Goal: Transaction & Acquisition: Purchase product/service

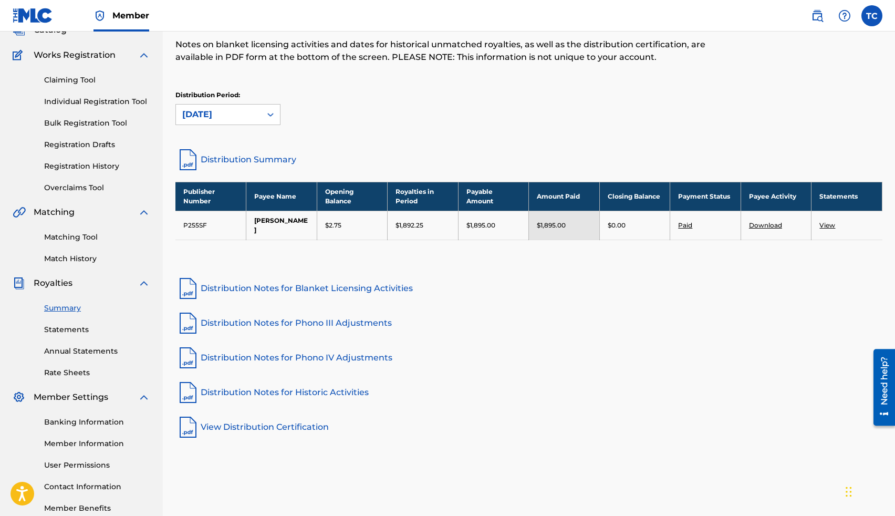
click at [82, 81] on link "Claiming Tool" at bounding box center [97, 80] width 106 height 11
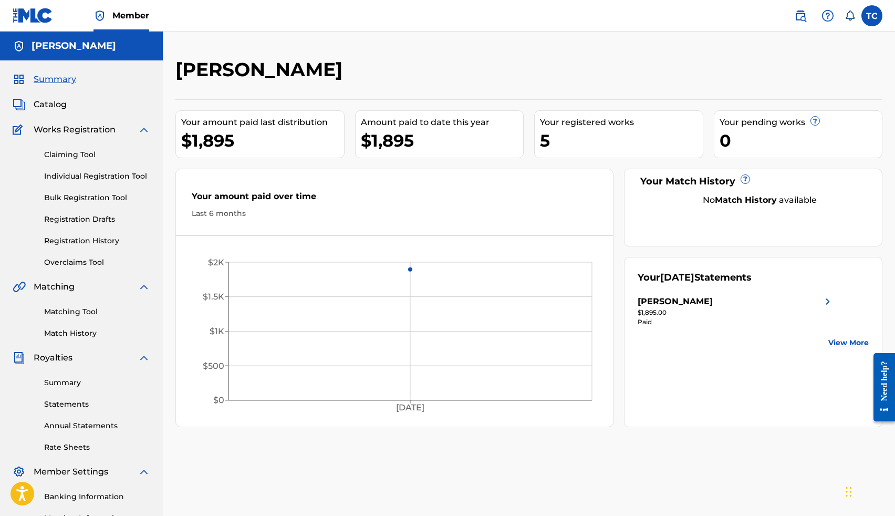
click at [87, 154] on link "Claiming Tool" at bounding box center [97, 154] width 106 height 11
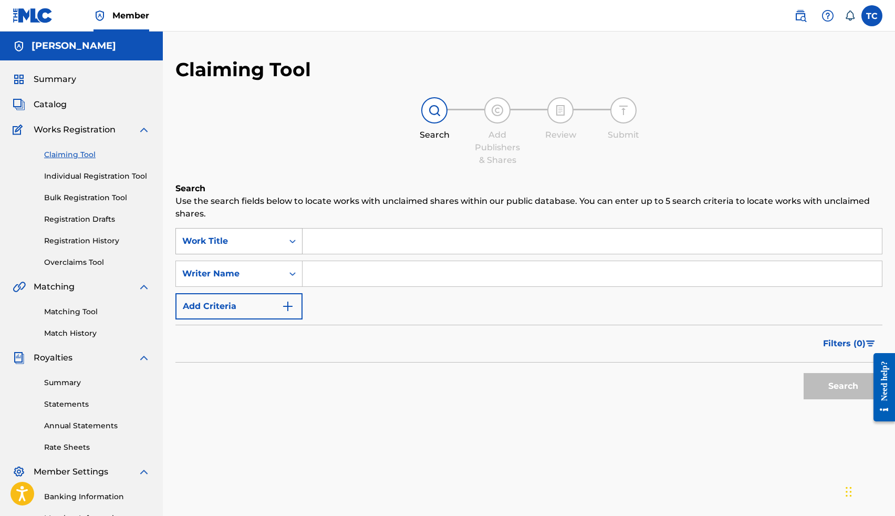
click at [291, 244] on icon "Search Form" at bounding box center [292, 241] width 11 height 11
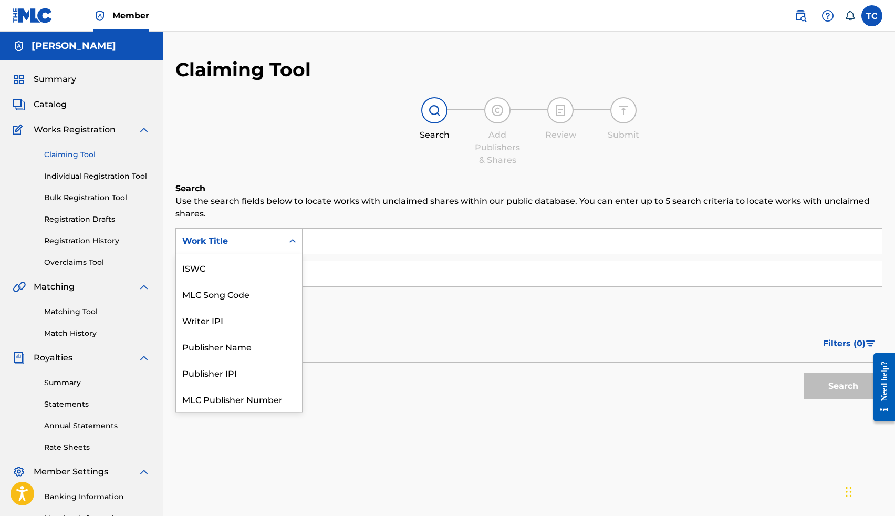
scroll to position [26, 0]
click at [320, 242] on input "Search Form" at bounding box center [592, 240] width 579 height 25
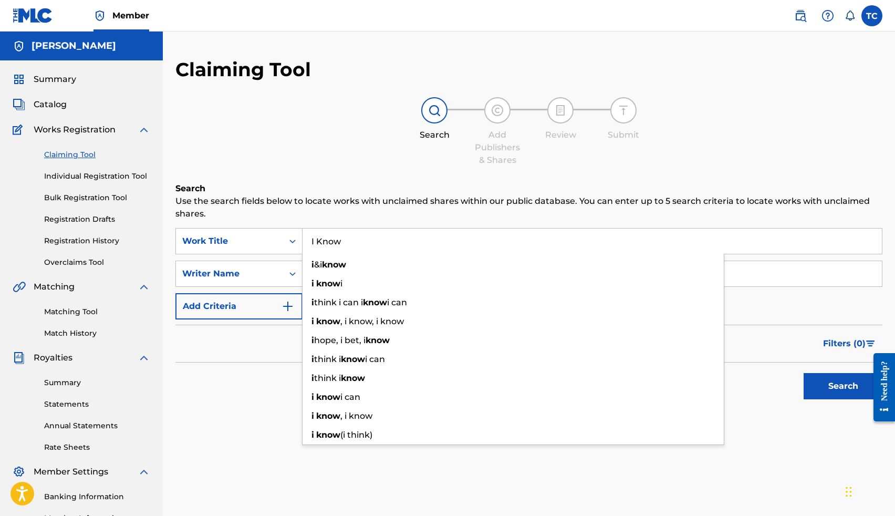
type input "I Know"
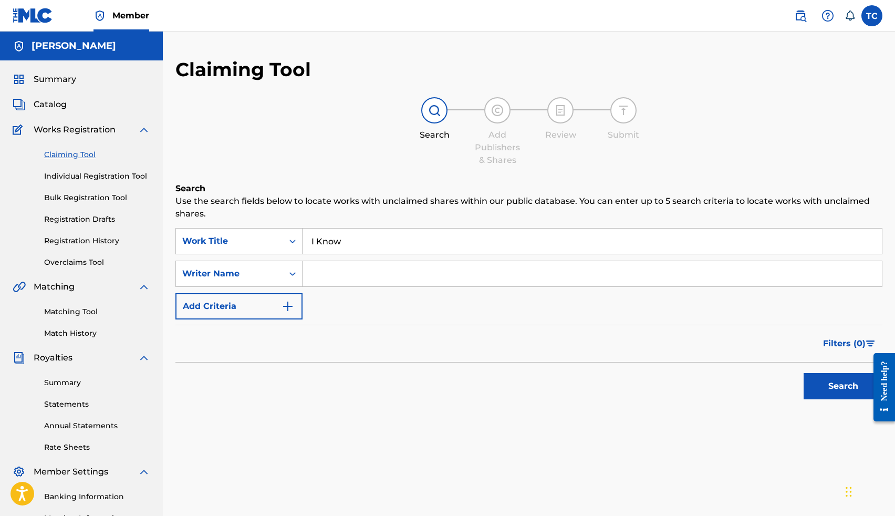
click at [303, 183] on h6 "Search" at bounding box center [528, 188] width 707 height 13
click at [326, 276] on input "Search Form" at bounding box center [592, 273] width 579 height 25
click at [278, 301] on button "Add Criteria" at bounding box center [238, 306] width 127 height 26
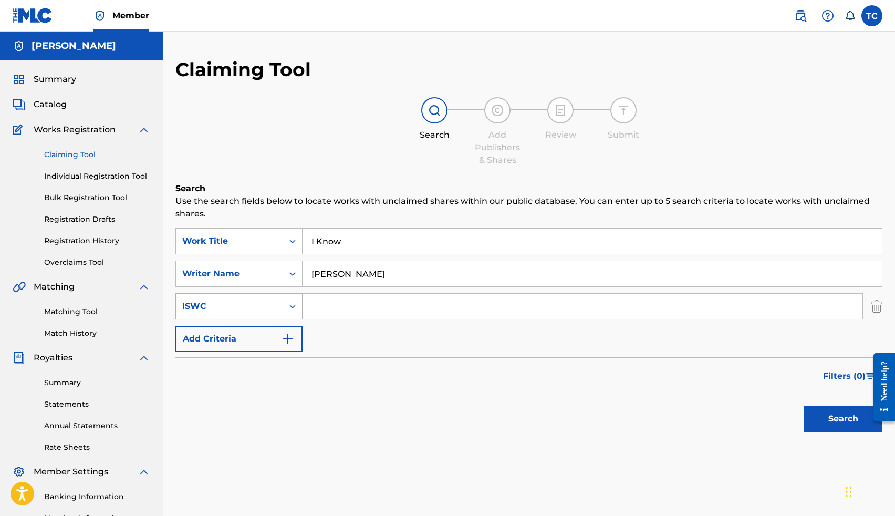
click at [287, 309] on icon "Search Form" at bounding box center [292, 306] width 11 height 11
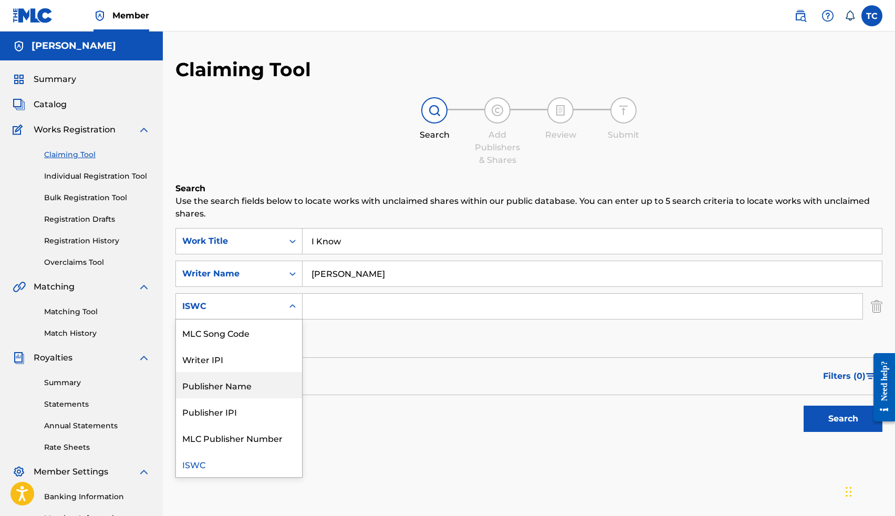
click at [261, 392] on div "Publisher Name" at bounding box center [239, 385] width 126 height 26
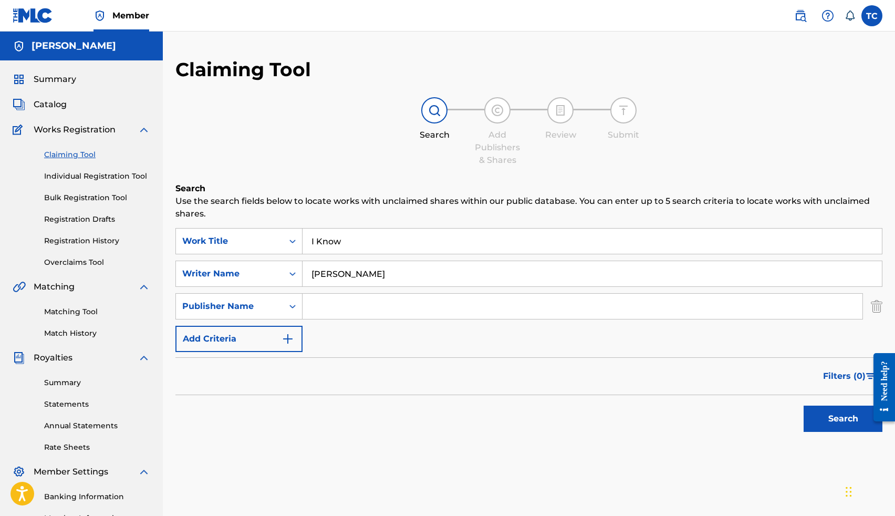
click at [319, 314] on input "Search Form" at bounding box center [583, 306] width 560 height 25
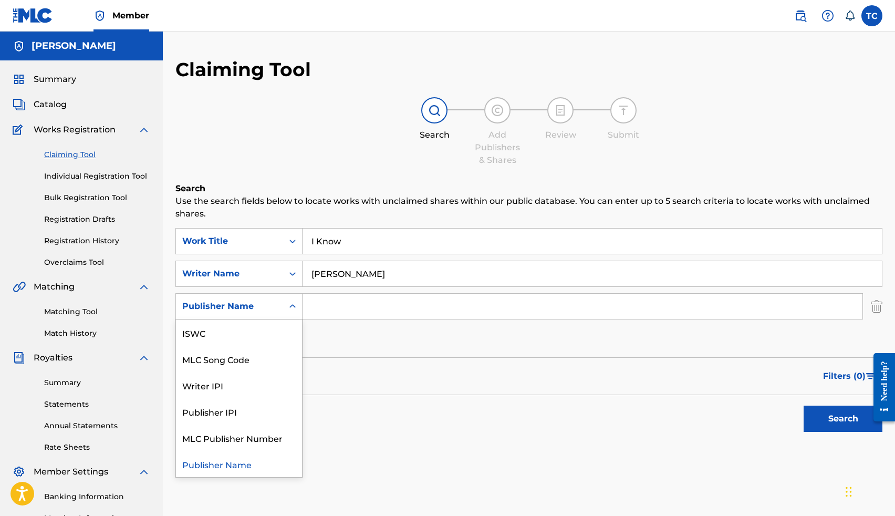
click at [291, 303] on icon "Search Form" at bounding box center [292, 306] width 11 height 11
click at [292, 306] on icon "Search Form" at bounding box center [292, 306] width 11 height 11
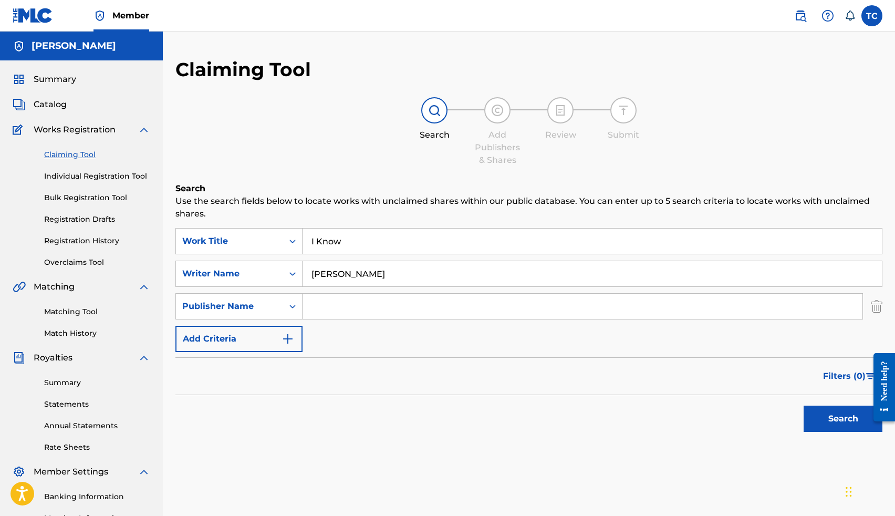
drag, startPoint x: 431, startPoint y: 275, endPoint x: 305, endPoint y: 275, distance: 126.1
click at [305, 275] on input "Thomas Lee Crockrom Jr" at bounding box center [592, 273] width 579 height 25
click at [341, 274] on input "Tj Crocrom" at bounding box center [592, 273] width 579 height 25
type input "Tj Crockrom"
click at [880, 307] on img "Search Form" at bounding box center [877, 306] width 12 height 26
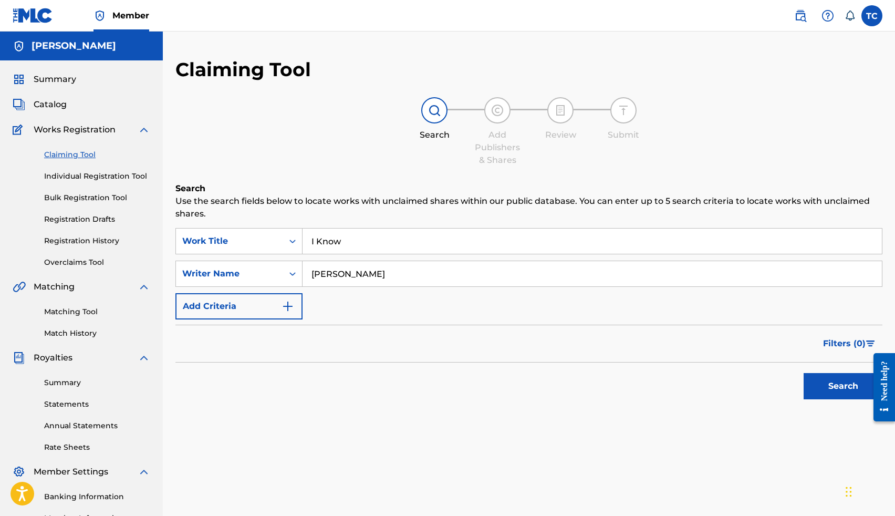
click at [851, 383] on button "Search" at bounding box center [843, 386] width 79 height 26
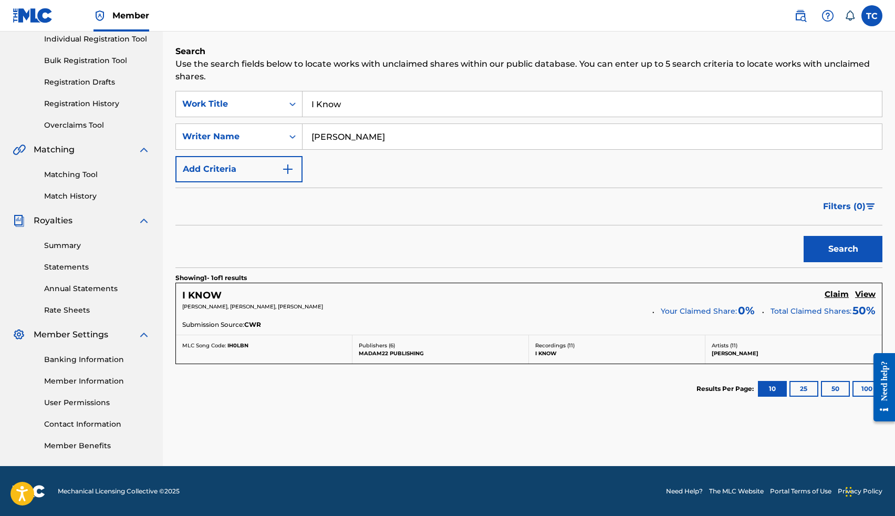
scroll to position [138, 0]
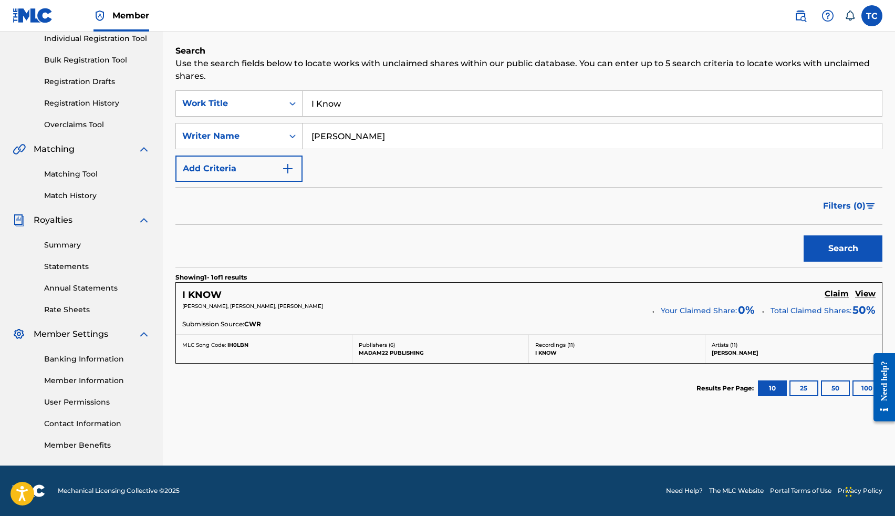
click at [860, 295] on h5 "View" at bounding box center [865, 294] width 20 height 10
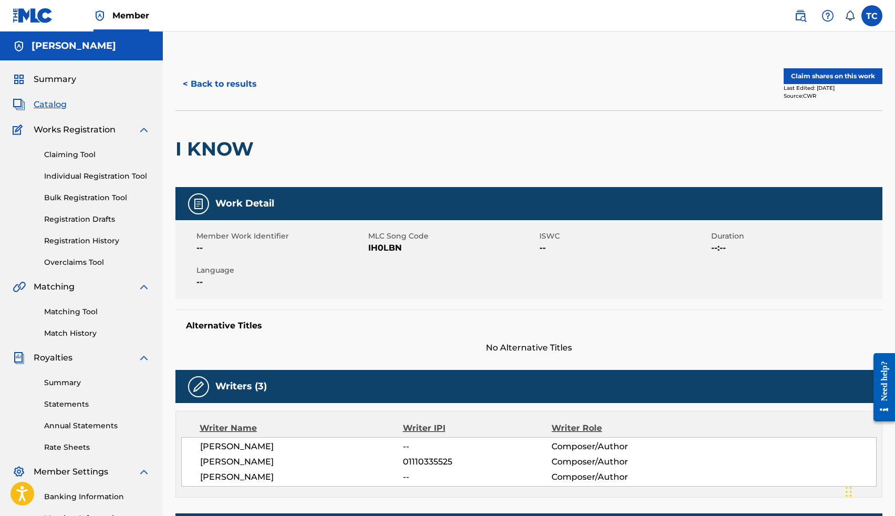
click at [804, 74] on button "Claim shares on this work" at bounding box center [833, 76] width 99 height 16
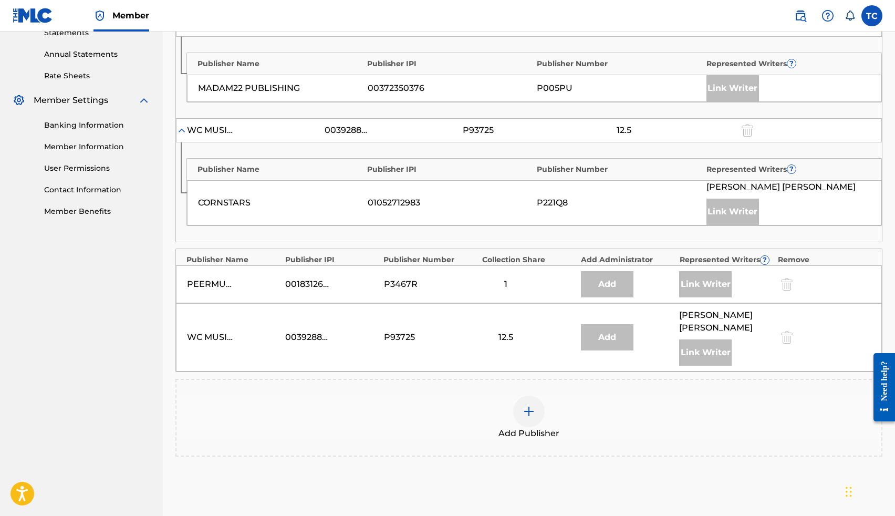
scroll to position [373, 0]
click at [530, 407] on img at bounding box center [529, 409] width 13 height 13
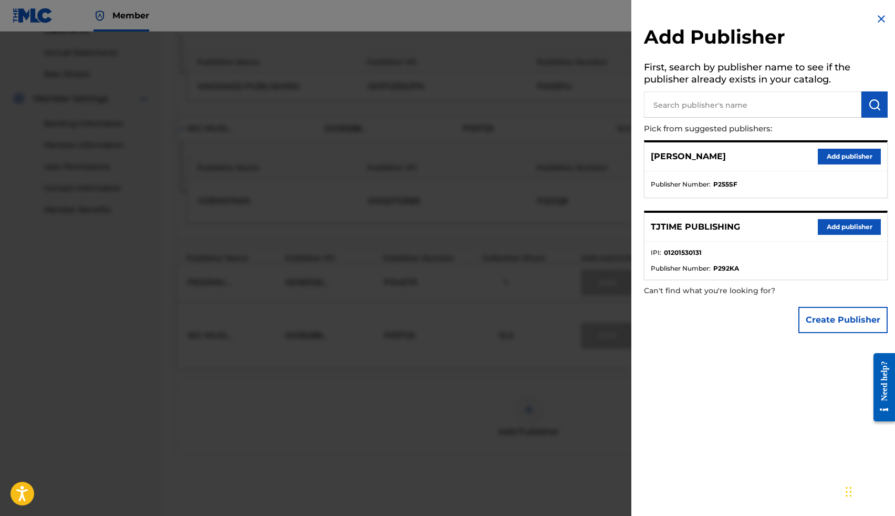
click at [831, 156] on button "Add publisher" at bounding box center [849, 157] width 63 height 16
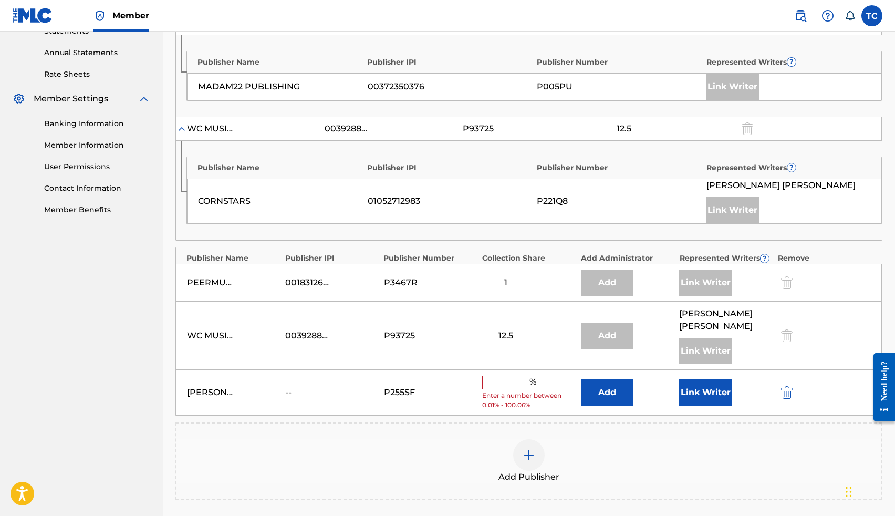
click at [523, 382] on input "text" at bounding box center [505, 383] width 47 height 14
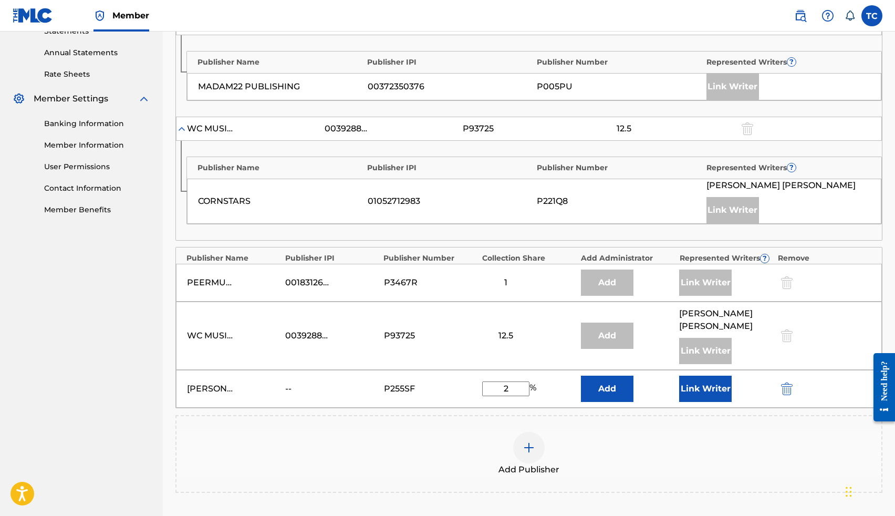
type input "25"
drag, startPoint x: 518, startPoint y: 386, endPoint x: 475, endPoint y: 387, distance: 43.6
click at [475, 387] on div "THOMAS CROCKROM -- P255SF 25 % Add Link Writer" at bounding box center [529, 389] width 706 height 38
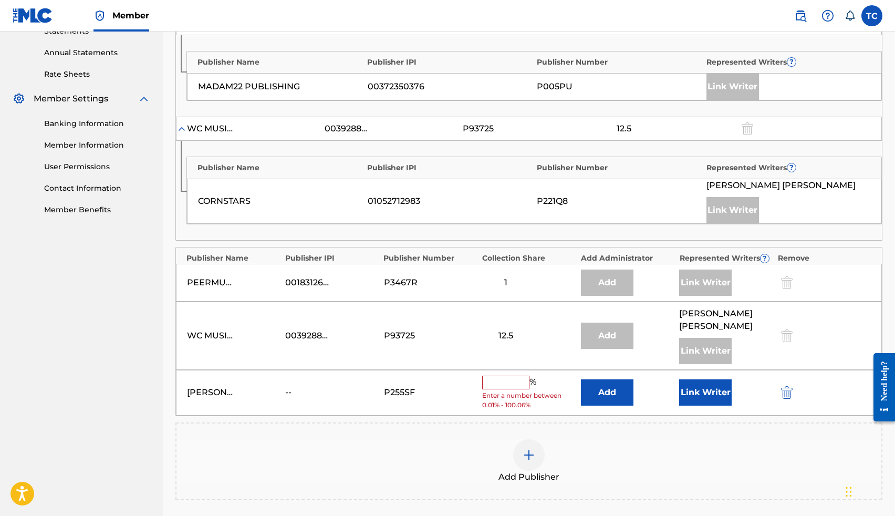
click at [613, 398] on button "Add" at bounding box center [607, 392] width 53 height 26
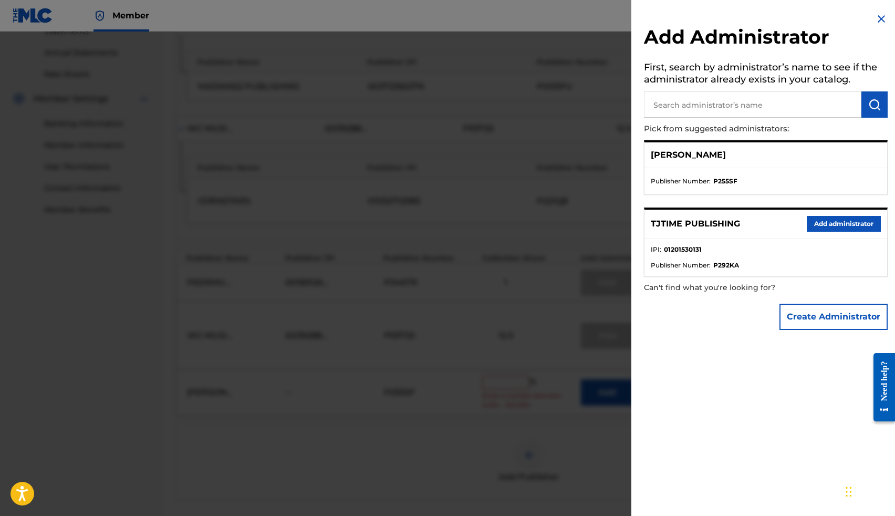
click at [828, 223] on button "Add administrator" at bounding box center [844, 224] width 74 height 16
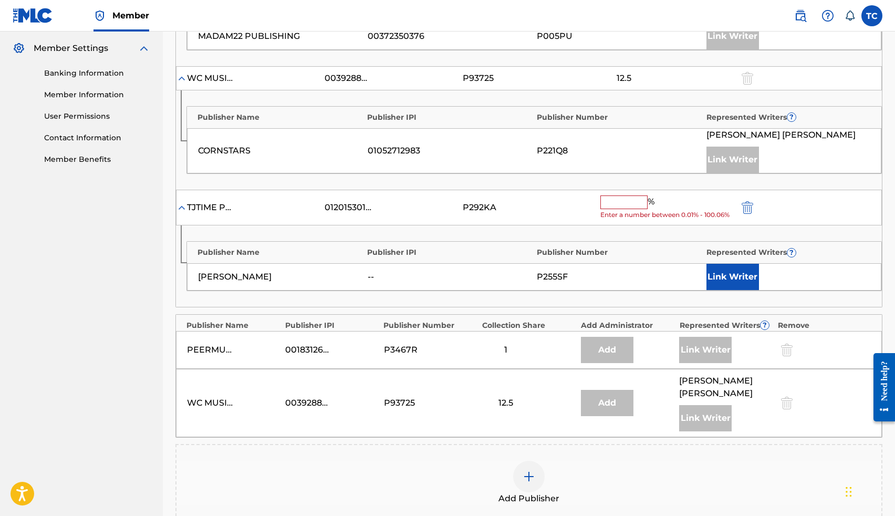
scroll to position [428, 0]
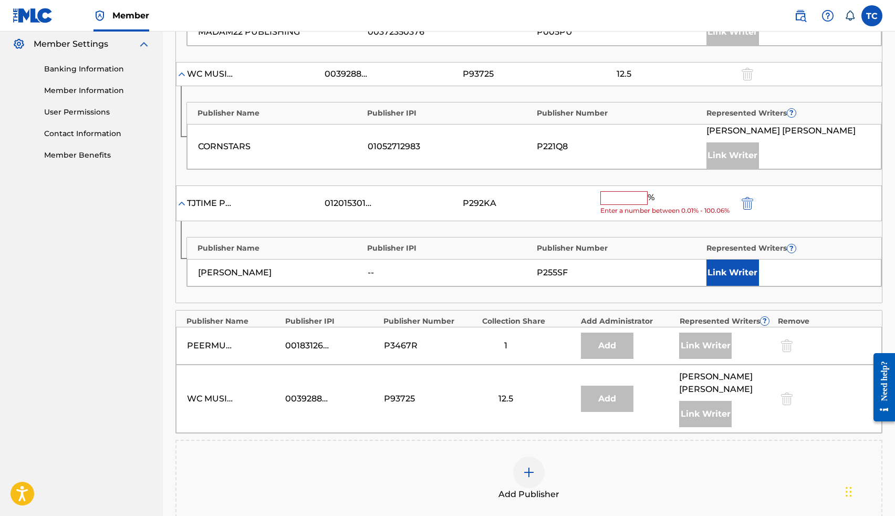
click at [616, 198] on input "text" at bounding box center [623, 198] width 47 height 14
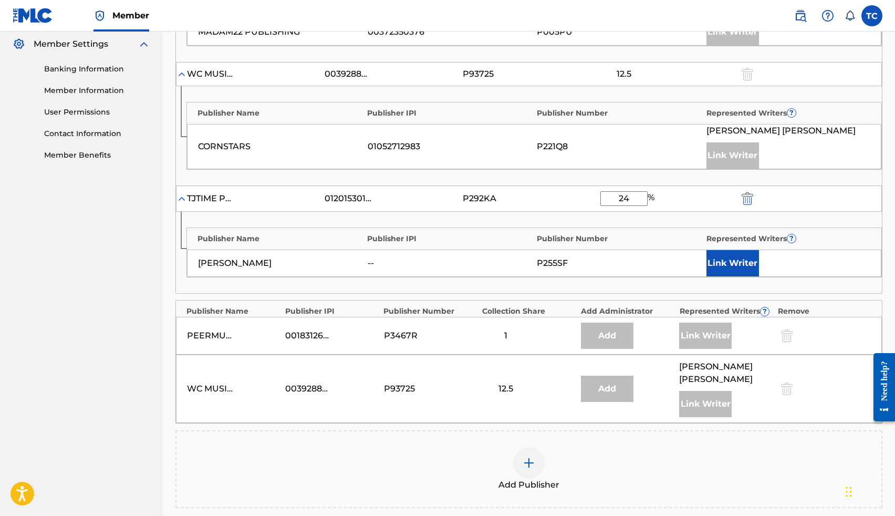
click at [625, 259] on div "P255SF" at bounding box center [619, 263] width 164 height 13
click at [727, 269] on button "Link Writer" at bounding box center [732, 263] width 53 height 26
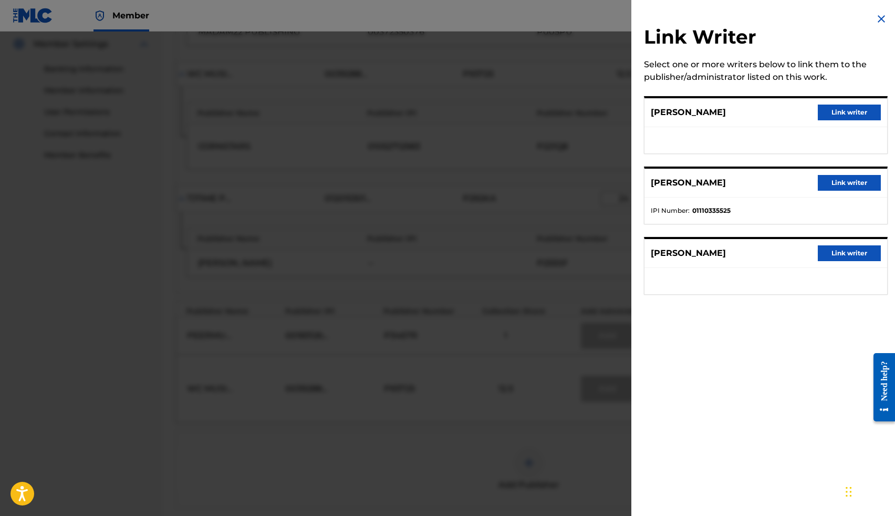
click at [851, 112] on button "Link writer" at bounding box center [849, 113] width 63 height 16
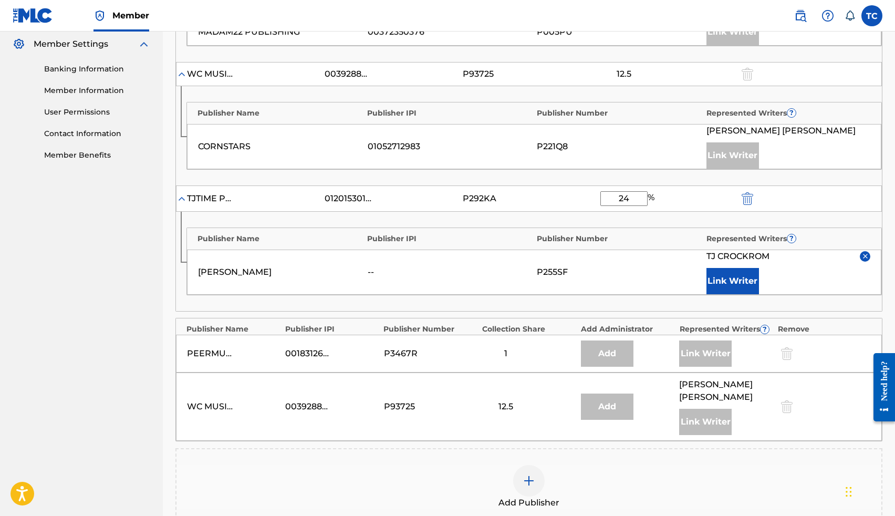
click at [620, 276] on div "P255SF" at bounding box center [619, 272] width 164 height 13
click at [630, 202] on input "24" at bounding box center [623, 198] width 47 height 15
type input "25"
click at [181, 196] on img at bounding box center [181, 198] width 11 height 11
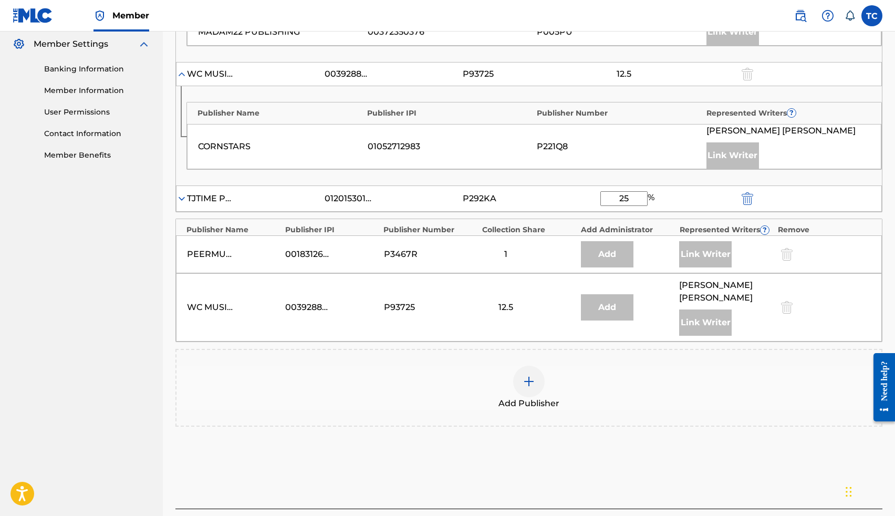
click at [181, 196] on img at bounding box center [181, 198] width 11 height 11
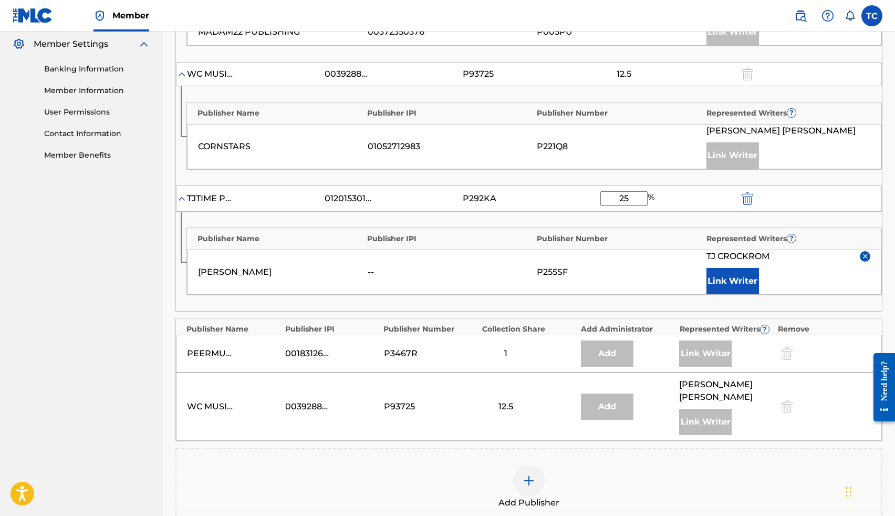
click at [286, 271] on div "[PERSON_NAME]" at bounding box center [280, 272] width 164 height 13
click at [746, 199] on img "submit" at bounding box center [748, 198] width 12 height 13
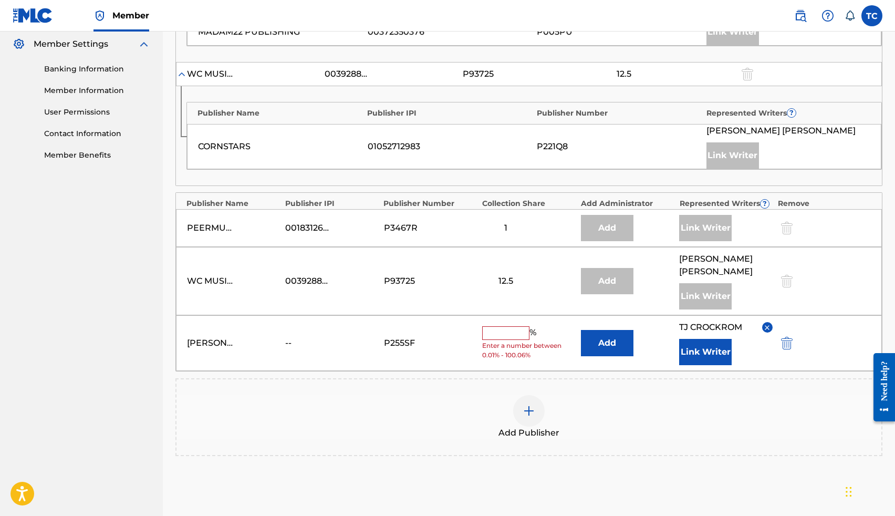
click at [784, 344] on img "submit" at bounding box center [787, 343] width 12 height 13
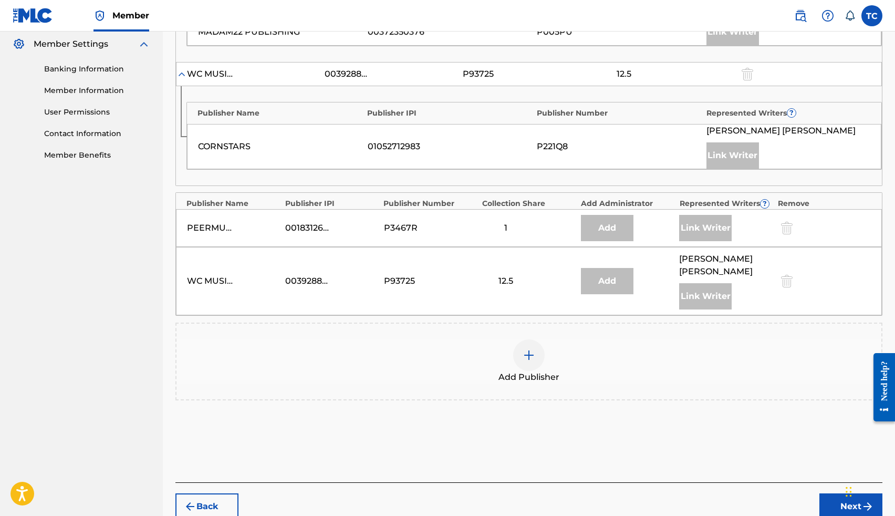
click at [530, 357] on img at bounding box center [529, 355] width 13 height 13
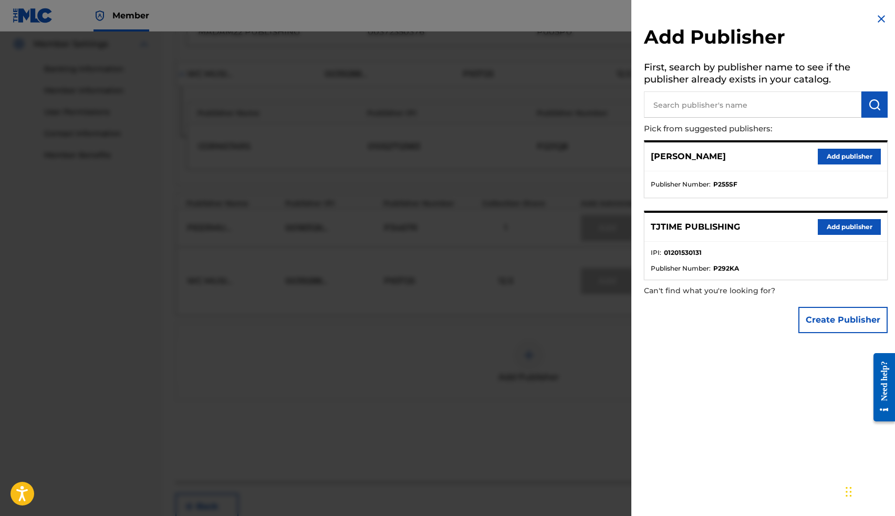
click at [848, 224] on button "Add publisher" at bounding box center [849, 227] width 63 height 16
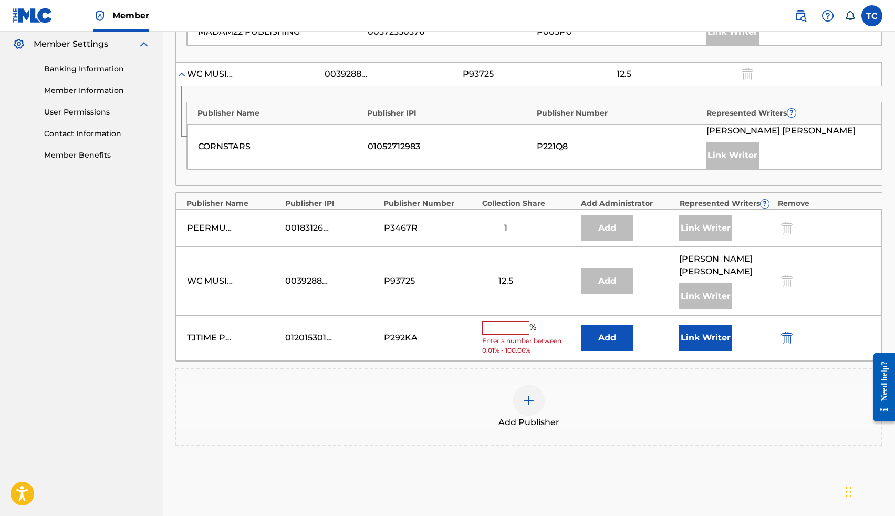
click at [524, 330] on input "text" at bounding box center [505, 328] width 47 height 14
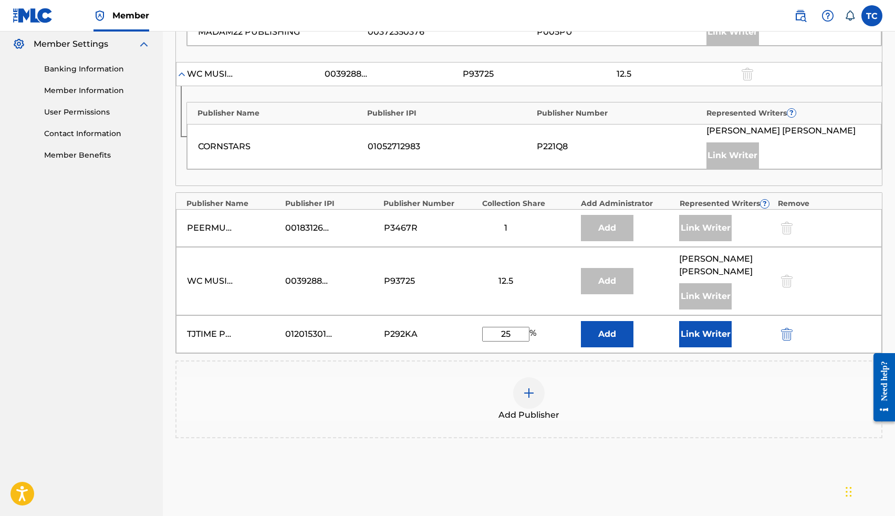
type input "25"
click at [695, 330] on button "Link Writer" at bounding box center [705, 334] width 53 height 26
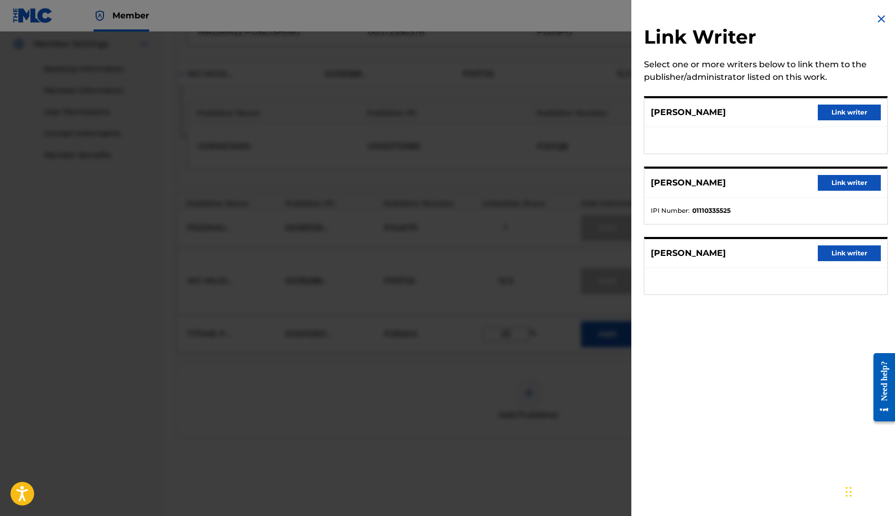
click at [828, 112] on button "Link writer" at bounding box center [849, 113] width 63 height 16
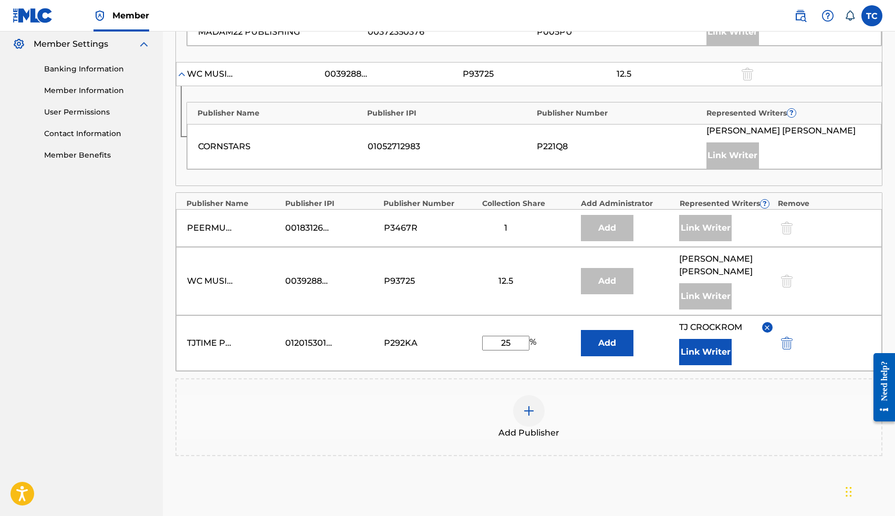
click at [612, 347] on button "Add" at bounding box center [607, 343] width 53 height 26
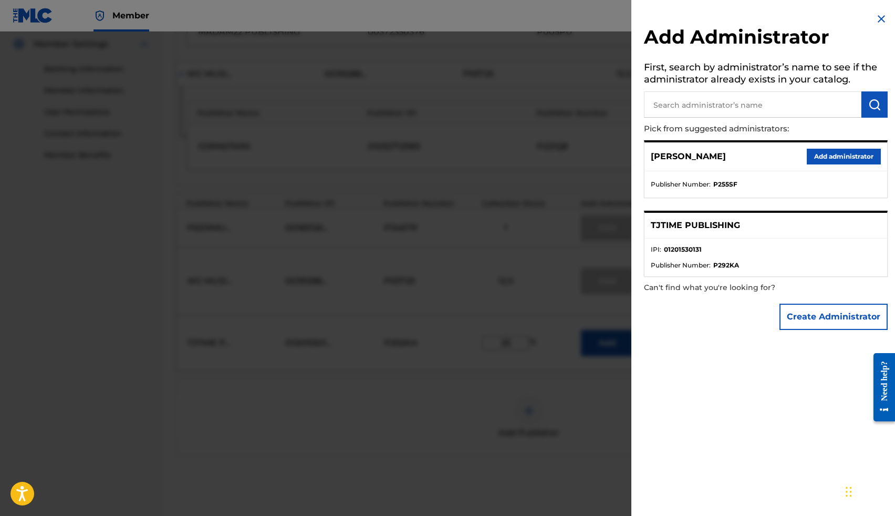
click at [821, 158] on button "Add administrator" at bounding box center [844, 157] width 74 height 16
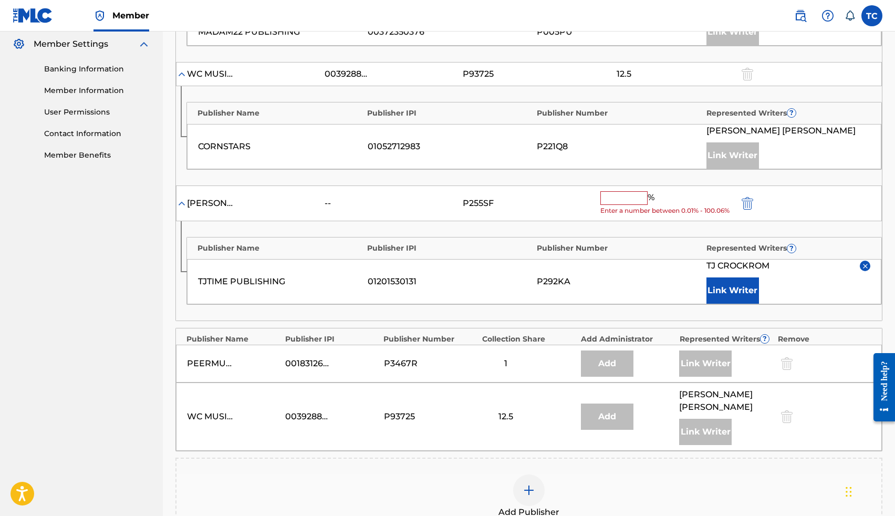
click at [632, 202] on input "text" at bounding box center [623, 198] width 47 height 14
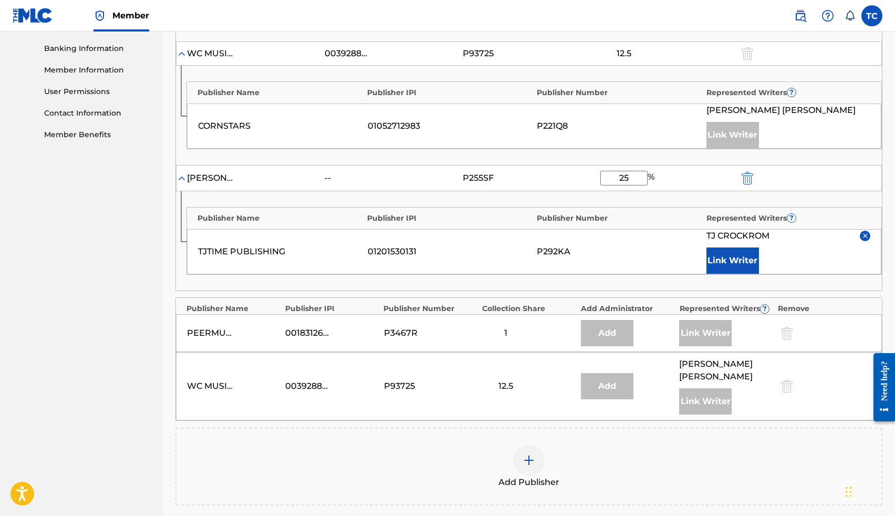
scroll to position [447, 0]
type input "25"
click at [424, 233] on div "TJTIME PUBLISHING 01201530131 P292KA TJ CROCKROM Link Writer" at bounding box center [534, 252] width 694 height 45
click at [199, 223] on div "Publisher Name" at bounding box center [279, 219] width 164 height 11
click at [556, 249] on div "P292KA" at bounding box center [619, 252] width 164 height 13
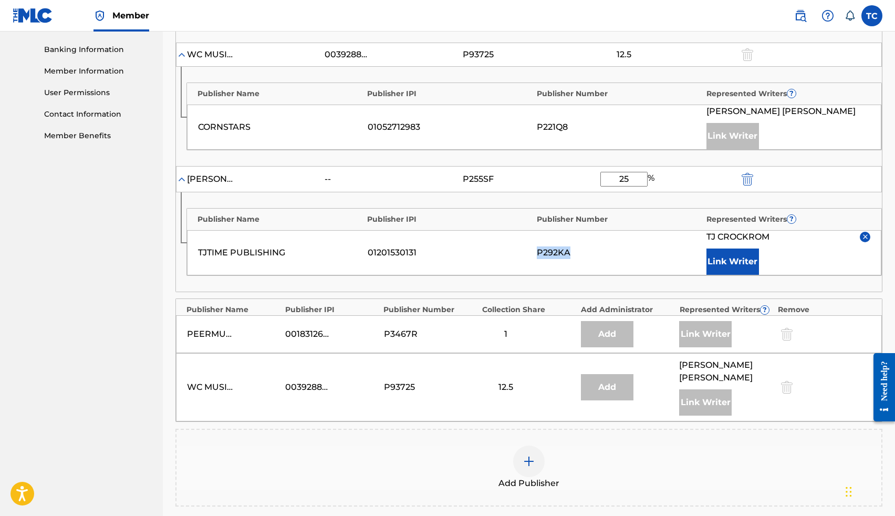
click at [556, 249] on div "P292KA" at bounding box center [619, 252] width 164 height 13
click at [537, 230] on div "TJTIME PUBLISHING 01201530131 P292KA TJ CROCKROM Link Writer" at bounding box center [534, 252] width 694 height 45
click at [549, 225] on div "Publisher Name Publisher IPI Publisher Number Represented Writers ? TJTIME PUBL…" at bounding box center [533, 242] width 695 height 68
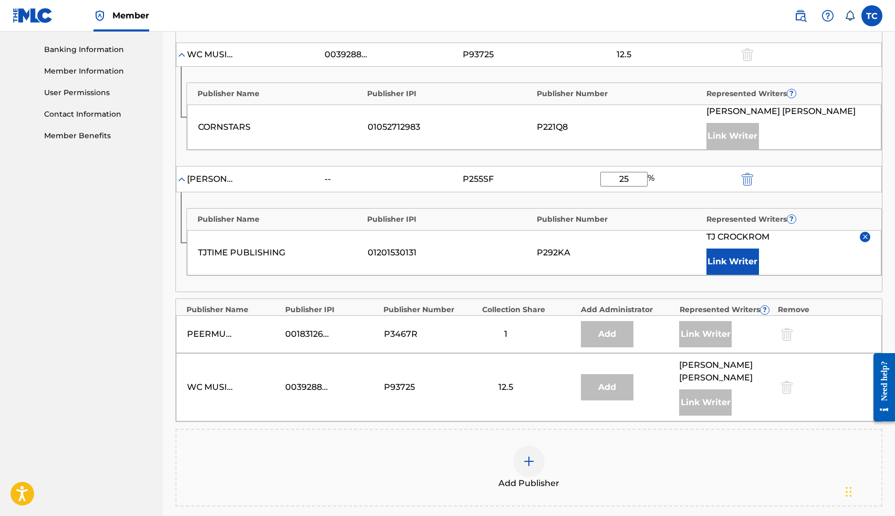
click at [632, 181] on input "25" at bounding box center [623, 179] width 47 height 15
drag, startPoint x: 632, startPoint y: 181, endPoint x: 575, endPoint y: 181, distance: 57.8
click at [575, 181] on div "THOMAS CROCKROM -- P255SF 25 %" at bounding box center [529, 179] width 706 height 26
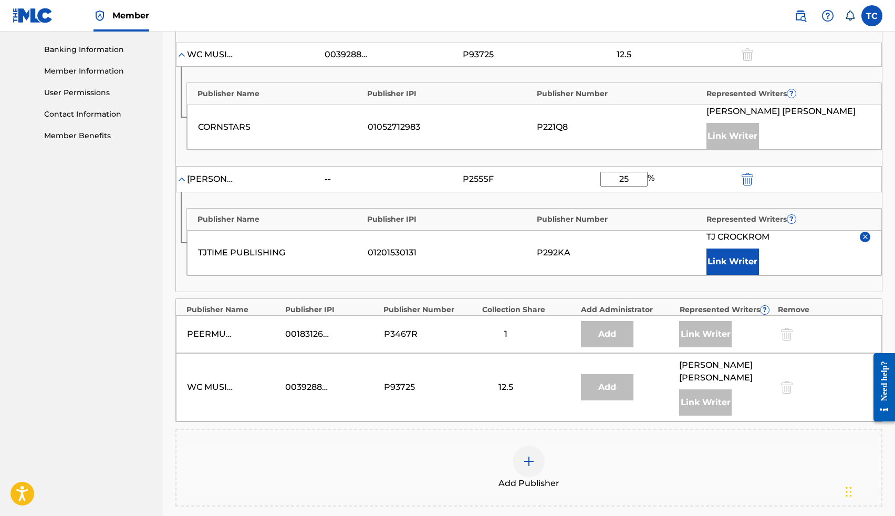
click at [747, 183] on img "submit" at bounding box center [748, 179] width 12 height 13
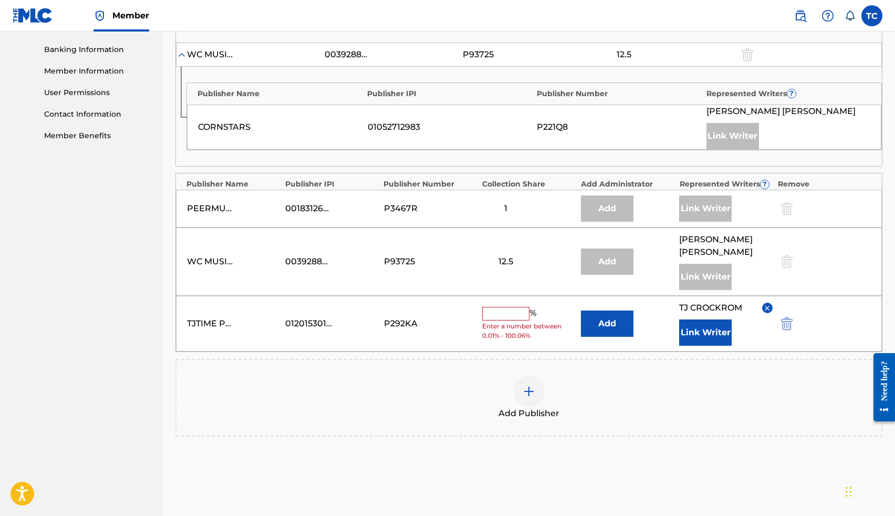
click at [520, 316] on input "text" at bounding box center [505, 314] width 47 height 14
type input "24"
click at [707, 338] on button "Link Writer" at bounding box center [705, 332] width 53 height 26
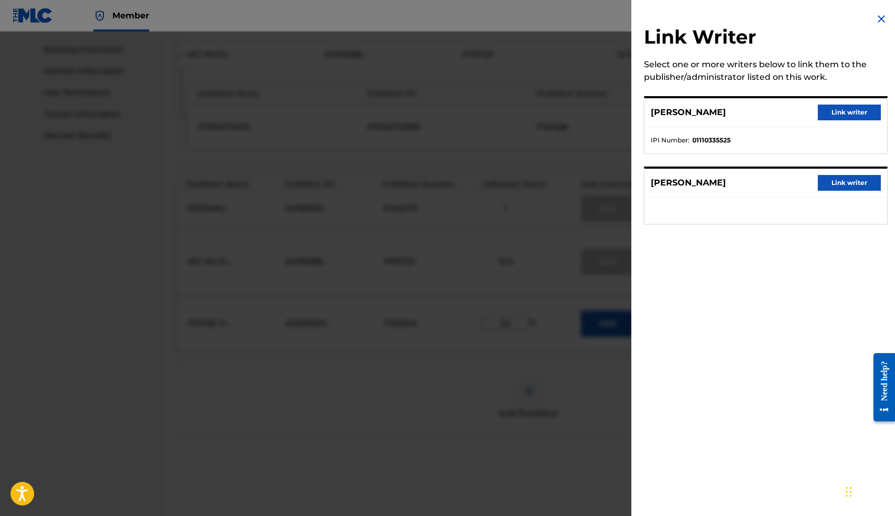
click at [876, 19] on img at bounding box center [881, 19] width 13 height 13
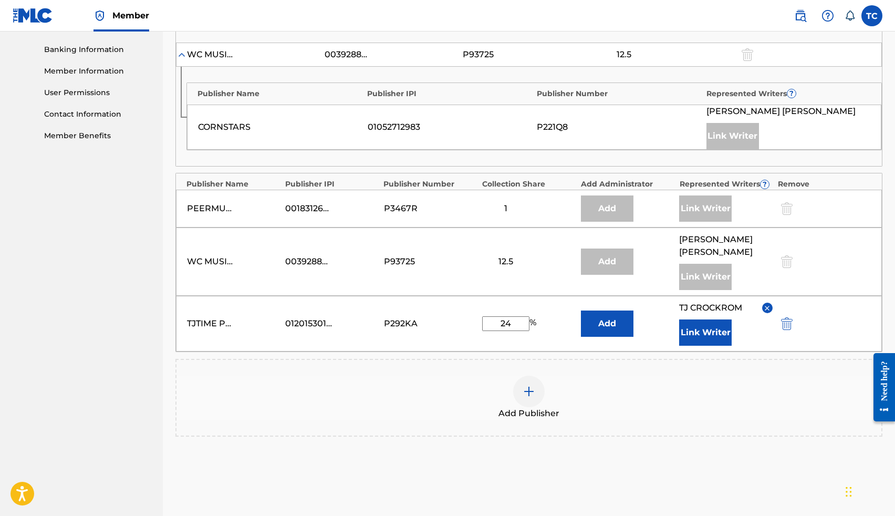
click at [611, 326] on button "Add" at bounding box center [607, 323] width 53 height 26
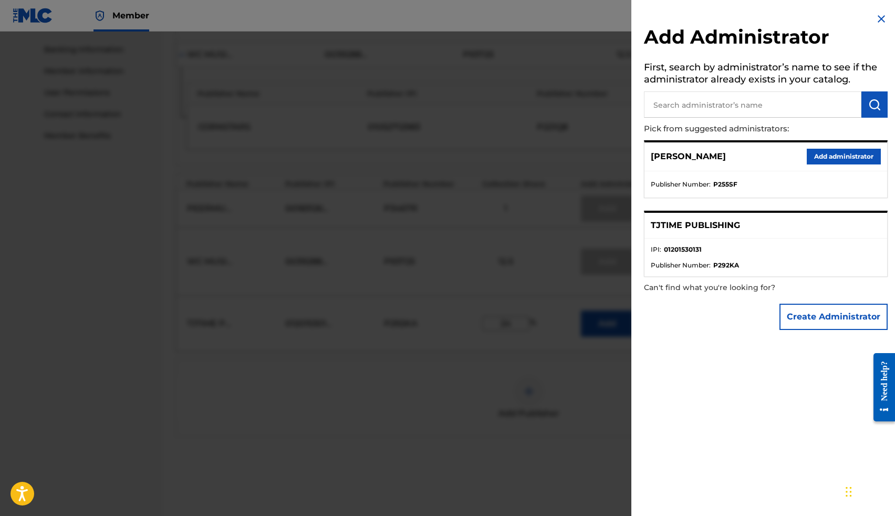
click at [826, 155] on button "Add administrator" at bounding box center [844, 157] width 74 height 16
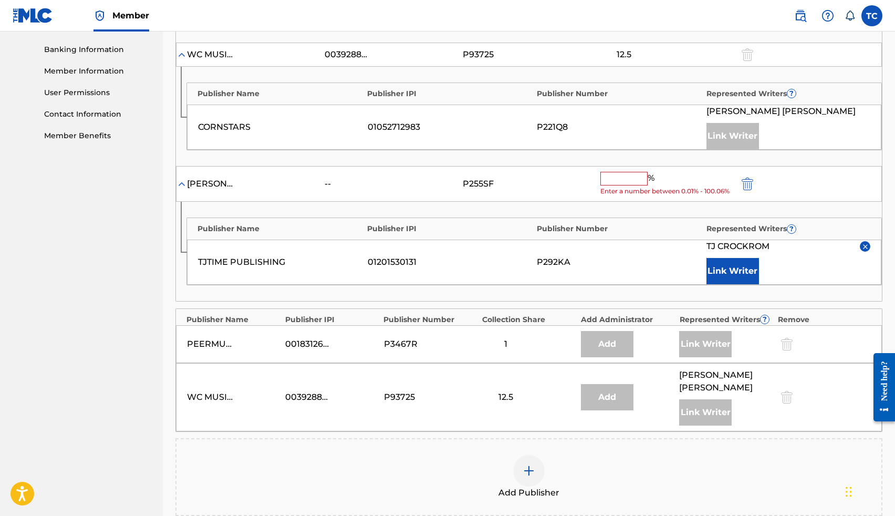
click at [628, 179] on input "text" at bounding box center [623, 179] width 47 height 14
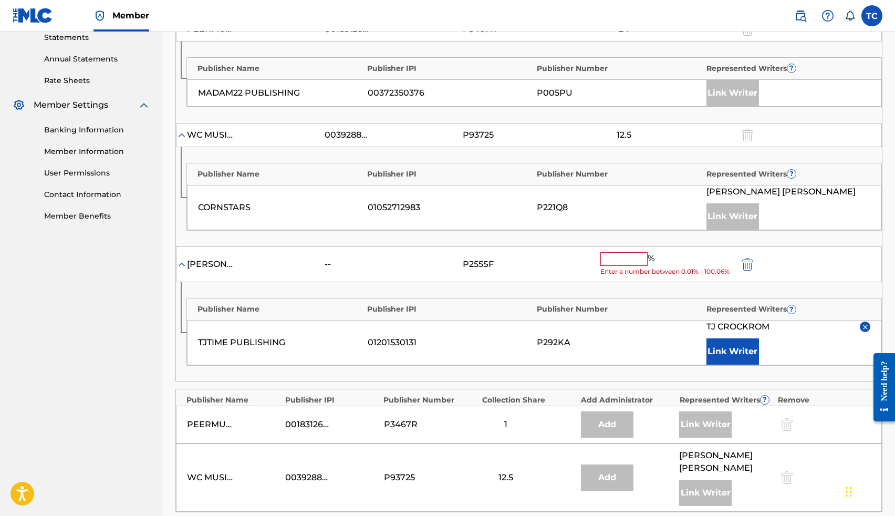
scroll to position [397, 0]
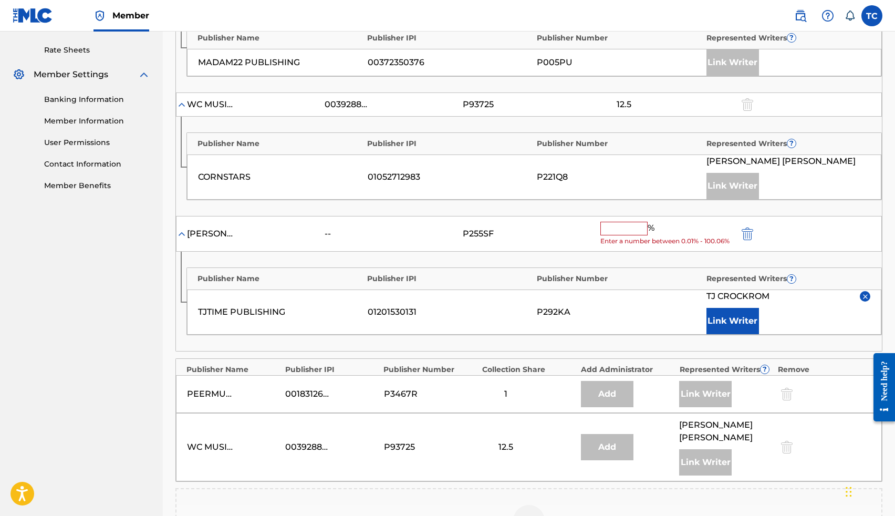
click at [610, 235] on div "% Enter a number between 0.01% - 100.06%" at bounding box center [666, 234] width 132 height 25
click at [618, 233] on input "text" at bounding box center [623, 229] width 47 height 14
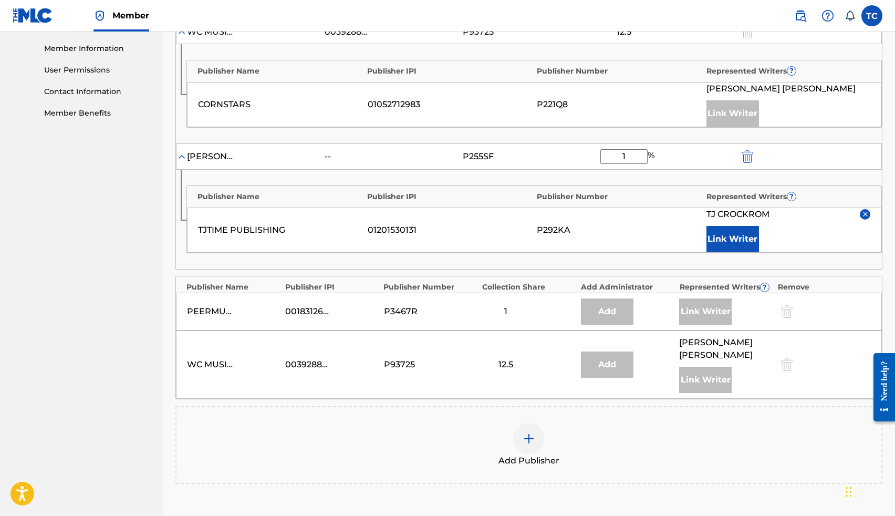
scroll to position [607, 0]
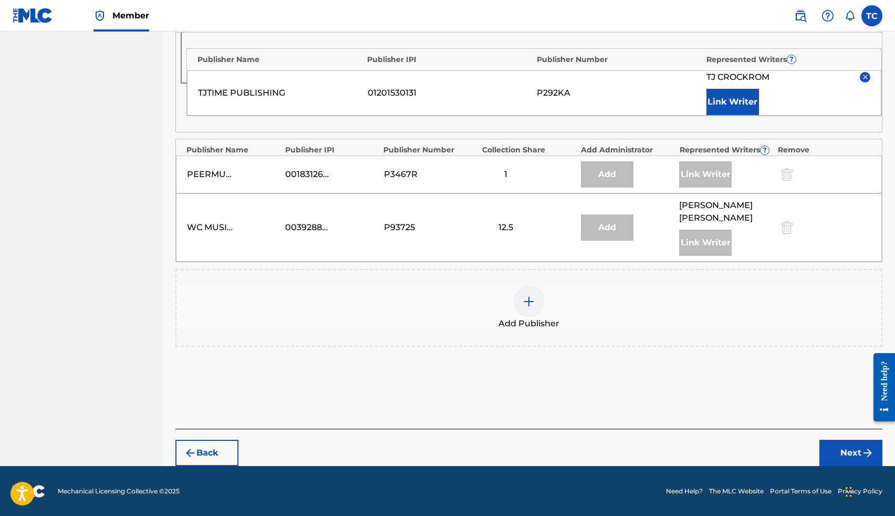
type input "1"
click at [839, 445] on button "Next" at bounding box center [850, 453] width 63 height 26
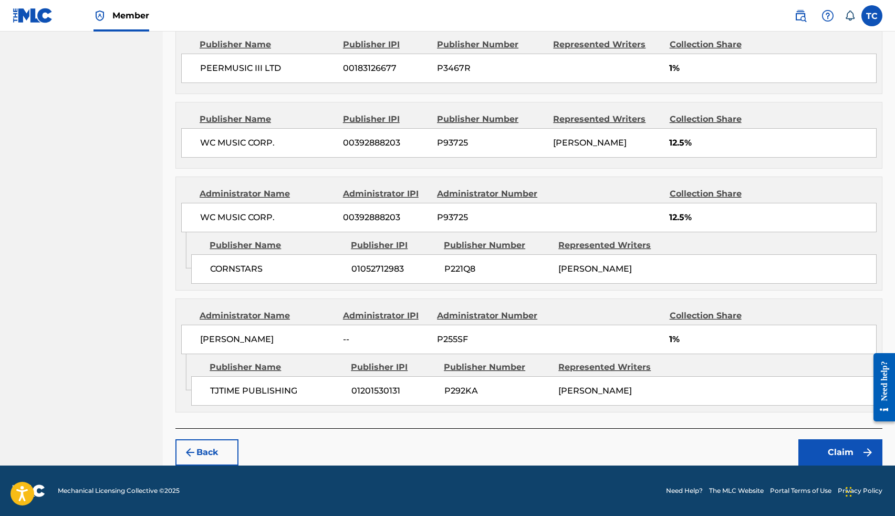
scroll to position [589, 0]
click at [665, 396] on div "TJ CROCKROM" at bounding box center [611, 390] width 107 height 13
click at [221, 446] on button "Back" at bounding box center [206, 452] width 63 height 26
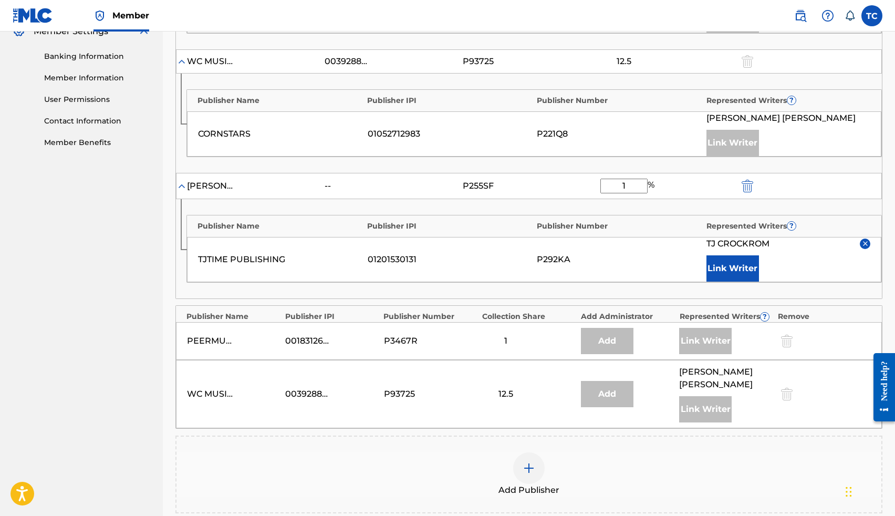
scroll to position [439, 0]
click at [744, 189] on img "submit" at bounding box center [748, 187] width 12 height 13
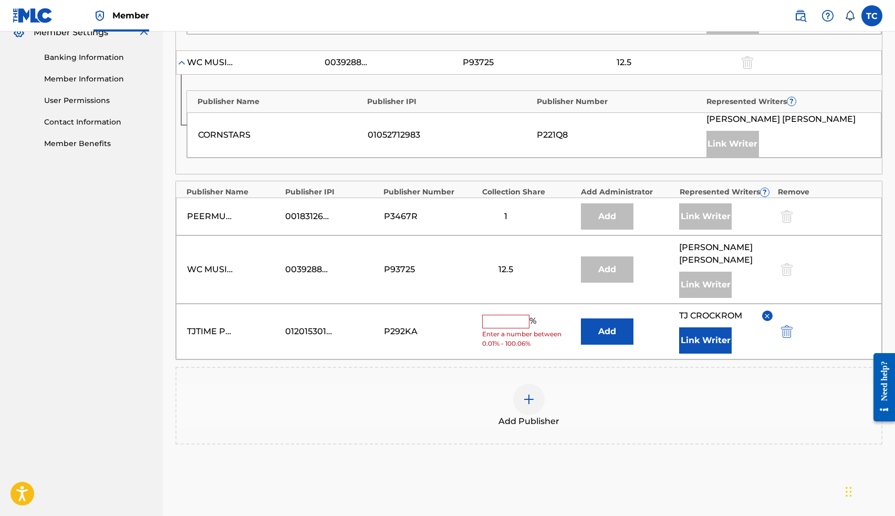
click at [519, 324] on input "text" at bounding box center [505, 322] width 47 height 14
type input "25"
click at [600, 330] on button "Add" at bounding box center [607, 331] width 53 height 26
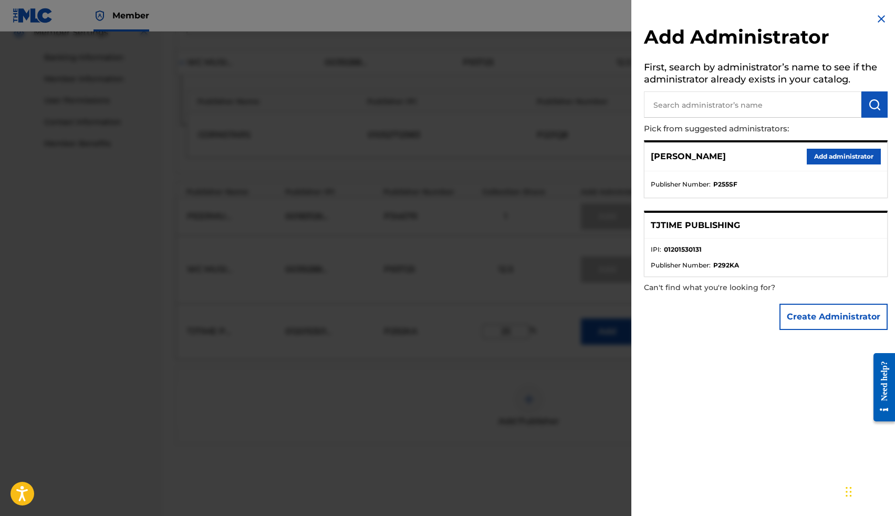
click at [876, 15] on img at bounding box center [881, 19] width 13 height 13
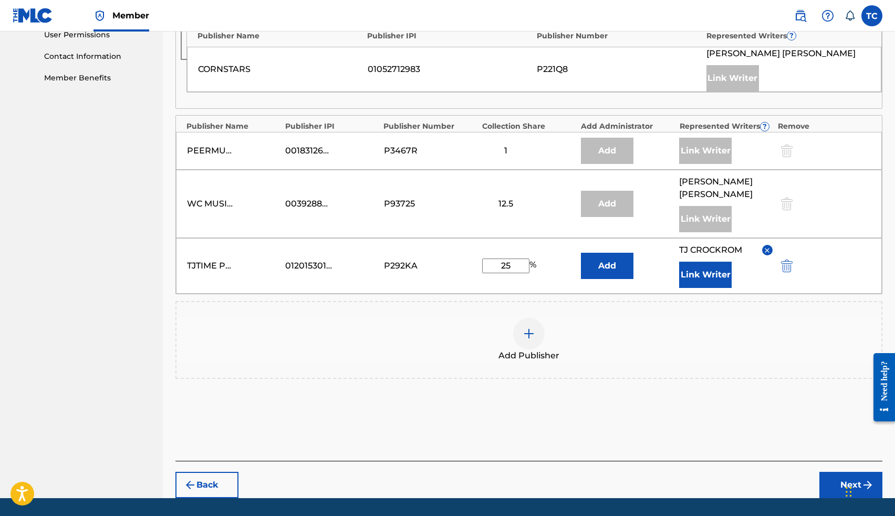
scroll to position [537, 0]
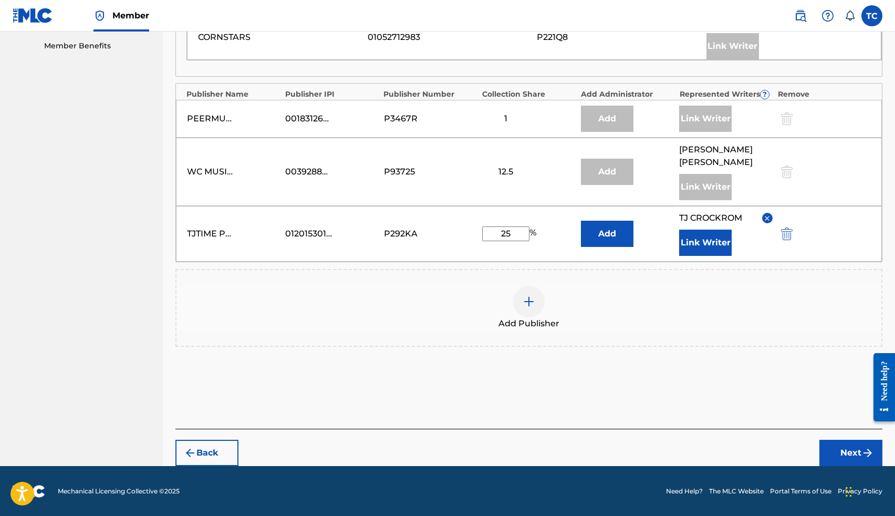
click at [842, 450] on button "Next" at bounding box center [850, 453] width 63 height 26
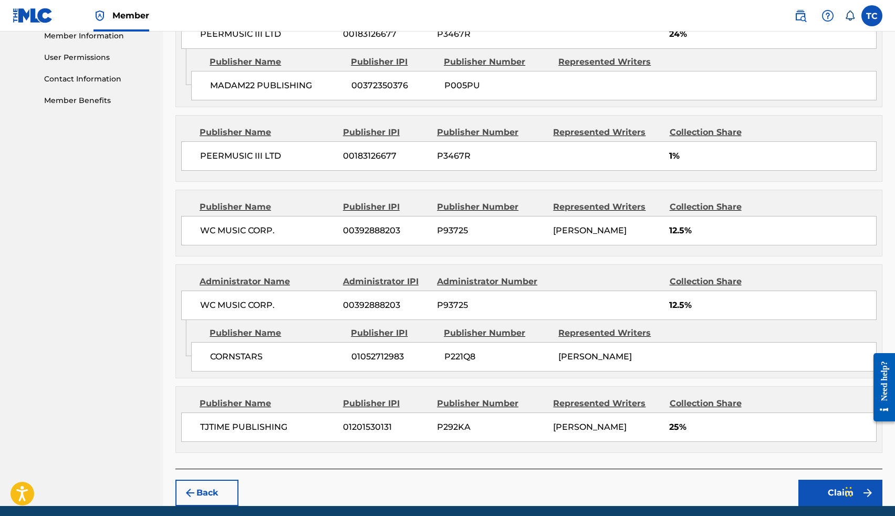
scroll to position [476, 0]
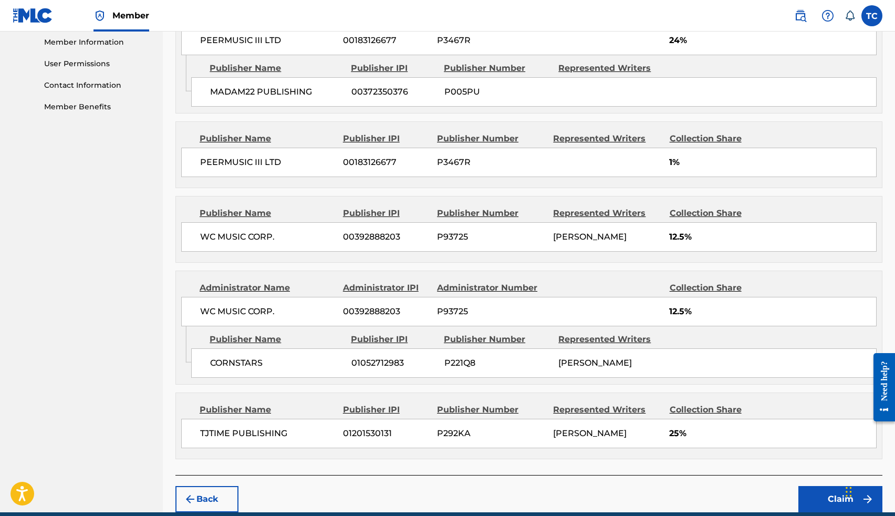
click at [532, 158] on span "P3467R" at bounding box center [491, 162] width 108 height 13
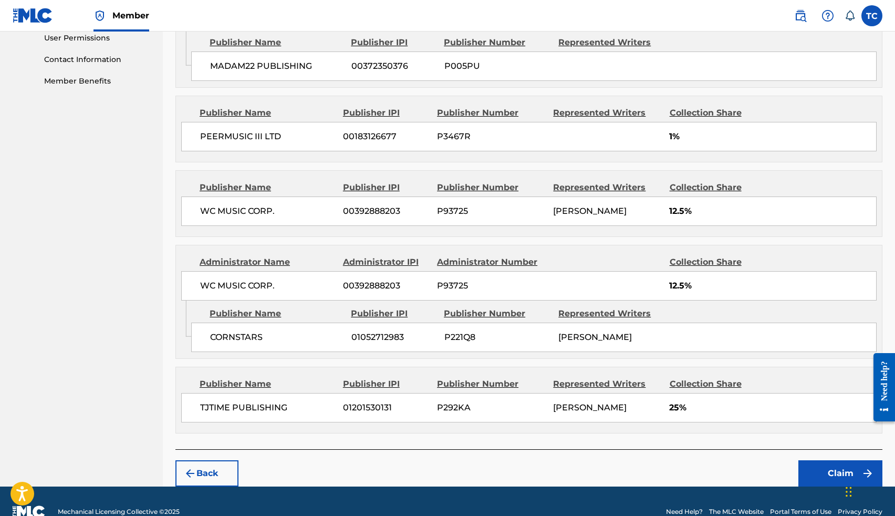
scroll to position [542, 0]
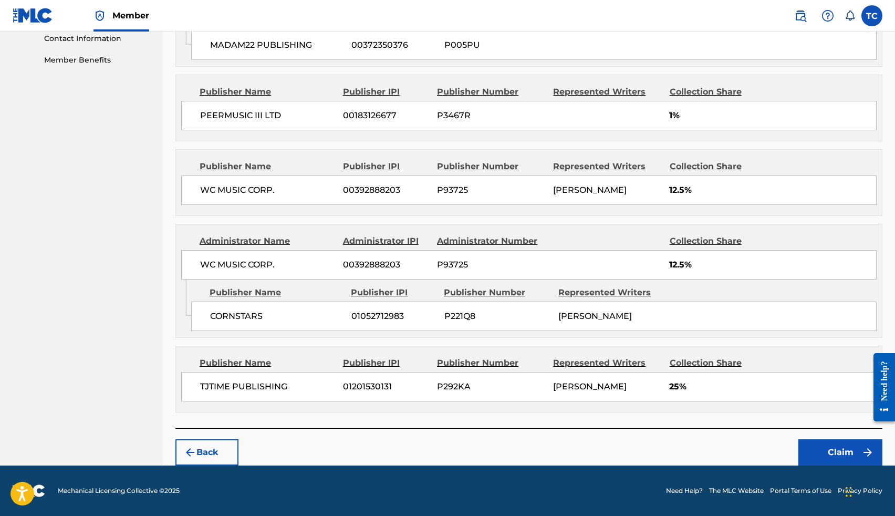
click at [820, 451] on button "Claim" at bounding box center [840, 452] width 84 height 26
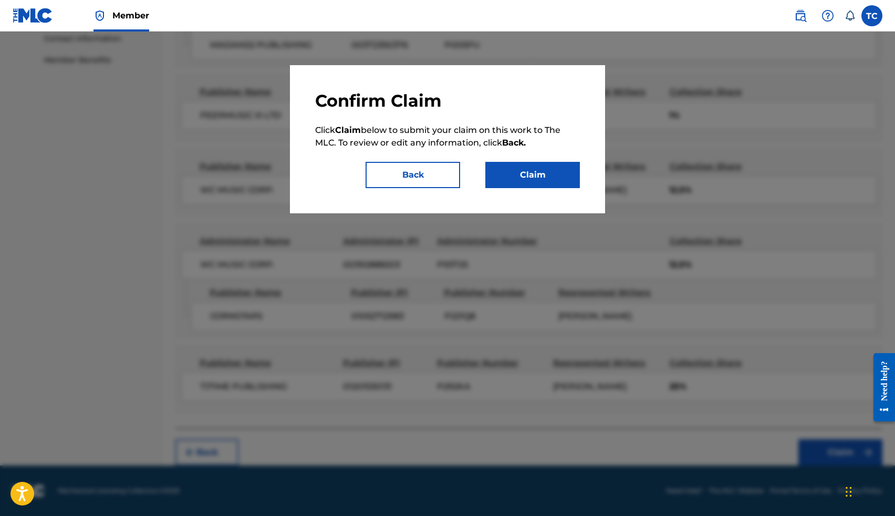
click at [542, 175] on button "Claim" at bounding box center [532, 175] width 95 height 26
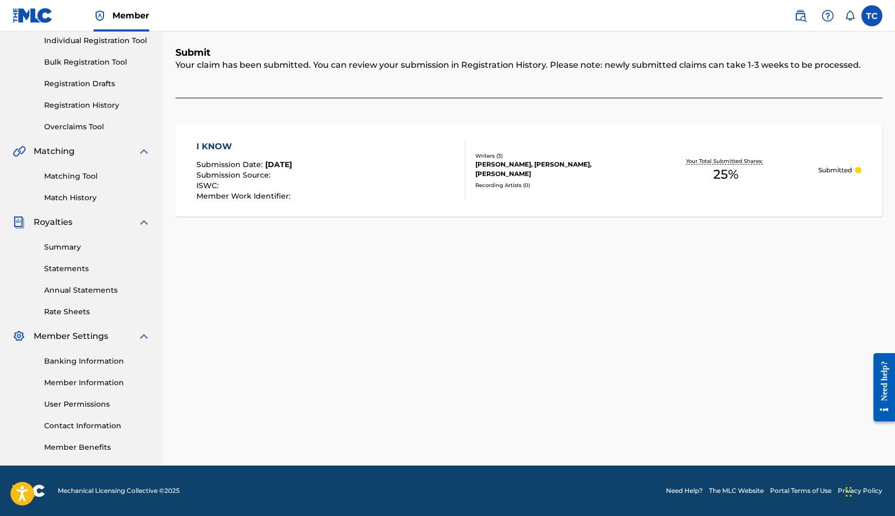
scroll to position [0, 0]
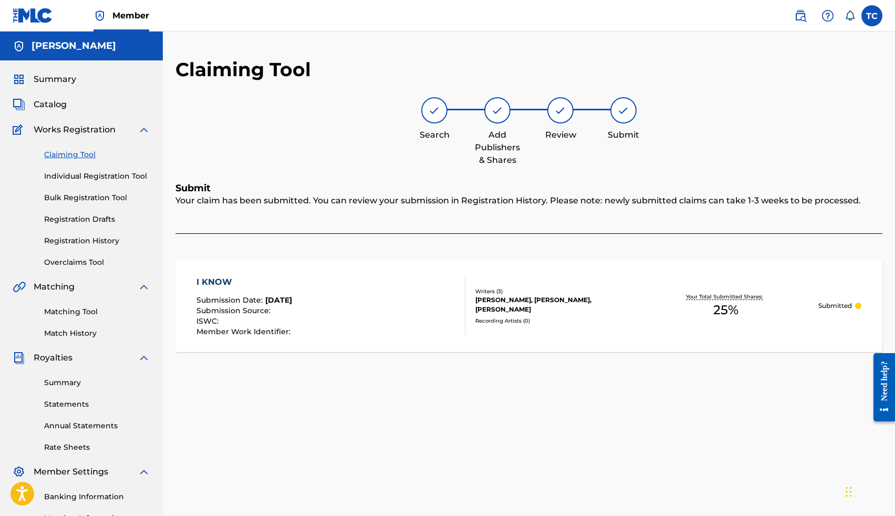
click at [81, 333] on link "Match History" at bounding box center [97, 333] width 106 height 11
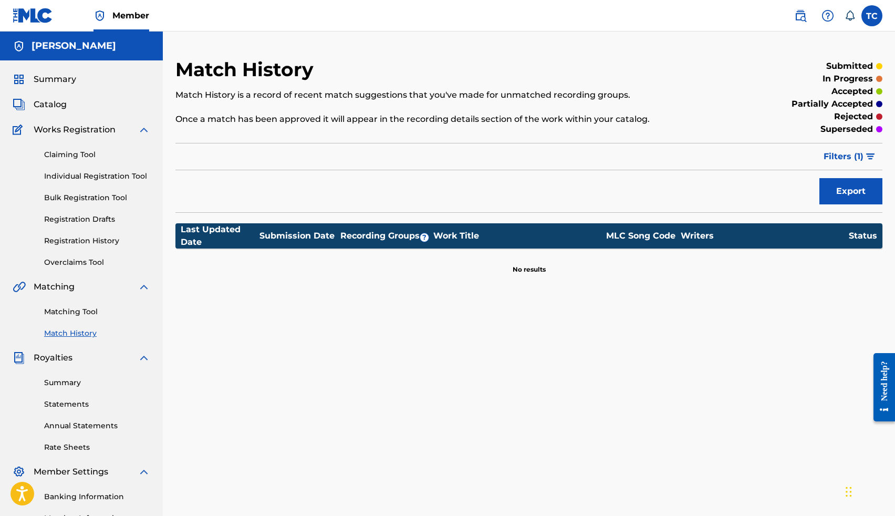
click at [66, 316] on link "Matching Tool" at bounding box center [97, 311] width 106 height 11
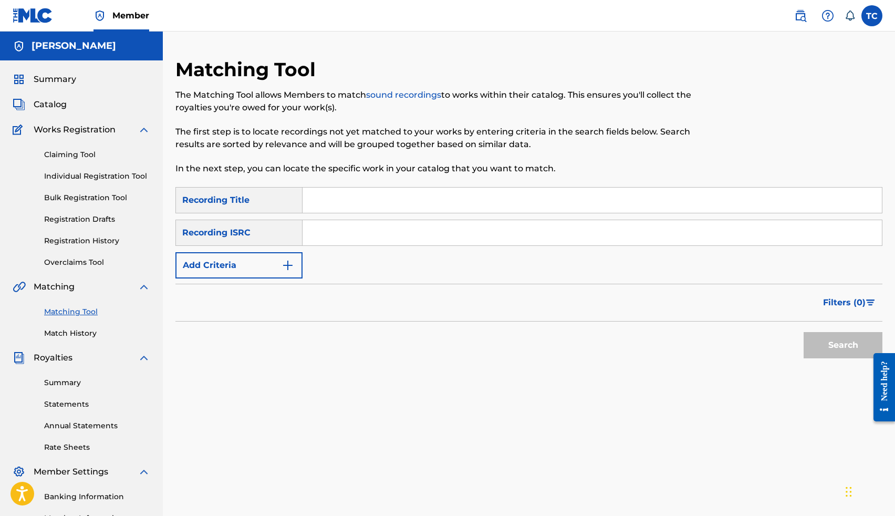
click at [345, 203] on input "Search Form" at bounding box center [592, 200] width 579 height 25
click at [804, 332] on button "Search" at bounding box center [843, 345] width 79 height 26
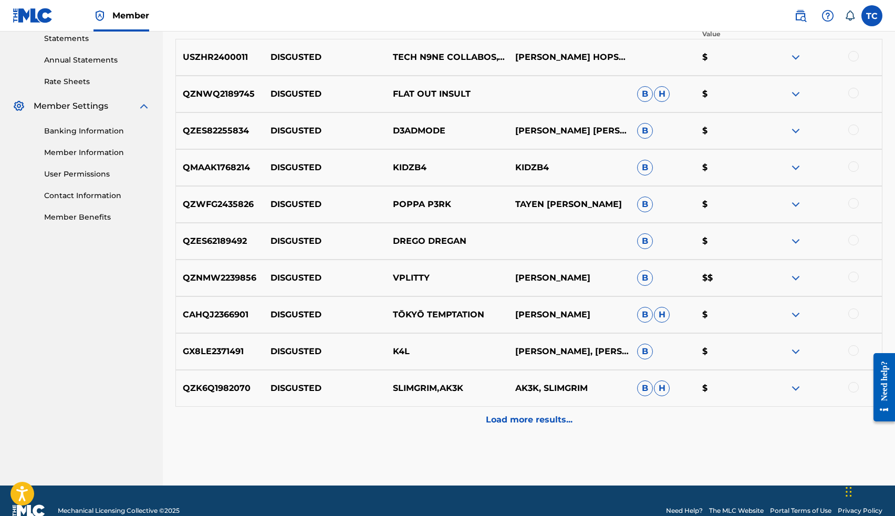
scroll to position [386, 0]
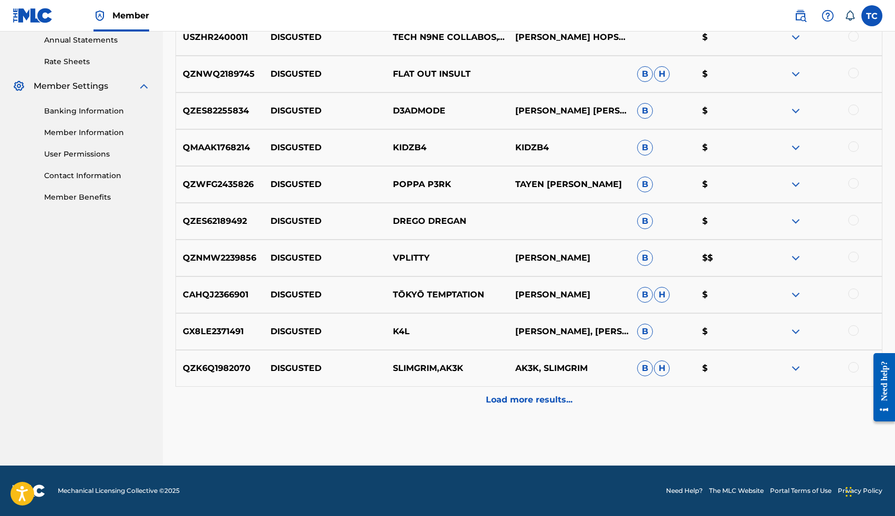
click at [496, 396] on p "Load more results..." at bounding box center [529, 399] width 87 height 13
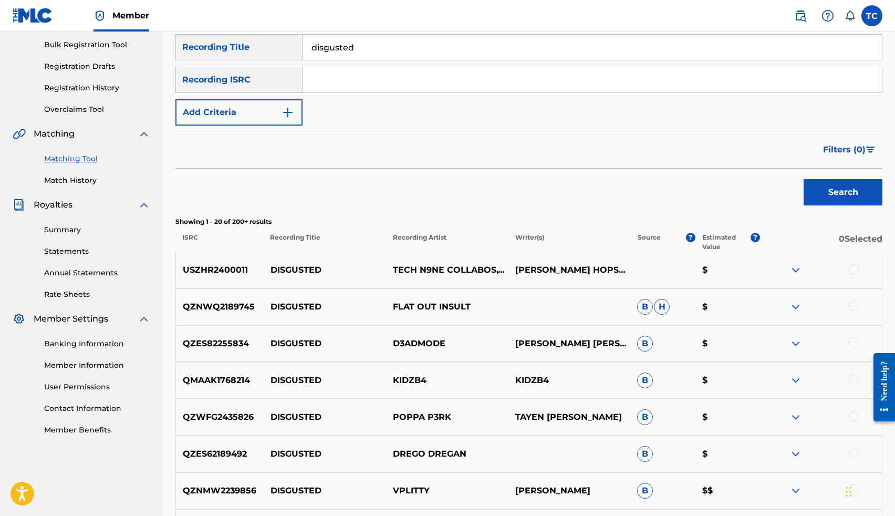
scroll to position [0, 0]
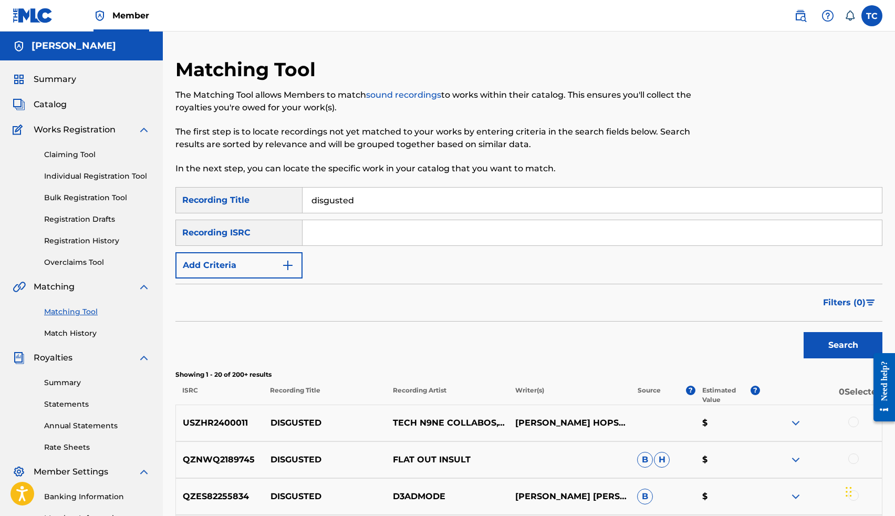
click at [379, 204] on input "disgusted" at bounding box center [592, 200] width 579 height 25
type input "disgusted we"
click at [804, 332] on button "Search" at bounding box center [843, 345] width 79 height 26
click at [289, 196] on div "Recording Title" at bounding box center [238, 200] width 127 height 26
drag, startPoint x: 383, startPoint y: 199, endPoint x: 258, endPoint y: 197, distance: 125.0
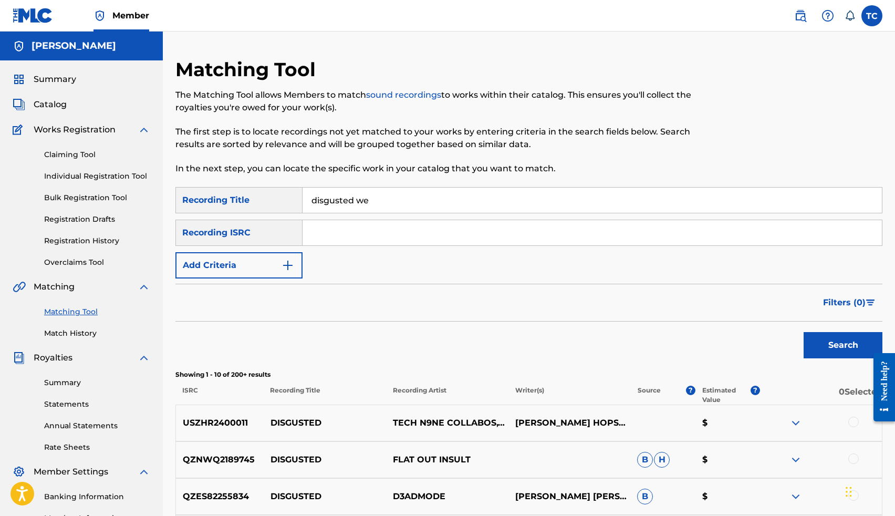
click at [259, 197] on div "SearchWithCriteriae2d67e5b-4117-4dd0-811e-1770794409eb Recording Title disguste…" at bounding box center [528, 200] width 707 height 26
click at [254, 193] on div "Recording Title" at bounding box center [238, 200] width 127 height 26
click at [323, 206] on input "Search Form" at bounding box center [592, 200] width 579 height 25
type input "Disgusted"
click at [331, 255] on div "SearchWithCriteriae2d67e5b-4117-4dd0-811e-1770794409eb Recording Title Disguste…" at bounding box center [528, 232] width 707 height 91
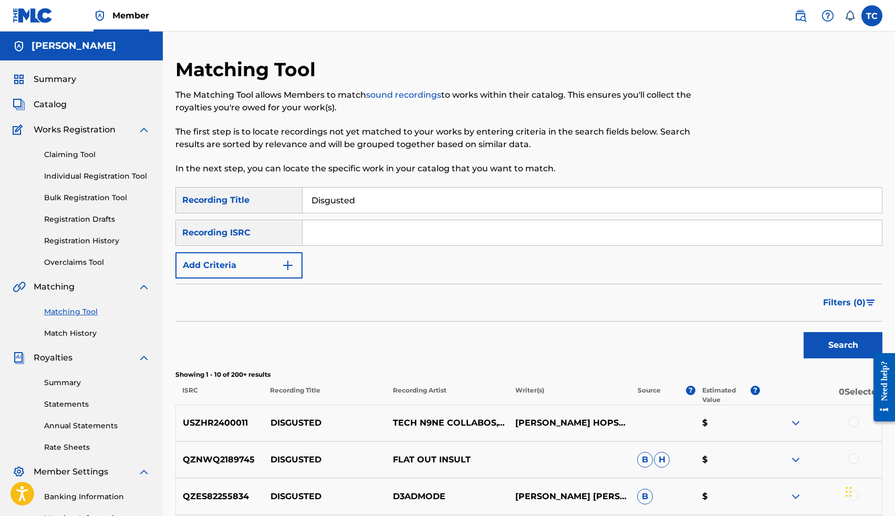
click at [280, 264] on button "Add Criteria" at bounding box center [238, 265] width 127 height 26
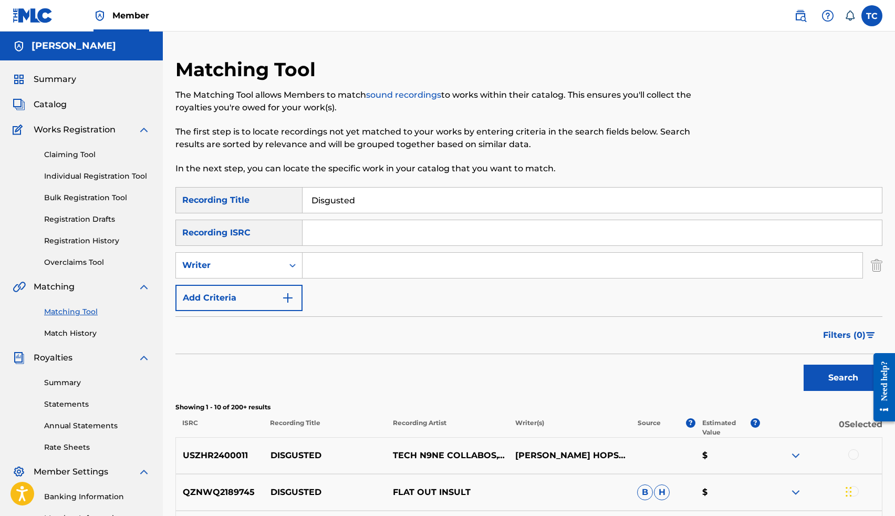
click at [358, 263] on input "Search Form" at bounding box center [583, 265] width 560 height 25
type input "Thomas Crockrom"
click at [804, 365] on button "Search" at bounding box center [843, 378] width 79 height 26
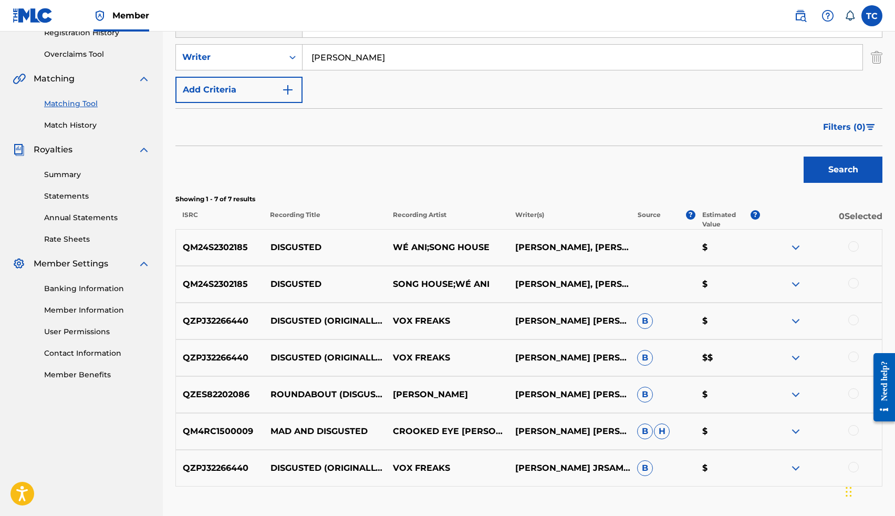
scroll to position [211, 0]
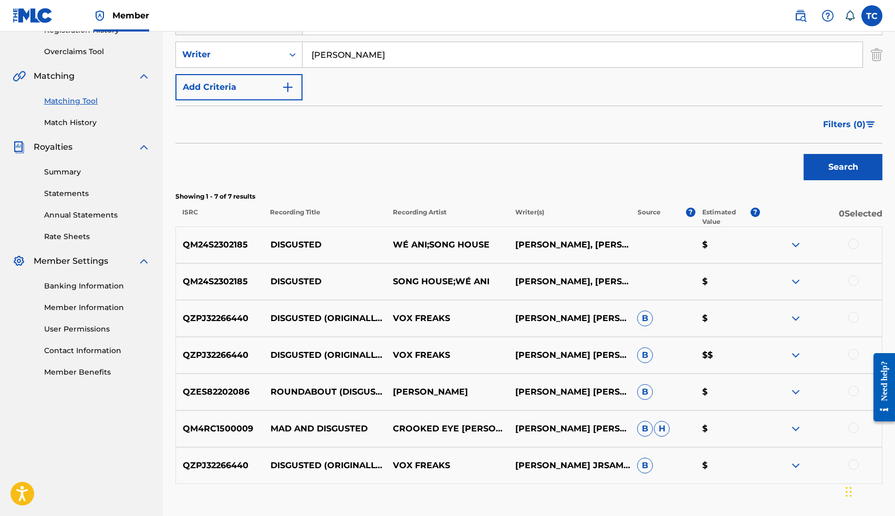
click at [795, 246] on img at bounding box center [795, 244] width 13 height 13
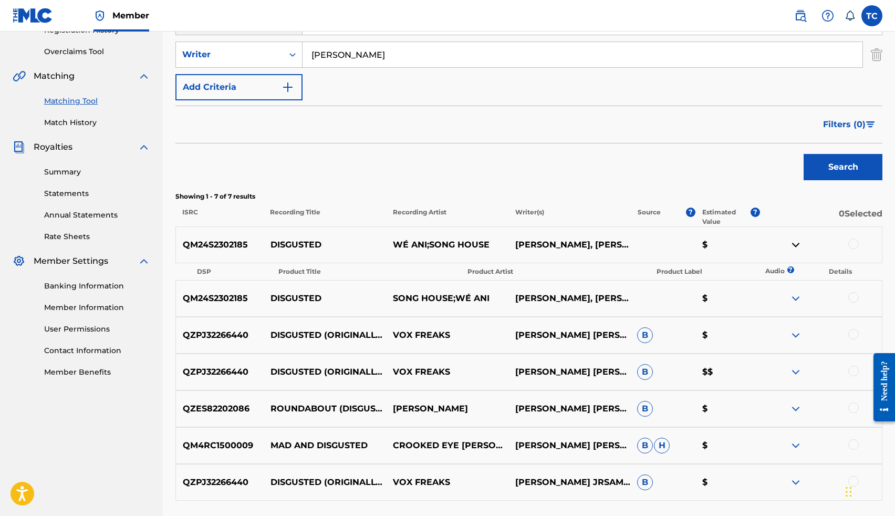
click at [795, 246] on img at bounding box center [795, 244] width 13 height 13
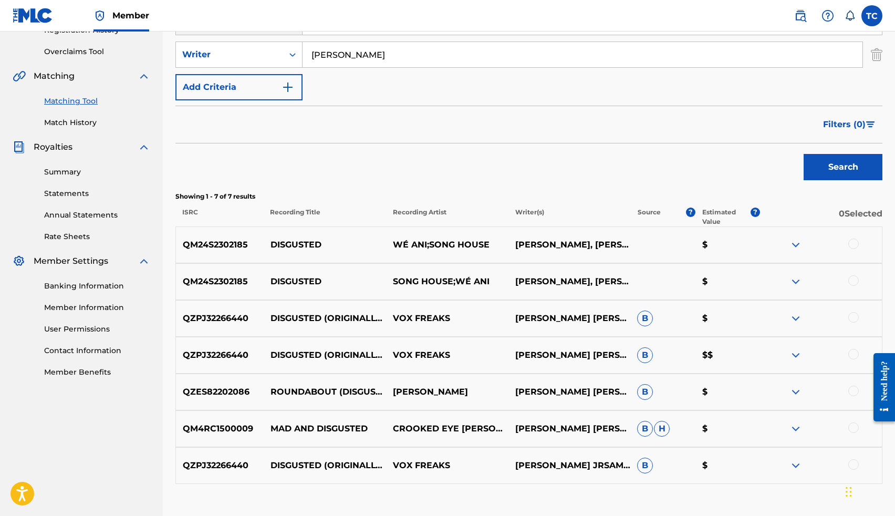
click at [707, 246] on p "$" at bounding box center [727, 244] width 65 height 13
click at [704, 247] on p "$" at bounding box center [727, 244] width 65 height 13
click at [793, 352] on img at bounding box center [795, 355] width 13 height 13
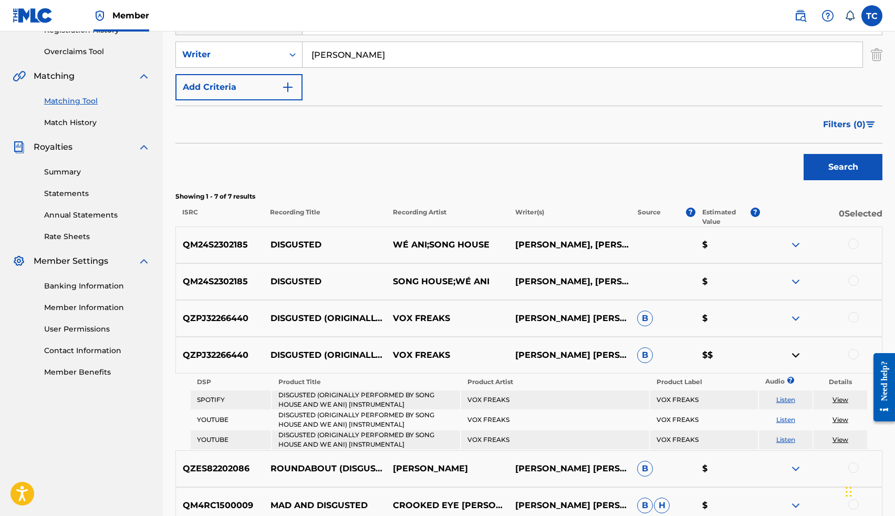
click at [784, 400] on link "Listen" at bounding box center [785, 400] width 19 height 8
click at [794, 317] on img at bounding box center [795, 318] width 13 height 13
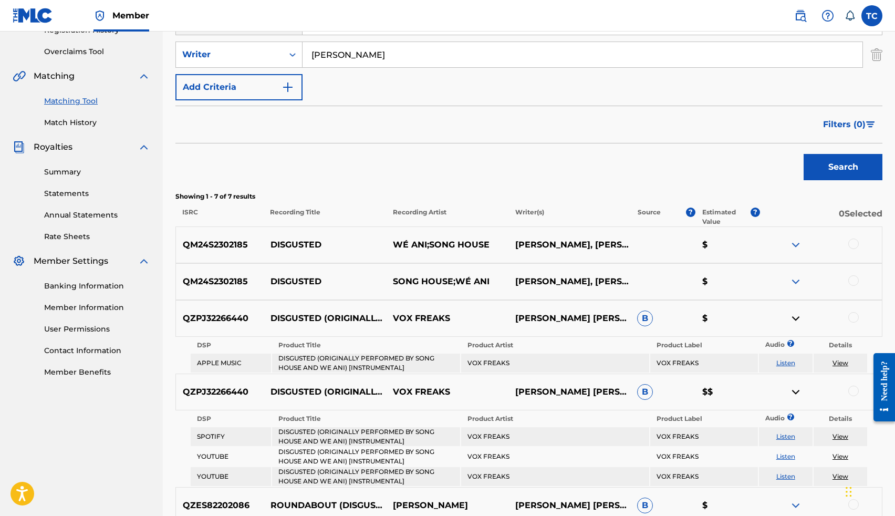
click at [794, 317] on img at bounding box center [795, 318] width 13 height 13
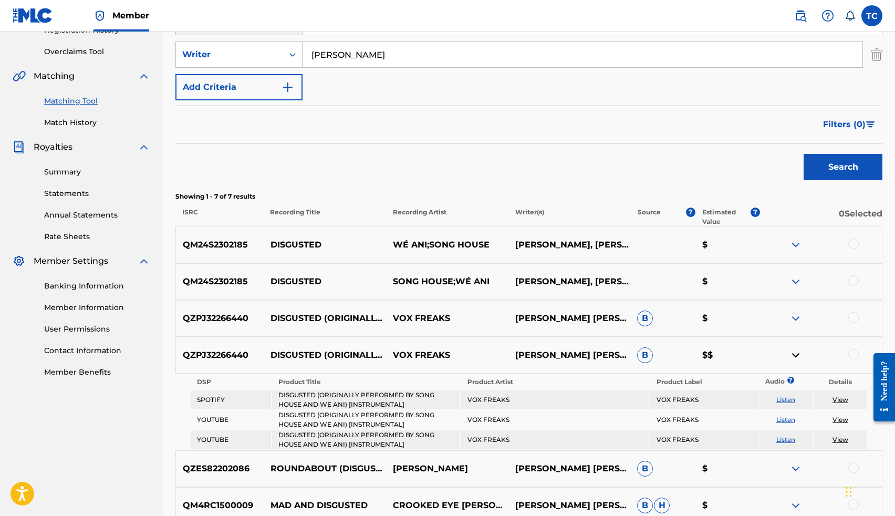
click at [796, 356] on img at bounding box center [795, 355] width 13 height 13
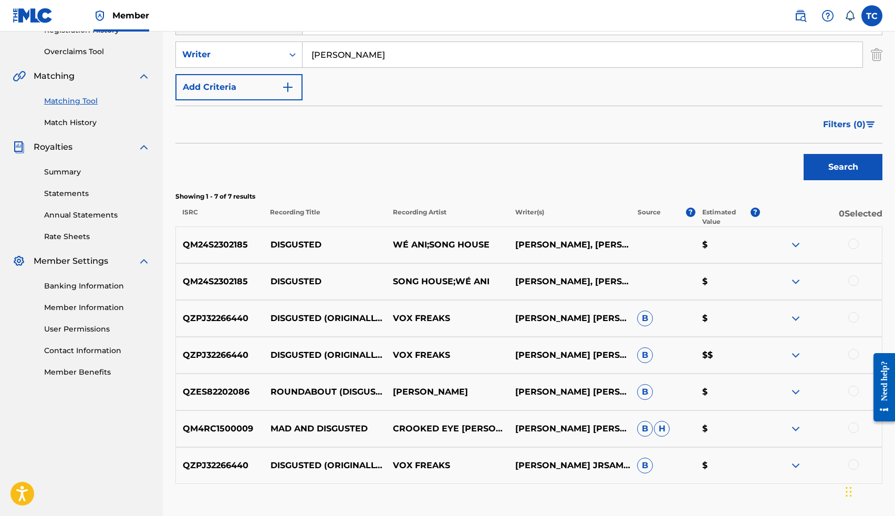
click at [794, 280] on img at bounding box center [795, 281] width 13 height 13
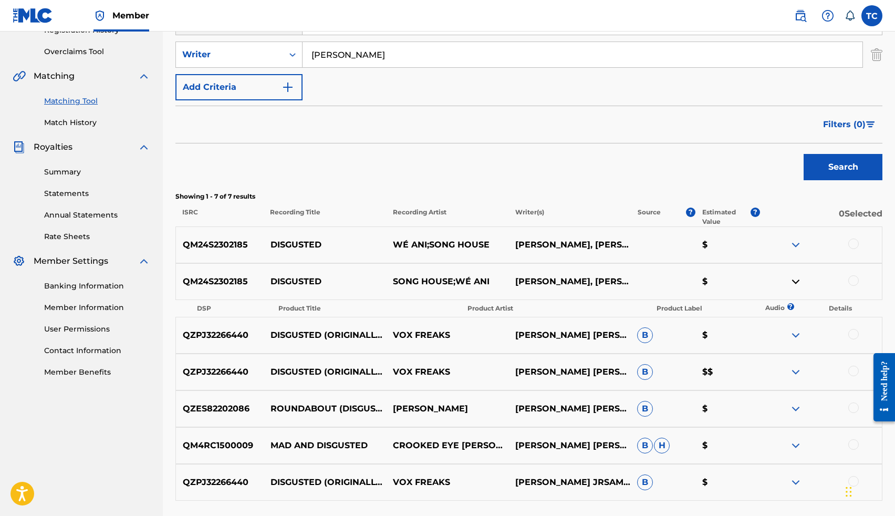
click at [793, 279] on img at bounding box center [795, 281] width 13 height 13
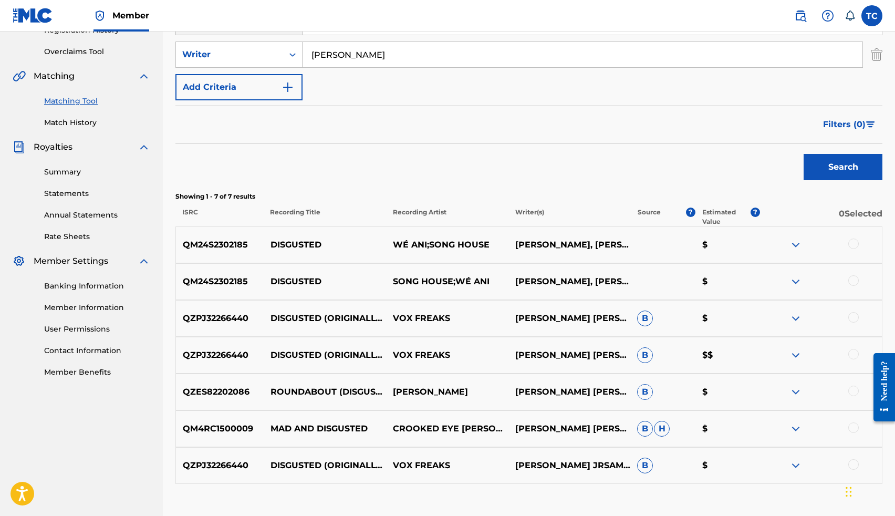
click at [793, 279] on img at bounding box center [795, 281] width 13 height 13
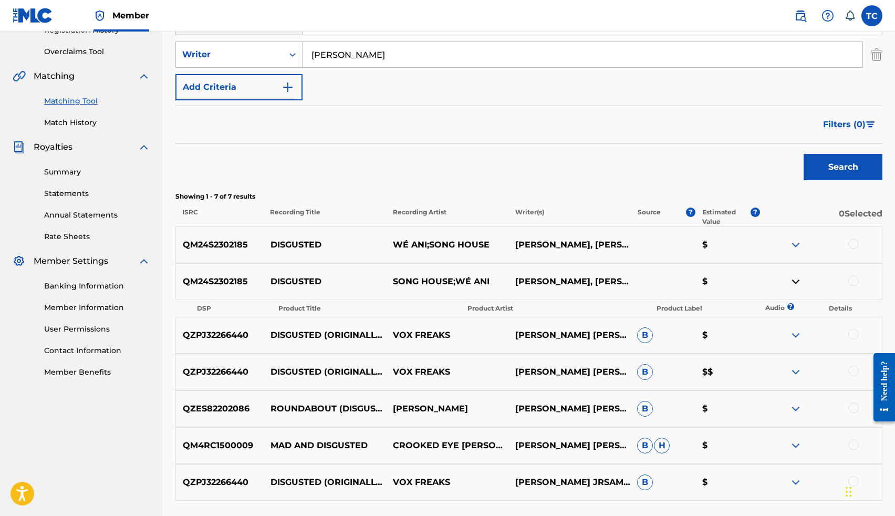
click at [794, 279] on img at bounding box center [795, 281] width 13 height 13
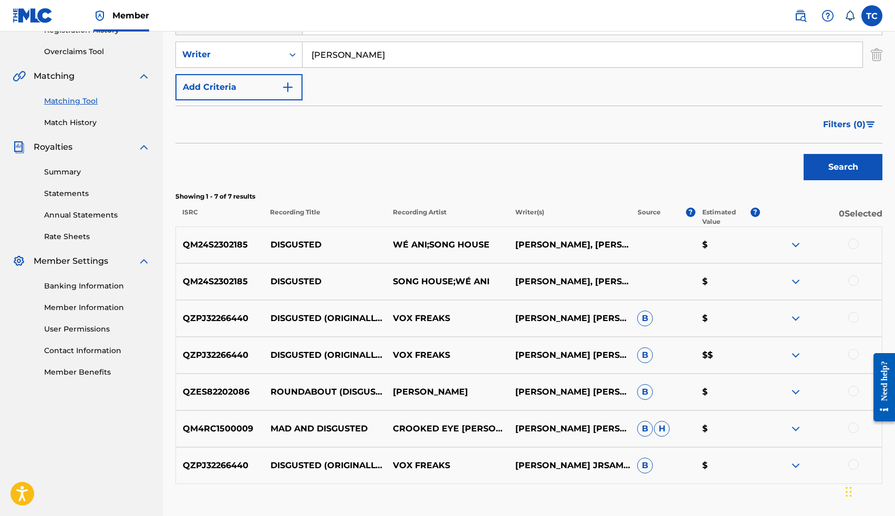
click at [794, 279] on img at bounding box center [795, 281] width 13 height 13
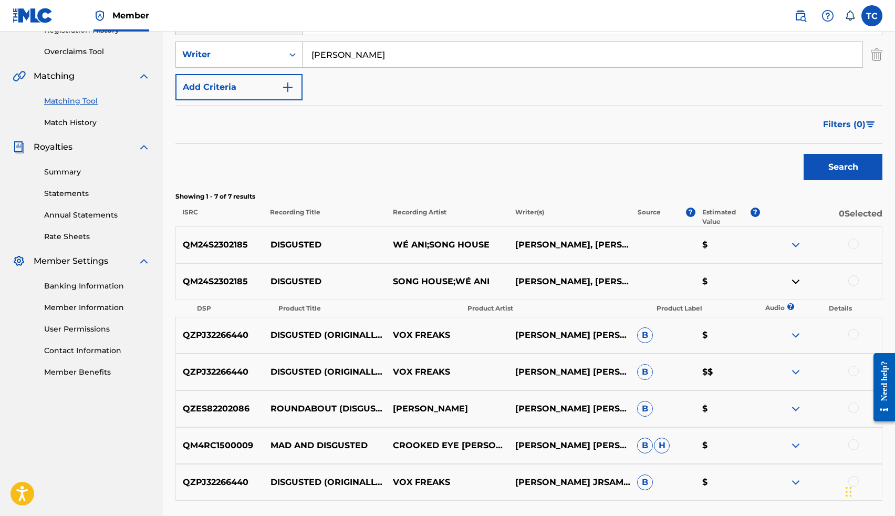
scroll to position [212, 0]
click at [796, 256] on div "QM24S2302185 DISGUSTED WÉ ANI;SONG HOUSE CALLIE VEACH-DIXON, SAMUEL KELLY-COHEN…" at bounding box center [528, 243] width 707 height 37
click at [796, 245] on img at bounding box center [795, 243] width 13 height 13
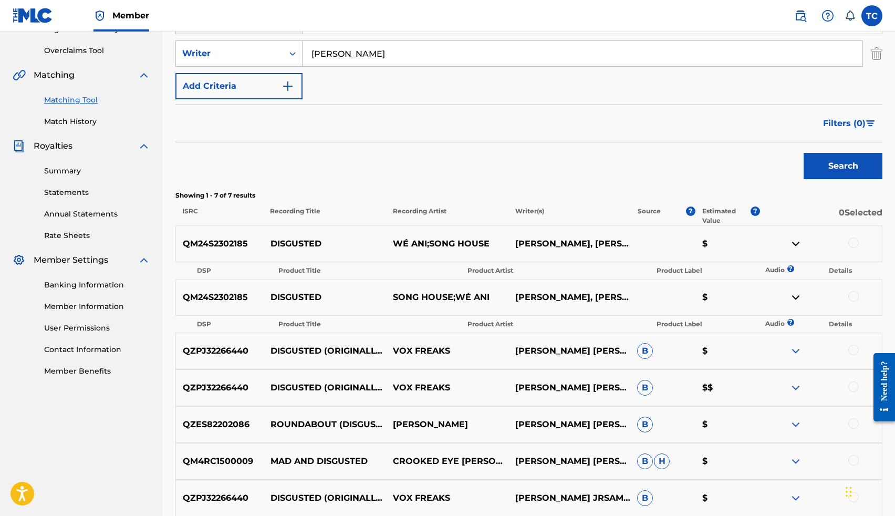
click at [794, 243] on img at bounding box center [795, 243] width 13 height 13
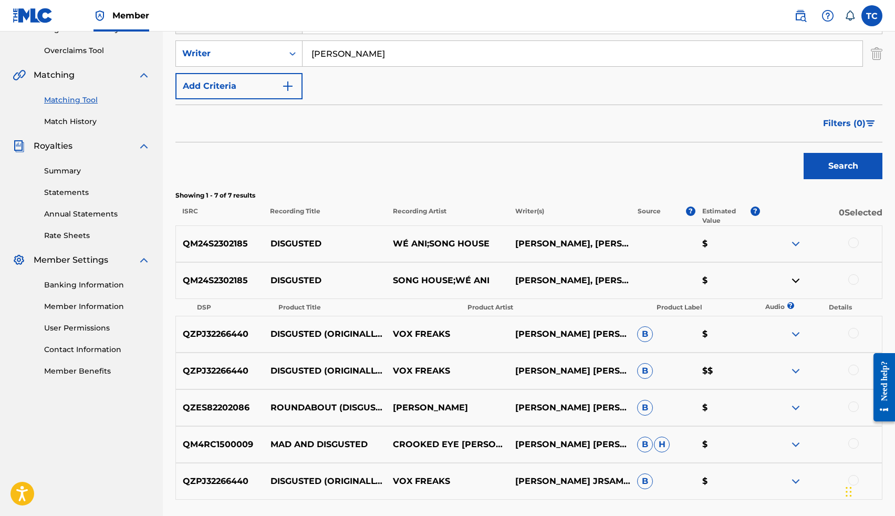
click at [331, 252] on div "QM24S2302185 DISGUSTED WÉ ANI;SONG HOUSE CALLIE VEACH-DIXON, SAMUEL KELLY-COHEN…" at bounding box center [528, 243] width 707 height 37
click at [249, 244] on p "QM24S2302185" at bounding box center [220, 243] width 88 height 13
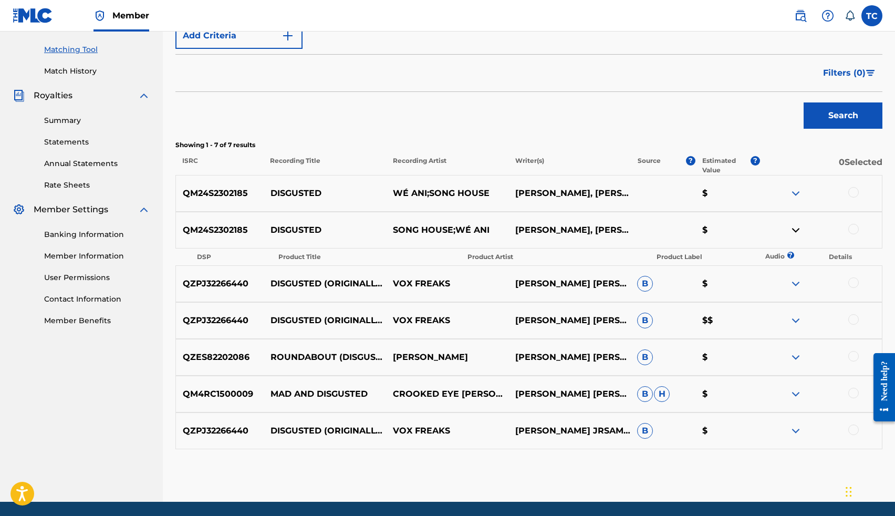
scroll to position [263, 0]
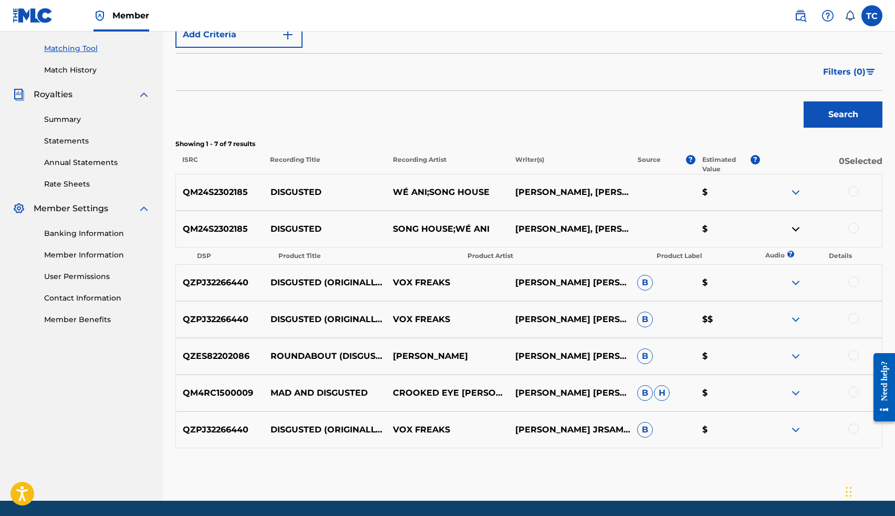
click at [406, 194] on p "WÉ ANI;SONG HOUSE" at bounding box center [447, 192] width 122 height 13
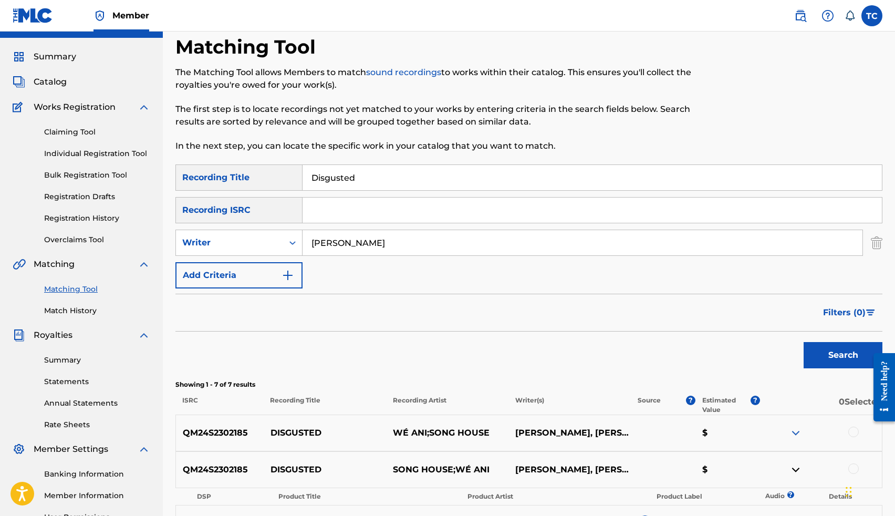
scroll to position [0, 0]
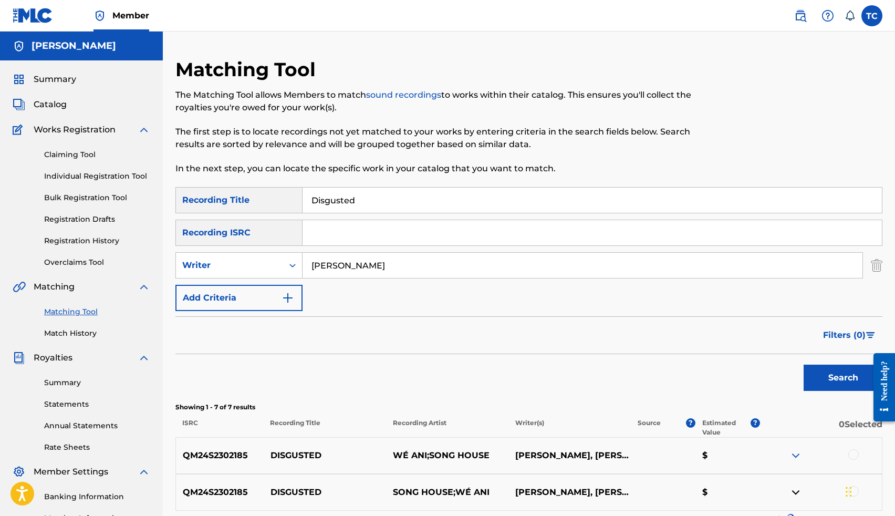
click at [63, 154] on link "Claiming Tool" at bounding box center [97, 154] width 106 height 11
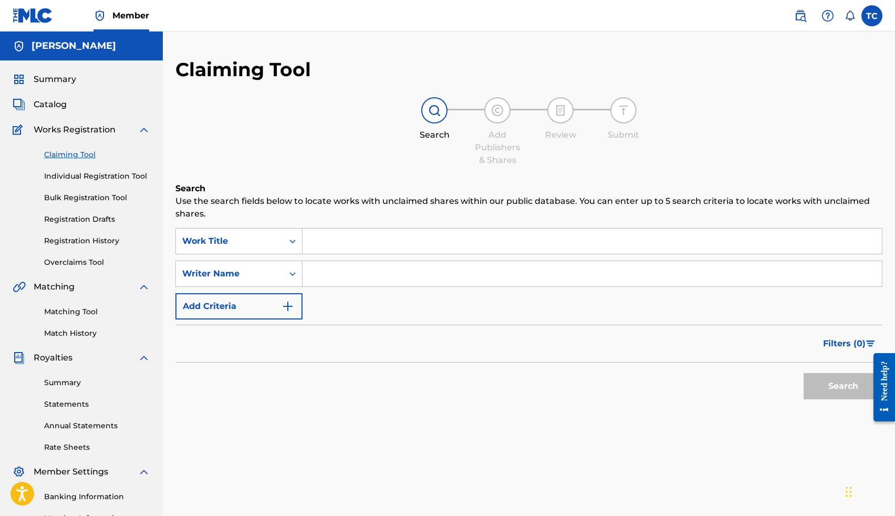
click at [349, 237] on input "Search Form" at bounding box center [592, 240] width 579 height 25
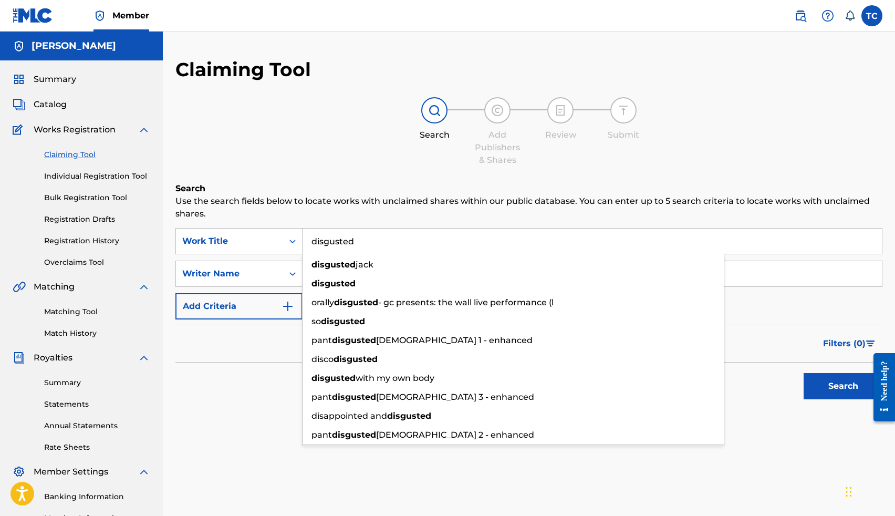
type input "disgusted"
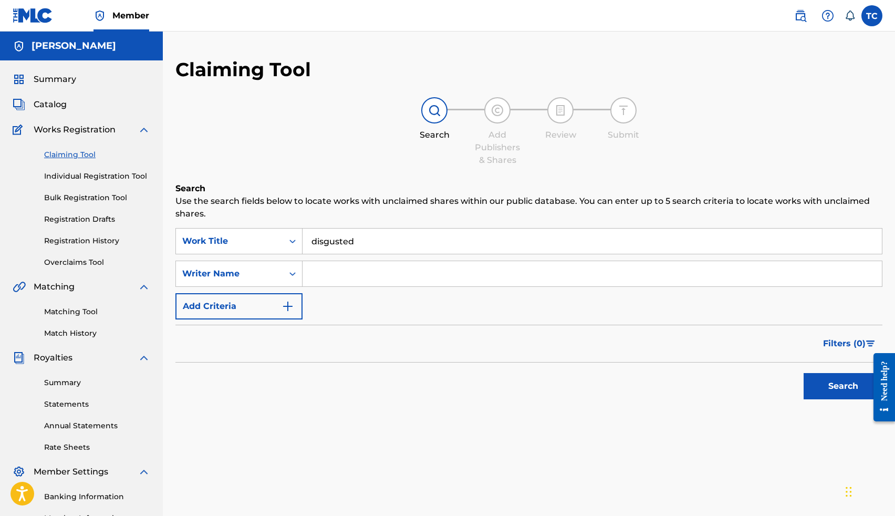
click at [330, 166] on div "Search Add Publishers & Shares Review Submit" at bounding box center [528, 131] width 707 height 69
click at [333, 265] on input "Search Form" at bounding box center [592, 273] width 579 height 25
click at [837, 392] on button "Search" at bounding box center [843, 386] width 79 height 26
drag, startPoint x: 423, startPoint y: 274, endPoint x: 349, endPoint y: 273, distance: 74.6
click at [349, 273] on input "Thomas Lee Crockrom Jr" at bounding box center [592, 273] width 579 height 25
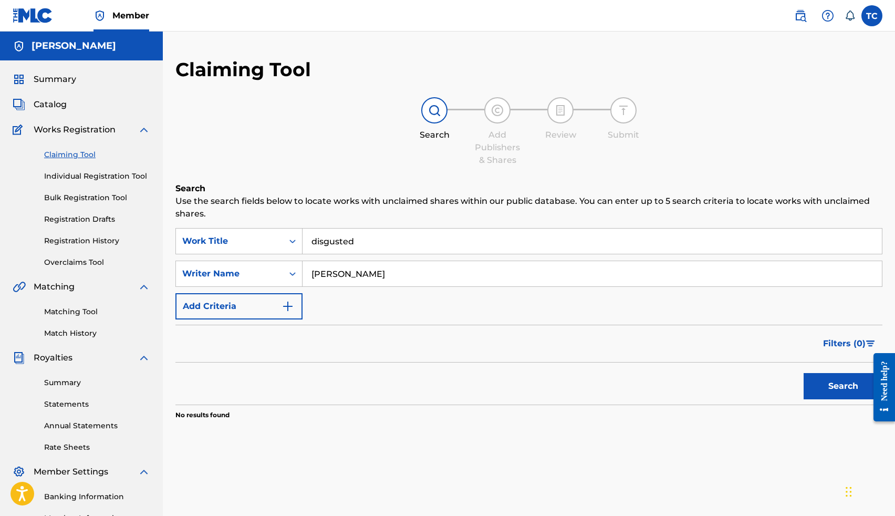
click at [804, 373] on button "Search" at bounding box center [843, 386] width 79 height 26
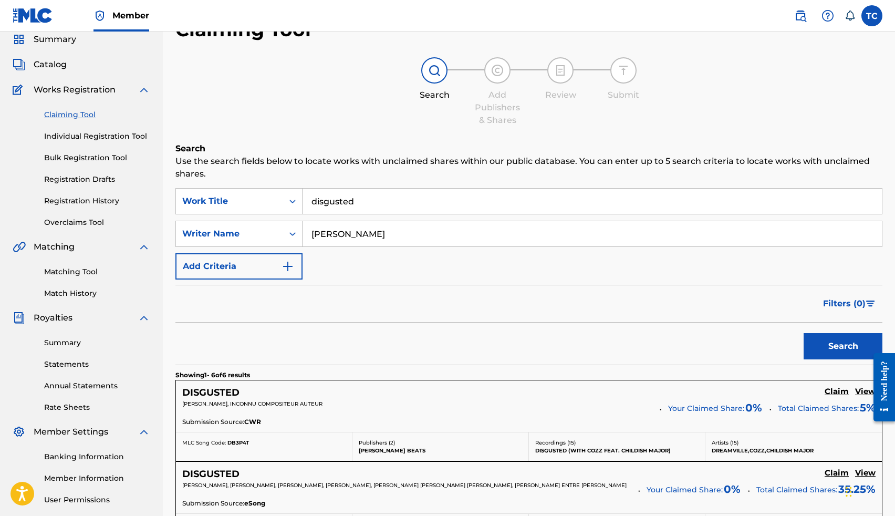
scroll to position [17, 0]
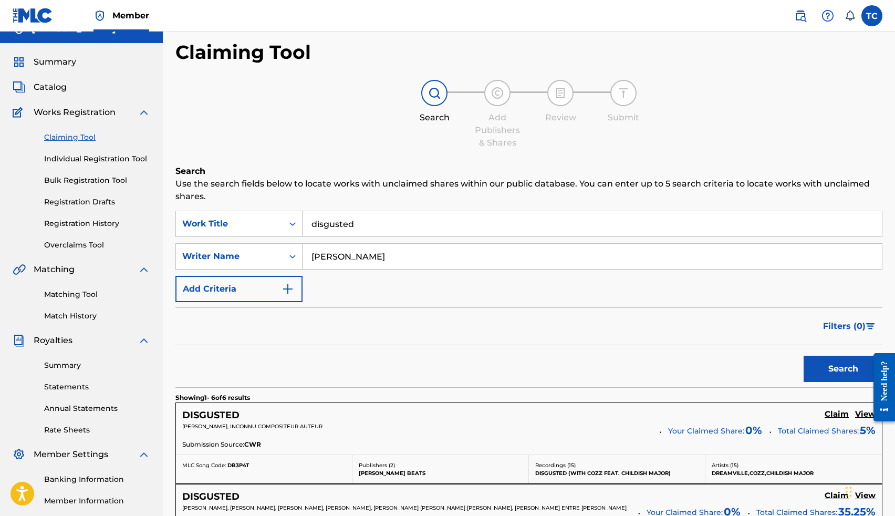
click at [353, 257] on input "[PERSON_NAME]" at bounding box center [592, 256] width 579 height 25
click at [841, 362] on button "Search" at bounding box center [843, 369] width 79 height 26
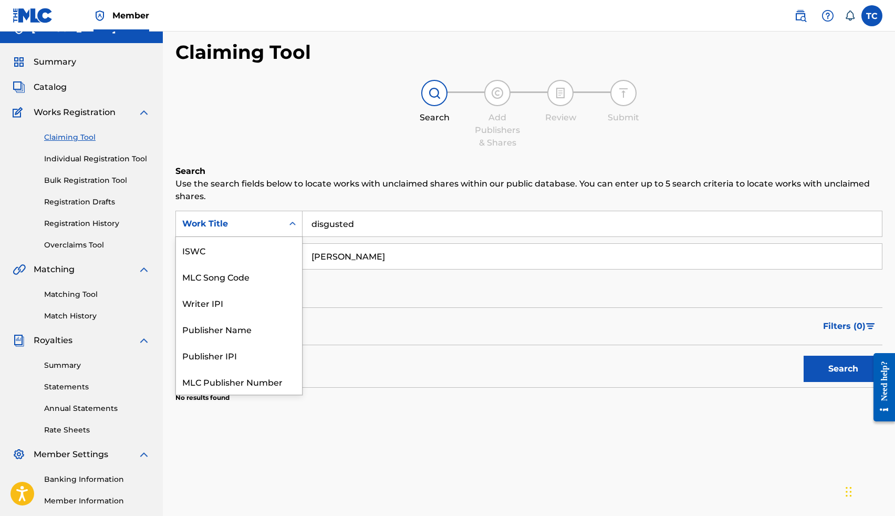
click at [290, 222] on icon "Search Form" at bounding box center [292, 223] width 11 height 11
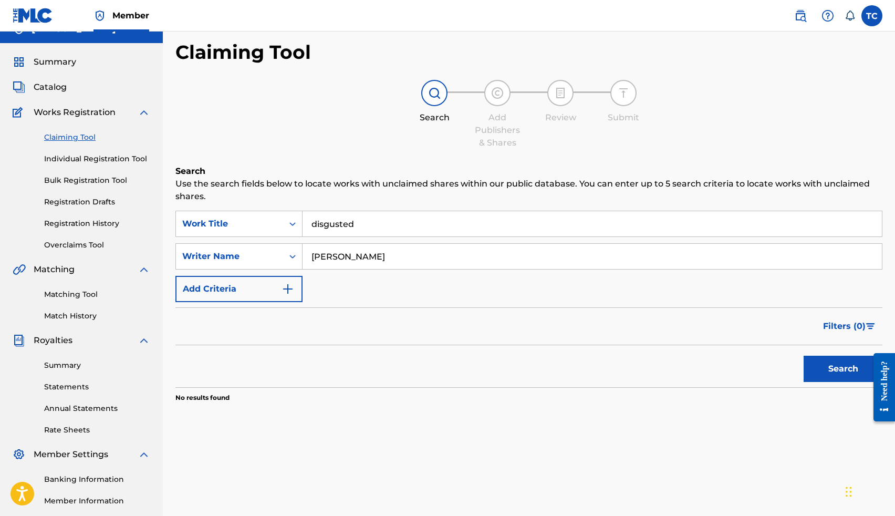
click at [361, 305] on form "SearchWithCriteria348dd9e1-39a8-4ff0-b4c4-db1560bbff1c Work Title disgusted Sea…" at bounding box center [528, 299] width 707 height 176
click at [273, 283] on button "Add Criteria" at bounding box center [238, 289] width 127 height 26
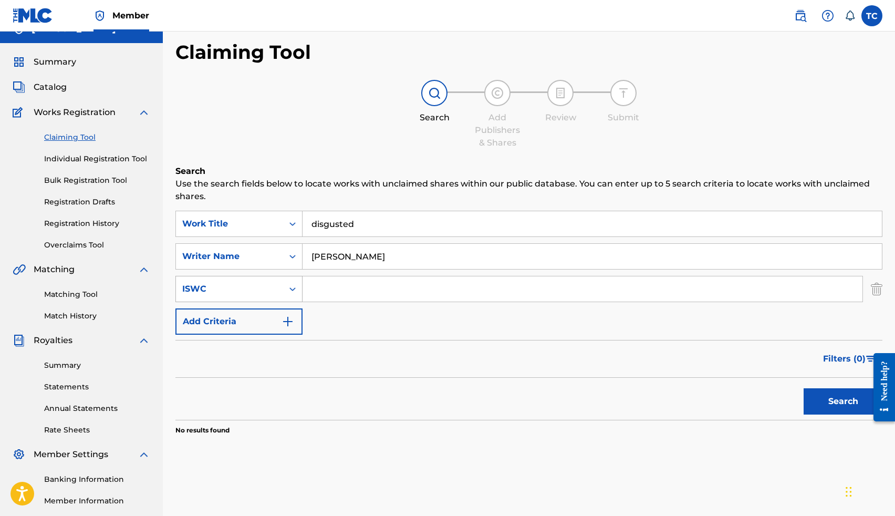
click at [292, 286] on icon "Search Form" at bounding box center [292, 289] width 11 height 11
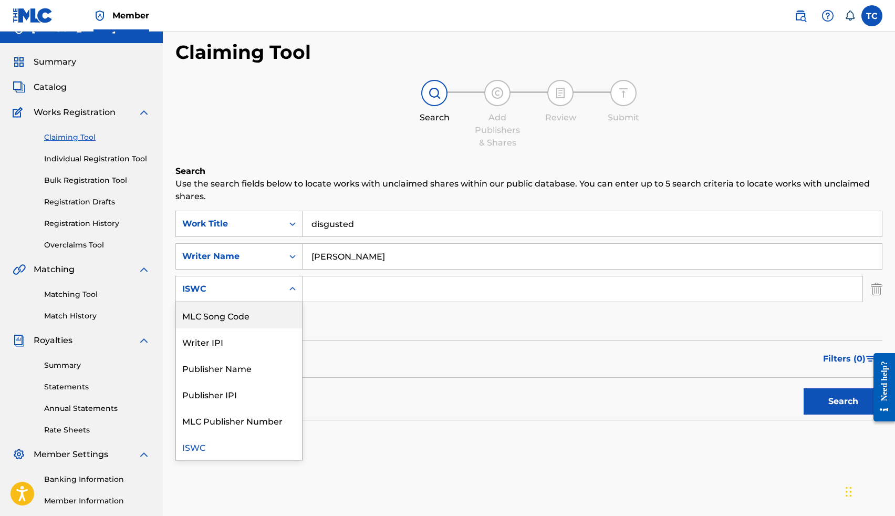
scroll to position [18, 0]
click at [285, 285] on div "Search Form" at bounding box center [292, 288] width 19 height 19
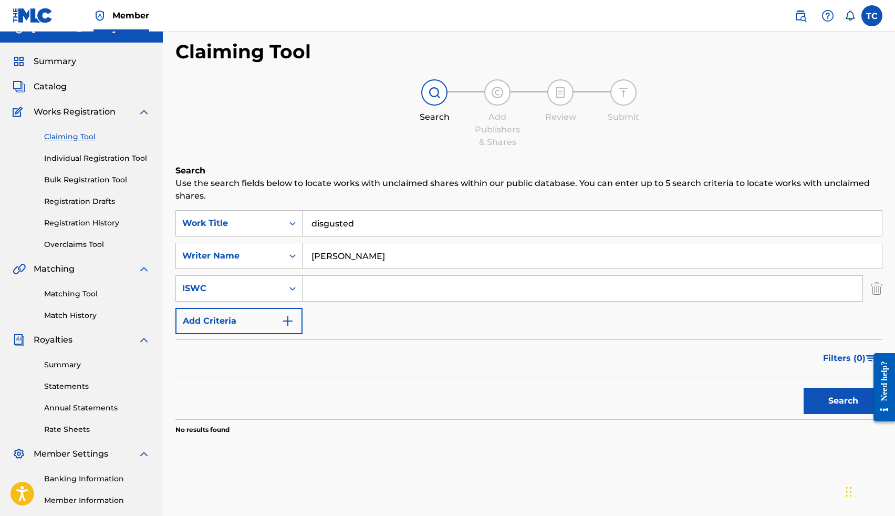
click at [871, 286] on img "Search Form" at bounding box center [877, 288] width 12 height 26
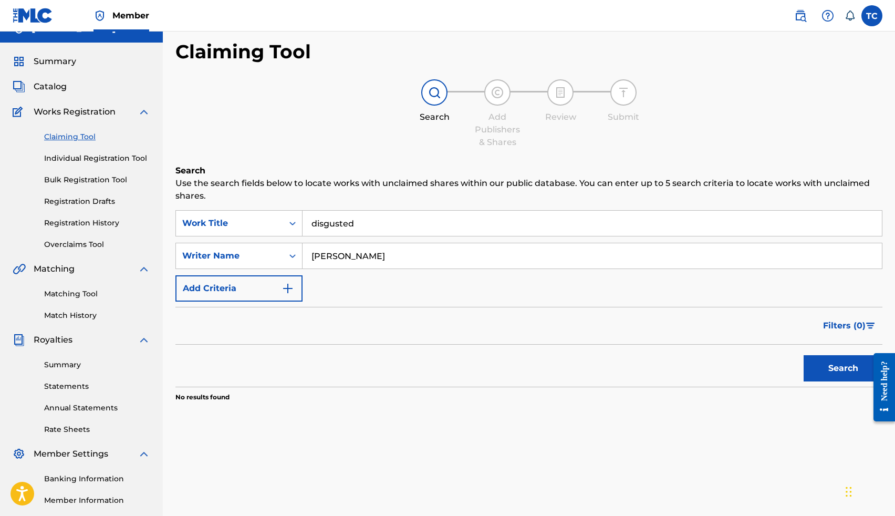
click at [398, 258] on input "Thomas Crockrom" at bounding box center [592, 255] width 579 height 25
click at [804, 355] on button "Search" at bounding box center [843, 368] width 79 height 26
type input "callie"
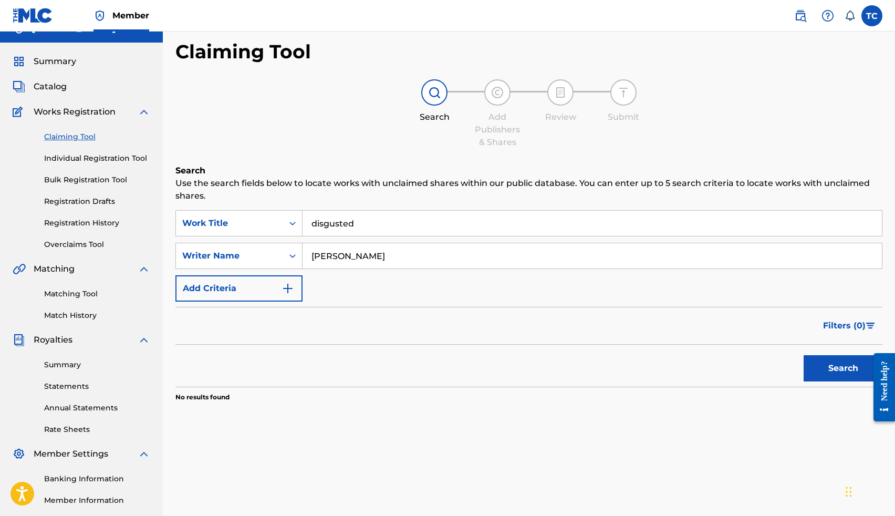
click at [804, 355] on button "Search" at bounding box center [843, 368] width 79 height 26
click at [363, 222] on input "disgusted" at bounding box center [592, 223] width 579 height 25
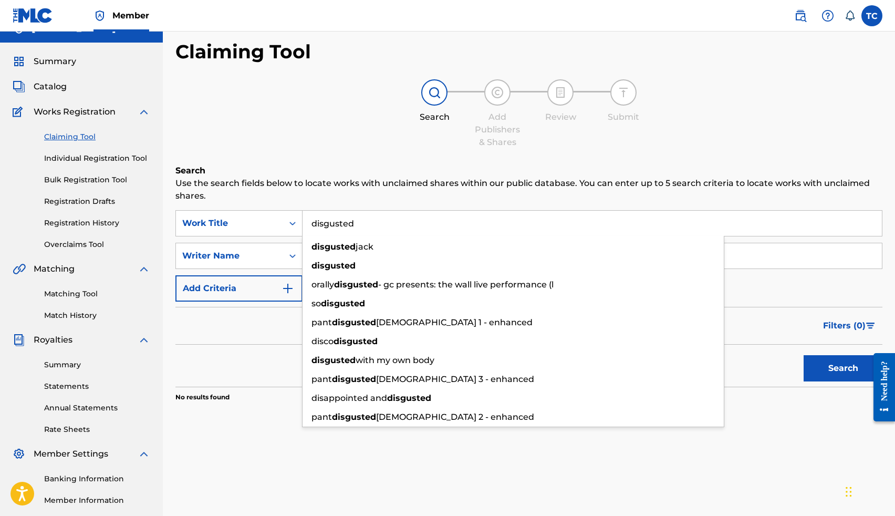
click at [363, 222] on input "disgusted" at bounding box center [592, 223] width 579 height 25
click at [335, 169] on h6 "Search" at bounding box center [528, 170] width 707 height 13
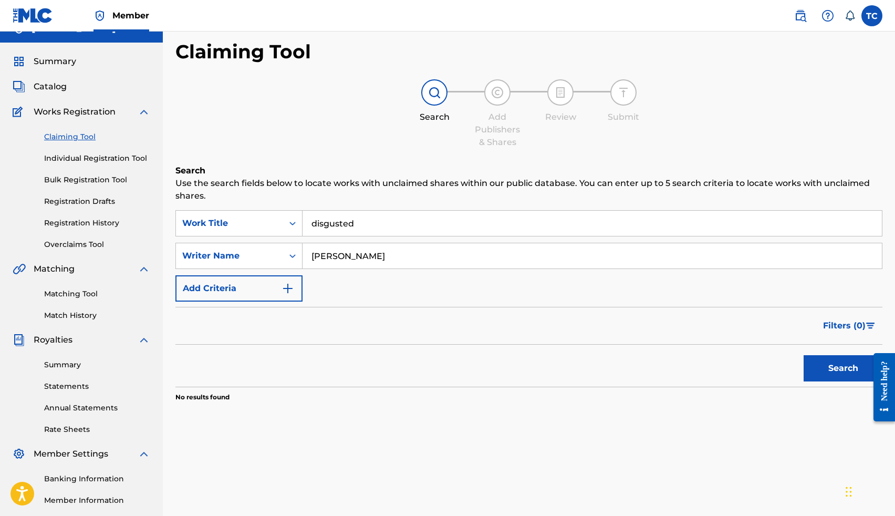
click at [84, 138] on link "Claiming Tool" at bounding box center [97, 136] width 106 height 11
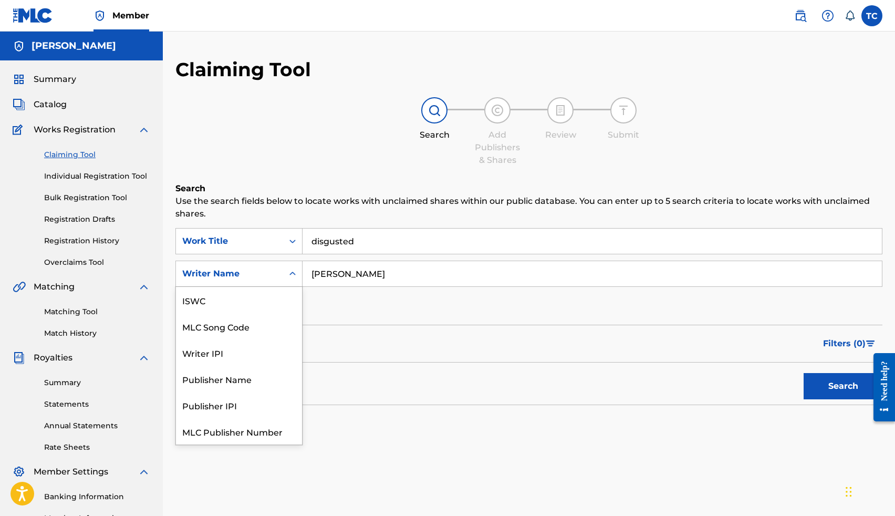
click at [295, 277] on icon "Search Form" at bounding box center [292, 273] width 11 height 11
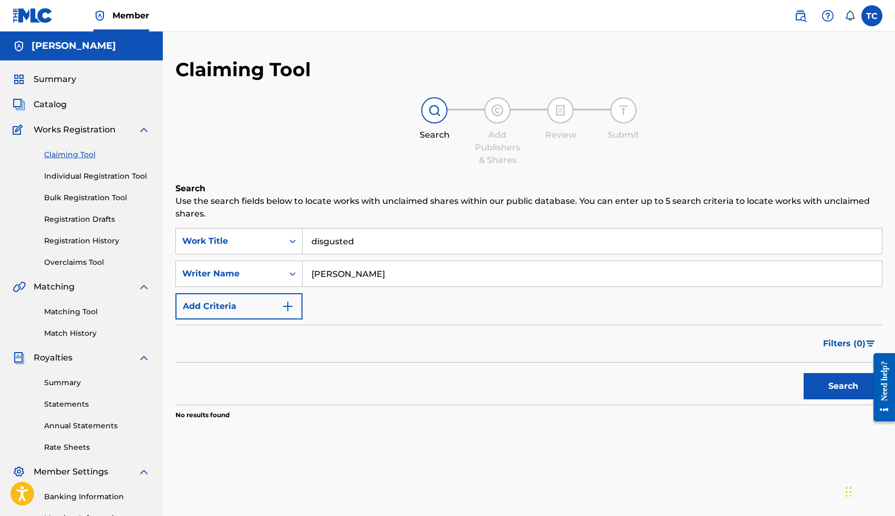
click at [295, 277] on icon "Search Form" at bounding box center [292, 273] width 11 height 11
drag, startPoint x: 340, startPoint y: 279, endPoint x: 295, endPoint y: 268, distance: 46.9
click at [295, 268] on div "SearchWithCriteria22822bb3-6741-4c53-b56d-68a2024934e9 Writer Name callie" at bounding box center [528, 274] width 707 height 26
type input "We ani"
click at [804, 373] on button "Search" at bounding box center [843, 386] width 79 height 26
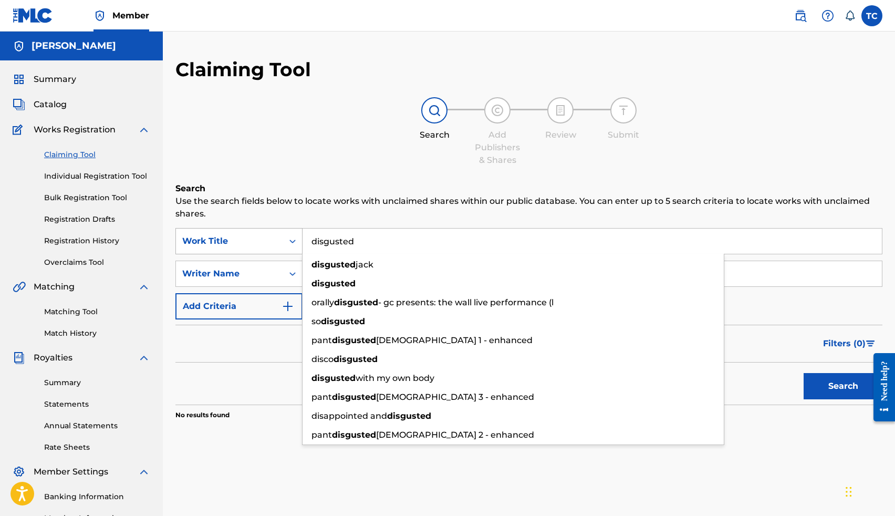
drag, startPoint x: 363, startPoint y: 247, endPoint x: 295, endPoint y: 242, distance: 68.5
click at [295, 242] on div "SearchWithCriteria348dd9e1-39a8-4ff0-b4c4-db1560bbff1c Work Title disgusted dis…" at bounding box center [528, 241] width 707 height 26
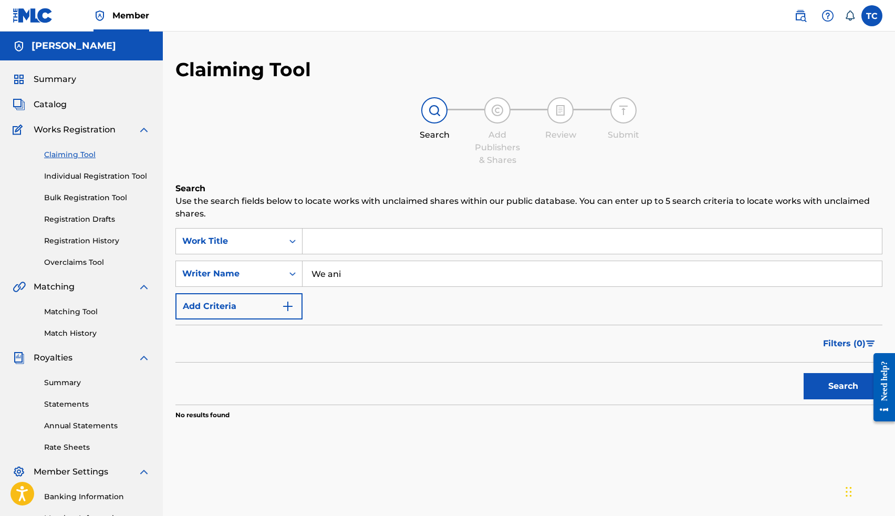
click at [814, 387] on button "Search" at bounding box center [843, 386] width 79 height 26
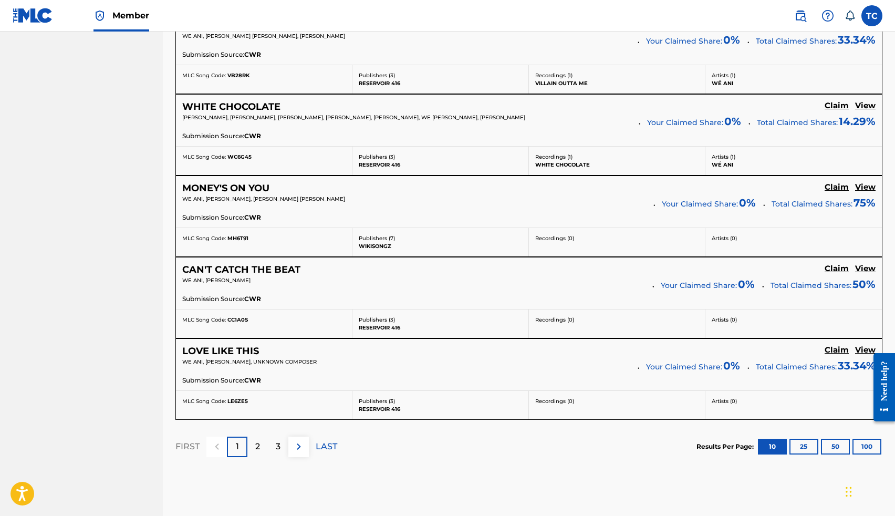
scroll to position [818, 0]
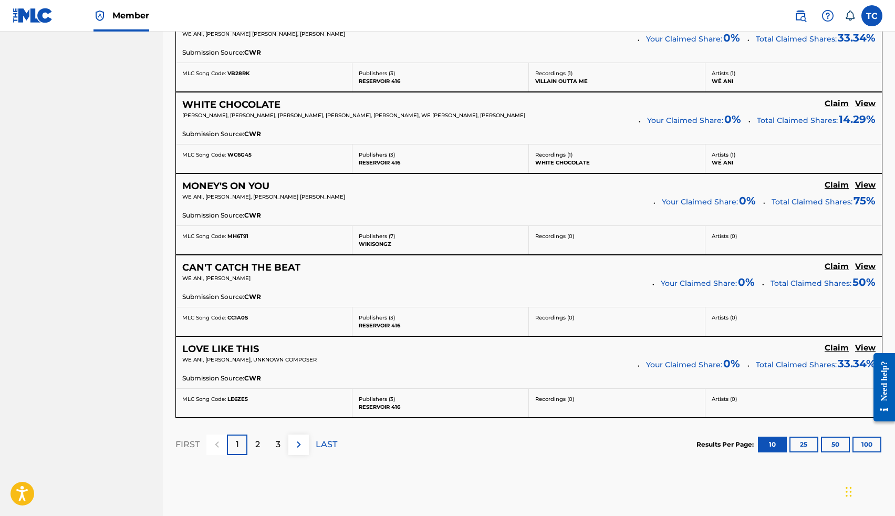
click at [264, 441] on div "2" at bounding box center [257, 444] width 20 height 20
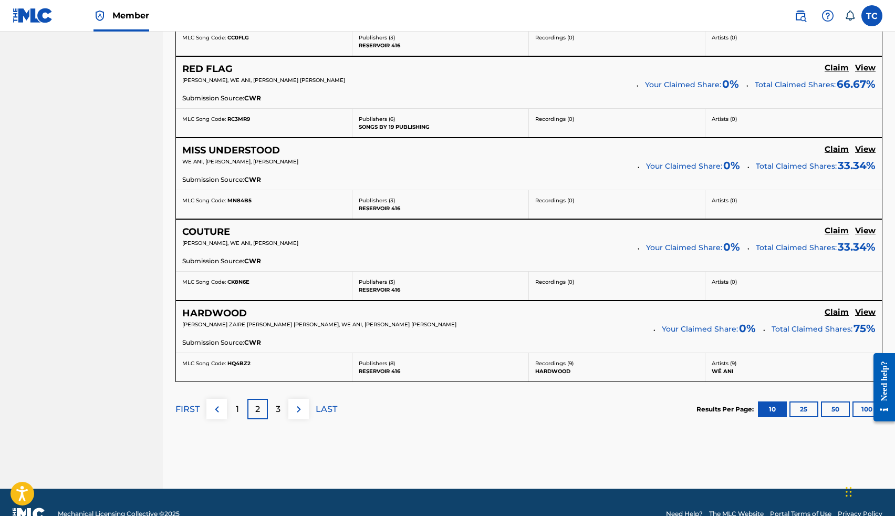
scroll to position [852, 0]
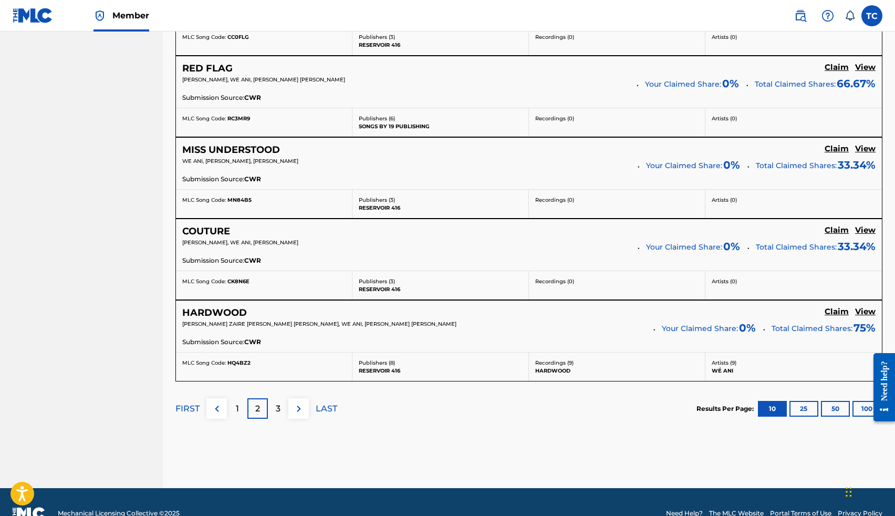
click at [282, 411] on div "3" at bounding box center [278, 408] width 20 height 20
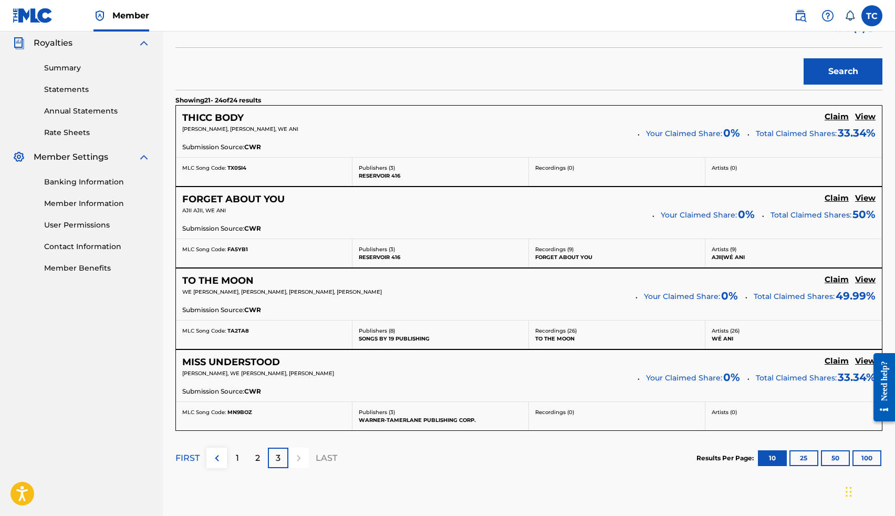
scroll to position [316, 0]
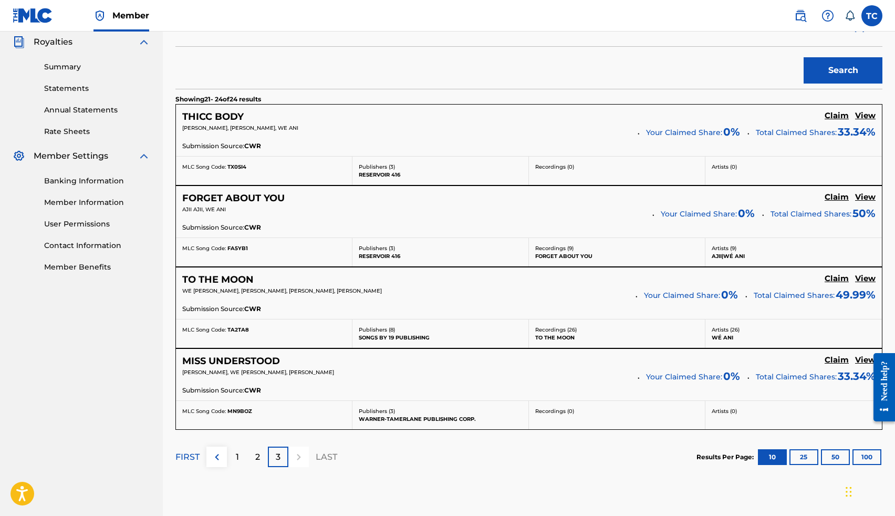
click at [234, 452] on div "1" at bounding box center [237, 456] width 20 height 20
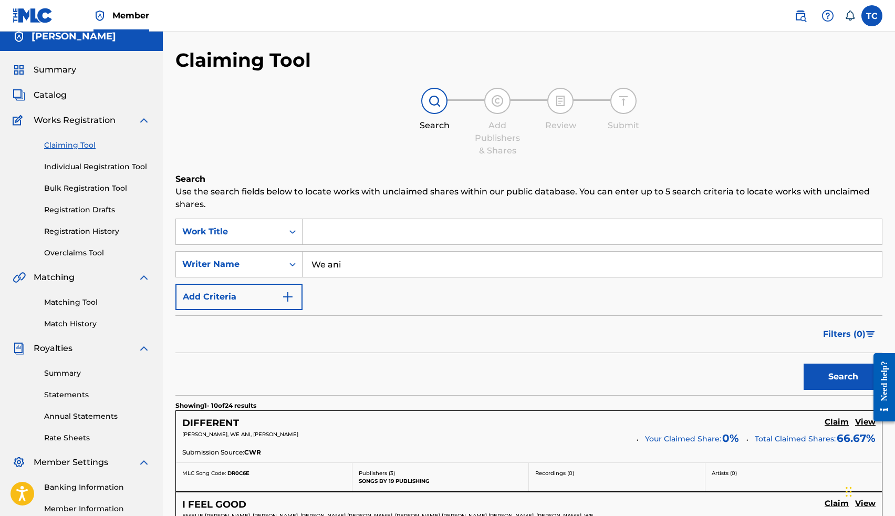
scroll to position [0, 0]
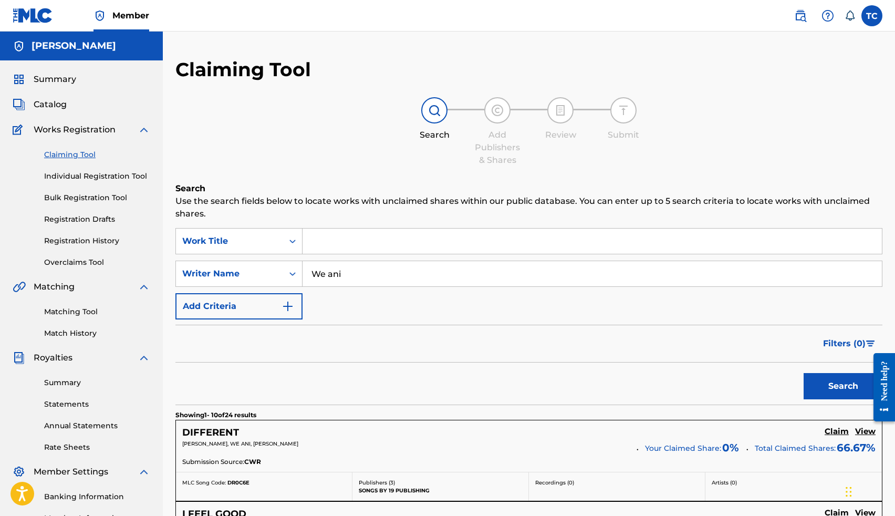
click at [341, 276] on input "We ani" at bounding box center [592, 273] width 579 height 25
click at [72, 177] on link "Individual Registration Tool" at bounding box center [97, 176] width 106 height 11
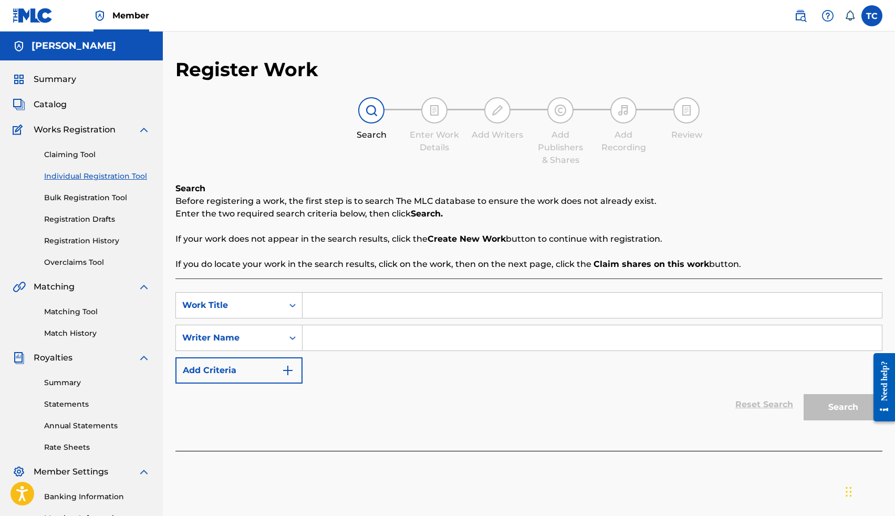
click at [331, 307] on input "Search Form" at bounding box center [592, 305] width 579 height 25
type input "Disgusted"
click at [336, 338] on input "Search Form" at bounding box center [592, 337] width 579 height 25
type input "we ani"
click at [804, 394] on button "Search" at bounding box center [843, 407] width 79 height 26
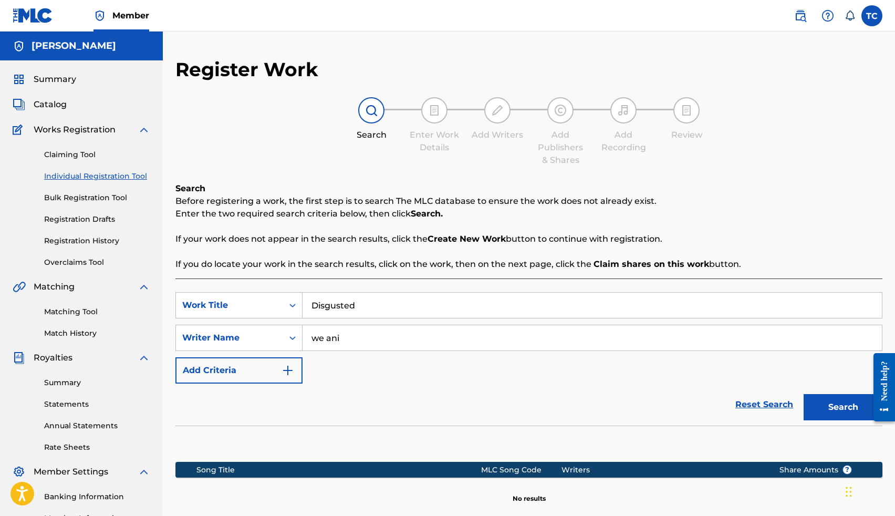
click at [363, 307] on input "Disgusted" at bounding box center [592, 305] width 579 height 25
click at [367, 337] on input "we ani" at bounding box center [592, 337] width 579 height 25
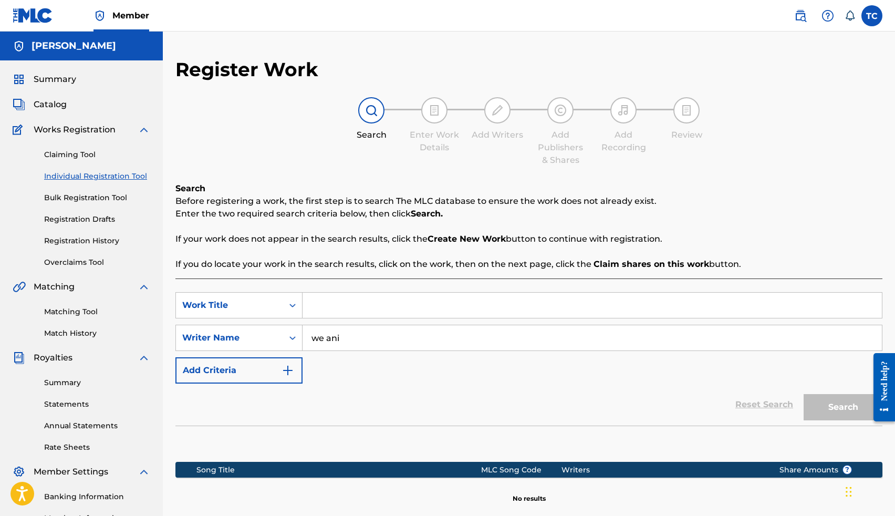
click at [367, 337] on input "we ani" at bounding box center [592, 337] width 579 height 25
click at [374, 335] on input "echo" at bounding box center [592, 337] width 579 height 25
click at [374, 336] on input "echo" at bounding box center [592, 337] width 579 height 25
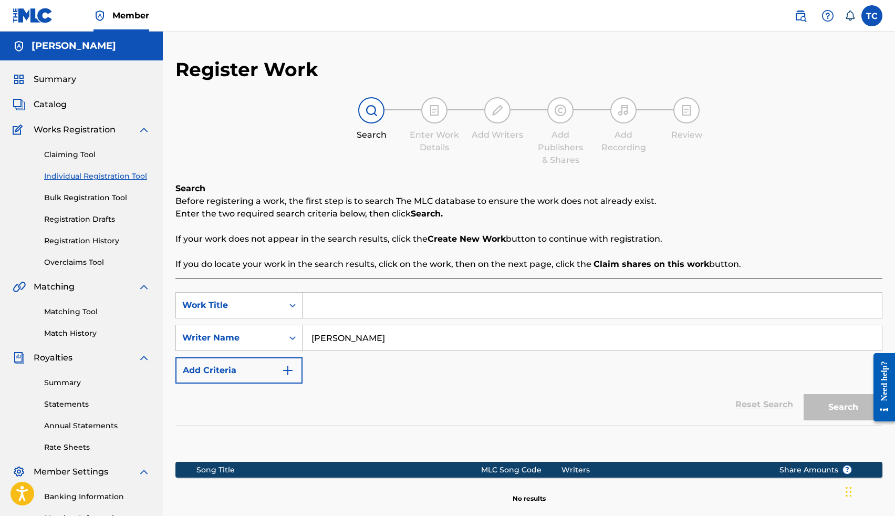
type input "thomas Crockrom"
click at [437, 308] on input "Search Form" at bounding box center [592, 305] width 579 height 25
type input "echo"
click at [804, 394] on button "Search" at bounding box center [843, 407] width 79 height 26
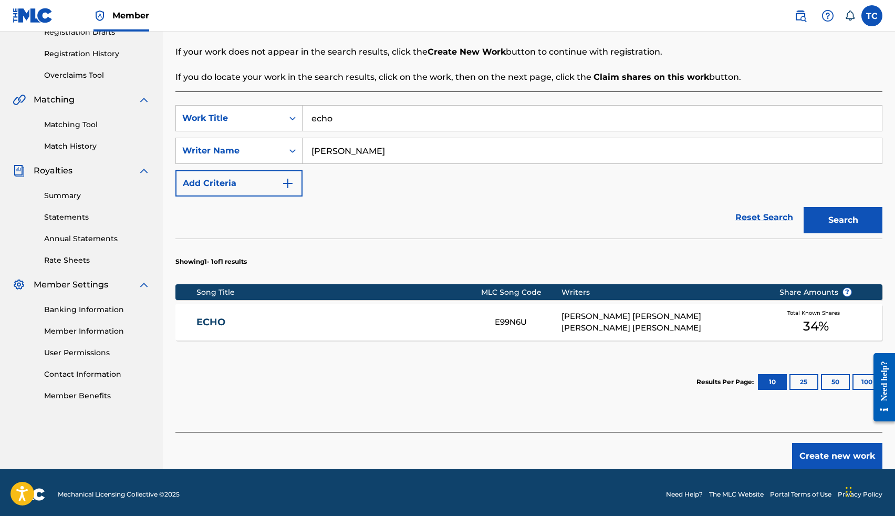
scroll to position [191, 0]
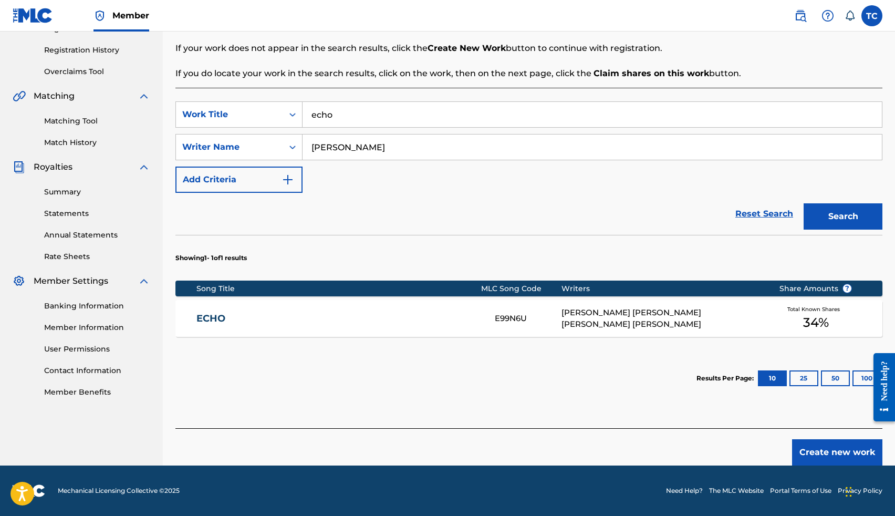
click at [409, 313] on link "ECHO" at bounding box center [338, 319] width 284 height 12
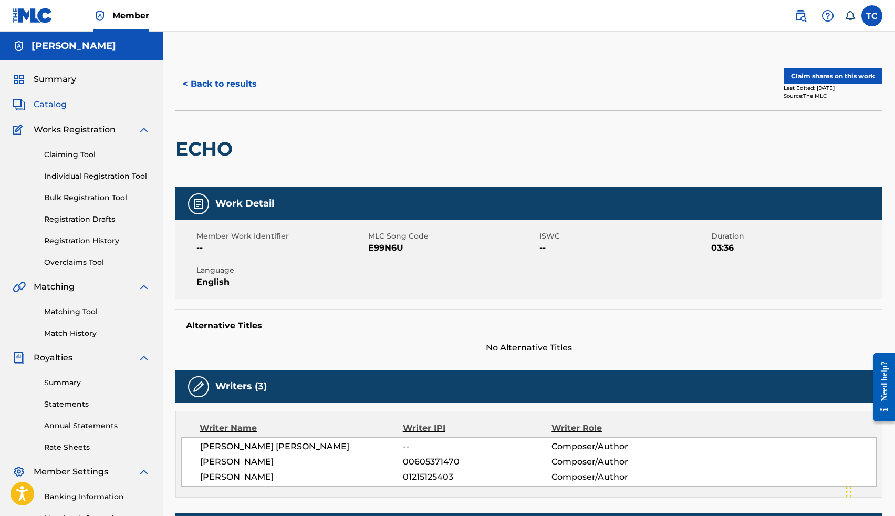
click at [816, 75] on button "Claim shares on this work" at bounding box center [833, 76] width 99 height 16
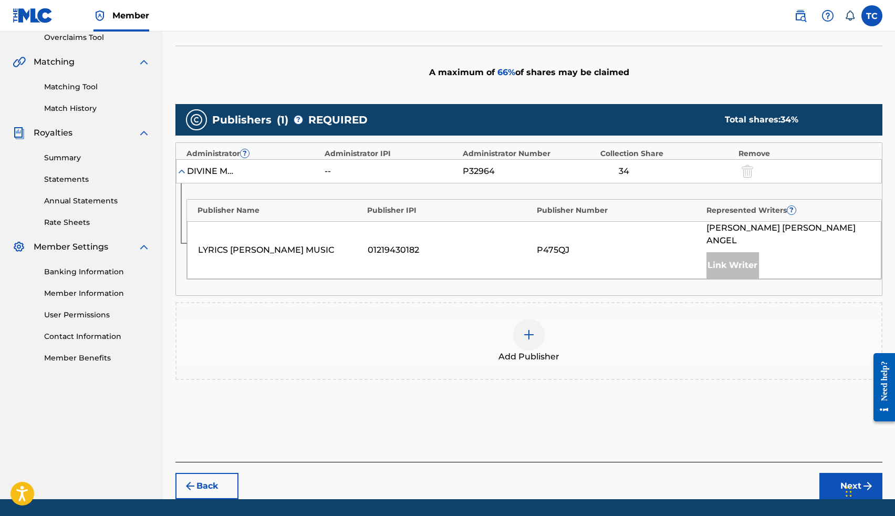
scroll to position [226, 0]
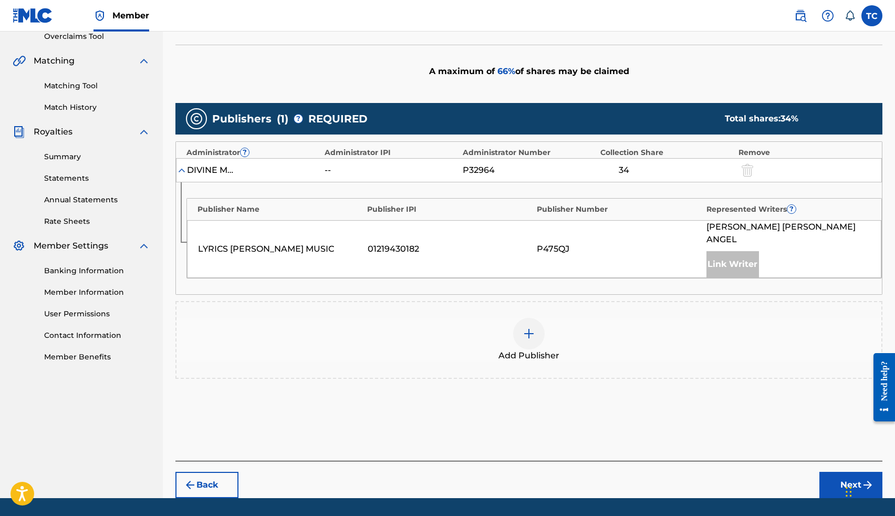
click at [534, 327] on img at bounding box center [529, 333] width 13 height 13
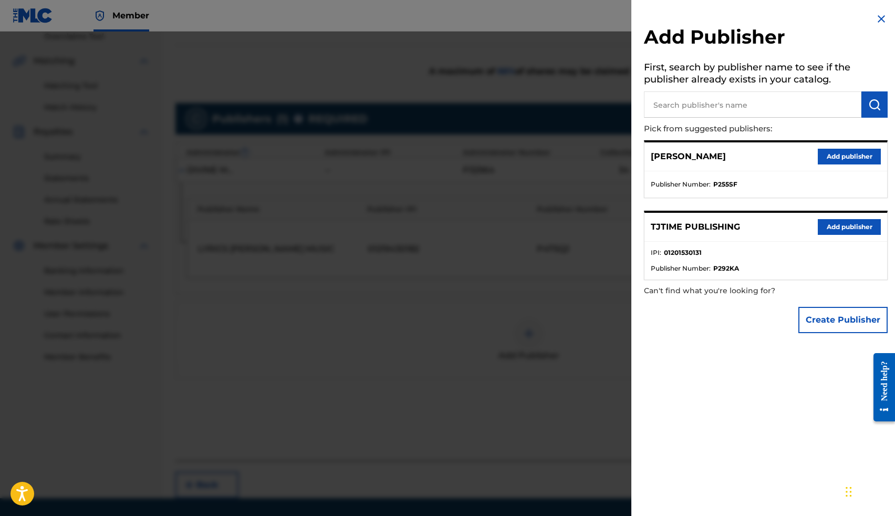
click at [839, 222] on button "Add publisher" at bounding box center [849, 227] width 63 height 16
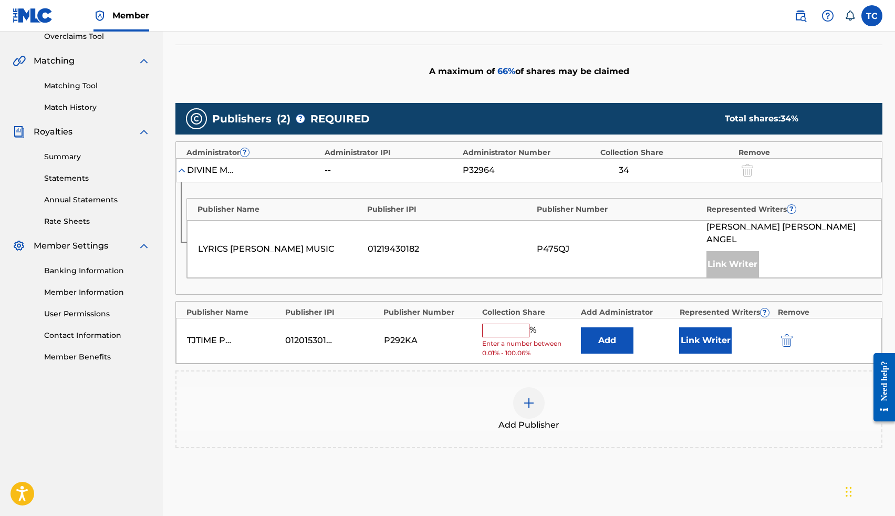
click at [513, 324] on input "text" at bounding box center [505, 331] width 47 height 14
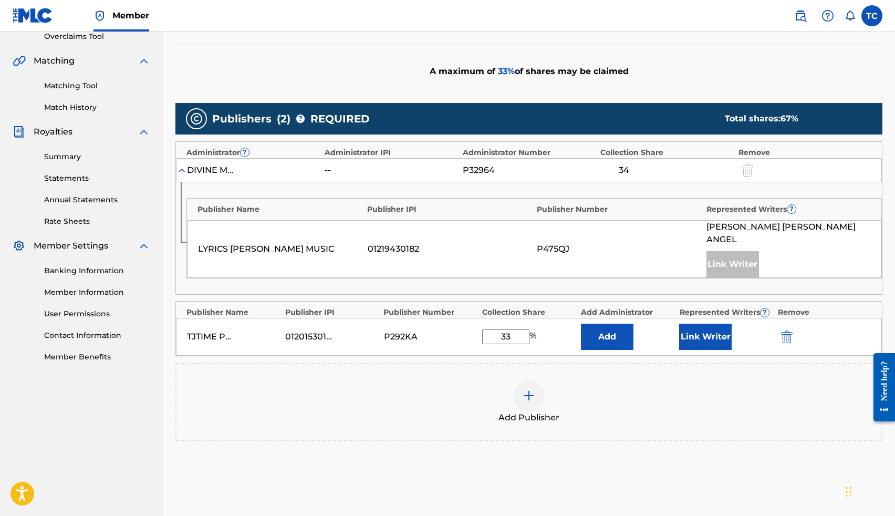
type input "33"
click at [696, 327] on button "Link Writer" at bounding box center [705, 337] width 53 height 26
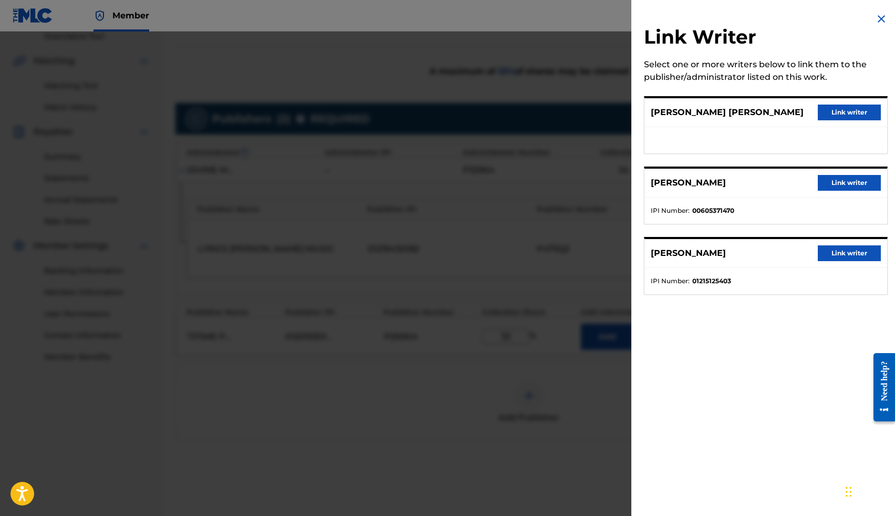
click at [835, 113] on button "Link writer" at bounding box center [849, 113] width 63 height 16
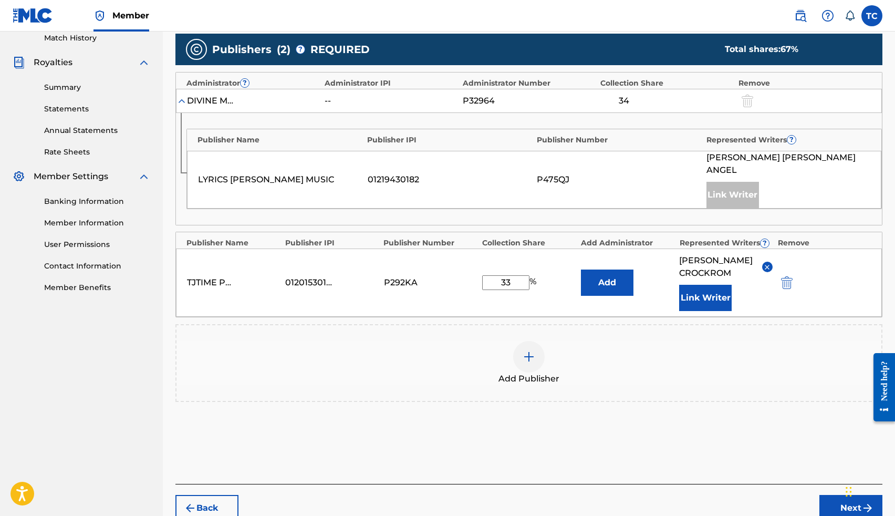
scroll to position [338, 0]
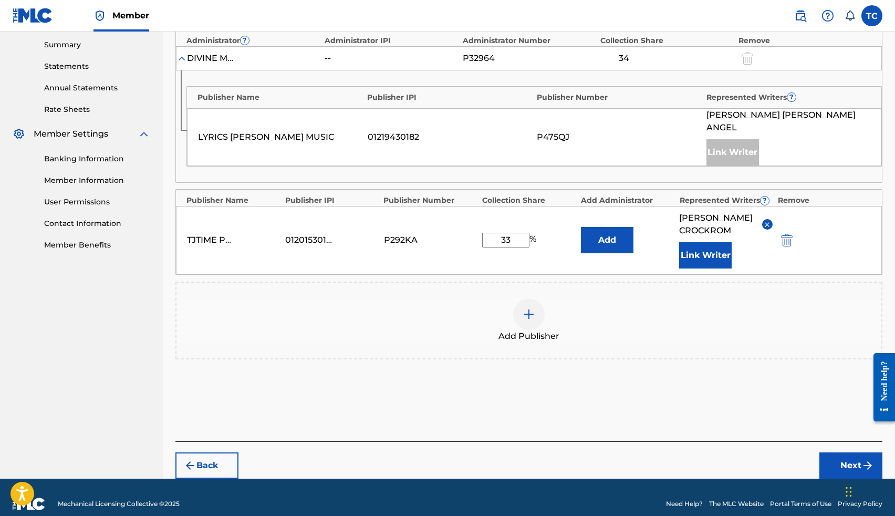
click at [834, 452] on button "Next" at bounding box center [850, 465] width 63 height 26
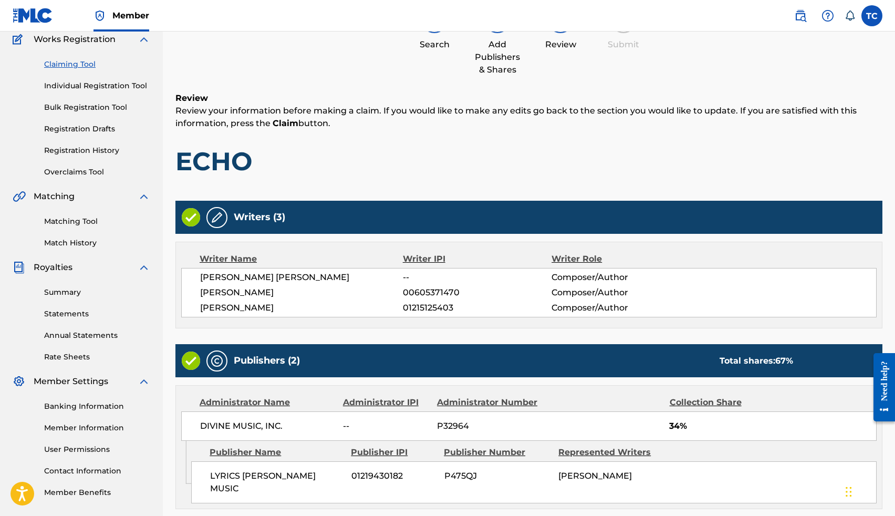
scroll to position [47, 0]
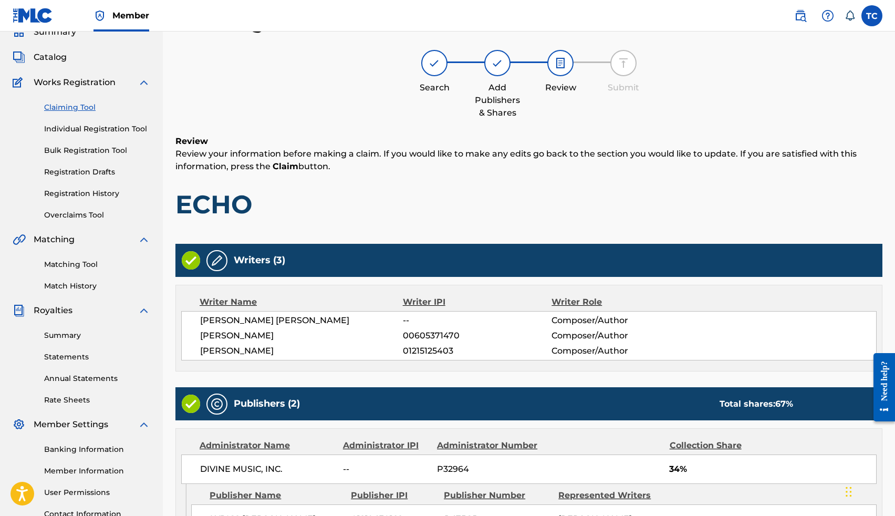
click at [408, 318] on span "--" at bounding box center [477, 320] width 149 height 13
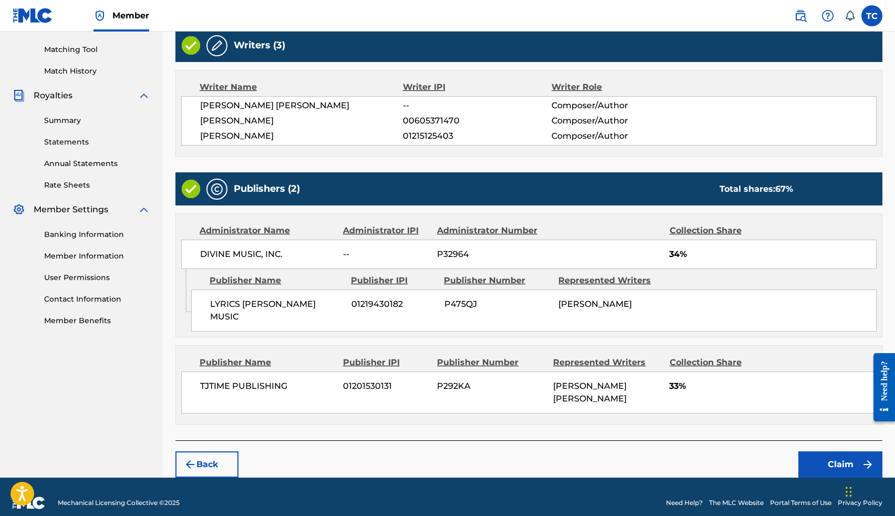
scroll to position [263, 0]
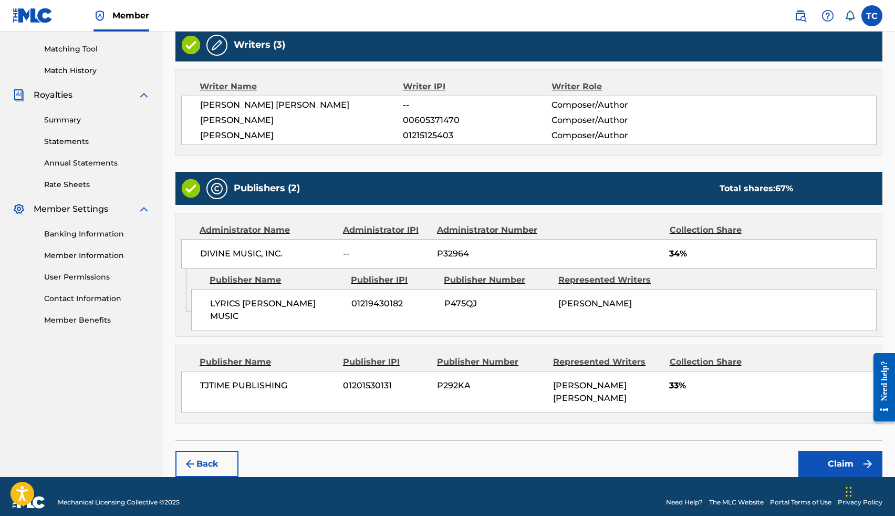
click at [827, 451] on button "Claim" at bounding box center [840, 464] width 84 height 26
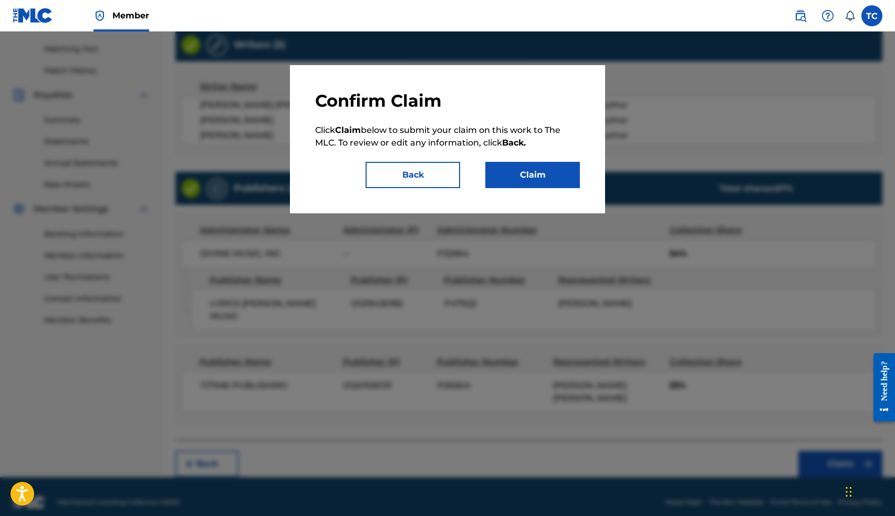
click at [530, 173] on button "Claim" at bounding box center [532, 175] width 95 height 26
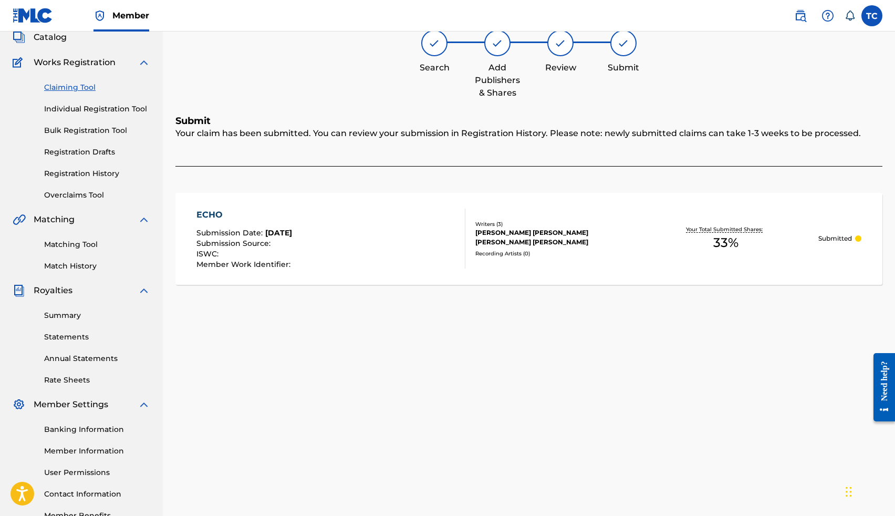
scroll to position [71, 0]
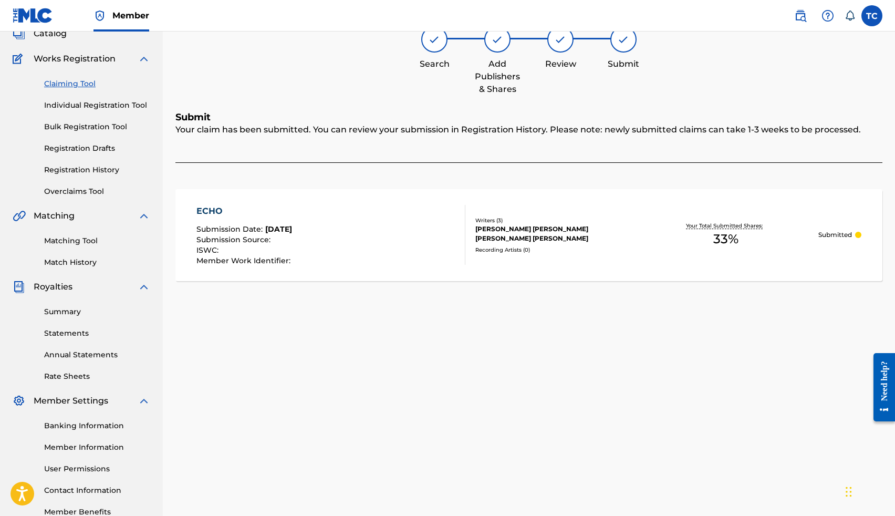
click at [75, 87] on link "Claiming Tool" at bounding box center [97, 83] width 106 height 11
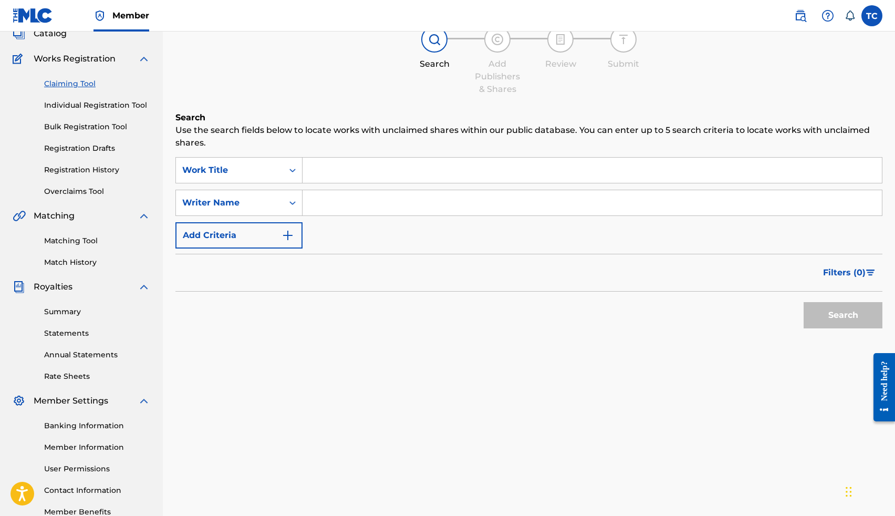
scroll to position [0, 0]
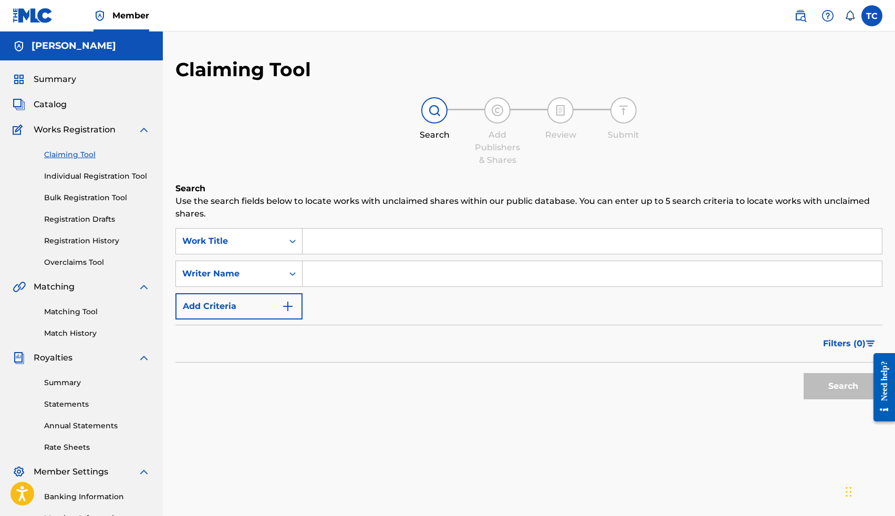
click at [329, 249] on input "Search Form" at bounding box center [592, 240] width 579 height 25
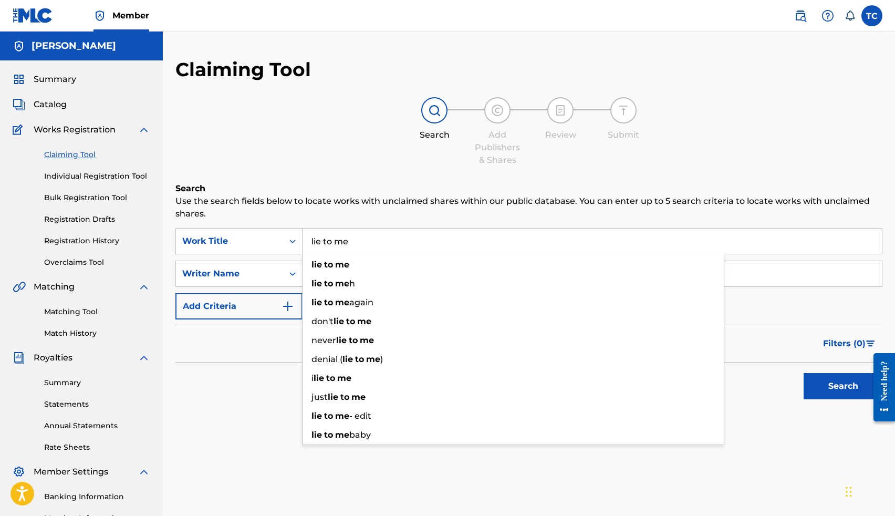
type input "lie to me"
click at [249, 352] on div "Filters ( 0 )" at bounding box center [528, 344] width 707 height 38
click at [351, 280] on input "Search Form" at bounding box center [592, 273] width 579 height 25
type input "Tj Crockrom"
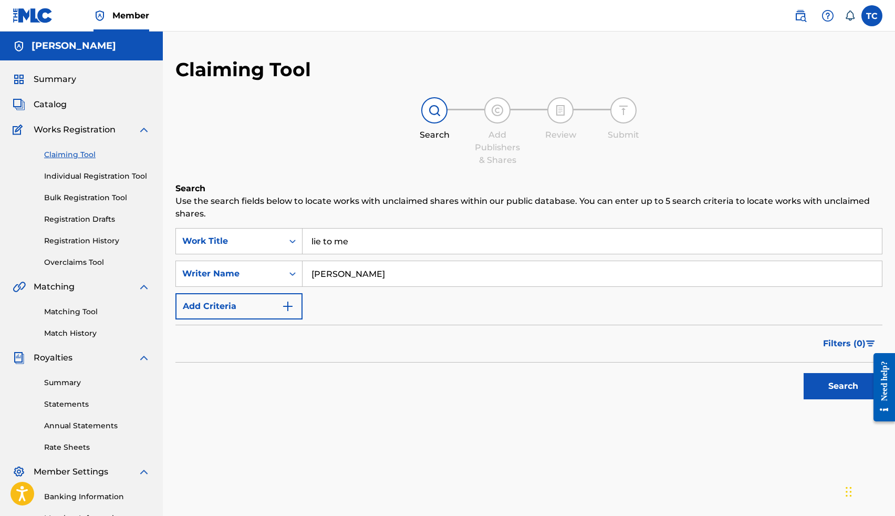
click at [827, 392] on button "Search" at bounding box center [843, 386] width 79 height 26
click at [659, 280] on input "Tj Crockrom" at bounding box center [592, 273] width 579 height 25
click at [828, 389] on button "Search" at bounding box center [843, 386] width 79 height 26
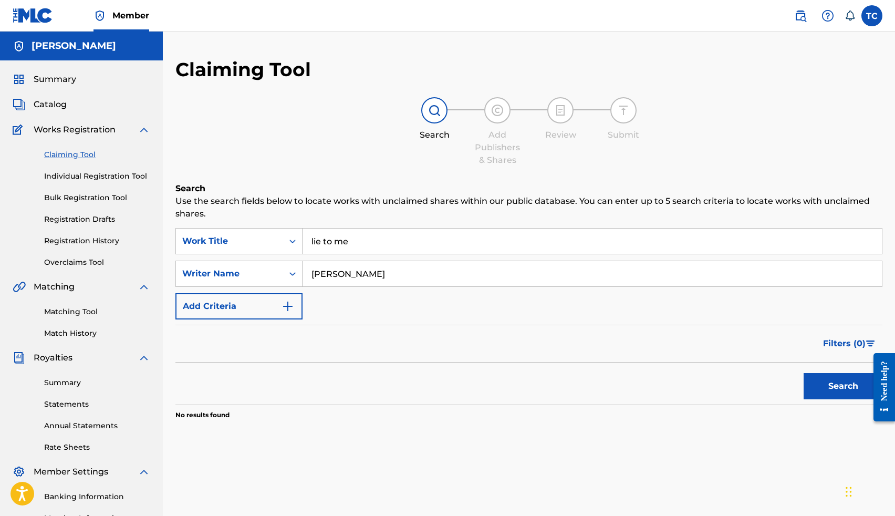
click at [452, 274] on input "Thomas Lee Crockrom Jr" at bounding box center [592, 273] width 579 height 25
click at [804, 373] on button "Search" at bounding box center [843, 386] width 79 height 26
drag, startPoint x: 422, startPoint y: 274, endPoint x: 347, endPoint y: 274, distance: 75.6
click at [347, 274] on input "Thomas Lee Crockrom" at bounding box center [592, 273] width 579 height 25
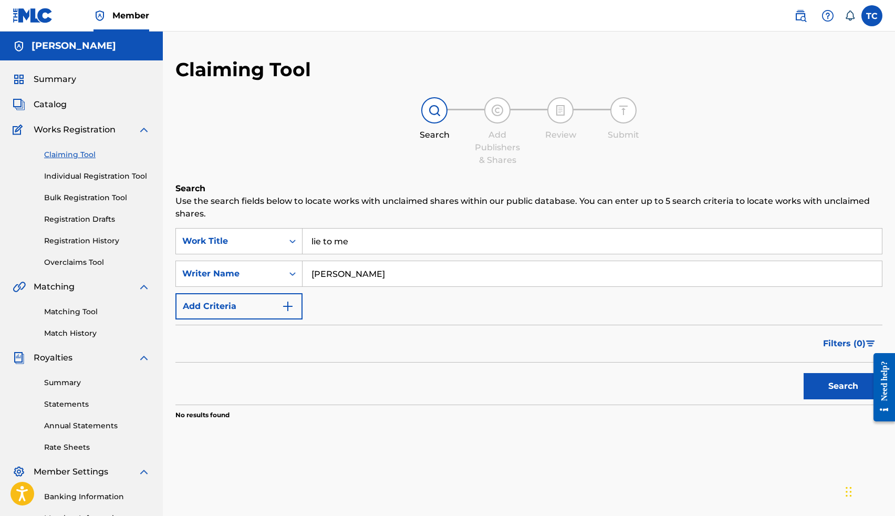
type input "Thomas Crockrom"
click at [808, 389] on button "Search" at bounding box center [843, 386] width 79 height 26
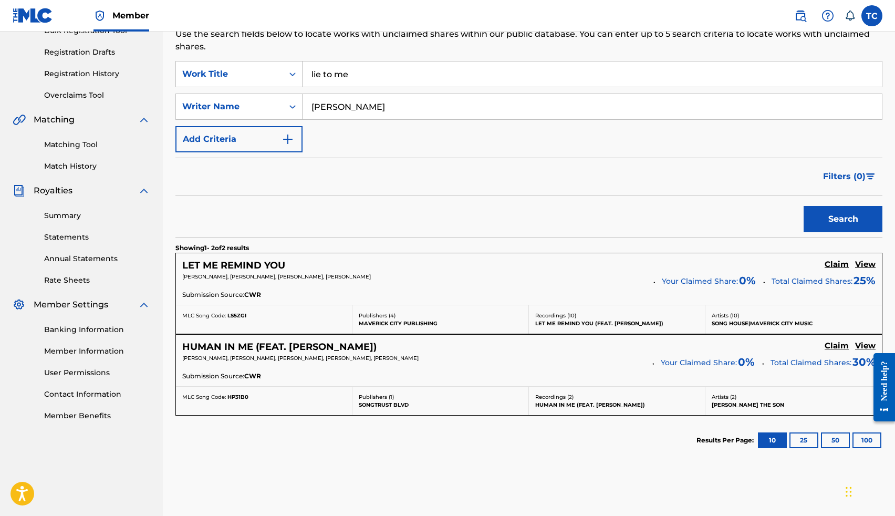
scroll to position [170, 0]
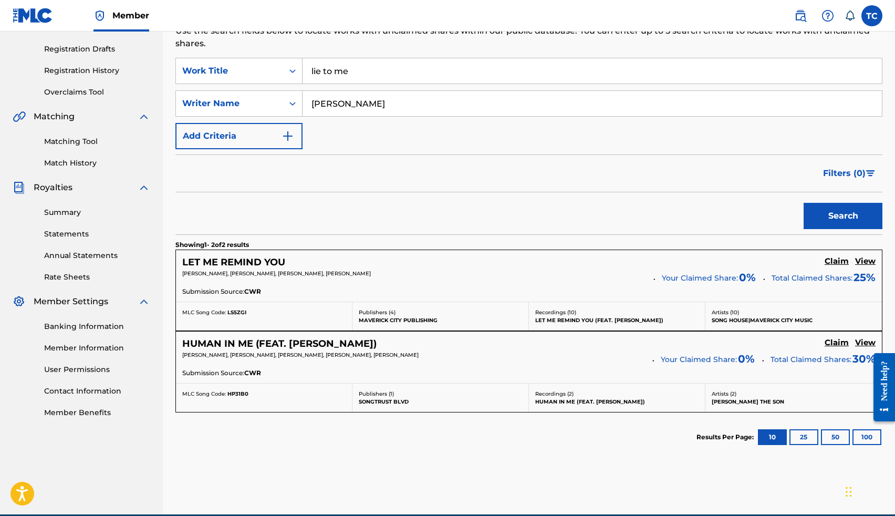
click at [841, 263] on h5 "Claim" at bounding box center [837, 261] width 24 height 10
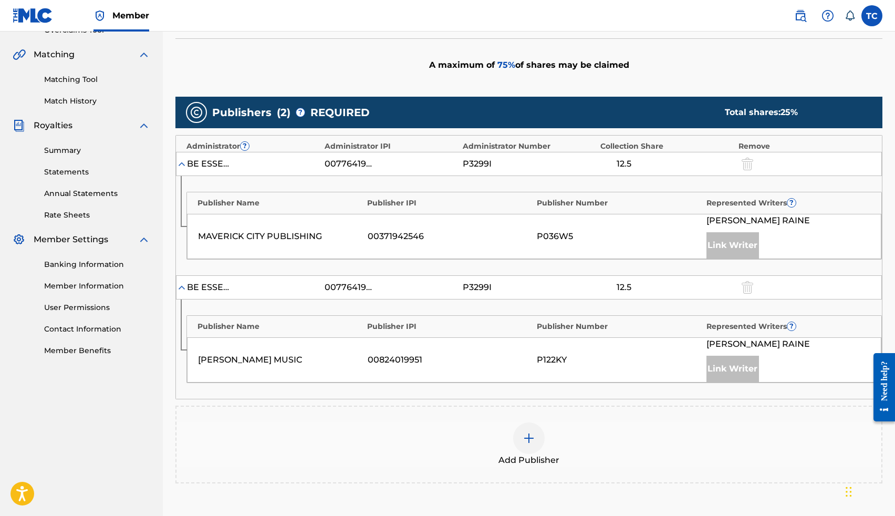
scroll to position [240, 0]
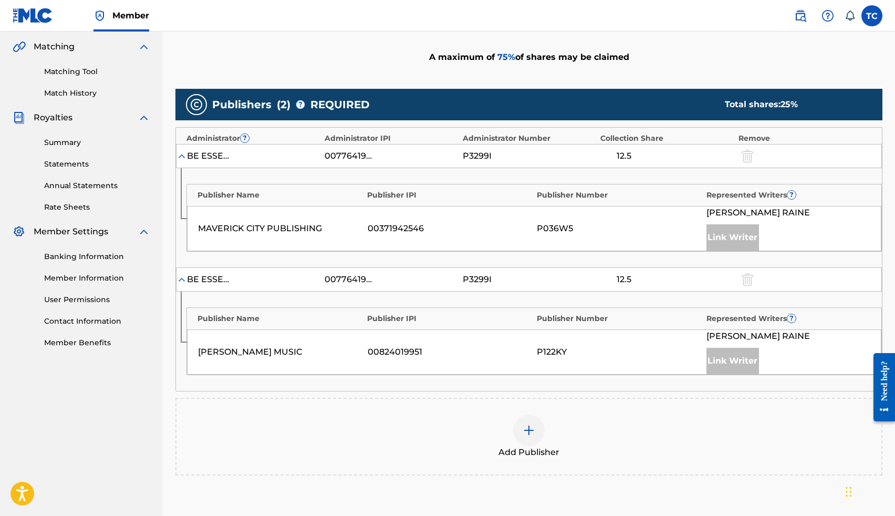
click at [528, 433] on img at bounding box center [529, 430] width 13 height 13
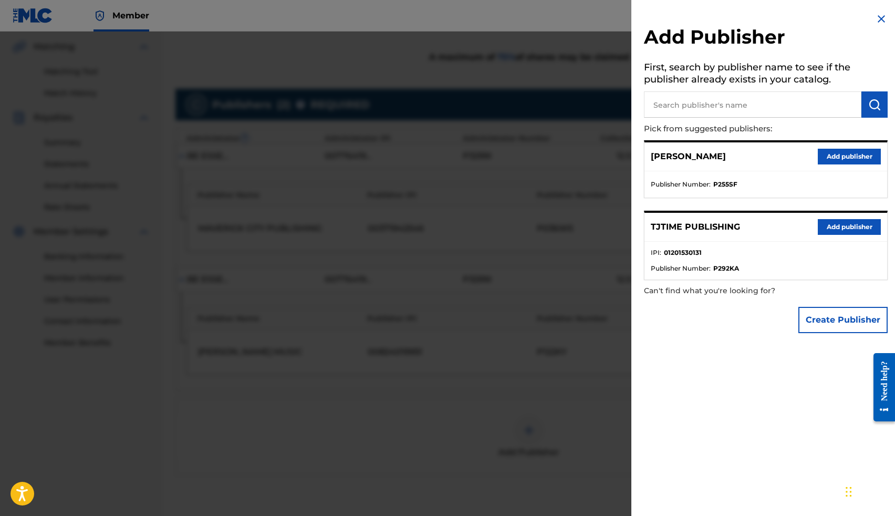
click at [857, 227] on button "Add publisher" at bounding box center [849, 227] width 63 height 16
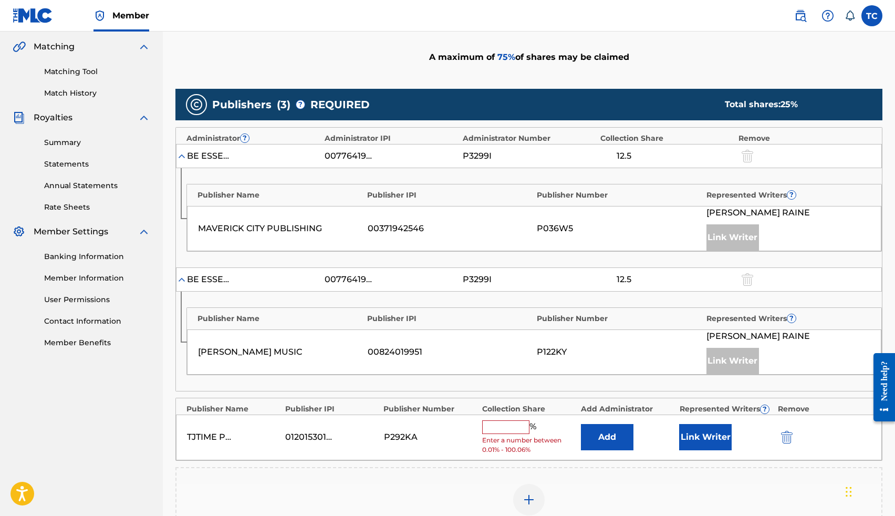
click at [494, 422] on input "text" at bounding box center [505, 427] width 47 height 14
type input "25"
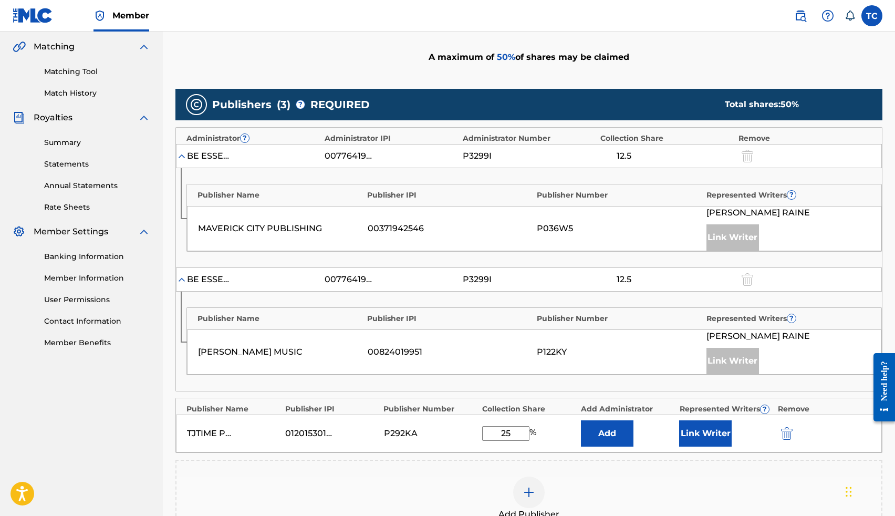
click at [694, 439] on button "Link Writer" at bounding box center [705, 433] width 53 height 26
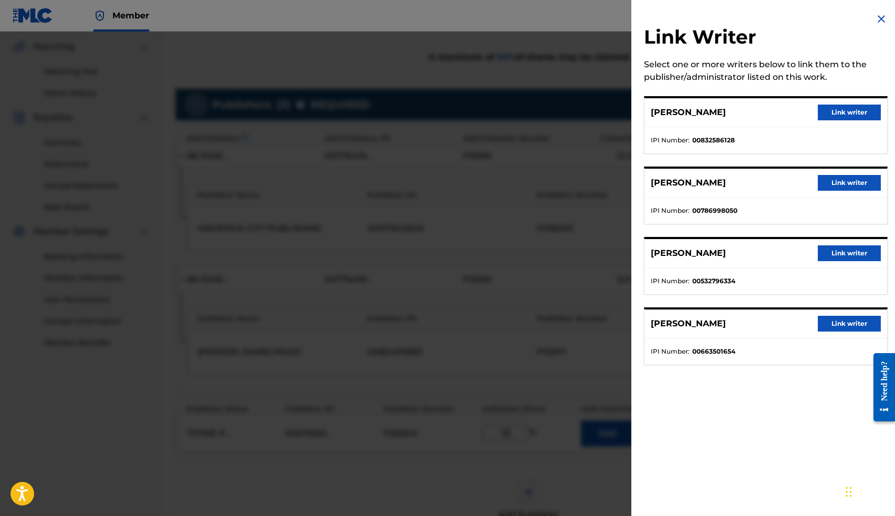
click at [834, 180] on button "Link writer" at bounding box center [849, 183] width 63 height 16
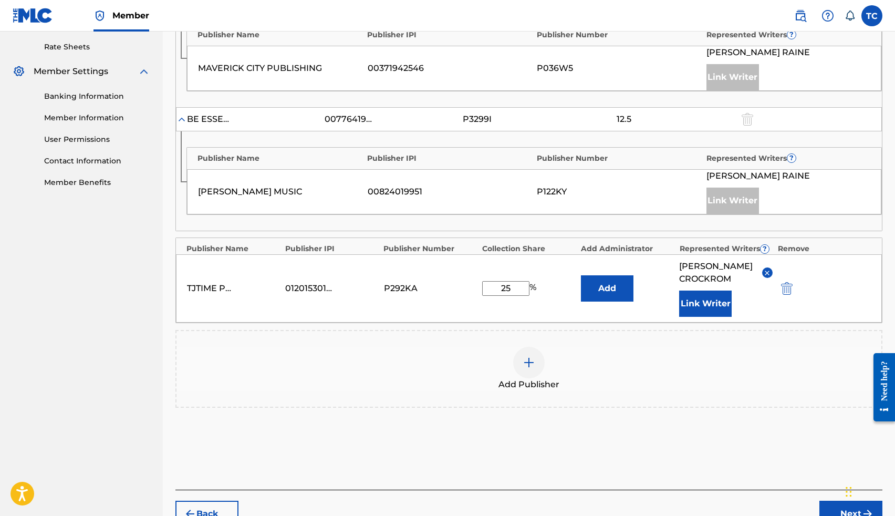
scroll to position [461, 0]
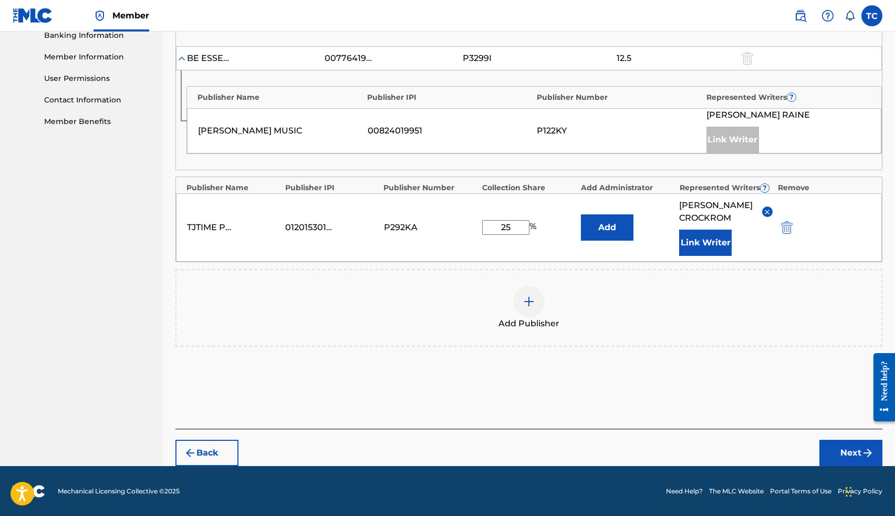
click at [863, 449] on img "submit" at bounding box center [867, 452] width 13 height 13
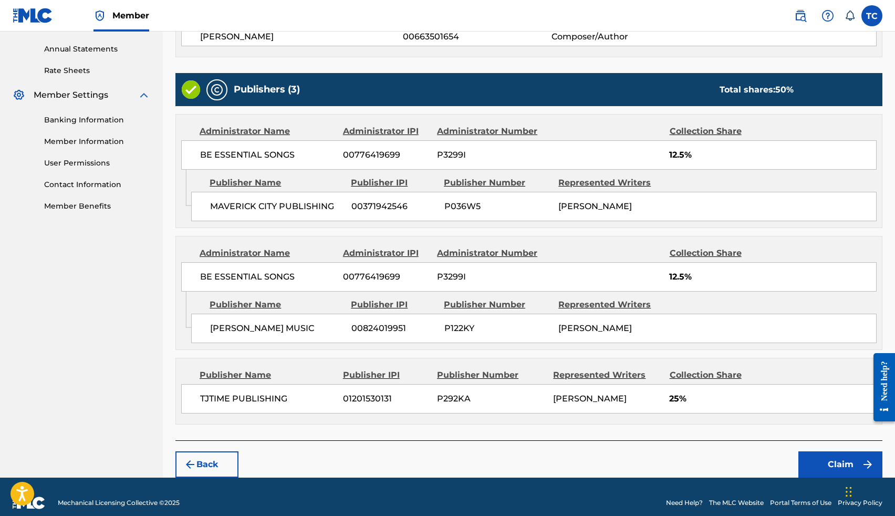
scroll to position [387, 0]
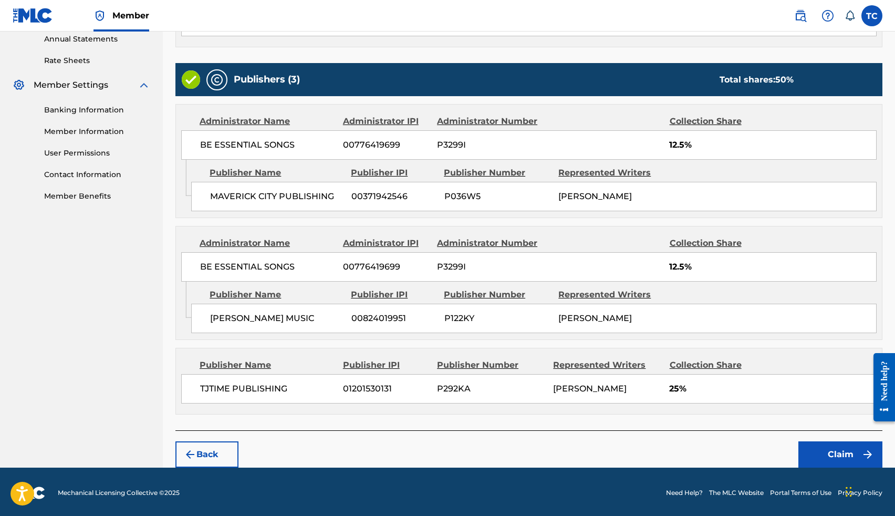
click at [836, 456] on button "Claim" at bounding box center [840, 454] width 84 height 26
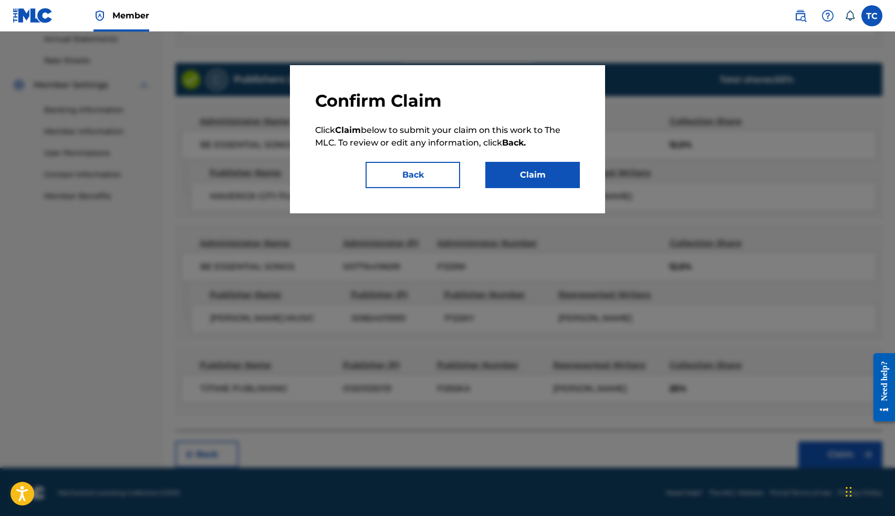
click at [552, 170] on button "Claim" at bounding box center [532, 175] width 95 height 26
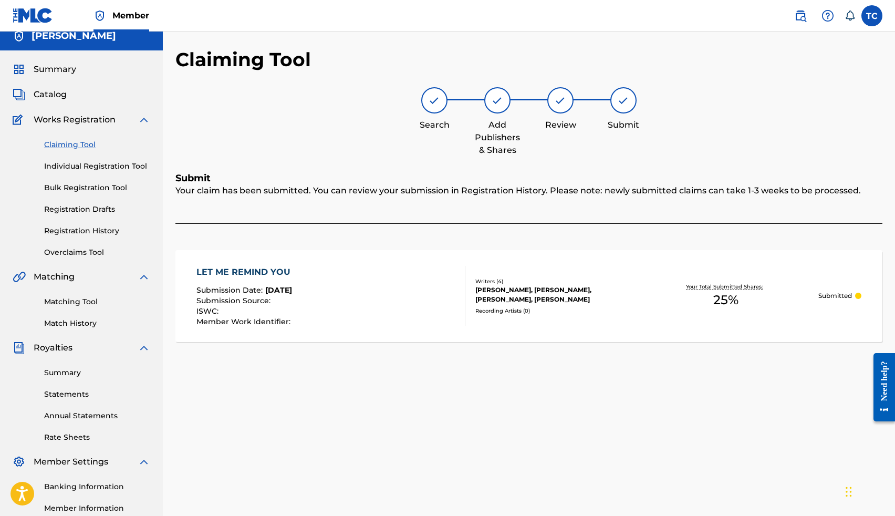
scroll to position [7, 0]
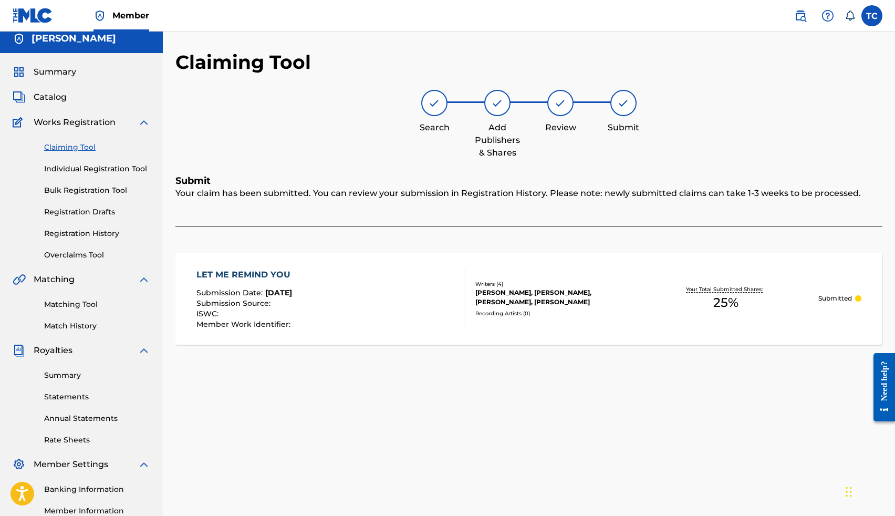
click at [64, 100] on span "Catalog" at bounding box center [50, 97] width 33 height 13
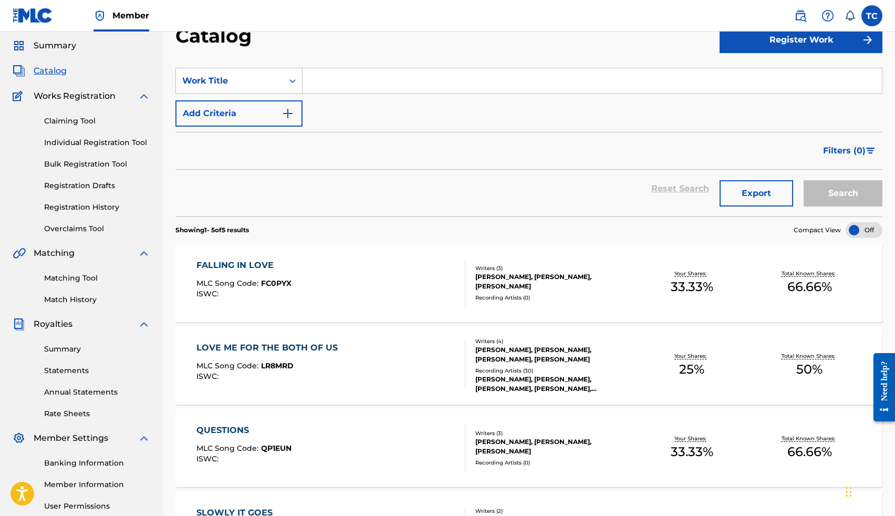
scroll to position [33, 0]
click at [100, 210] on link "Registration History" at bounding box center [97, 207] width 106 height 11
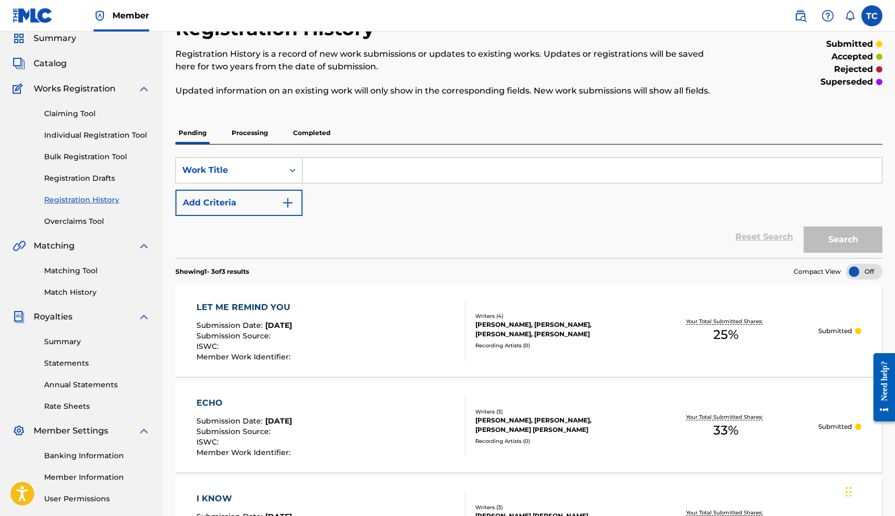
scroll to position [30, 0]
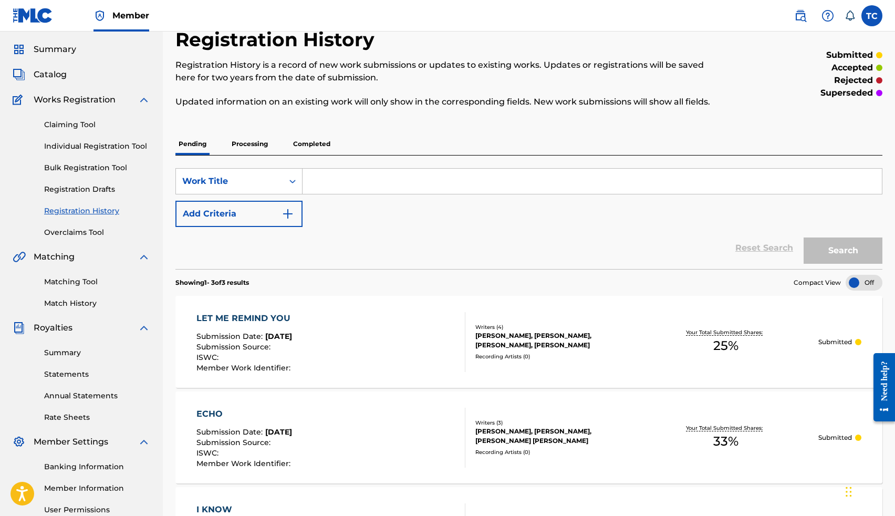
click at [364, 188] on input "Search Form" at bounding box center [592, 181] width 579 height 25
type input "I found you"
click at [804, 237] on button "Search" at bounding box center [843, 250] width 79 height 26
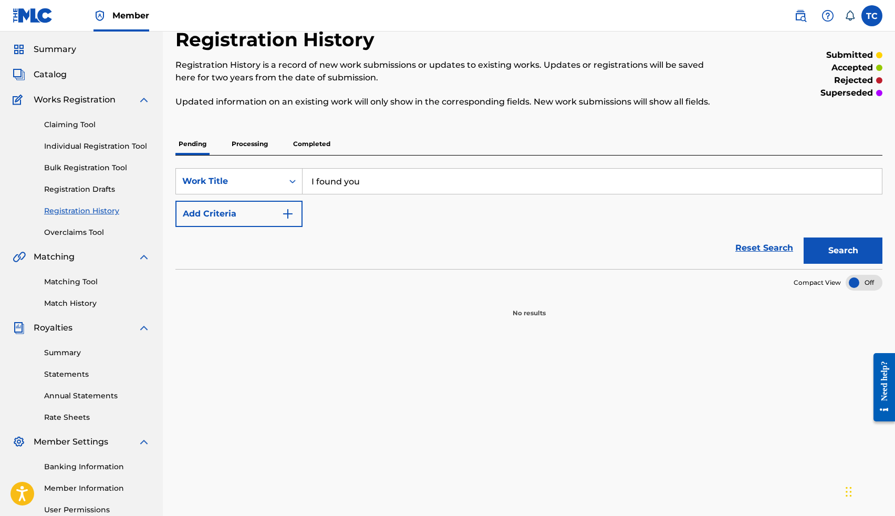
click at [210, 218] on button "Add Criteria" at bounding box center [238, 214] width 127 height 26
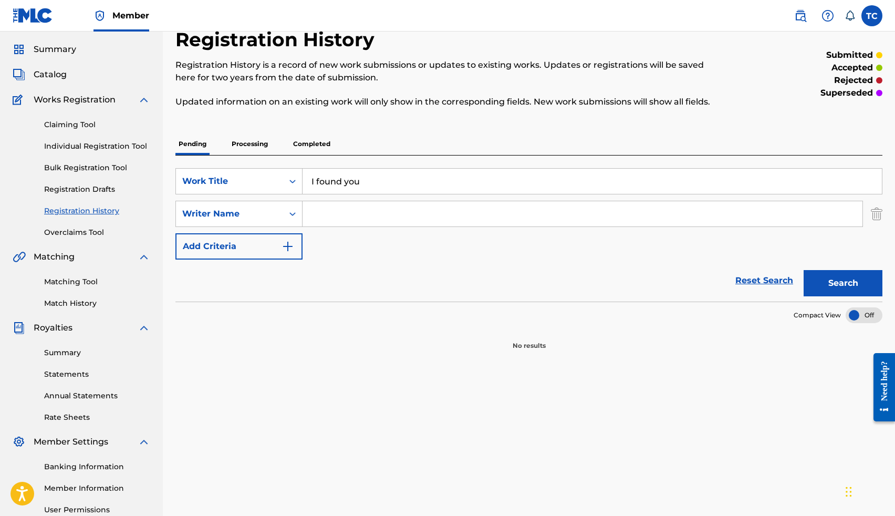
click at [357, 224] on input "Search Form" at bounding box center [583, 213] width 560 height 25
click at [850, 286] on button "Search" at bounding box center [843, 283] width 79 height 26
click at [589, 213] on input "Thomas Lee Crockrom Jr" at bounding box center [583, 213] width 560 height 25
click at [845, 274] on button "Search" at bounding box center [843, 283] width 79 height 26
click at [541, 228] on div "SearchWithCriteria54f7b6e3-b64a-4007-9bf4-184d8b0a3809 Work Title I found you S…" at bounding box center [528, 213] width 707 height 91
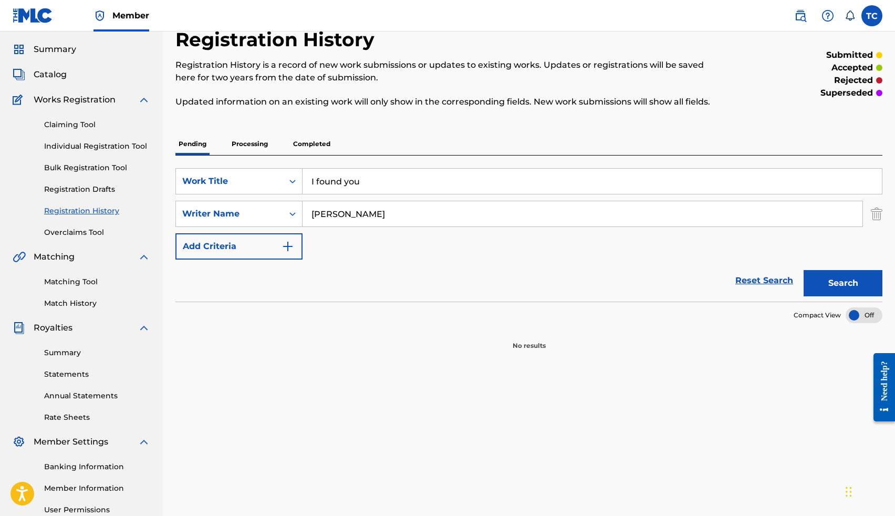
click at [540, 221] on input "Thomas Crockrom" at bounding box center [583, 213] width 560 height 25
type input "T"
click at [804, 270] on button "Search" at bounding box center [843, 283] width 79 height 26
type input "r"
click at [387, 177] on input "I found you" at bounding box center [592, 181] width 579 height 25
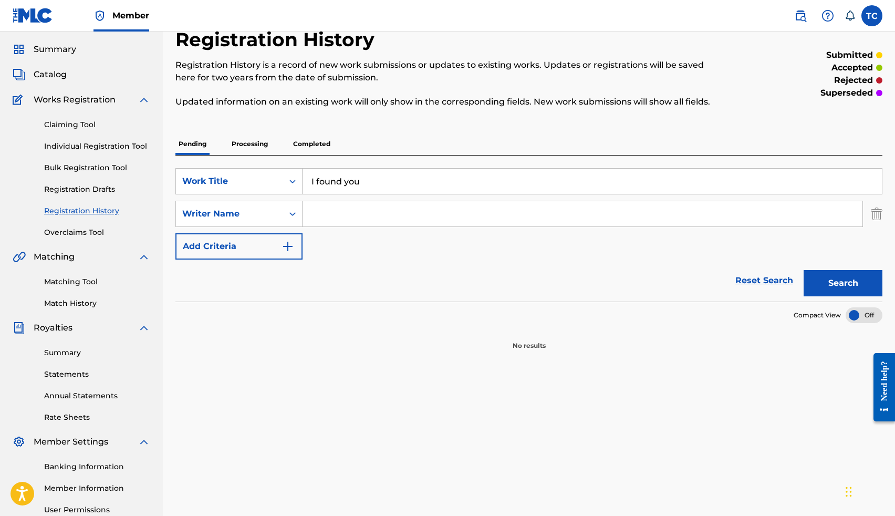
click at [387, 177] on input "I found you" at bounding box center [592, 181] width 579 height 25
click at [260, 147] on p "Processing" at bounding box center [249, 144] width 43 height 22
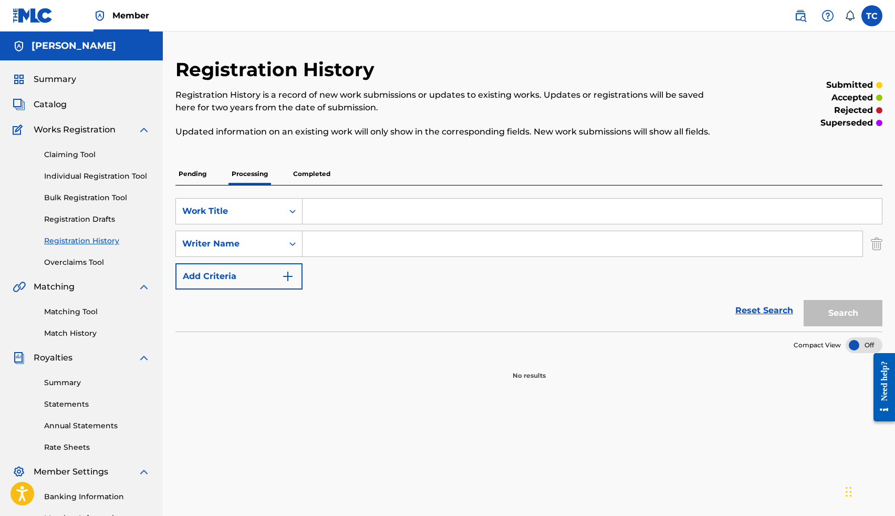
click at [294, 173] on p "Completed" at bounding box center [312, 174] width 44 height 22
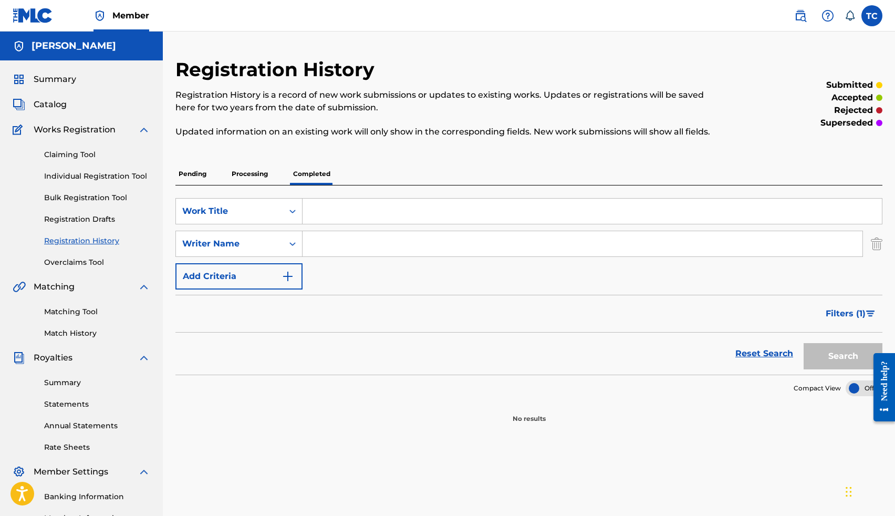
click at [195, 172] on p "Pending" at bounding box center [192, 174] width 34 height 22
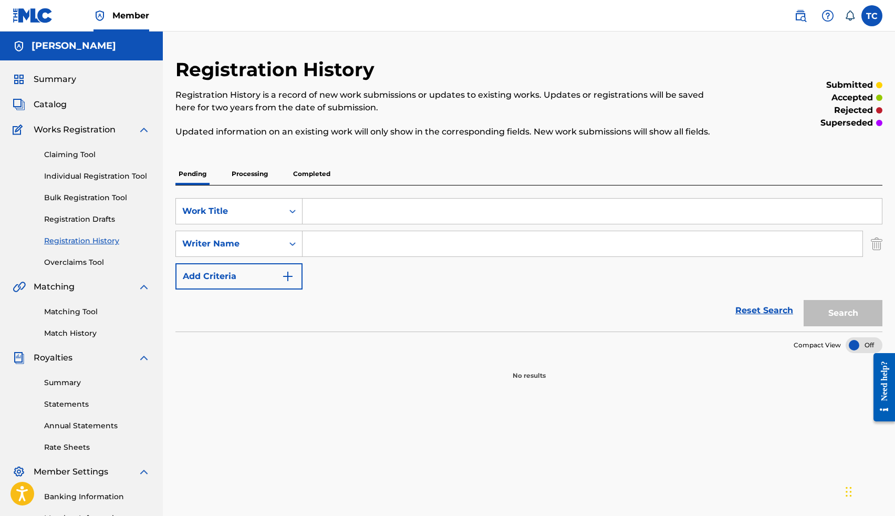
click at [89, 264] on link "Overclaims Tool" at bounding box center [97, 262] width 106 height 11
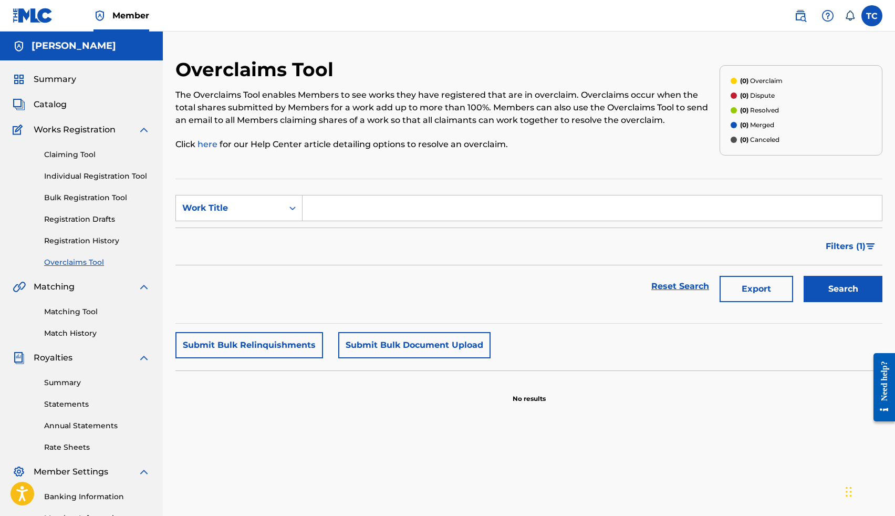
click at [91, 239] on link "Registration History" at bounding box center [97, 240] width 106 height 11
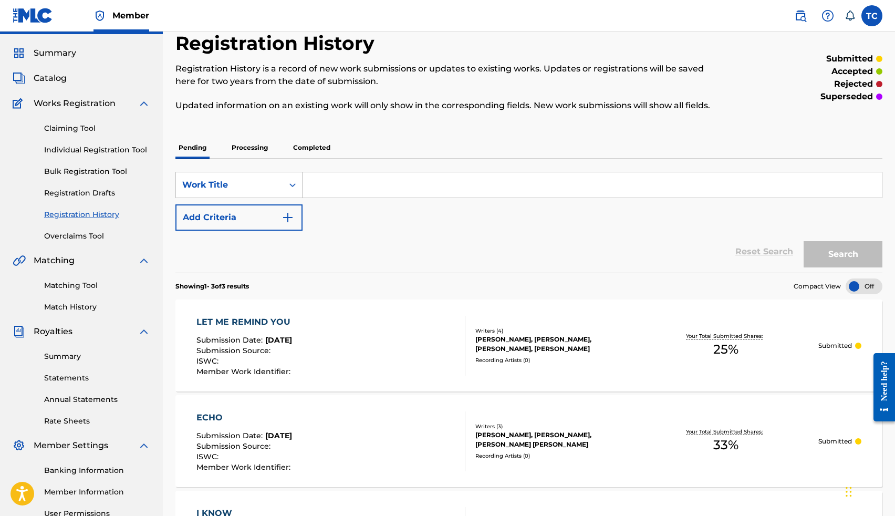
scroll to position [24, 0]
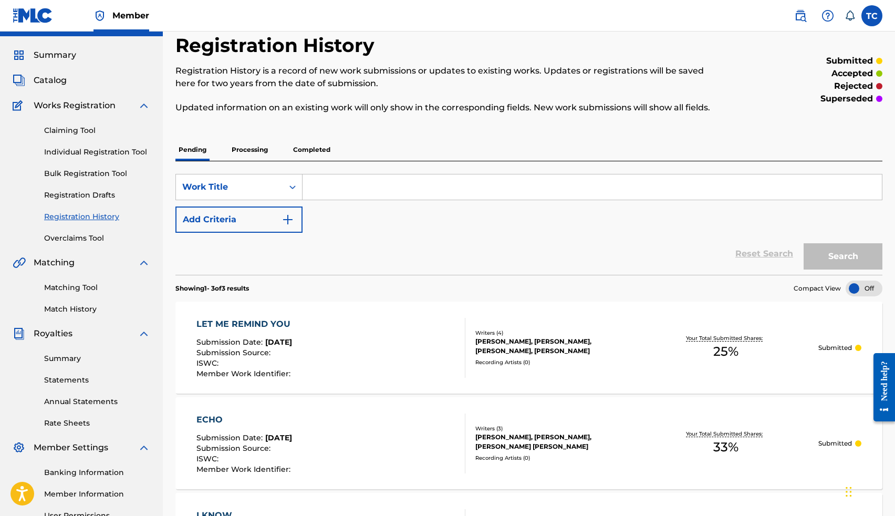
click at [316, 147] on p "Completed" at bounding box center [312, 150] width 44 height 22
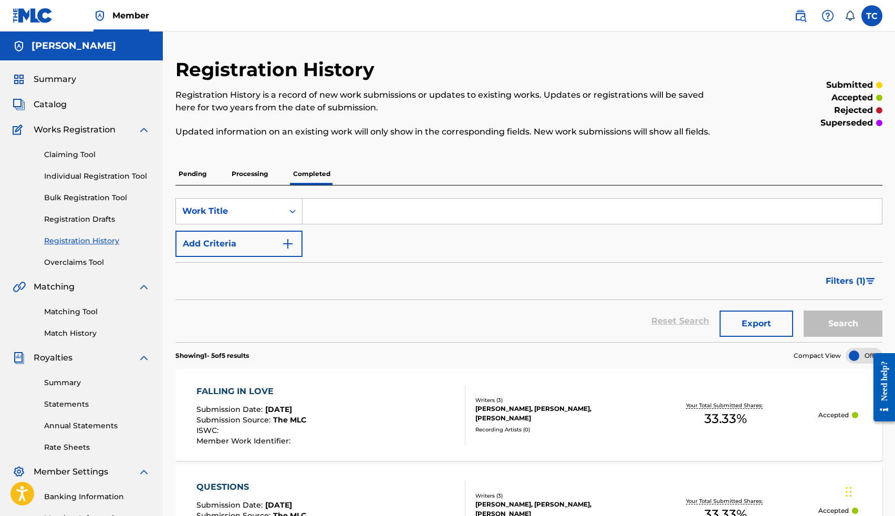
click at [193, 173] on p "Pending" at bounding box center [192, 174] width 34 height 22
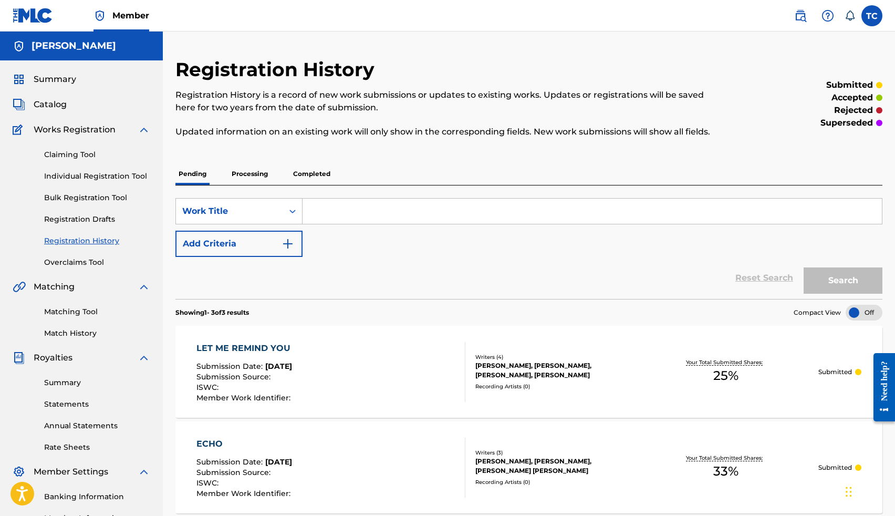
click at [334, 207] on input "Search Form" at bounding box center [592, 211] width 579 height 25
click at [345, 202] on input "Search Form" at bounding box center [592, 211] width 579 height 25
type input "strangers"
click at [279, 241] on button "Add Criteria" at bounding box center [238, 244] width 127 height 26
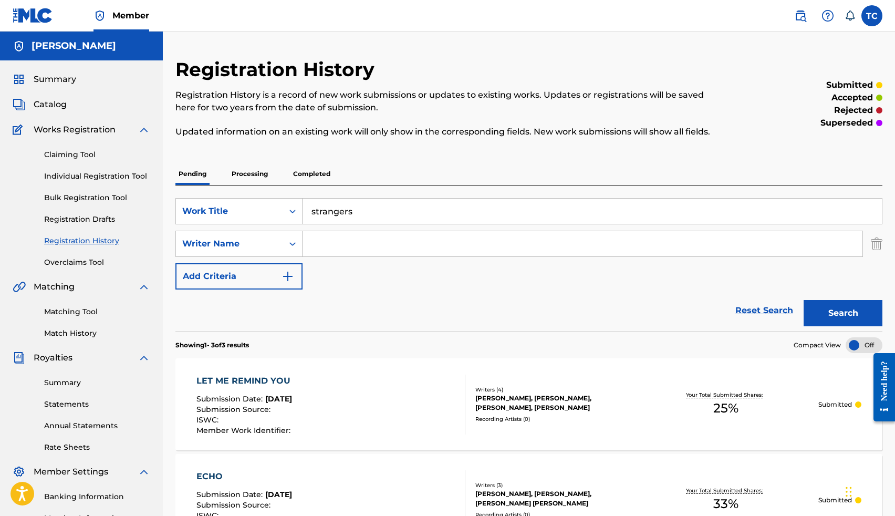
click at [314, 245] on input "Search Form" at bounding box center [583, 243] width 560 height 25
click at [850, 304] on button "Search" at bounding box center [843, 313] width 79 height 26
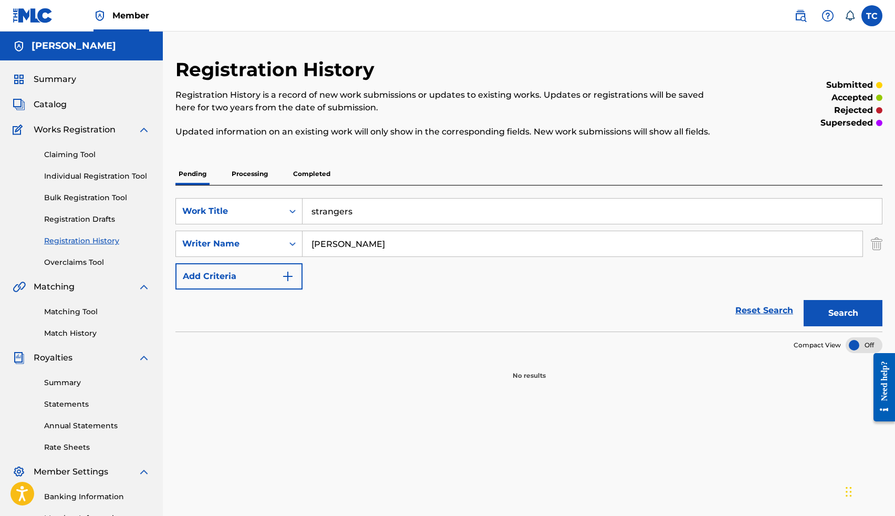
drag, startPoint x: 431, startPoint y: 247, endPoint x: 438, endPoint y: 247, distance: 7.4
click at [438, 247] on input "Thomas Lee Crockrom Jr" at bounding box center [583, 243] width 560 height 25
click at [841, 313] on button "Search" at bounding box center [843, 313] width 79 height 26
click at [418, 251] on input "Thomas Crockrom" at bounding box center [583, 243] width 560 height 25
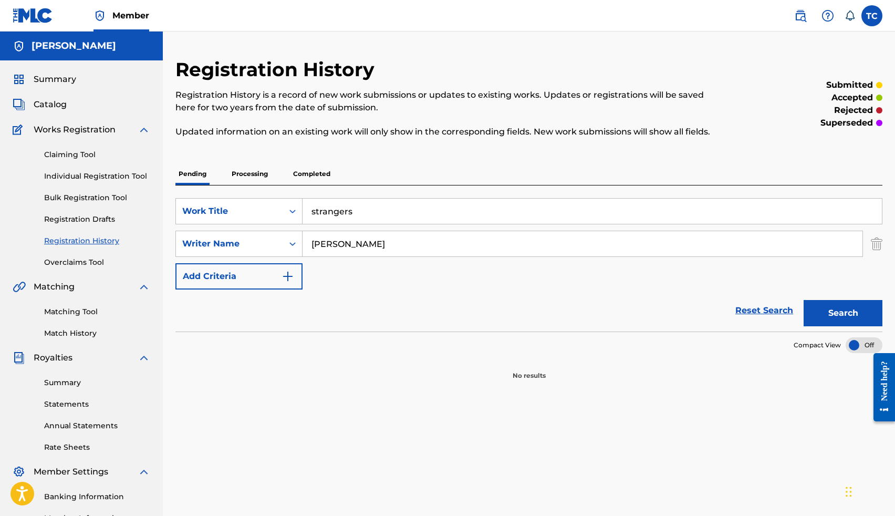
click at [418, 251] on input "Thomas Crockrom" at bounding box center [583, 243] width 560 height 25
type input "liam"
click at [804, 300] on button "Search" at bounding box center [843, 313] width 79 height 26
click at [83, 158] on link "Claiming Tool" at bounding box center [97, 154] width 106 height 11
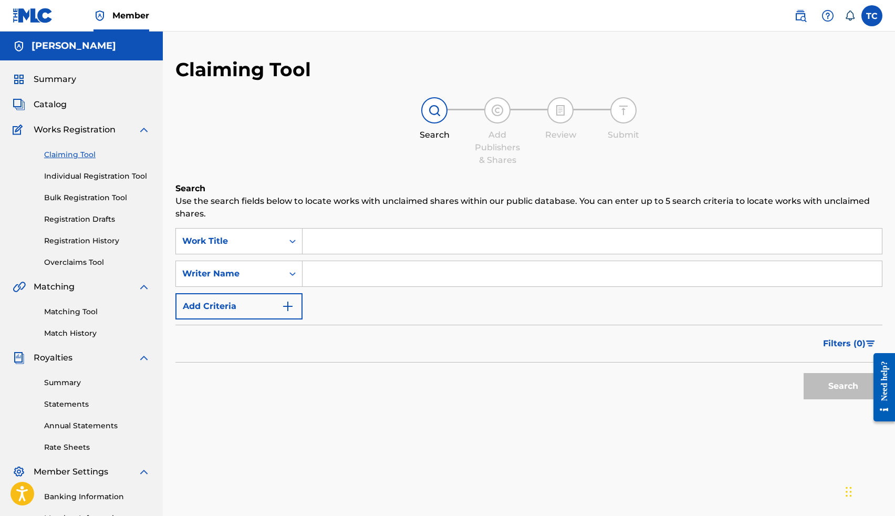
click at [336, 236] on input "Search Form" at bounding box center [592, 240] width 579 height 25
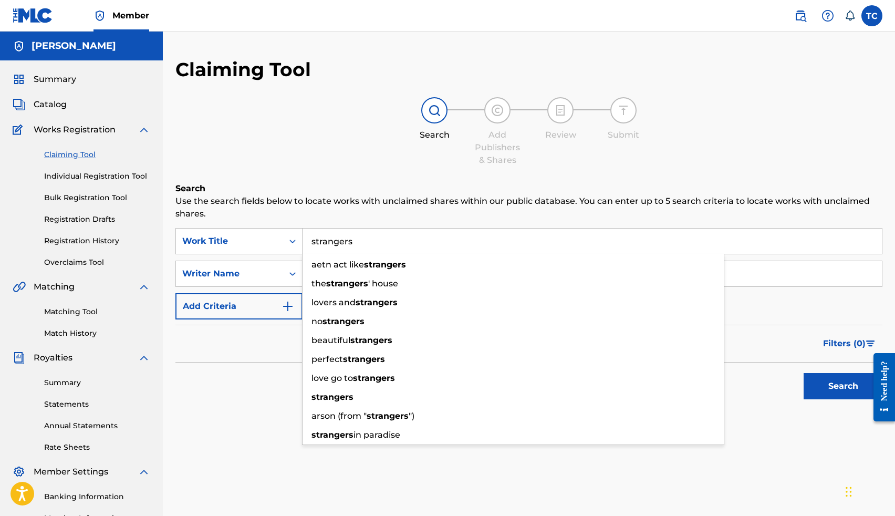
type input "strangers"
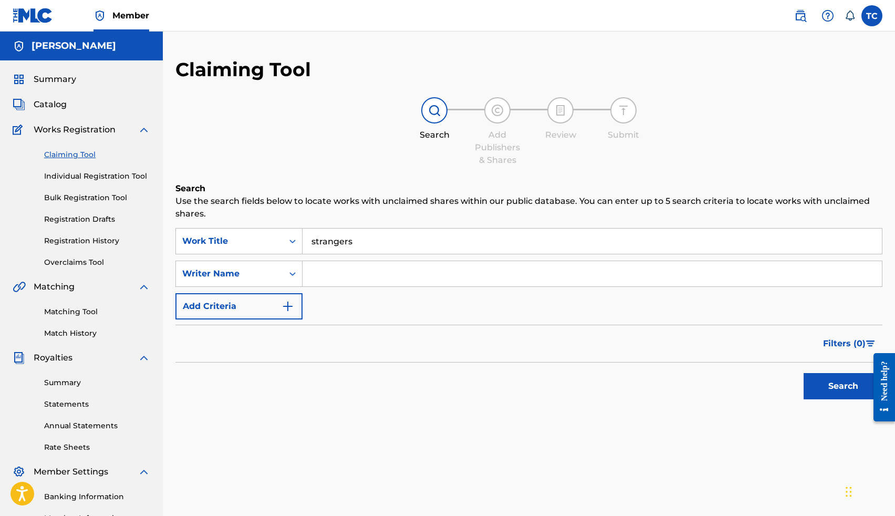
click at [334, 215] on p "Use the search fields below to locate works with unclaimed shares within our pu…" at bounding box center [528, 207] width 707 height 25
click at [330, 272] on input "Search Form" at bounding box center [592, 273] width 579 height 25
type input "l"
click at [842, 391] on button "Search" at bounding box center [843, 386] width 79 height 26
click at [503, 278] on input "Thomas Lee Crockrom Jr" at bounding box center [592, 273] width 579 height 25
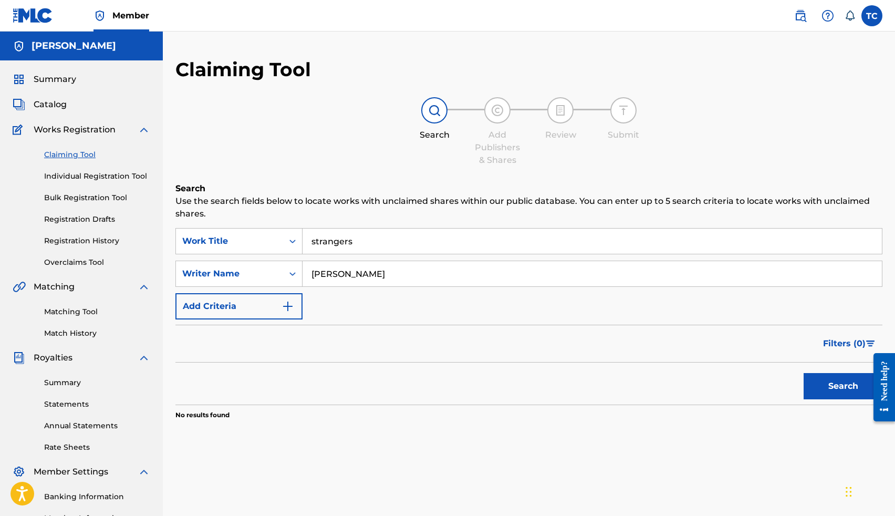
click at [503, 278] on input "Thomas Lee Crockrom Jr" at bounding box center [592, 273] width 579 height 25
click at [826, 389] on button "Search" at bounding box center [843, 386] width 79 height 26
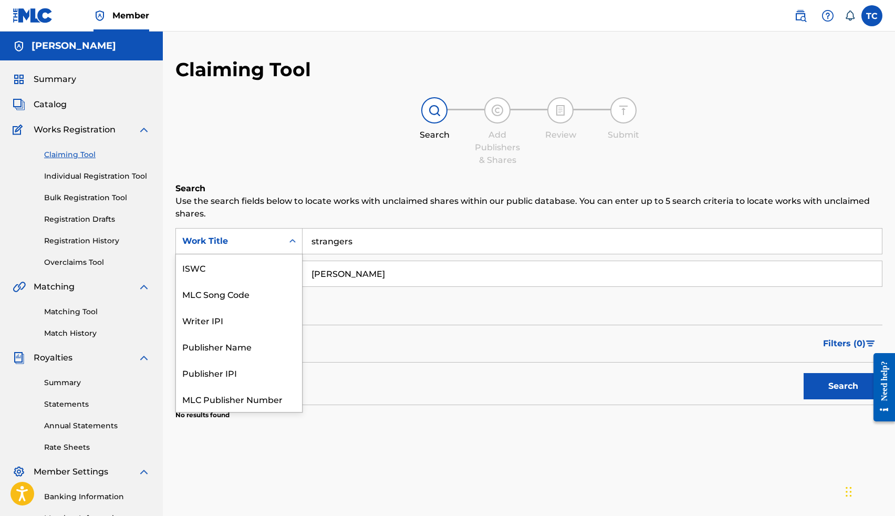
scroll to position [26, 0]
click at [294, 240] on icon "Search Form" at bounding box center [292, 241] width 6 height 4
click at [294, 241] on icon "Search Form" at bounding box center [292, 241] width 6 height 4
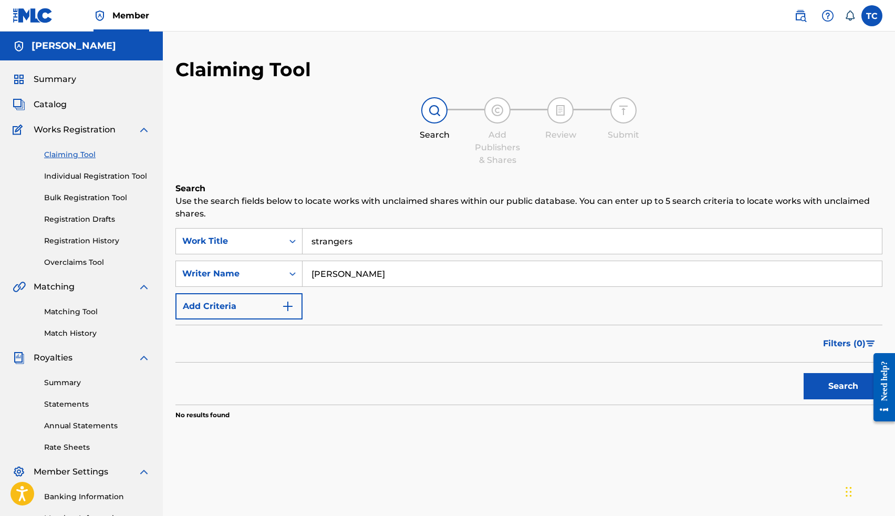
click at [441, 284] on input "Thomas Crockrom" at bounding box center [592, 273] width 579 height 25
type input "liam von elbe"
click at [804, 373] on button "Search" at bounding box center [843, 386] width 79 height 26
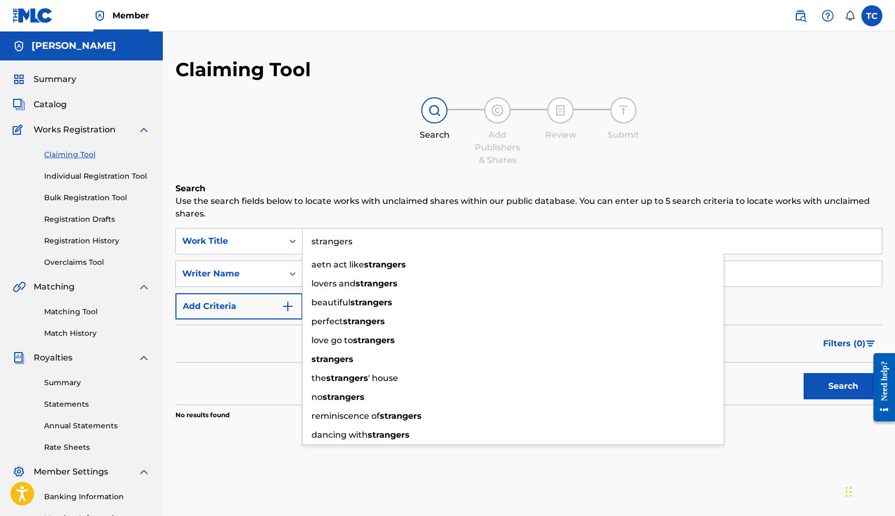
drag, startPoint x: 361, startPoint y: 248, endPoint x: 304, endPoint y: 248, distance: 57.3
click at [304, 248] on input "strangers" at bounding box center [592, 240] width 579 height 25
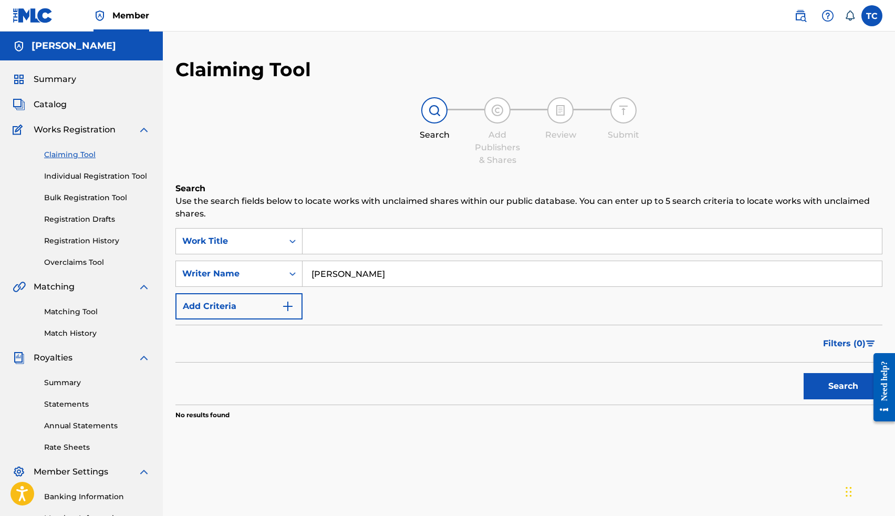
click at [839, 382] on button "Search" at bounding box center [843, 386] width 79 height 26
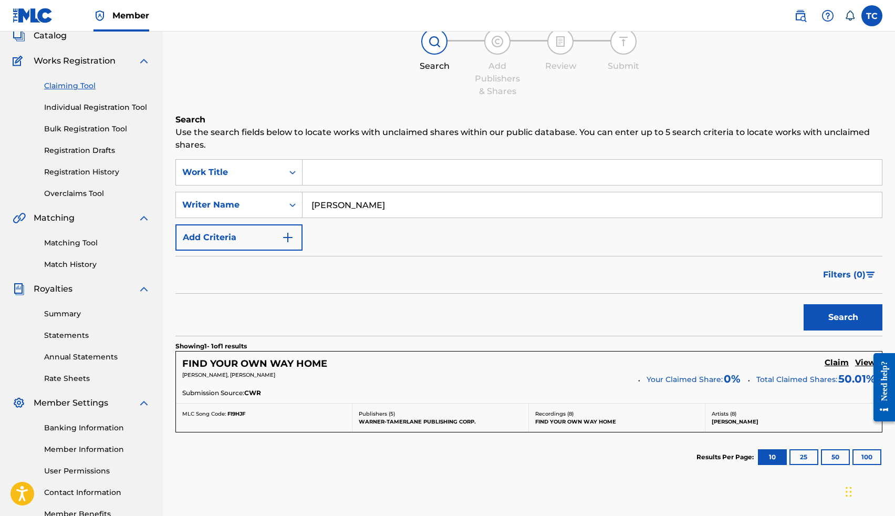
scroll to position [138, 0]
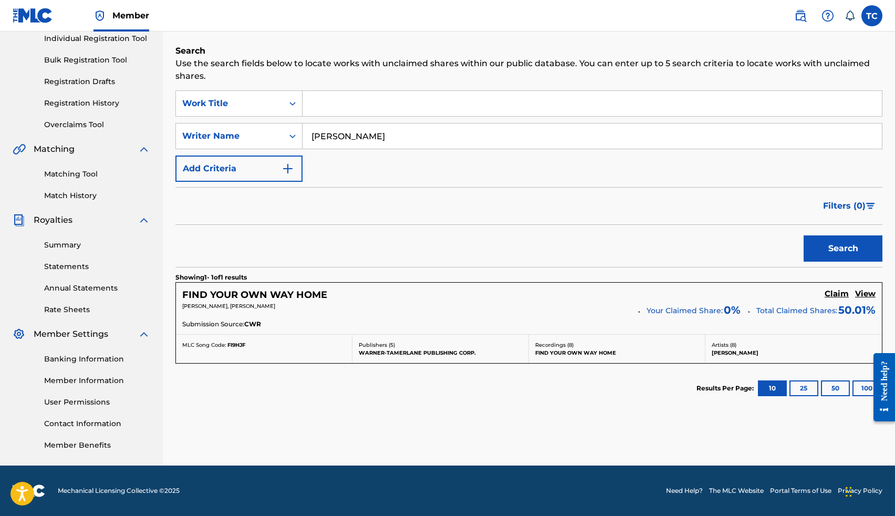
click at [806, 394] on button "25" at bounding box center [803, 388] width 29 height 16
click at [771, 388] on button "10" at bounding box center [772, 388] width 29 height 16
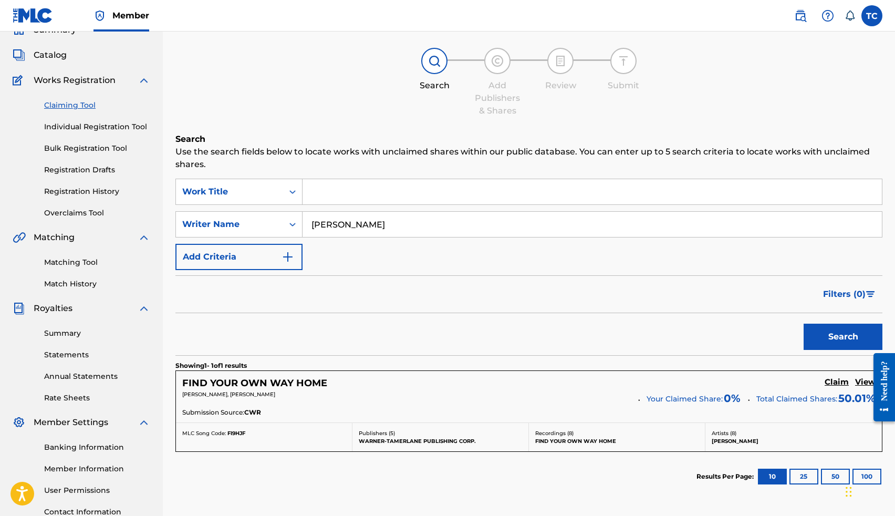
scroll to position [0, 0]
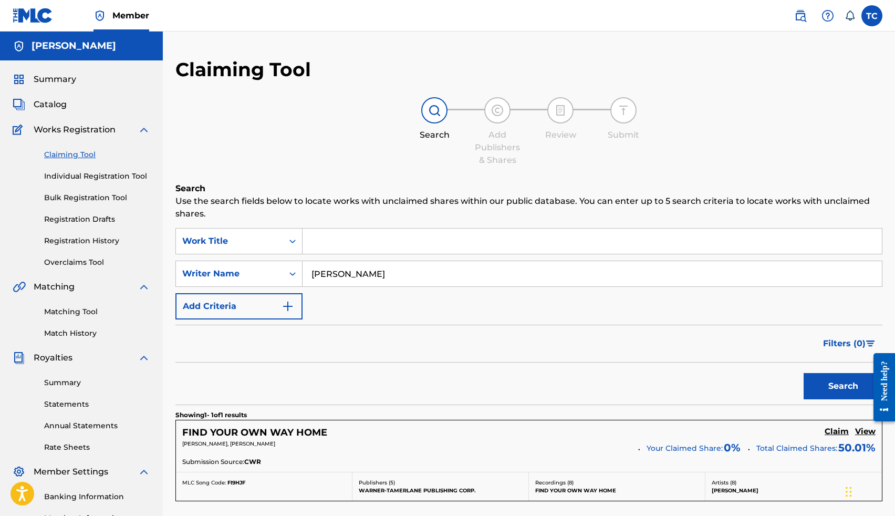
click at [82, 153] on link "Claiming Tool" at bounding box center [97, 154] width 106 height 11
click at [362, 278] on input "liam von elbe" at bounding box center [592, 273] width 579 height 25
type input "dawson wayne"
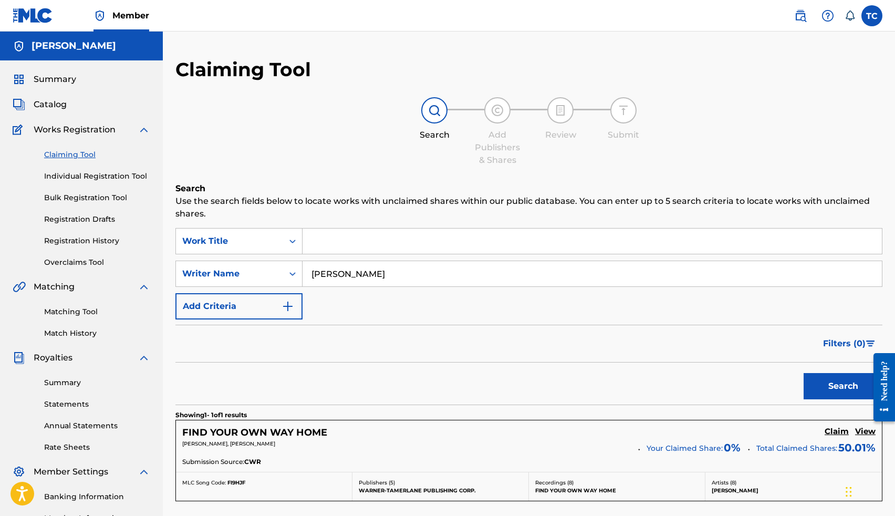
click at [804, 373] on button "Search" at bounding box center [843, 386] width 79 height 26
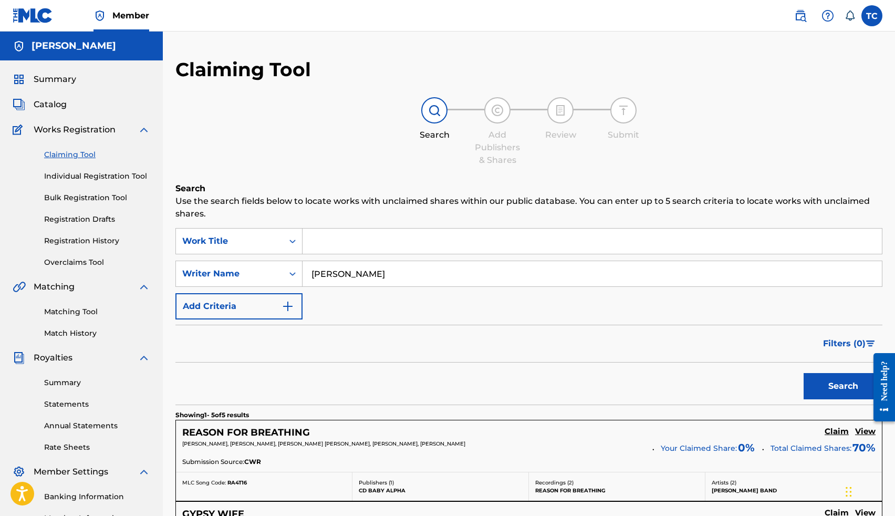
click at [381, 280] on input "dawson wayne" at bounding box center [592, 273] width 579 height 25
click at [371, 244] on input "Search Form" at bounding box center [592, 240] width 579 height 25
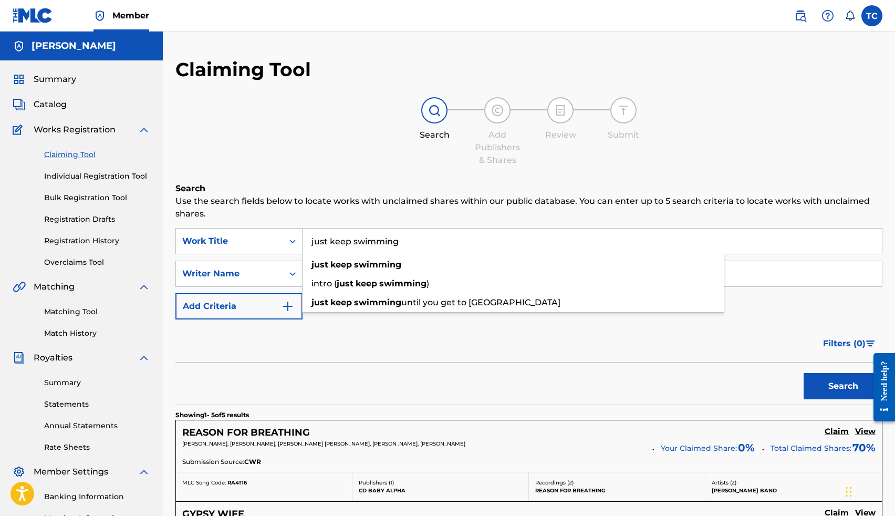
type input "just keep swimming"
click at [418, 331] on div "Filters ( 0 )" at bounding box center [528, 344] width 707 height 38
click at [820, 373] on button "Search" at bounding box center [843, 386] width 79 height 26
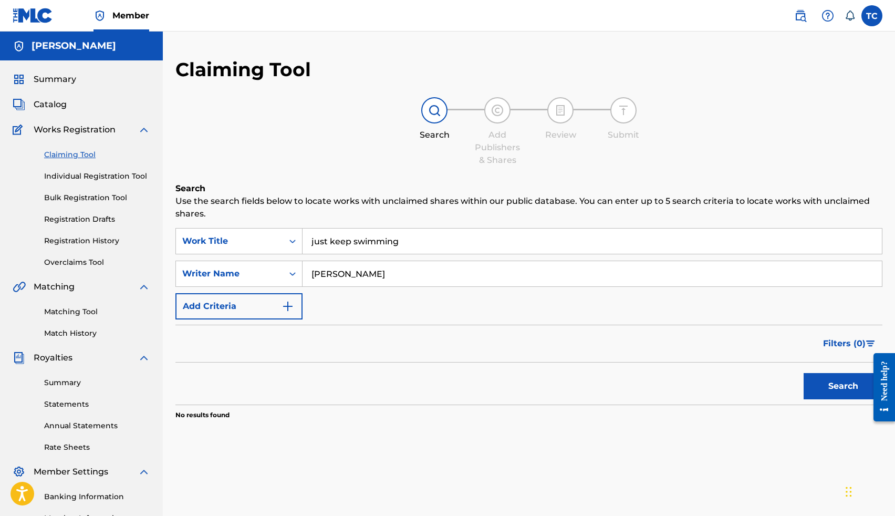
click at [480, 283] on input "dawson wayne" at bounding box center [592, 273] width 579 height 25
type input "d"
click at [804, 373] on button "Search" at bounding box center [843, 386] width 79 height 26
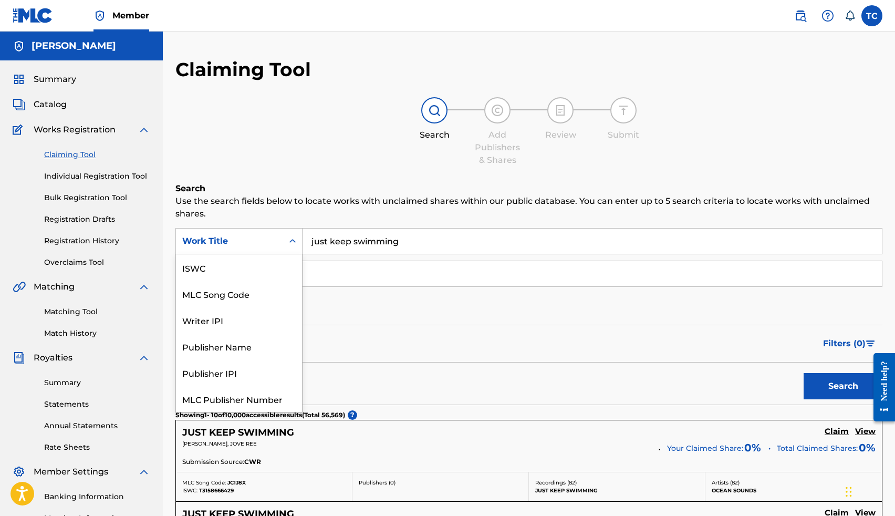
click at [291, 237] on icon "Search Form" at bounding box center [292, 241] width 11 height 11
click at [369, 245] on input "just keep swimming" at bounding box center [592, 240] width 579 height 25
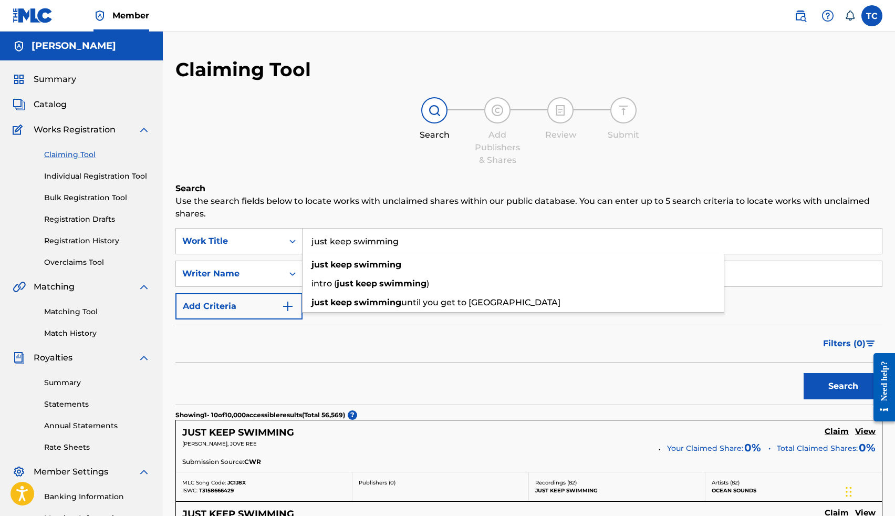
click at [369, 244] on input "just keep swimming" at bounding box center [592, 240] width 579 height 25
type input "just keemming"
click at [391, 246] on input "just keemming" at bounding box center [592, 240] width 579 height 25
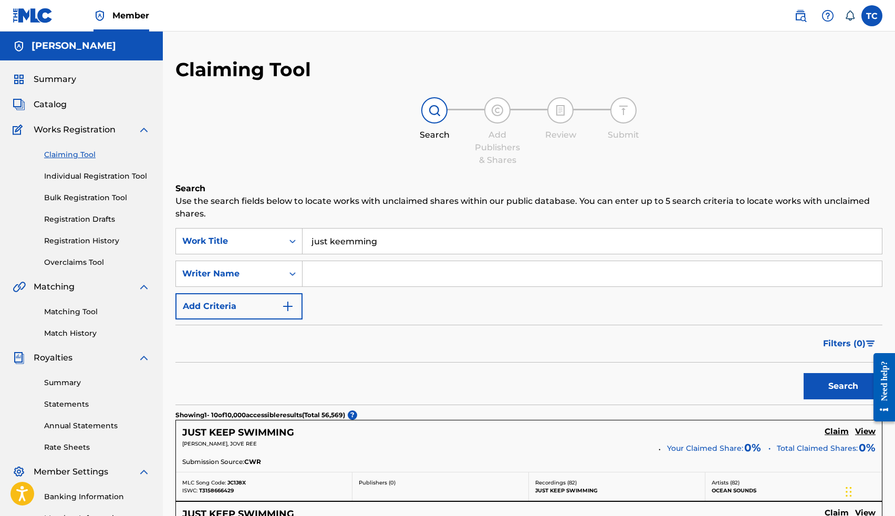
click at [391, 246] on input "just keemming" at bounding box center [592, 240] width 579 height 25
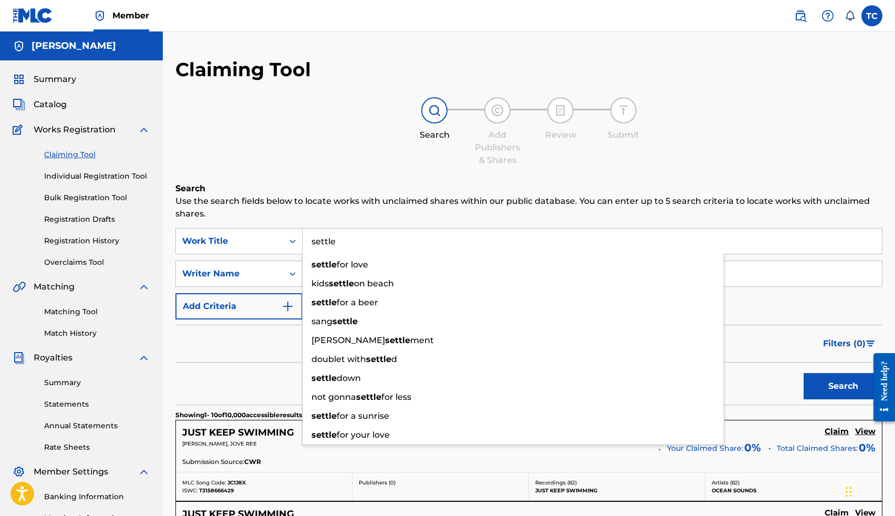
type input "settle"
click at [412, 219] on p "Use the search fields below to locate works with unclaimed shares within our pu…" at bounding box center [528, 207] width 707 height 25
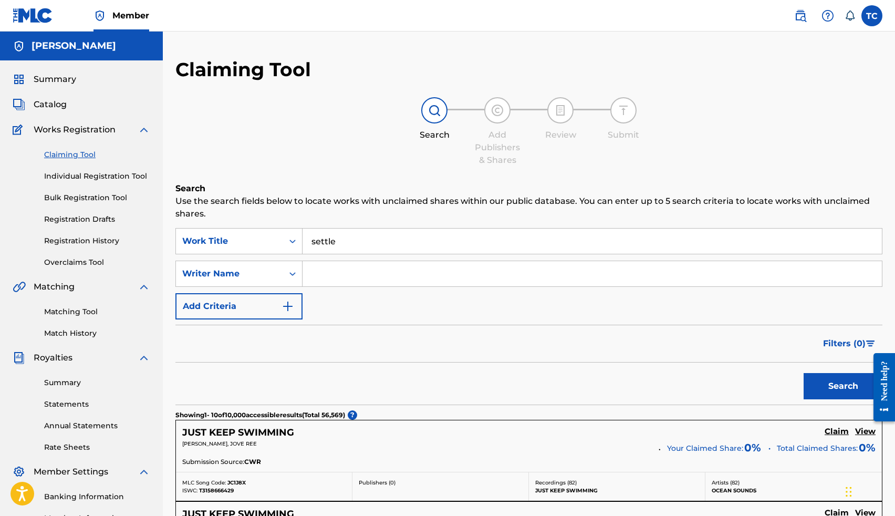
click at [379, 269] on input "Search Form" at bounding box center [592, 273] width 579 height 25
click at [850, 384] on button "Search" at bounding box center [843, 386] width 79 height 26
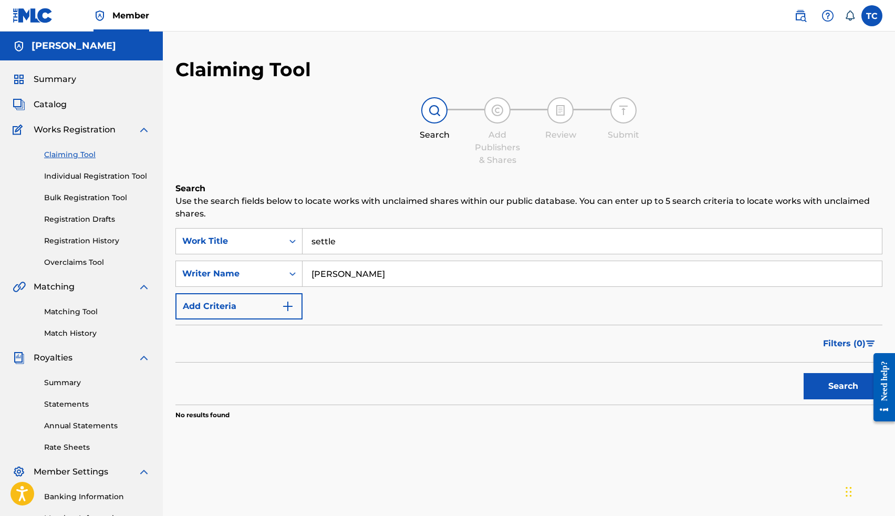
click at [477, 274] on input "Thomas Lee Crockrom Jr" at bounding box center [592, 273] width 579 height 25
click at [820, 381] on button "Search" at bounding box center [843, 386] width 79 height 26
click at [461, 271] on input "Thomas Crockrom" at bounding box center [592, 273] width 579 height 25
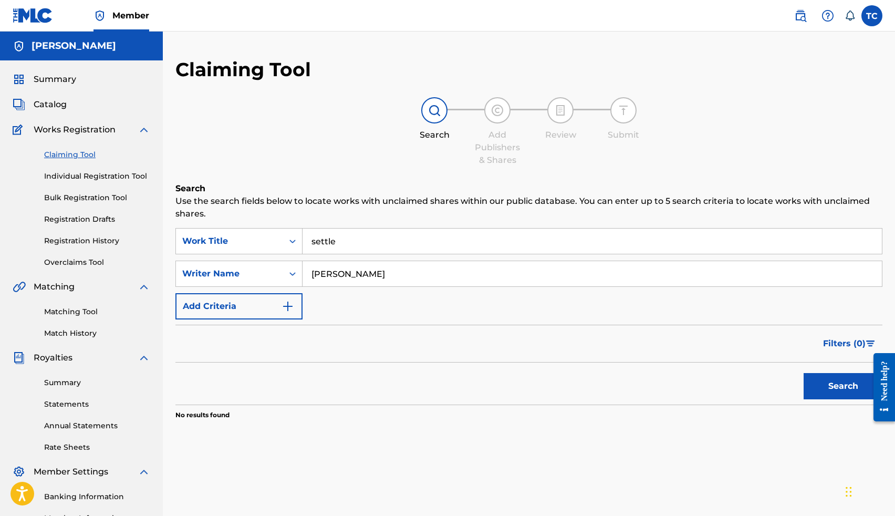
click at [461, 271] on input "Thomas Crockrom" at bounding box center [592, 273] width 579 height 25
type input "kayko"
click at [804, 373] on button "Search" at bounding box center [843, 386] width 79 height 26
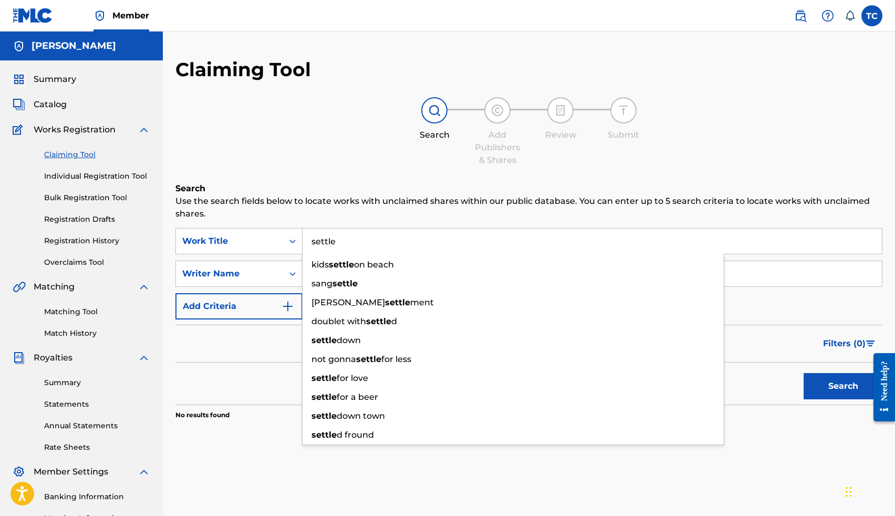
click at [353, 239] on input "settle" at bounding box center [592, 240] width 579 height 25
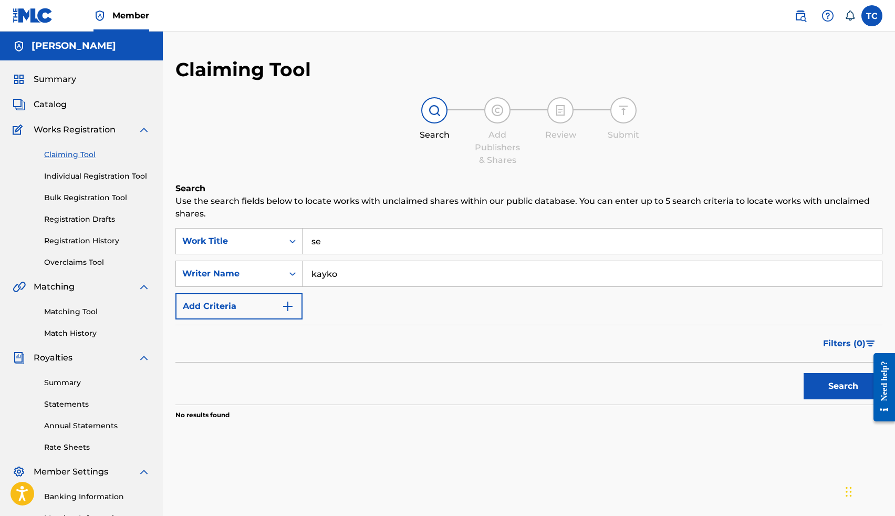
type input "s"
click at [804, 373] on button "Search" at bounding box center [843, 386] width 79 height 26
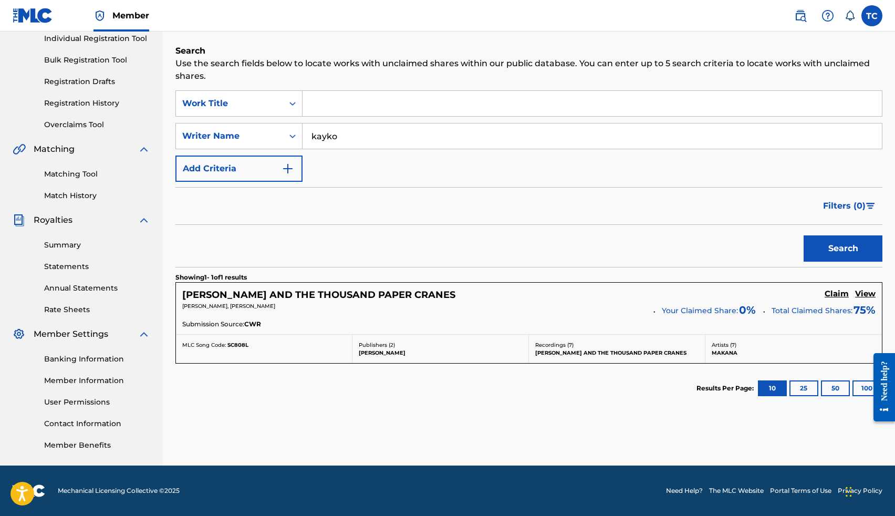
scroll to position [0, 0]
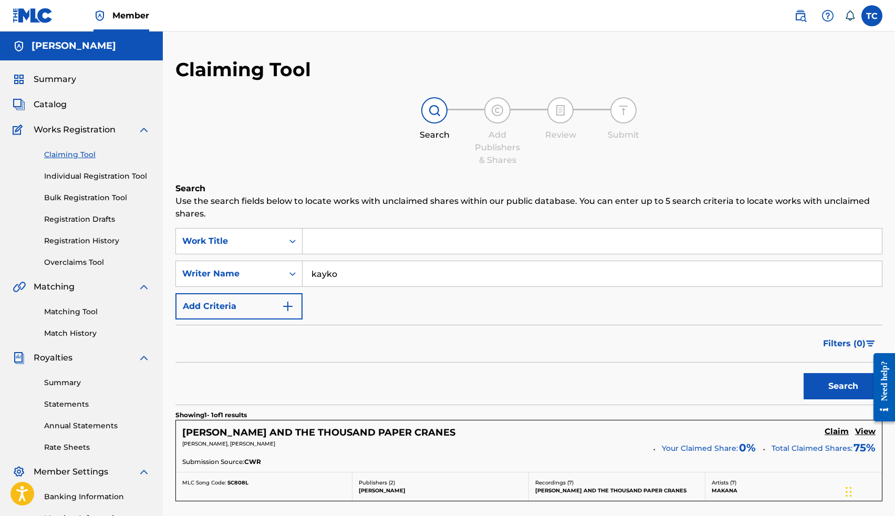
click at [350, 276] on input "kayko" at bounding box center [592, 273] width 579 height 25
click at [804, 373] on button "Search" at bounding box center [843, 386] width 79 height 26
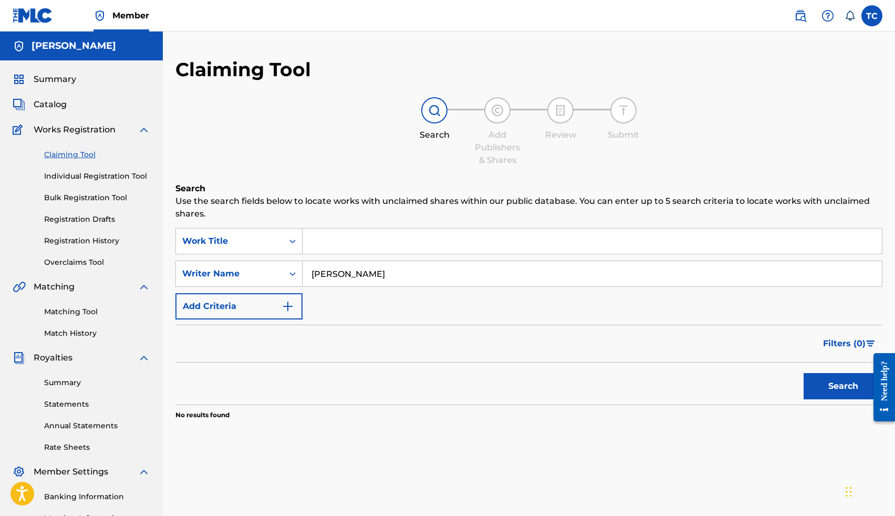
click at [804, 373] on button "Search" at bounding box center [843, 386] width 79 height 26
type input "sam"
click at [339, 279] on input "sam" at bounding box center [592, 273] width 579 height 25
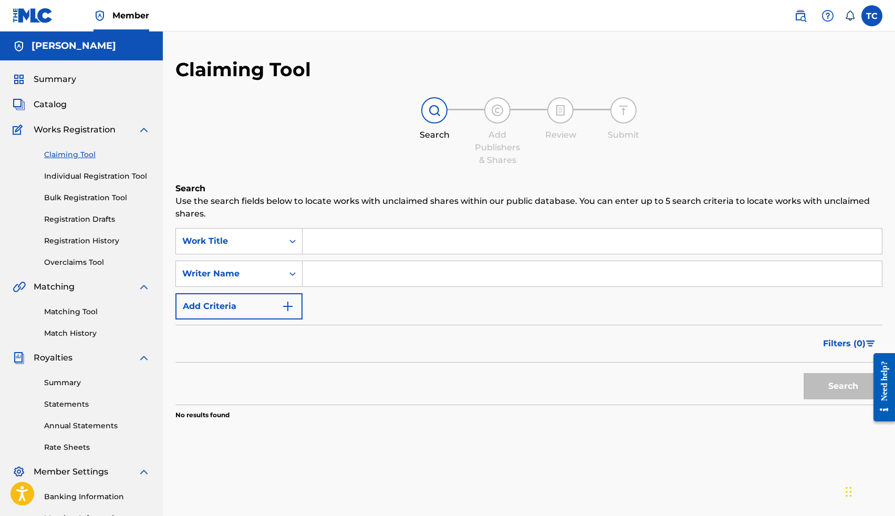
click at [96, 179] on link "Individual Registration Tool" at bounding box center [97, 176] width 106 height 11
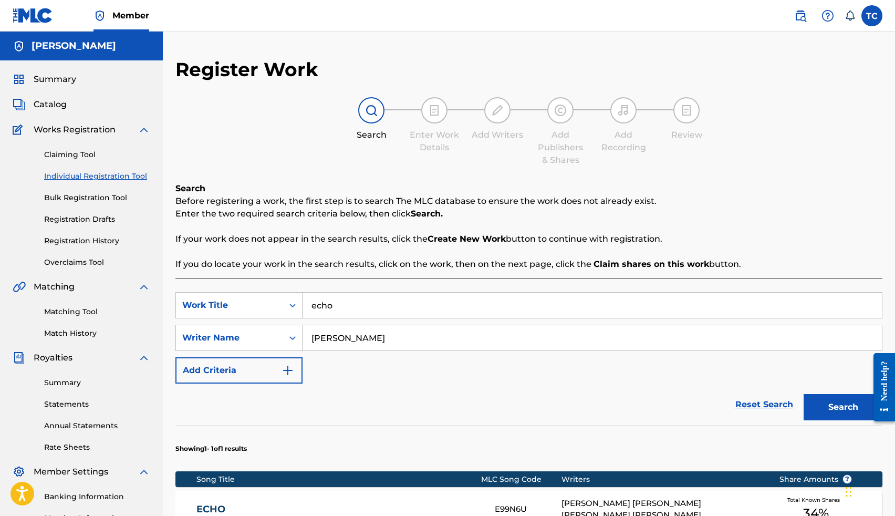
click at [357, 313] on input "echo" at bounding box center [592, 305] width 579 height 25
click at [353, 343] on input "thomas Crockrom" at bounding box center [592, 337] width 579 height 25
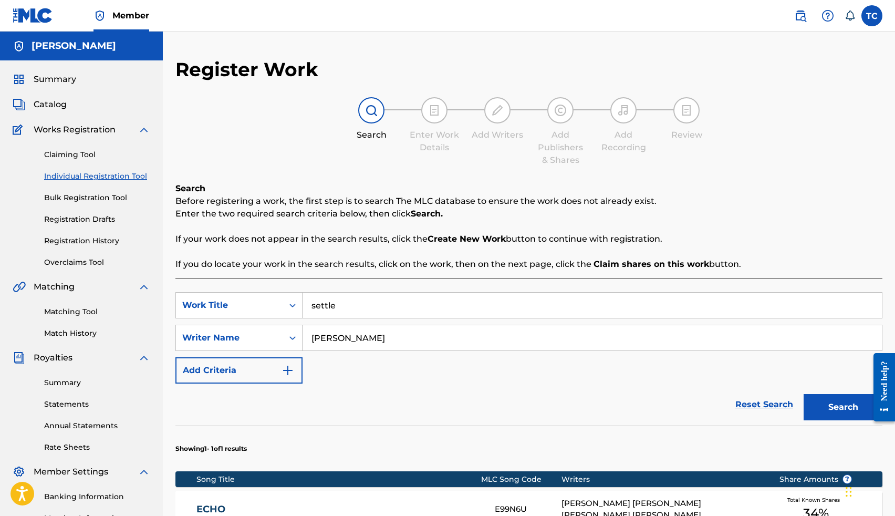
click at [834, 400] on button "Search" at bounding box center [843, 407] width 79 height 26
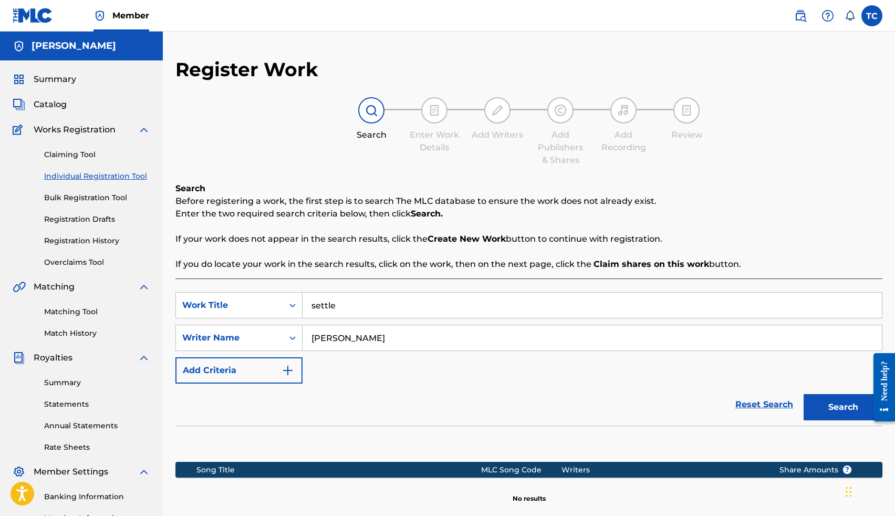
click at [382, 309] on input "settle" at bounding box center [592, 305] width 579 height 25
click at [804, 394] on button "Search" at bounding box center [843, 407] width 79 height 26
click at [370, 313] on input "relationshit" at bounding box center [592, 305] width 579 height 25
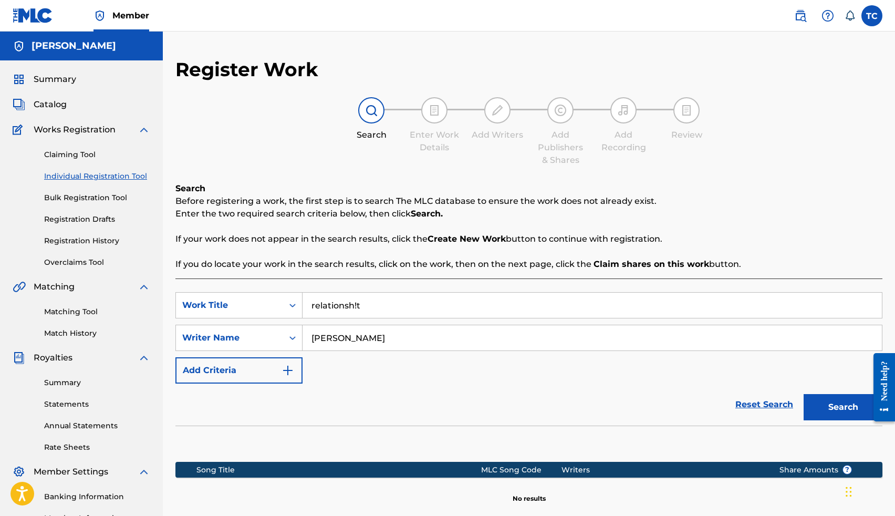
type input "relationsh!t"
click at [804, 394] on button "Search" at bounding box center [843, 407] width 79 height 26
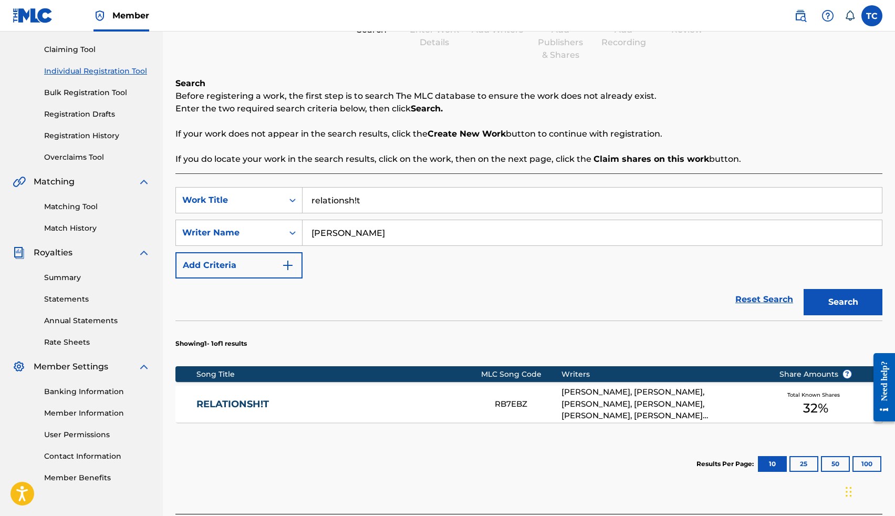
scroll to position [106, 0]
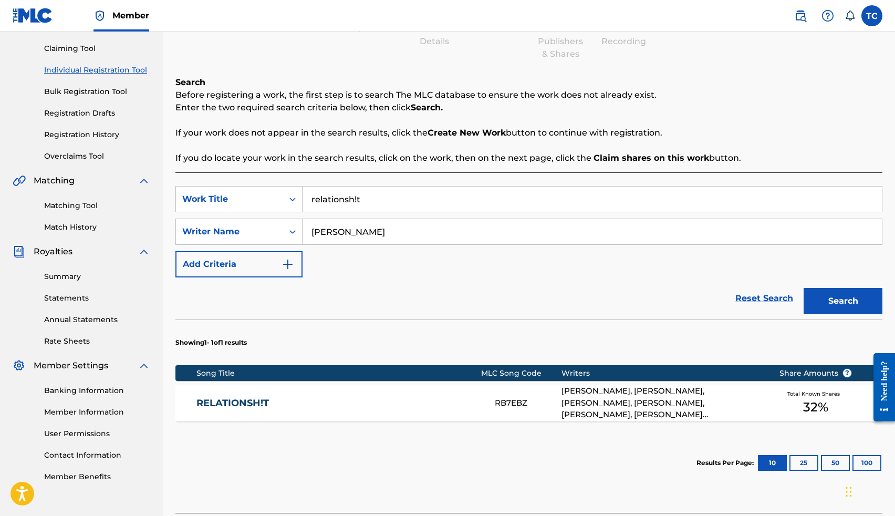
click at [270, 401] on link "RELATIONSH!T" at bounding box center [338, 403] width 284 height 12
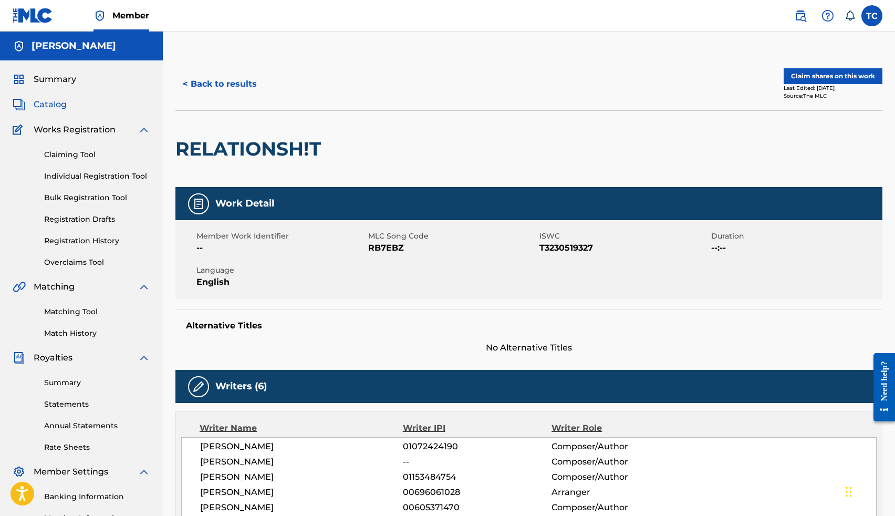
click at [820, 78] on button "Claim shares on this work" at bounding box center [833, 76] width 99 height 16
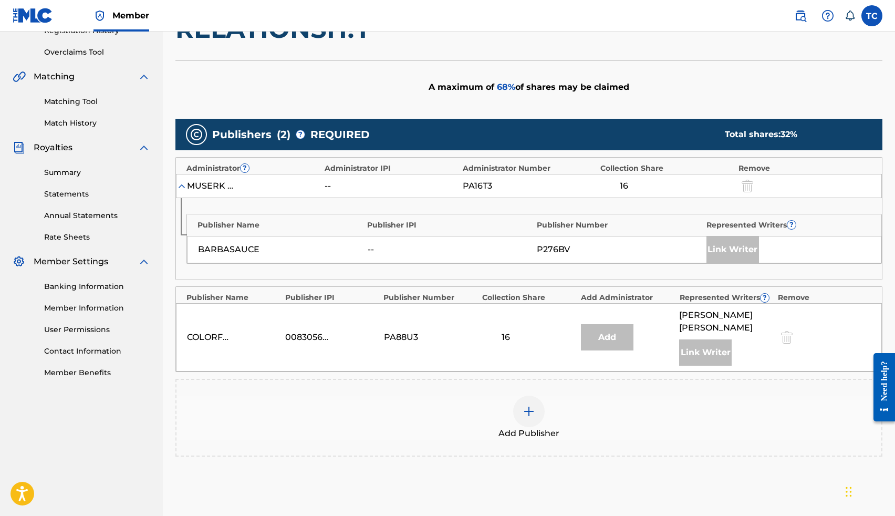
scroll to position [200, 0]
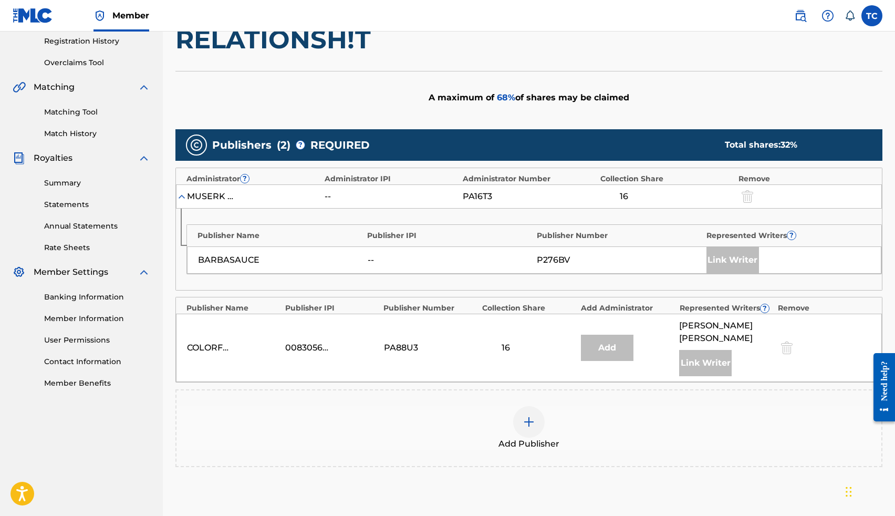
click at [531, 424] on img at bounding box center [529, 421] width 13 height 13
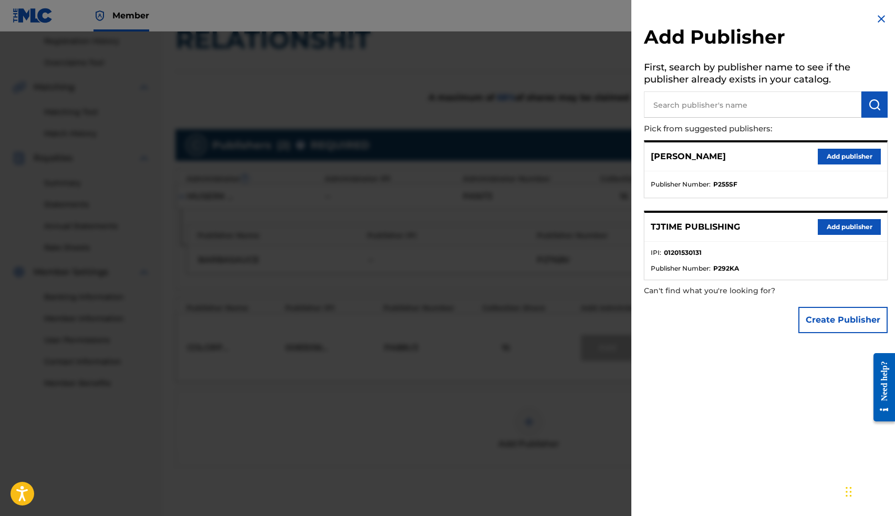
click at [847, 224] on button "Add publisher" at bounding box center [849, 227] width 63 height 16
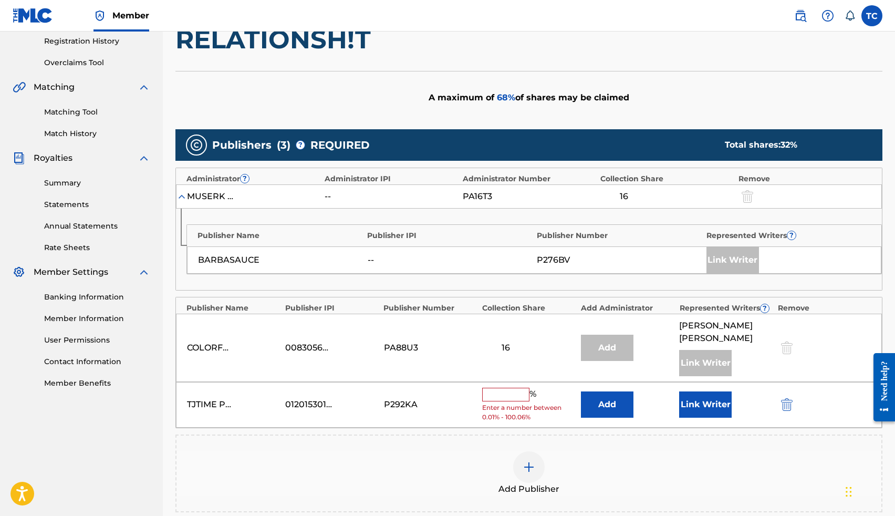
click at [498, 388] on input "text" at bounding box center [505, 395] width 47 height 14
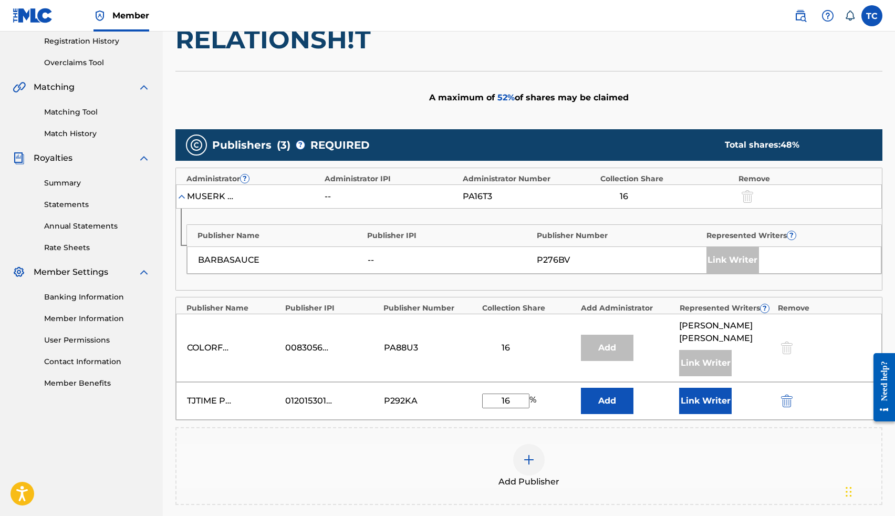
type input "16"
click at [698, 402] on button "Link Writer" at bounding box center [705, 401] width 53 height 26
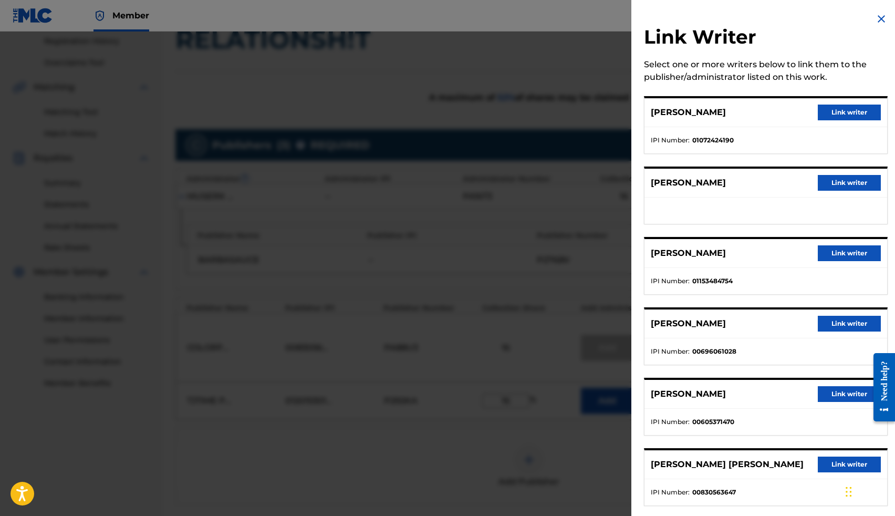
click at [846, 184] on button "Link writer" at bounding box center [849, 183] width 63 height 16
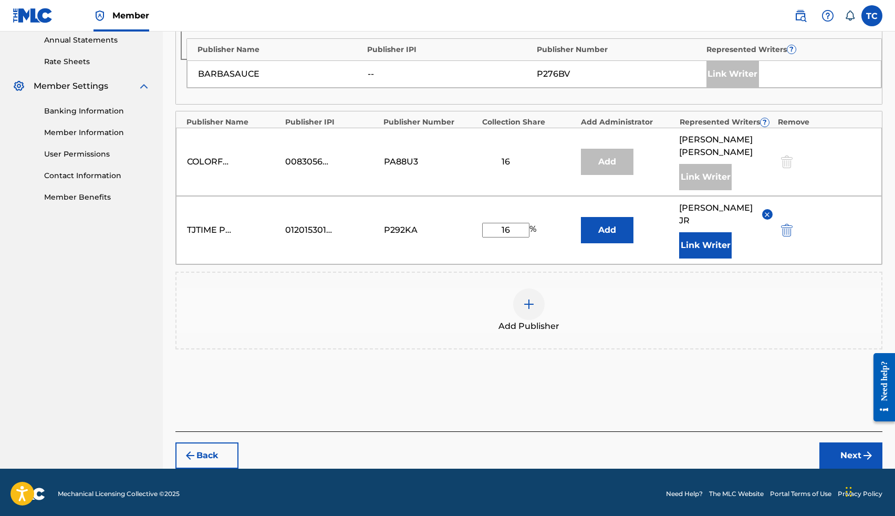
scroll to position [388, 0]
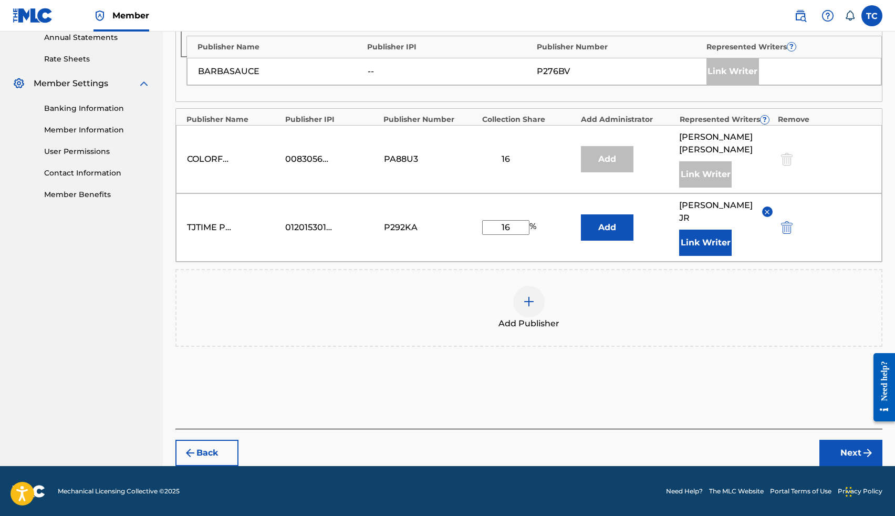
click at [852, 451] on button "Next" at bounding box center [850, 453] width 63 height 26
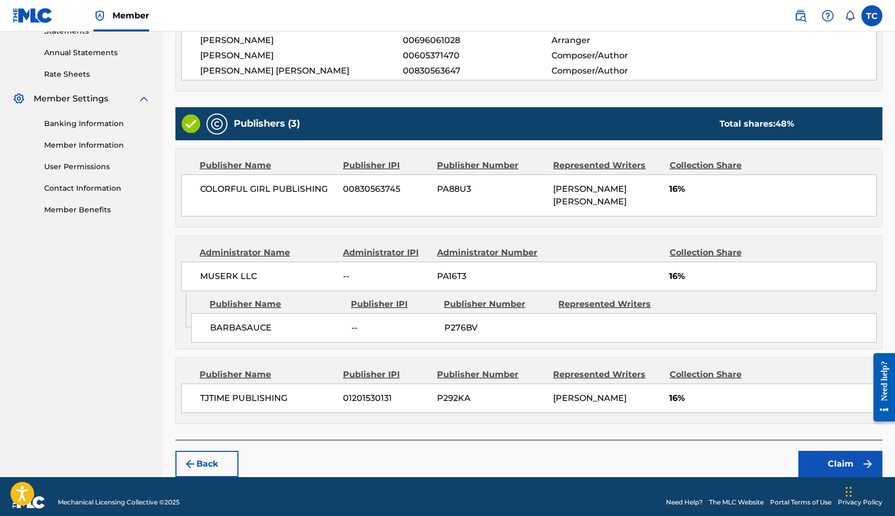
scroll to position [382, 0]
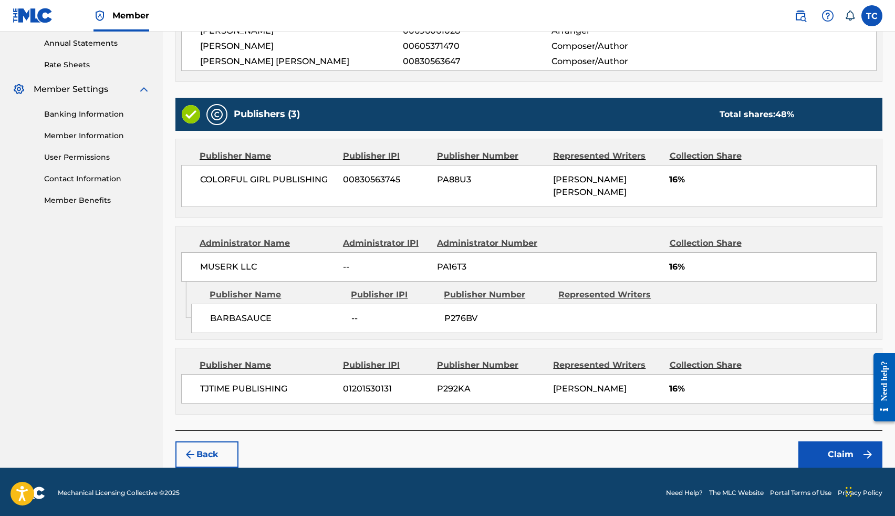
click at [846, 450] on button "Claim" at bounding box center [840, 454] width 84 height 26
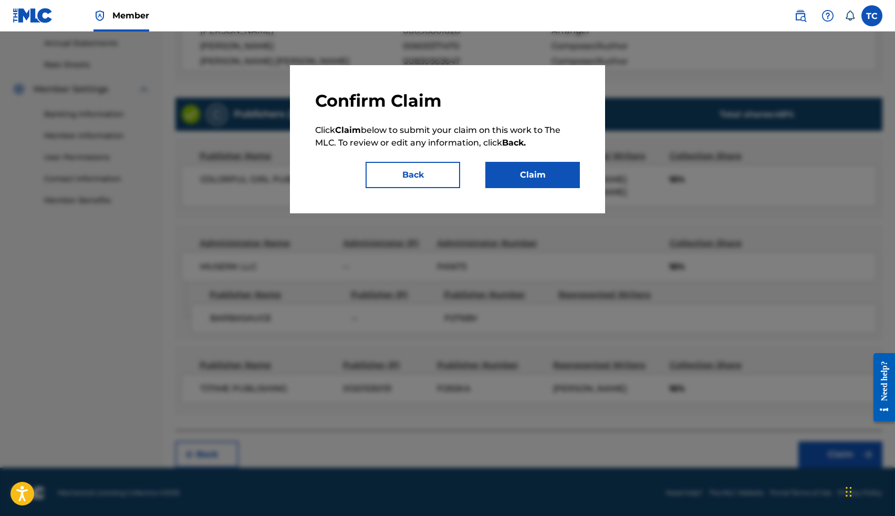
click at [564, 178] on button "Claim" at bounding box center [532, 175] width 95 height 26
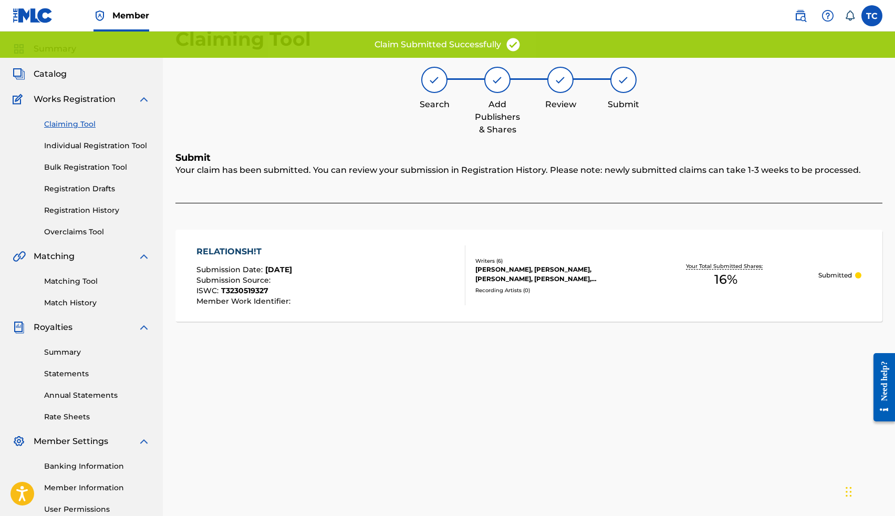
scroll to position [0, 0]
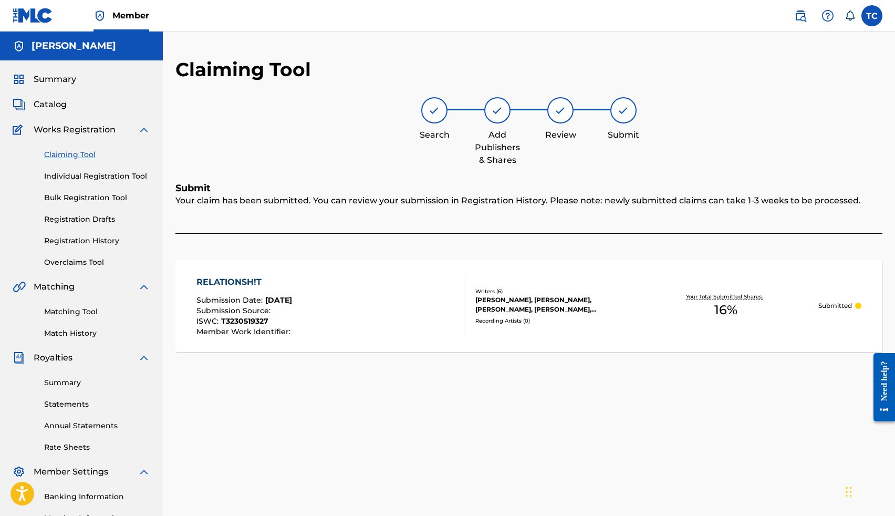
click at [100, 240] on link "Registration History" at bounding box center [97, 240] width 106 height 11
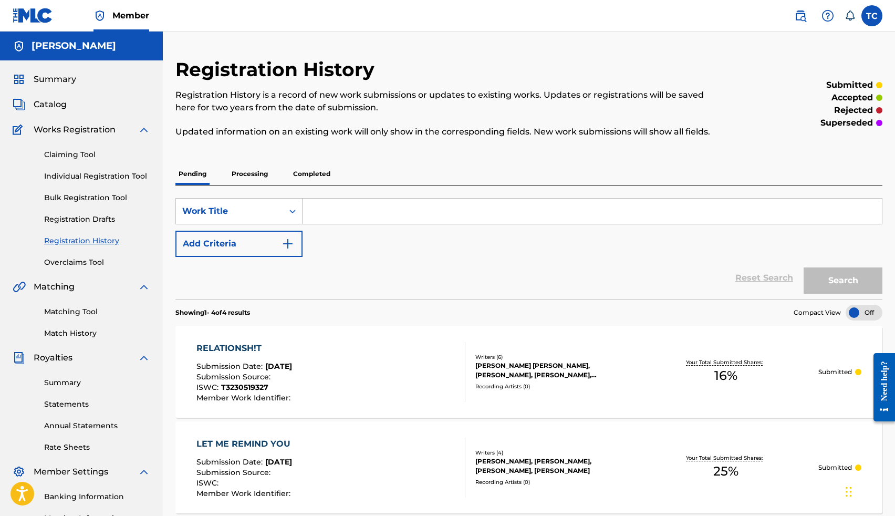
click at [85, 178] on link "Individual Registration Tool" at bounding box center [97, 176] width 106 height 11
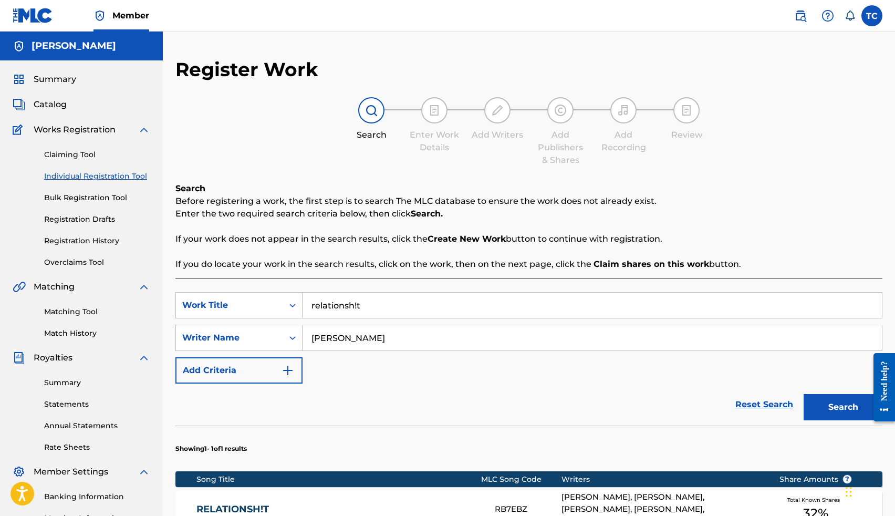
click at [351, 308] on input "relationsh!t" at bounding box center [592, 305] width 579 height 25
type input "psycho"
click at [804, 394] on button "Search" at bounding box center [843, 407] width 79 height 26
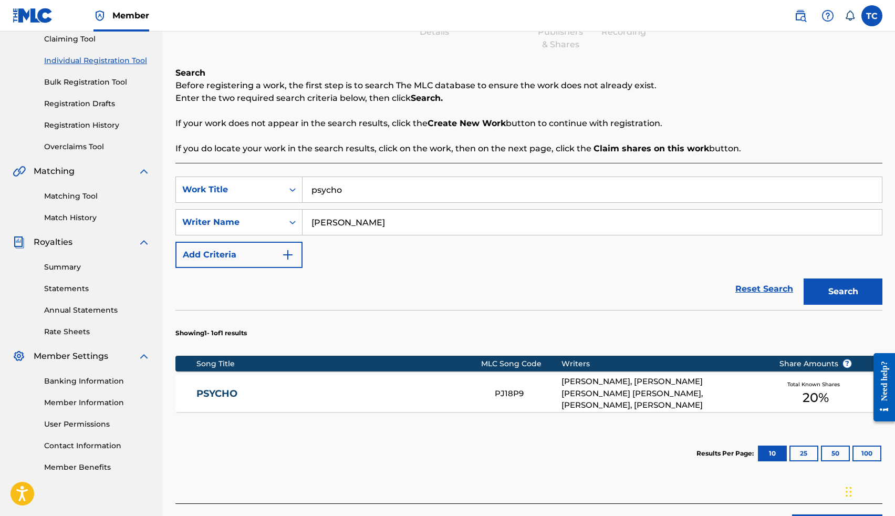
scroll to position [122, 0]
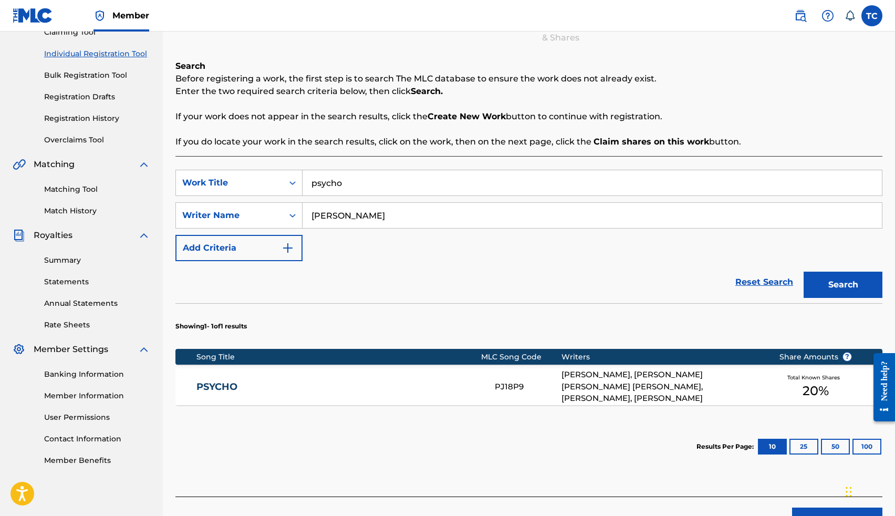
click at [237, 386] on link "PSYCHO" at bounding box center [338, 387] width 284 height 12
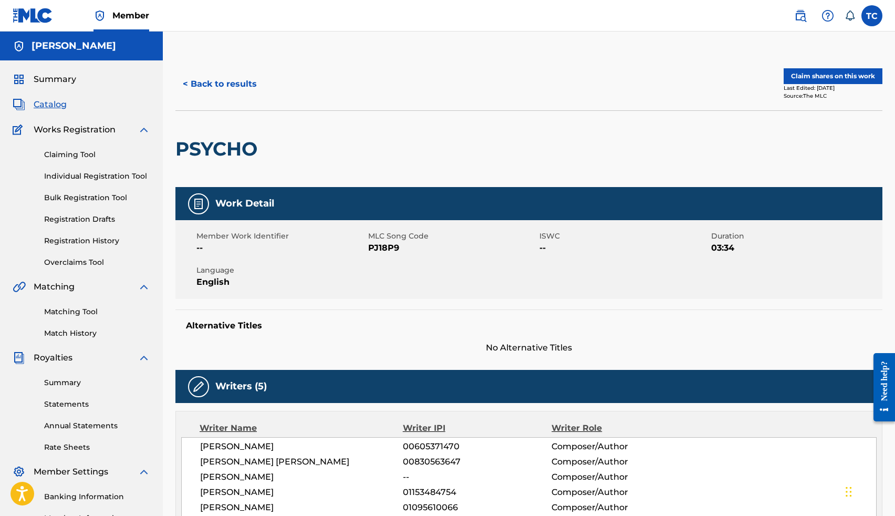
click at [819, 76] on button "Claim shares on this work" at bounding box center [833, 76] width 99 height 16
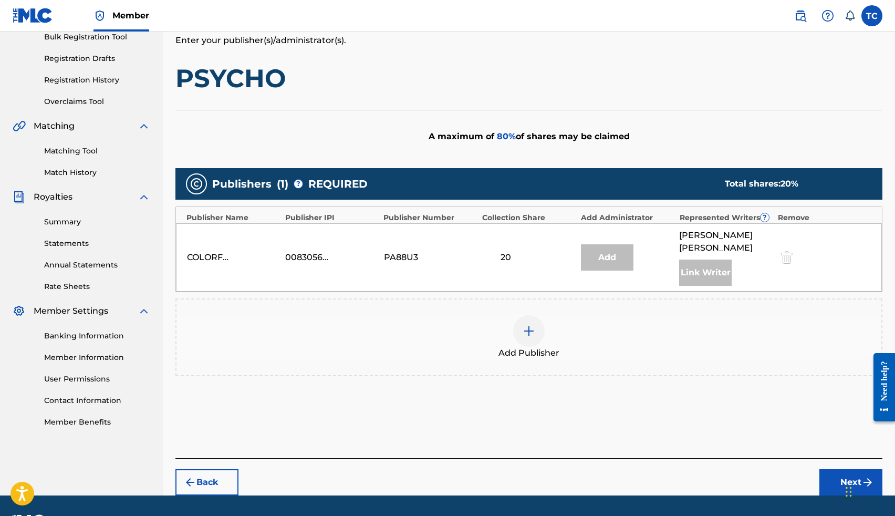
scroll to position [191, 0]
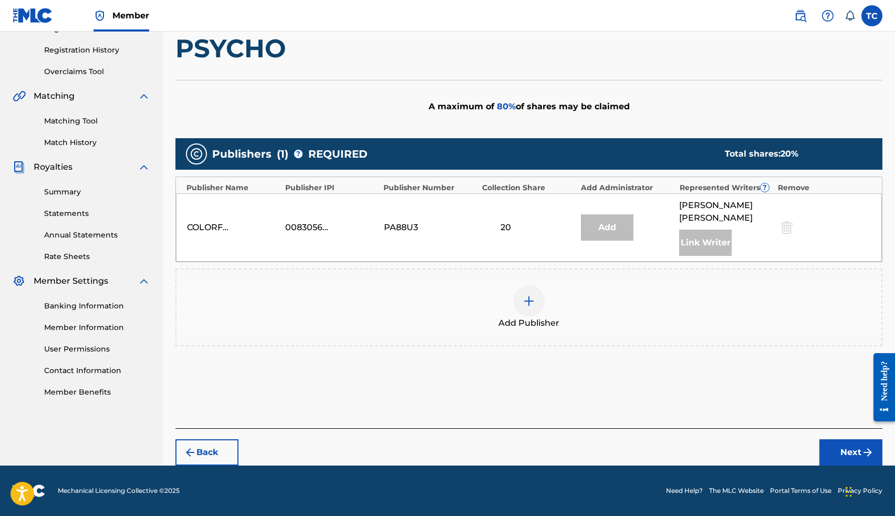
click at [531, 295] on img at bounding box center [529, 301] width 13 height 13
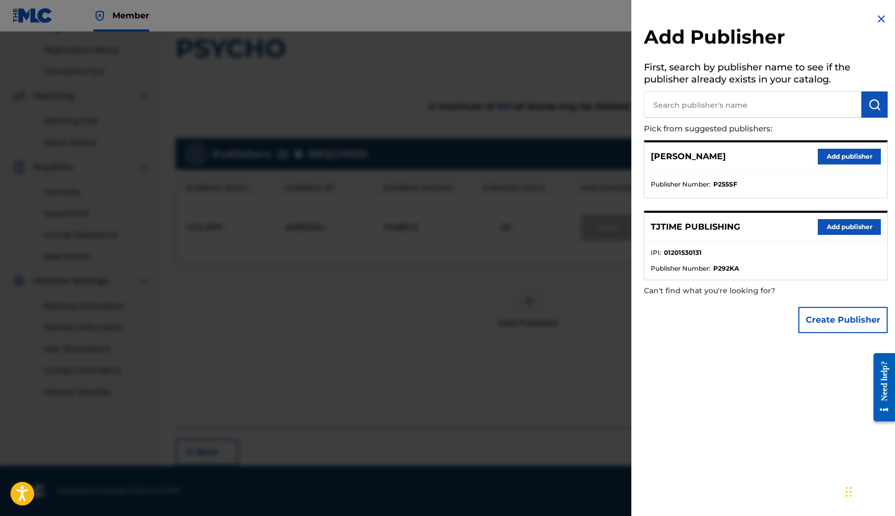
click at [844, 231] on button "Add publisher" at bounding box center [849, 227] width 63 height 16
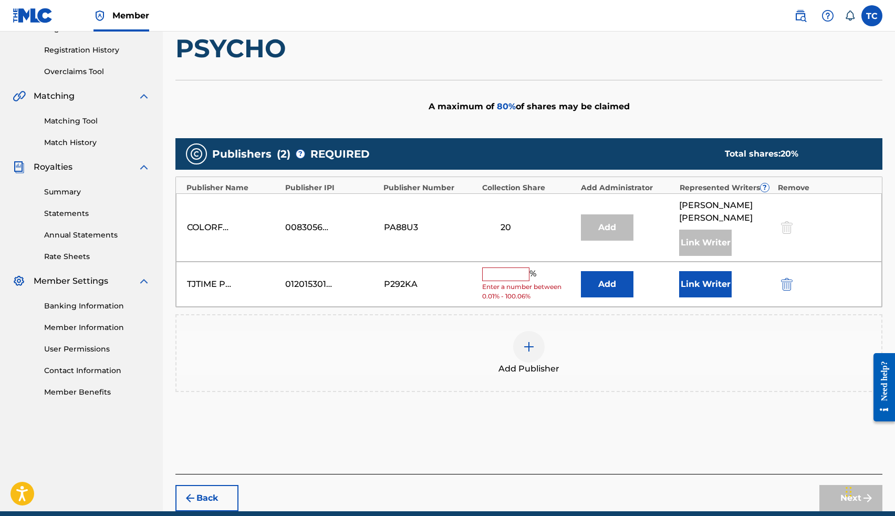
click at [531, 277] on span "%" at bounding box center [533, 274] width 9 height 14
click at [517, 277] on input "text" at bounding box center [505, 274] width 47 height 14
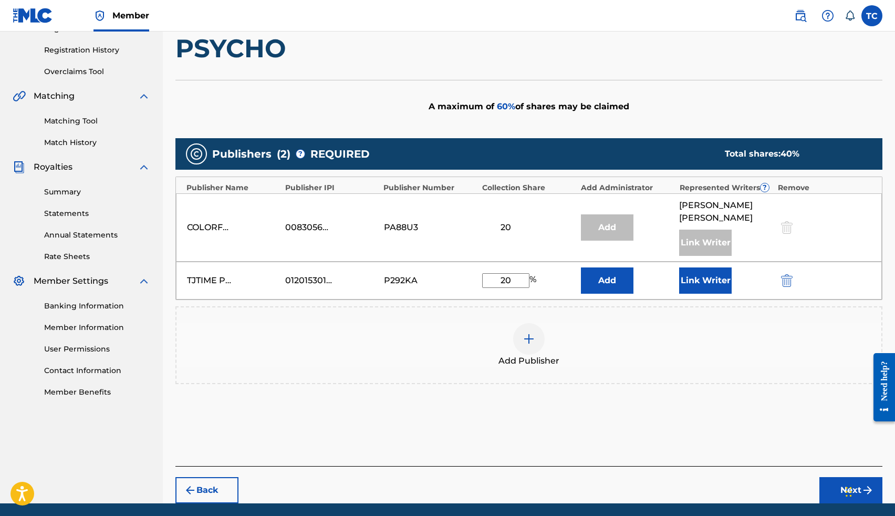
type input "20"
click at [702, 282] on button "Link Writer" at bounding box center [705, 280] width 53 height 26
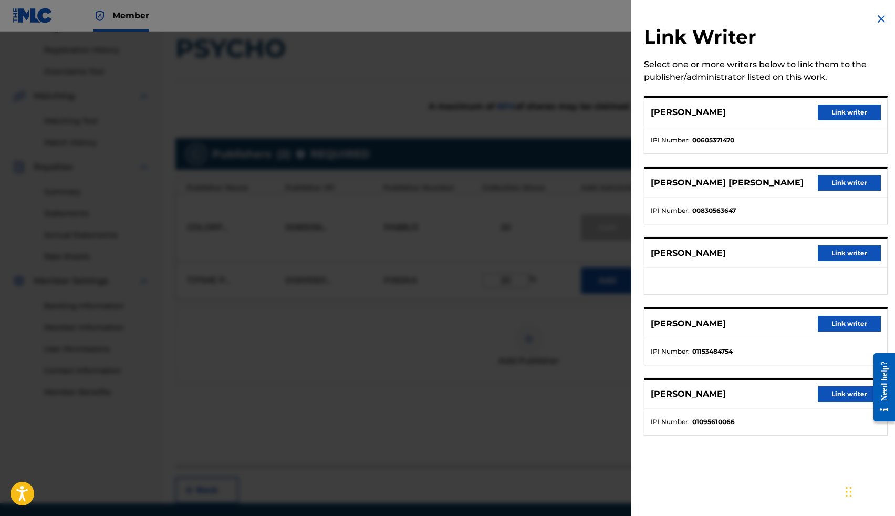
click at [839, 253] on button "Link writer" at bounding box center [849, 253] width 63 height 16
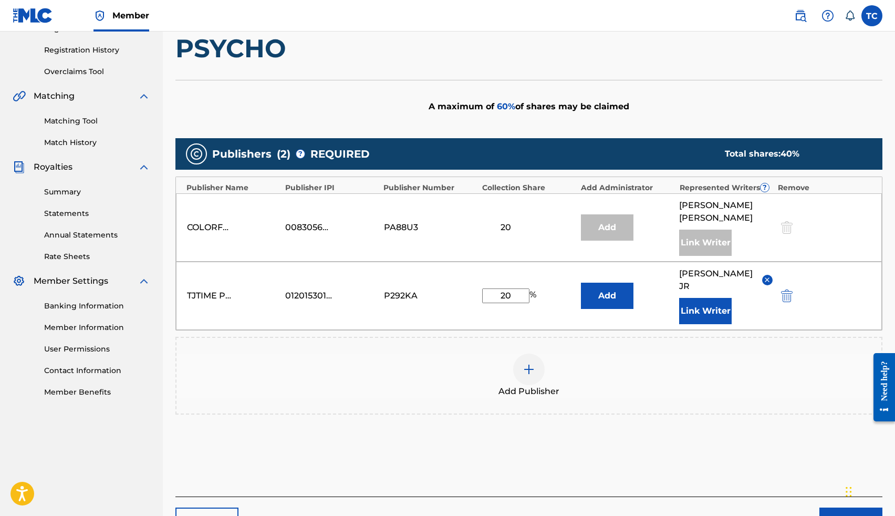
scroll to position [259, 0]
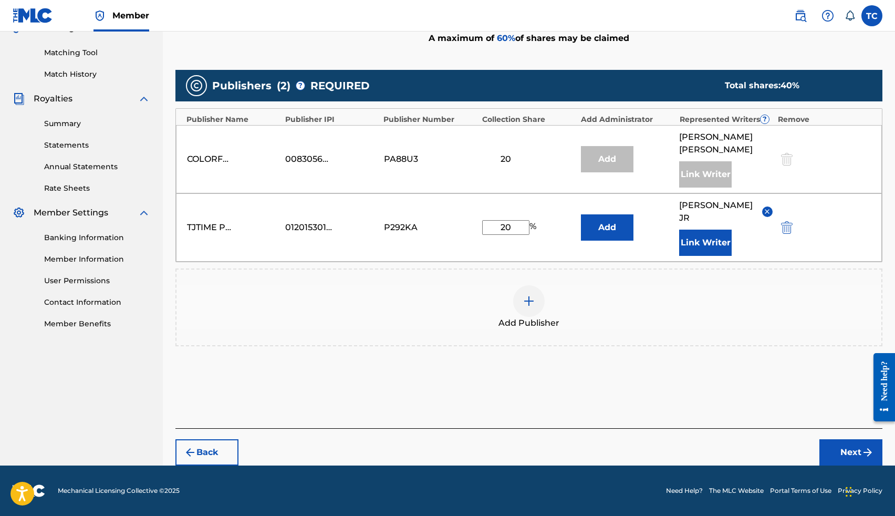
click at [860, 446] on button "Next" at bounding box center [850, 452] width 63 height 26
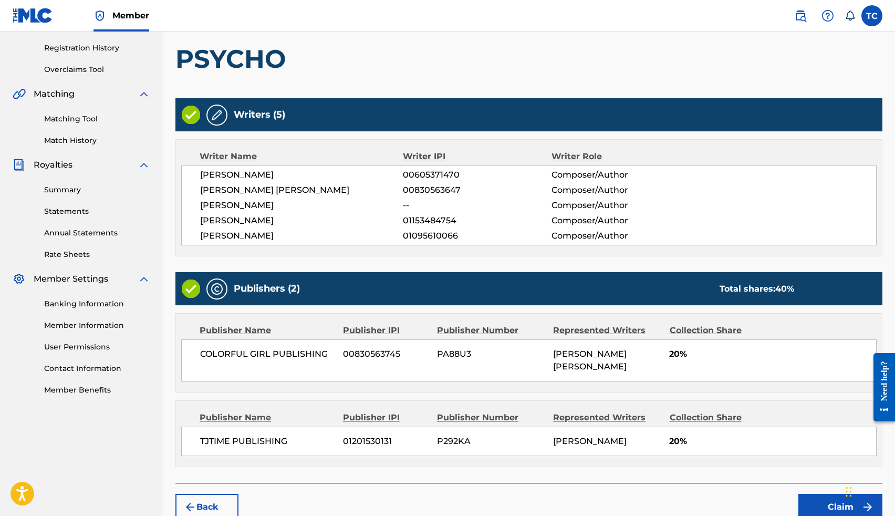
scroll to position [246, 0]
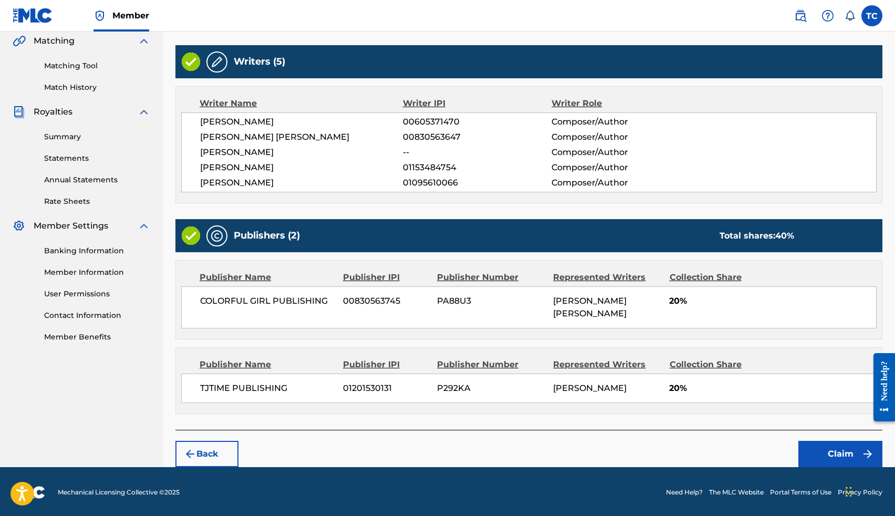
click at [846, 446] on button "Claim" at bounding box center [840, 454] width 84 height 26
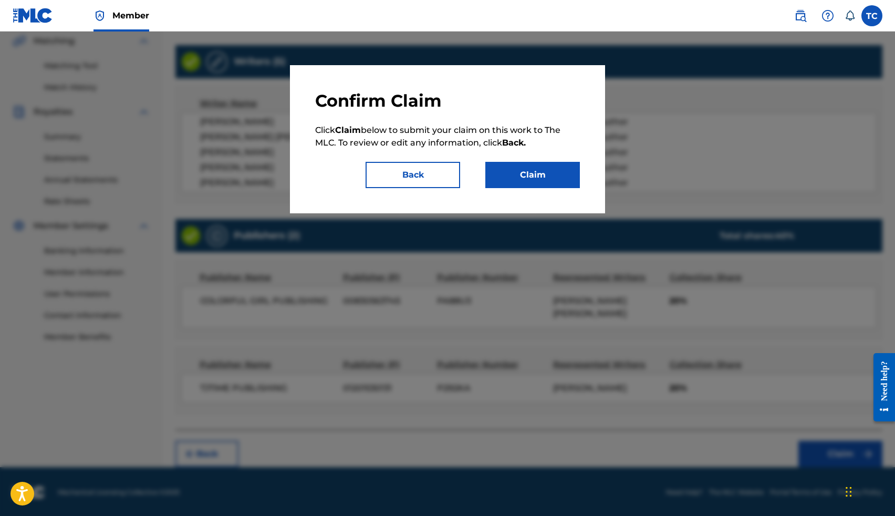
click at [555, 173] on button "Claim" at bounding box center [532, 175] width 95 height 26
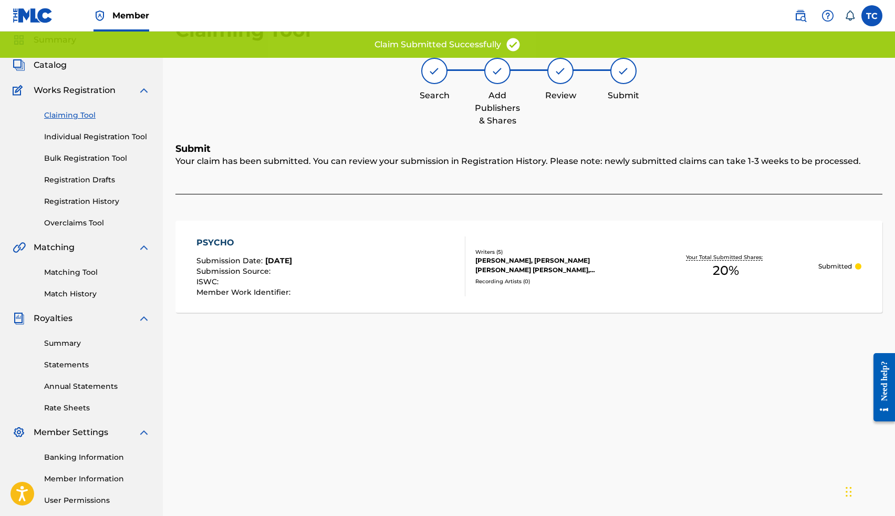
scroll to position [0, 0]
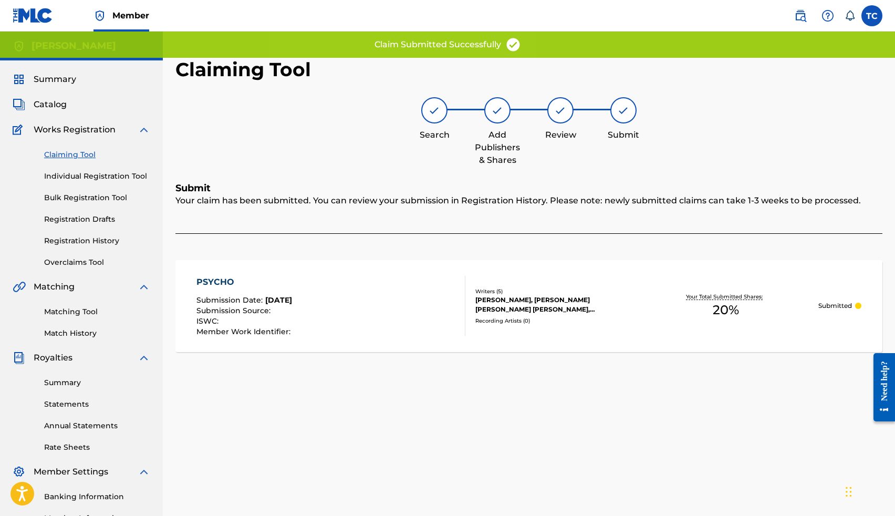
click at [104, 174] on link "Individual Registration Tool" at bounding box center [97, 176] width 106 height 11
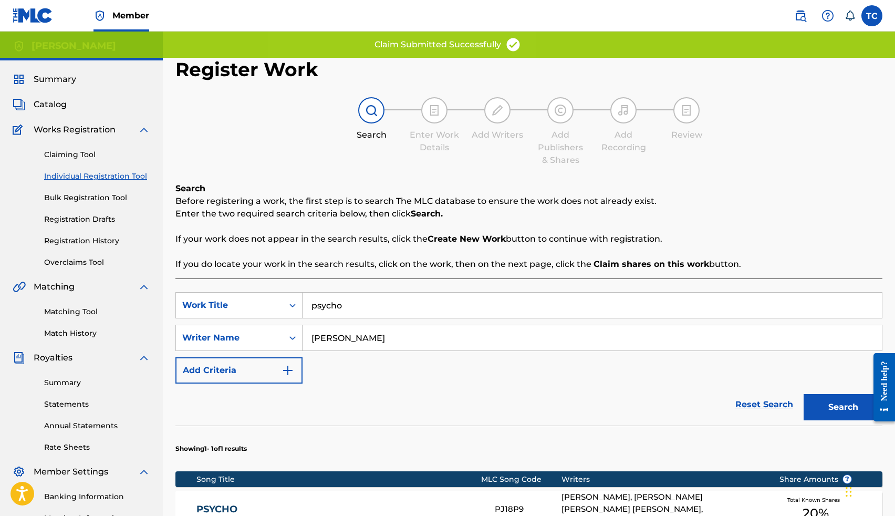
click at [345, 306] on input "psycho" at bounding box center [592, 305] width 579 height 25
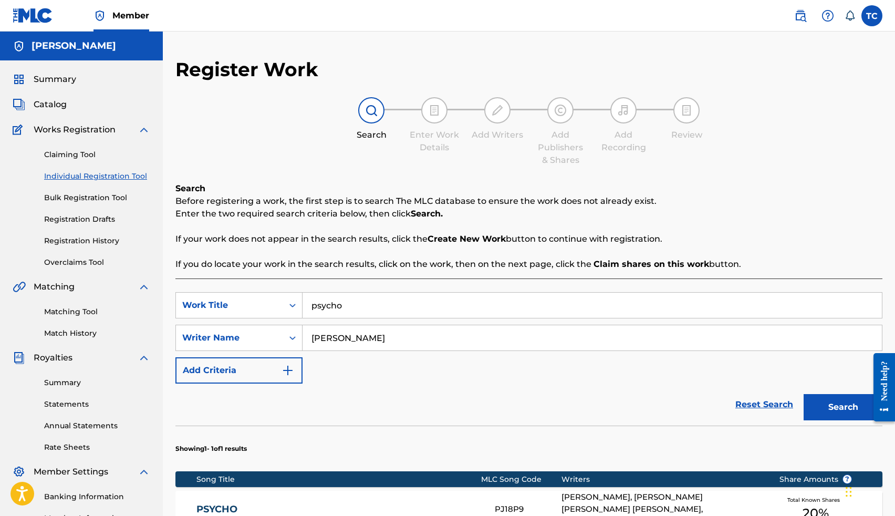
click at [345, 306] on input "psycho" at bounding box center [592, 305] width 579 height 25
click at [390, 335] on input "thomas Crockrom" at bounding box center [592, 337] width 579 height 25
type input "American Baby"
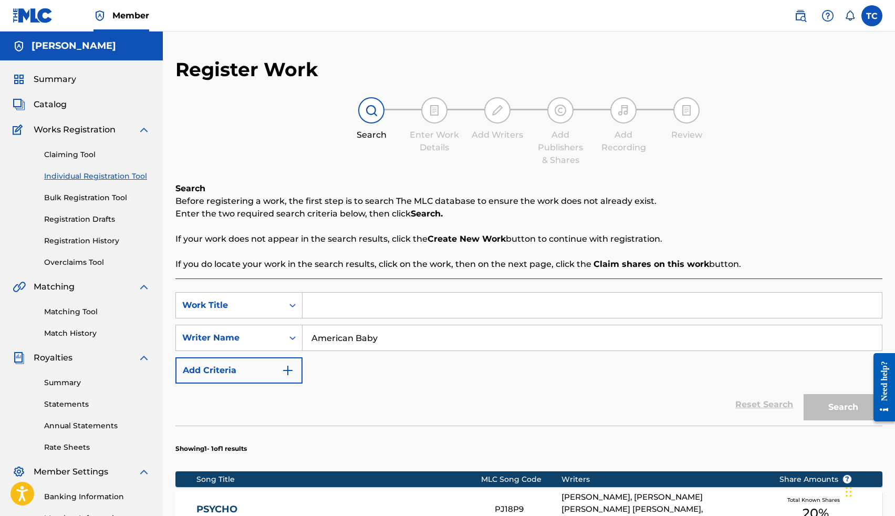
click at [315, 311] on input "Search Form" at bounding box center [592, 305] width 579 height 25
type input "t"
click at [357, 347] on input "American Baby" at bounding box center [592, 337] width 579 height 25
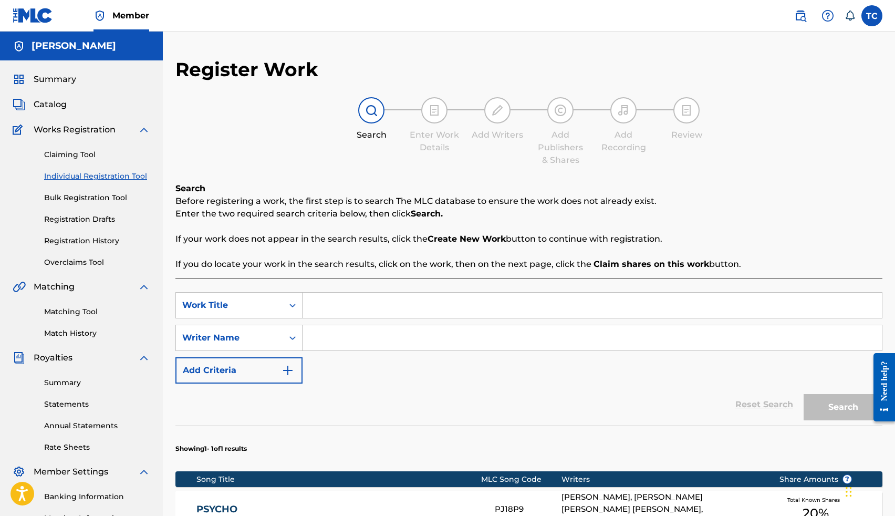
click at [330, 304] on input "Search Form" at bounding box center [592, 305] width 579 height 25
paste input "American Baby"
type input "American Baby"
click at [350, 332] on input "Search Form" at bounding box center [592, 337] width 579 height 25
type input "t"
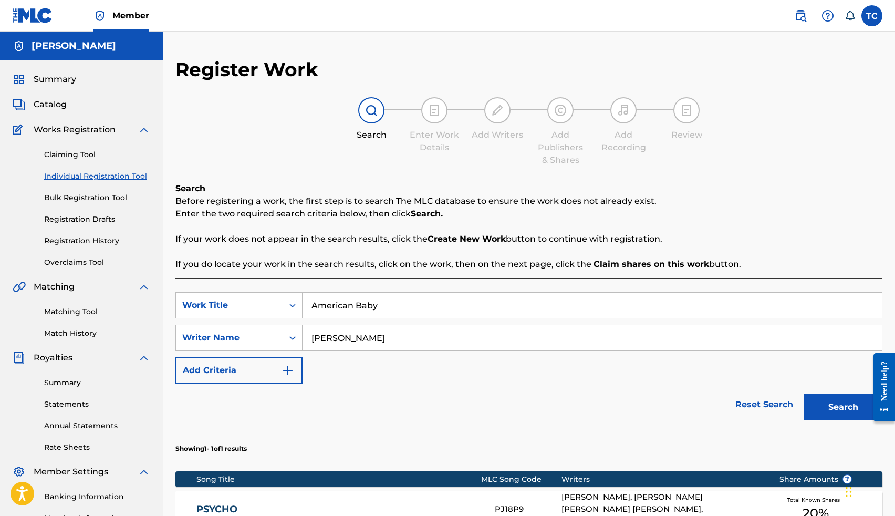
click at [804, 394] on button "Search" at bounding box center [843, 407] width 79 height 26
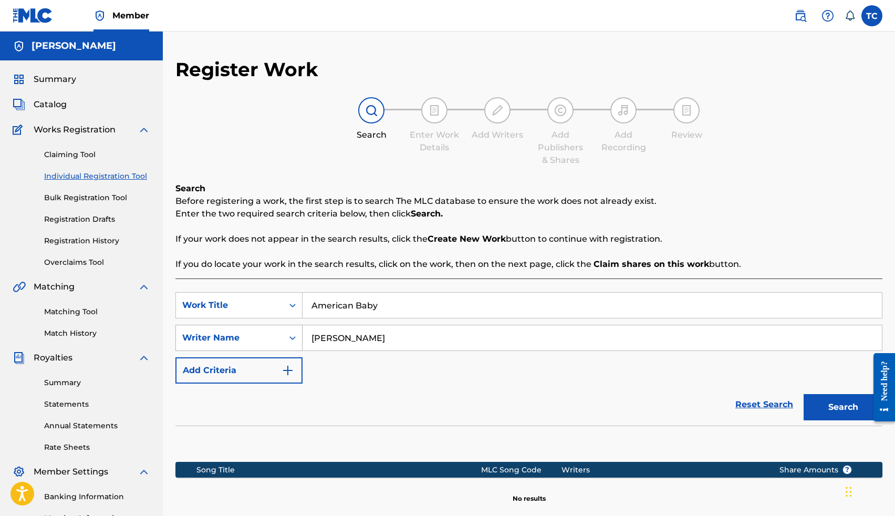
drag, startPoint x: 398, startPoint y: 342, endPoint x: 241, endPoint y: 330, distance: 157.5
click at [242, 330] on div "SearchWithCriteriac0ddd322-0e43-4558-8030-a5df126a782a Writer Name thomas crock…" at bounding box center [528, 338] width 707 height 26
click at [804, 394] on button "Search" at bounding box center [843, 407] width 79 height 26
click at [370, 345] on input "tj crockrom" at bounding box center [592, 337] width 579 height 25
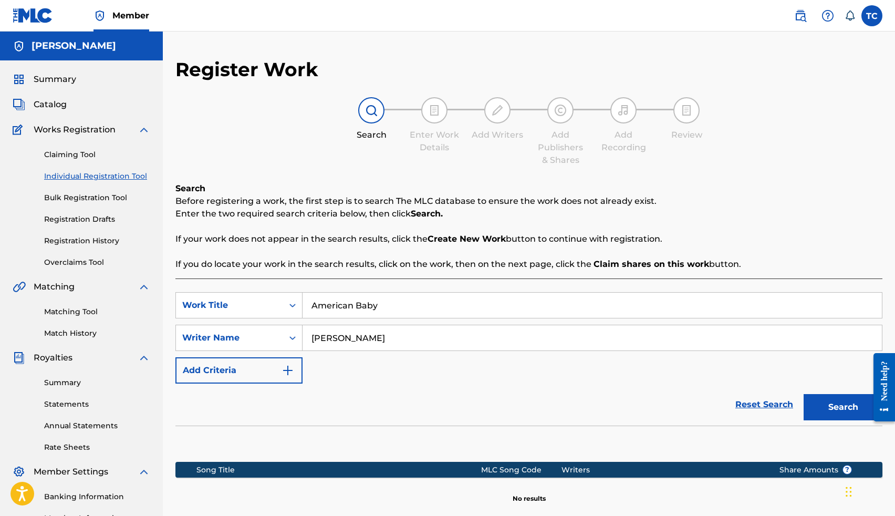
click at [370, 345] on input "tj crockrom" at bounding box center [592, 337] width 579 height 25
click at [804, 394] on button "Search" at bounding box center [843, 407] width 79 height 26
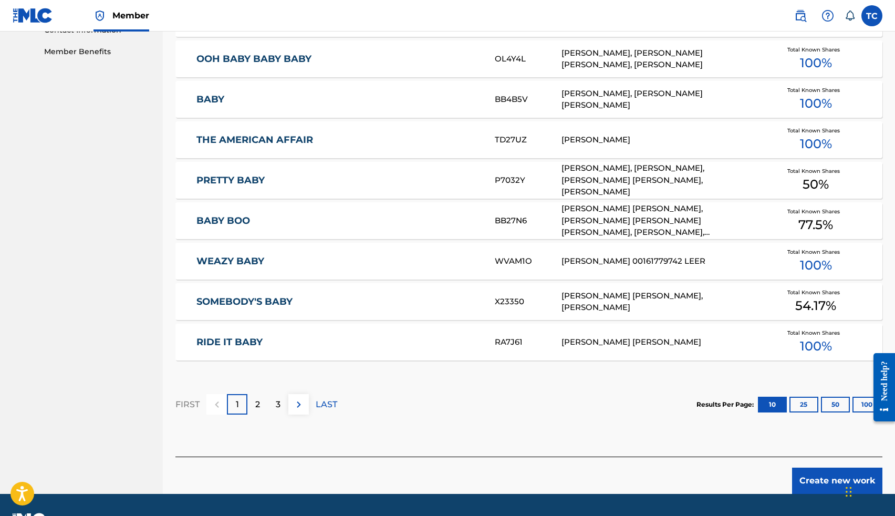
scroll to position [559, 0]
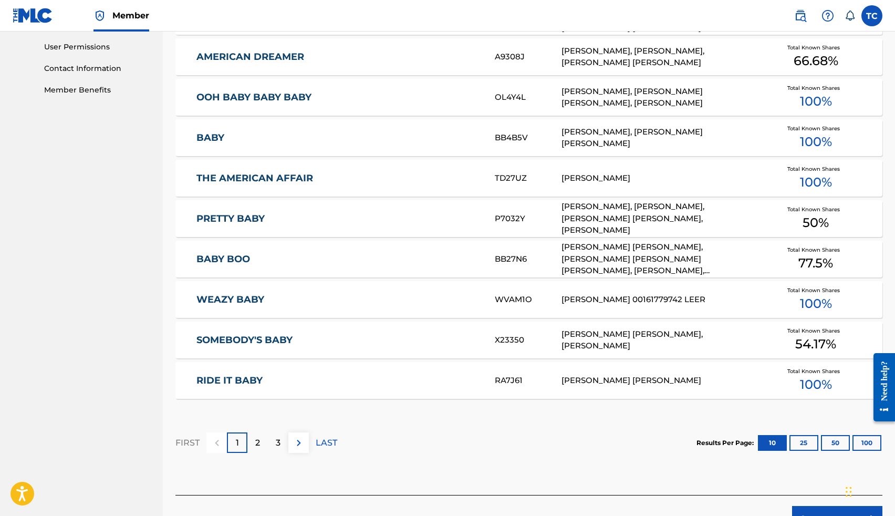
click at [252, 439] on div "2" at bounding box center [257, 442] width 20 height 20
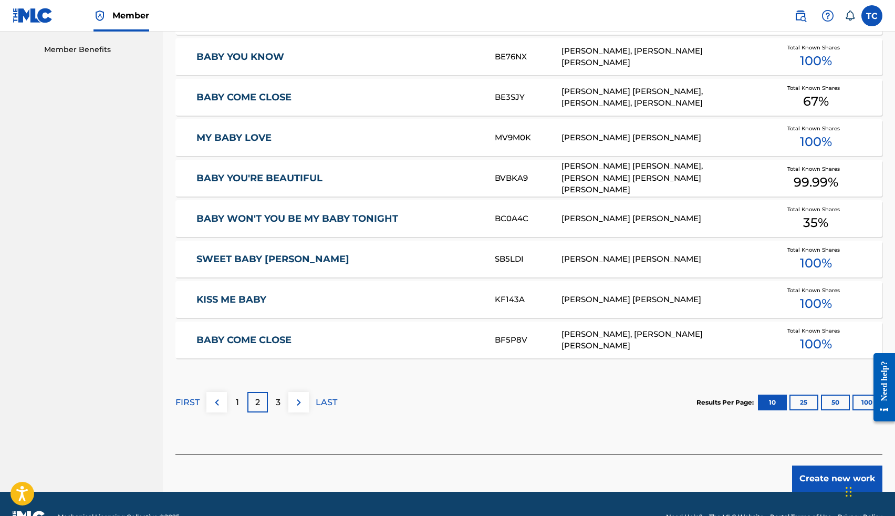
scroll to position [546, 0]
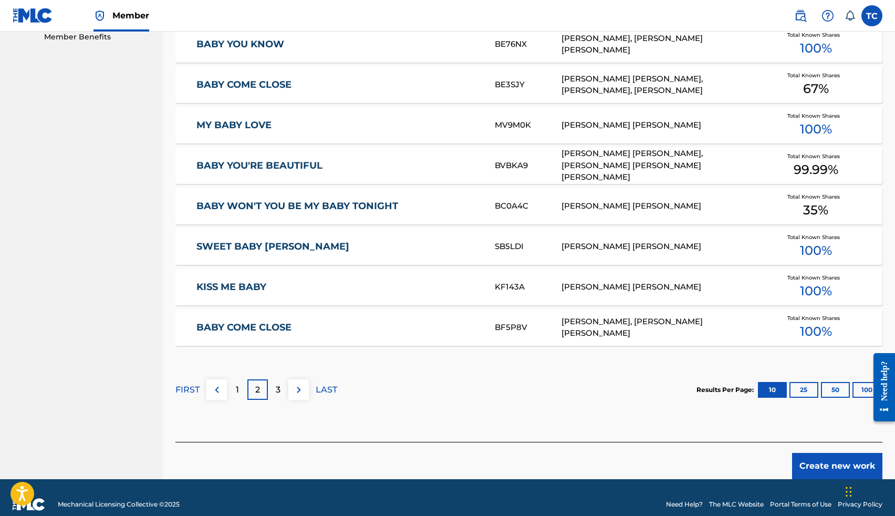
click at [283, 395] on div "3" at bounding box center [278, 389] width 20 height 20
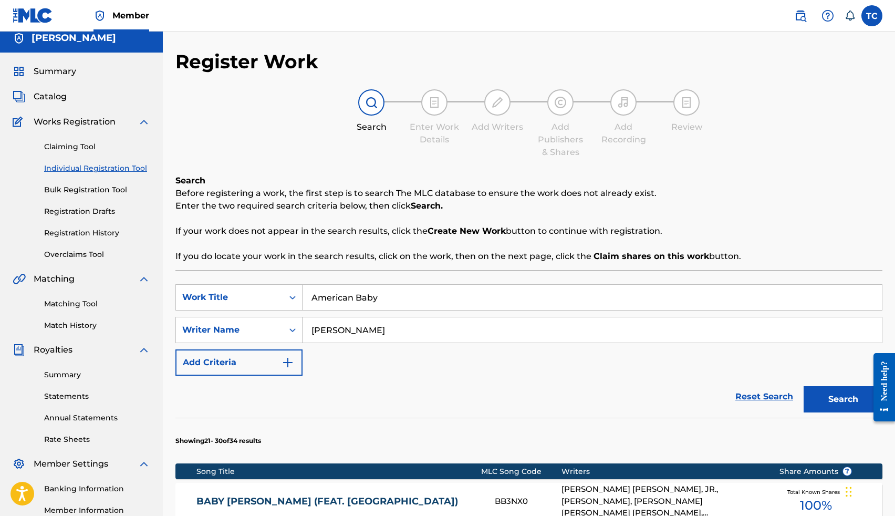
scroll to position [0, 0]
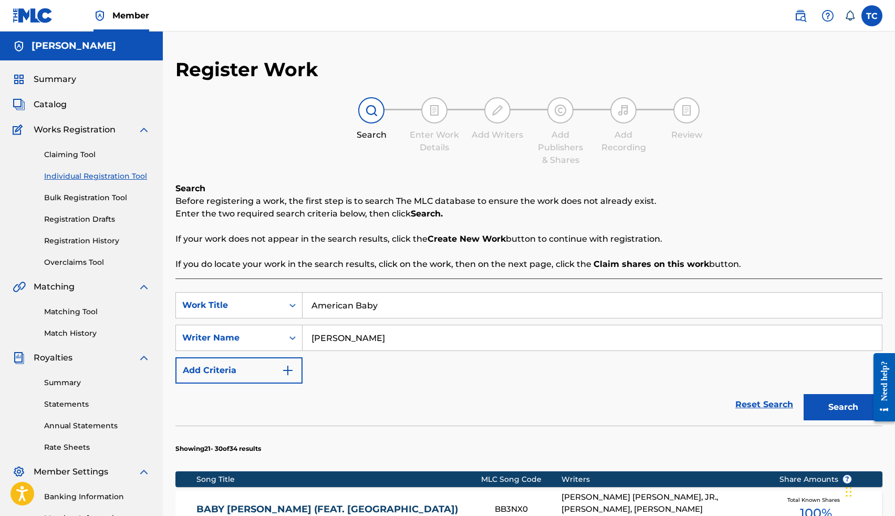
click at [364, 339] on input "thomas lee" at bounding box center [592, 337] width 579 height 25
type input "tyler ward"
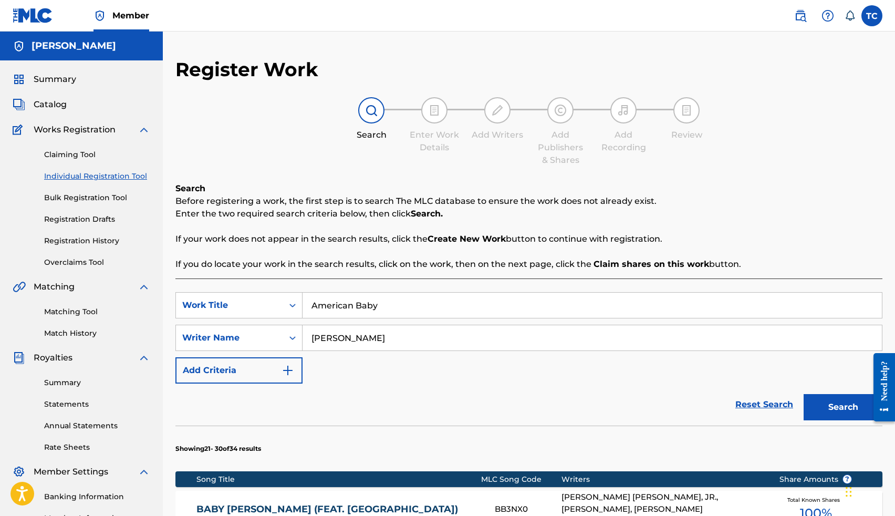
click at [804, 394] on button "Search" at bounding box center [843, 407] width 79 height 26
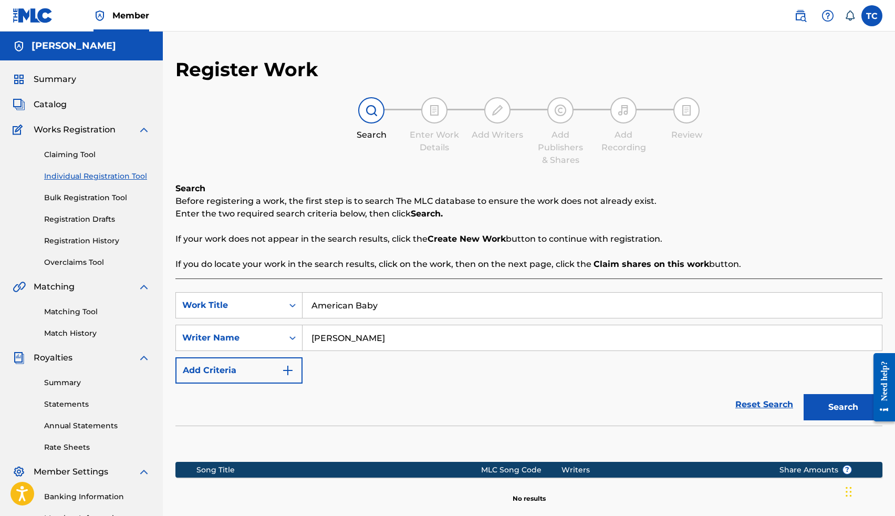
click at [101, 177] on link "Individual Registration Tool" at bounding box center [97, 176] width 106 height 11
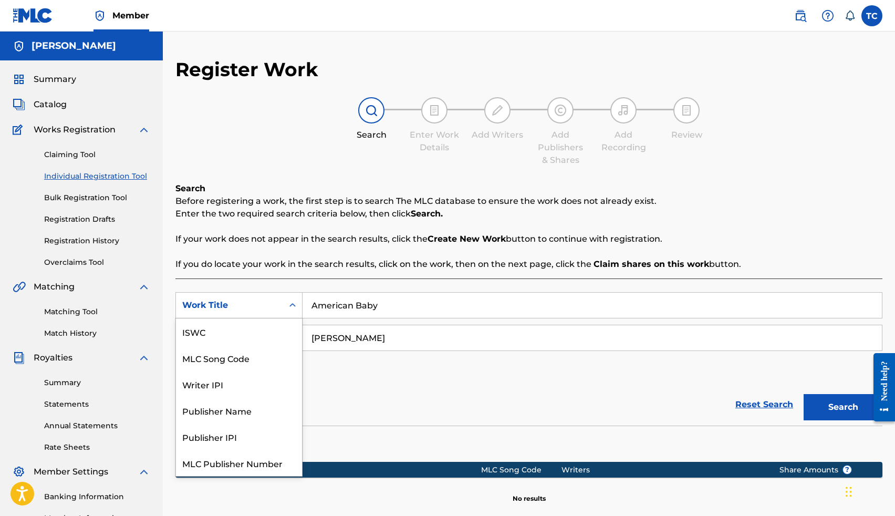
click at [292, 307] on icon "Search Form" at bounding box center [292, 305] width 11 height 11
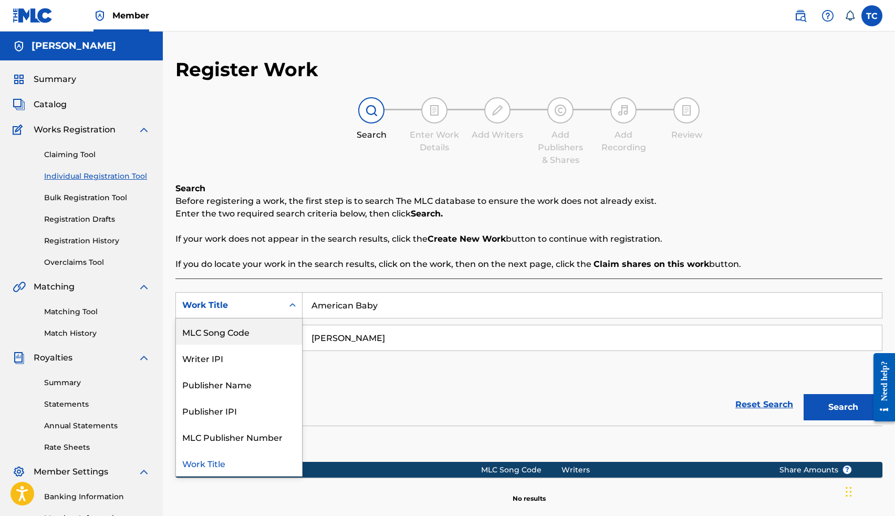
click at [394, 297] on input "American Baby" at bounding box center [592, 305] width 579 height 25
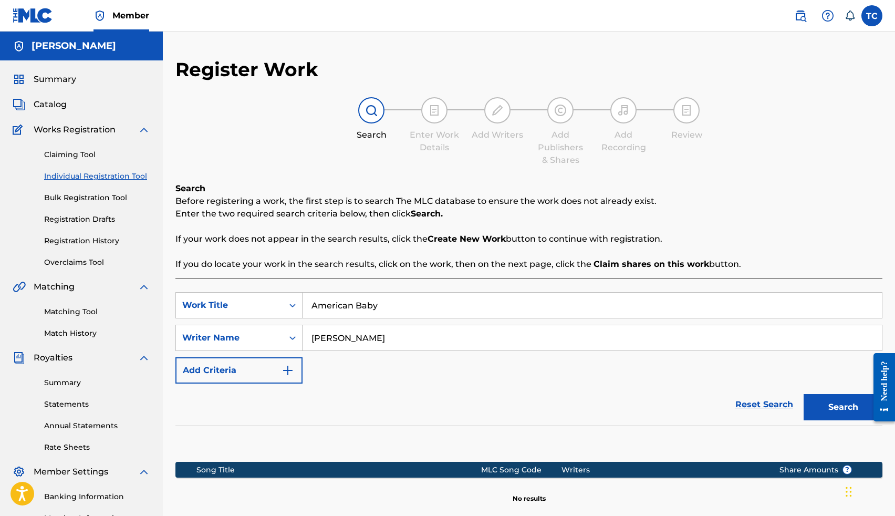
click at [394, 297] on input "American Baby" at bounding box center [592, 305] width 579 height 25
click at [394, 296] on input "American Baby" at bounding box center [592, 305] width 579 height 25
click at [507, 331] on input "tyler ward" at bounding box center [592, 337] width 579 height 25
click at [508, 331] on input "tyler ward" at bounding box center [592, 337] width 579 height 25
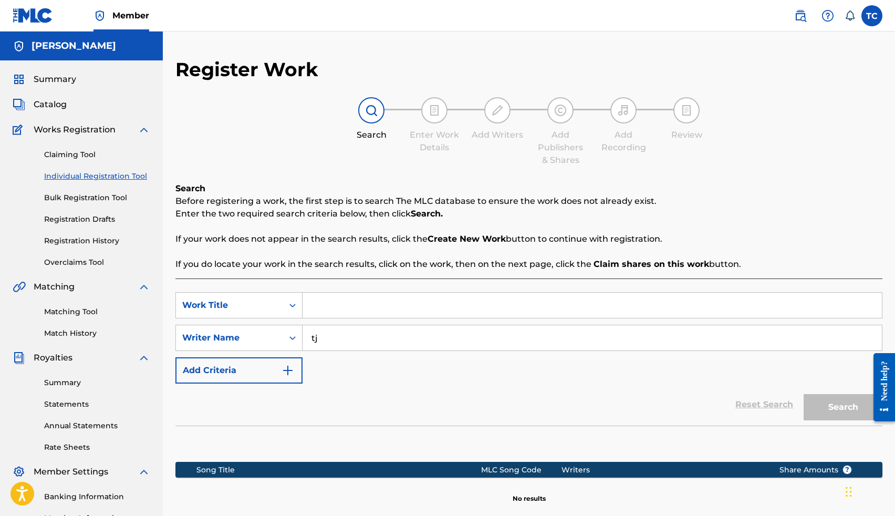
type input "t"
type input "Thomas Crockrom"
click at [514, 314] on input "Search Form" at bounding box center [592, 305] width 579 height 25
click at [490, 292] on div "HOW" at bounding box center [593, 305] width 580 height 26
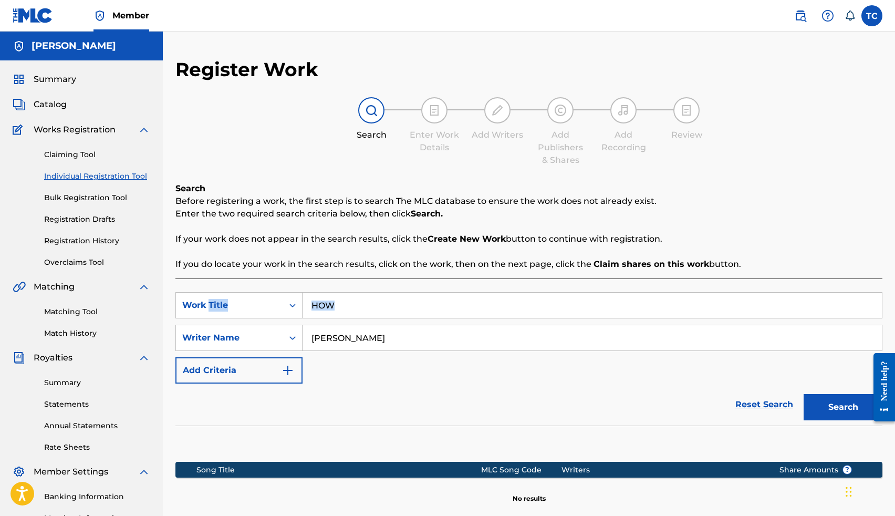
click at [491, 300] on input "HOW" at bounding box center [592, 305] width 579 height 25
click at [484, 303] on input "HOW" at bounding box center [592, 305] width 579 height 25
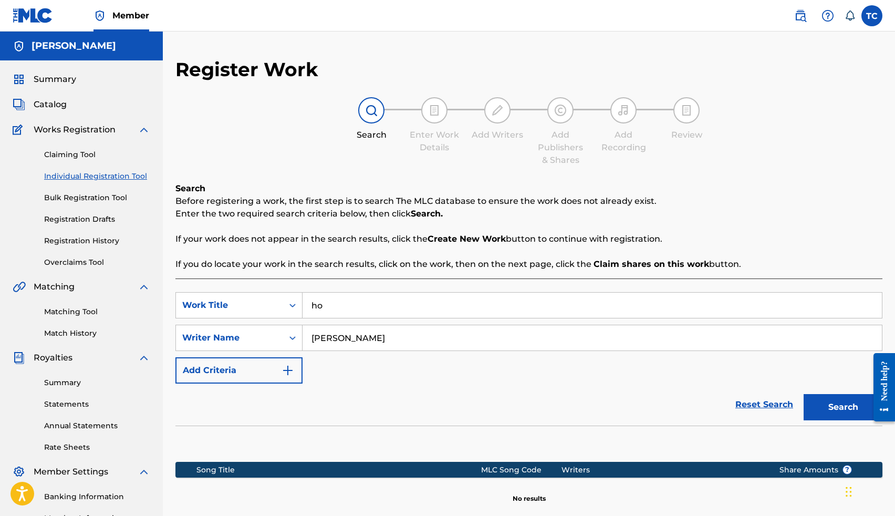
type input "h"
type input "How Do I Say It"
click at [804, 394] on button "Search" at bounding box center [843, 407] width 79 height 26
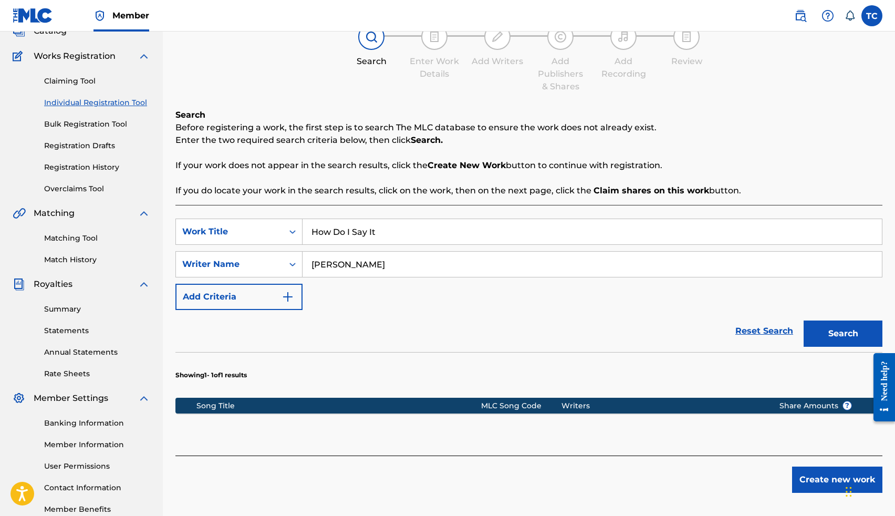
scroll to position [65, 0]
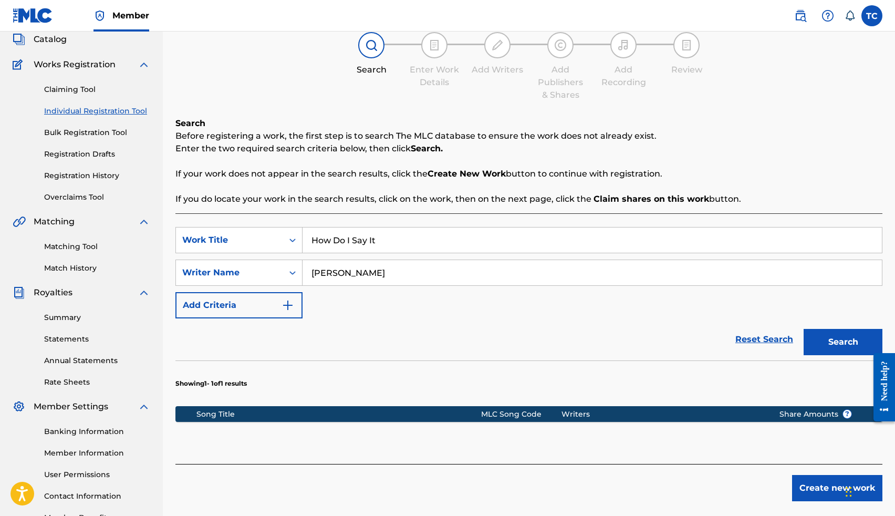
click at [411, 277] on input "Thomas Crockrom" at bounding box center [592, 272] width 579 height 25
click at [804, 329] on button "Search" at bounding box center [843, 342] width 79 height 26
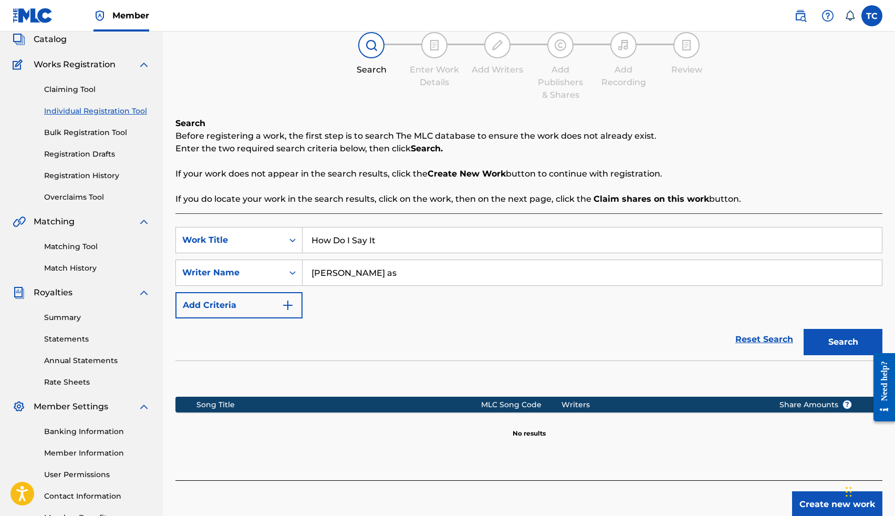
click at [335, 274] on input "thom as" at bounding box center [592, 272] width 579 height 25
click at [804, 329] on button "Search" at bounding box center [843, 342] width 79 height 26
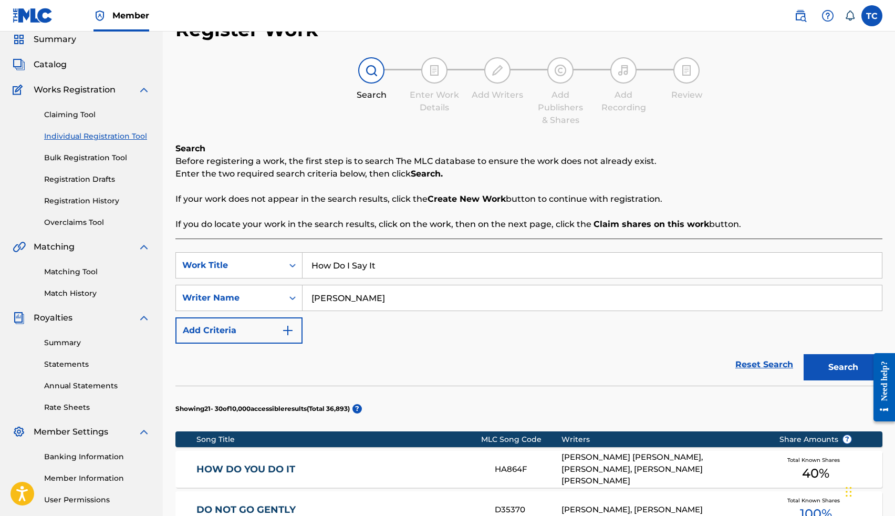
scroll to position [0, 0]
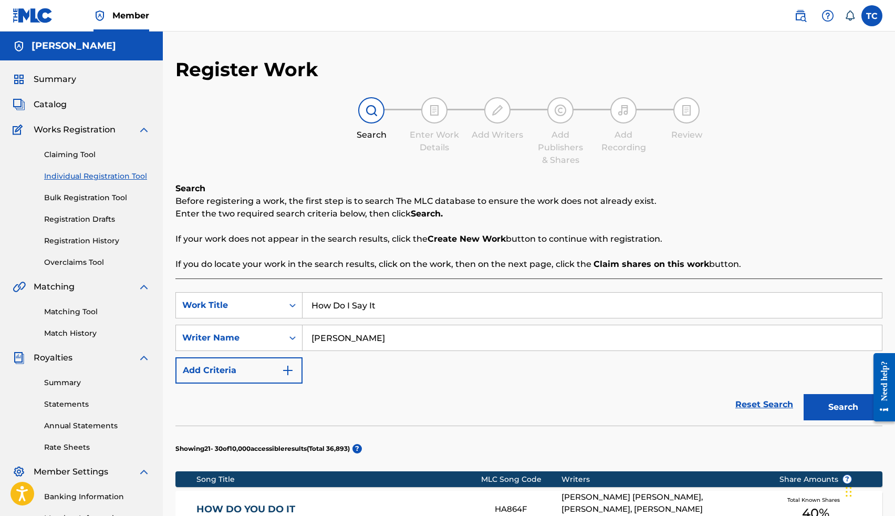
click at [351, 342] on input "thomas" at bounding box center [592, 337] width 579 height 25
type input "Dorian"
click at [804, 394] on button "Search" at bounding box center [843, 407] width 79 height 26
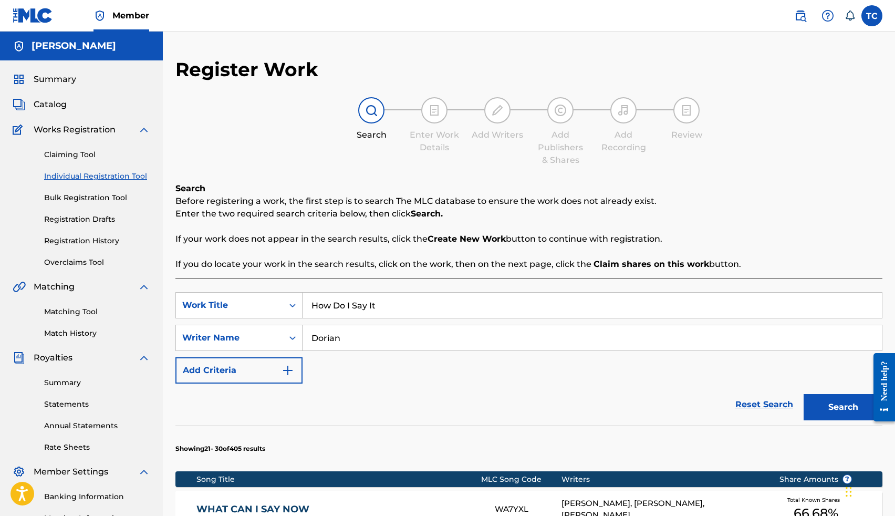
click at [389, 310] on input "How Do I Say It" at bounding box center [592, 305] width 579 height 25
type input "nice and slow"
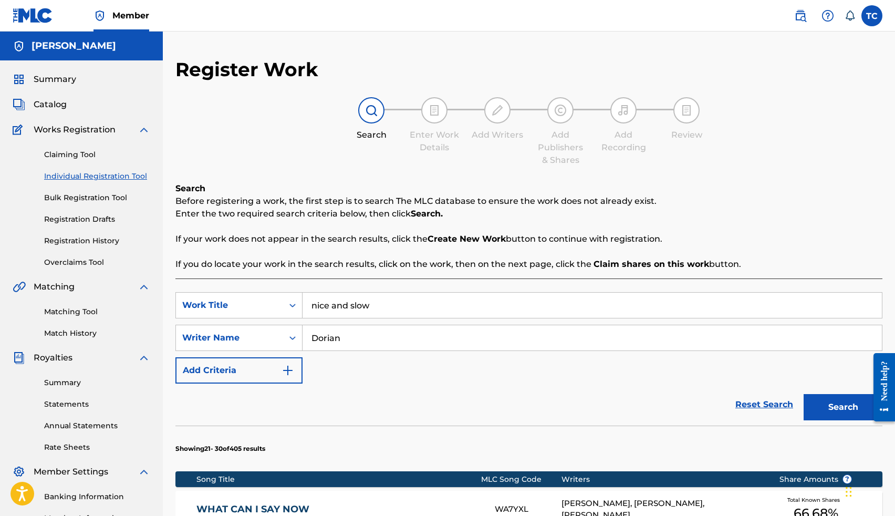
click at [804, 394] on button "Search" at bounding box center [843, 407] width 79 height 26
click at [360, 332] on input "Dorian" at bounding box center [592, 337] width 579 height 25
type input "thomas"
click at [804, 394] on button "Search" at bounding box center [843, 407] width 79 height 26
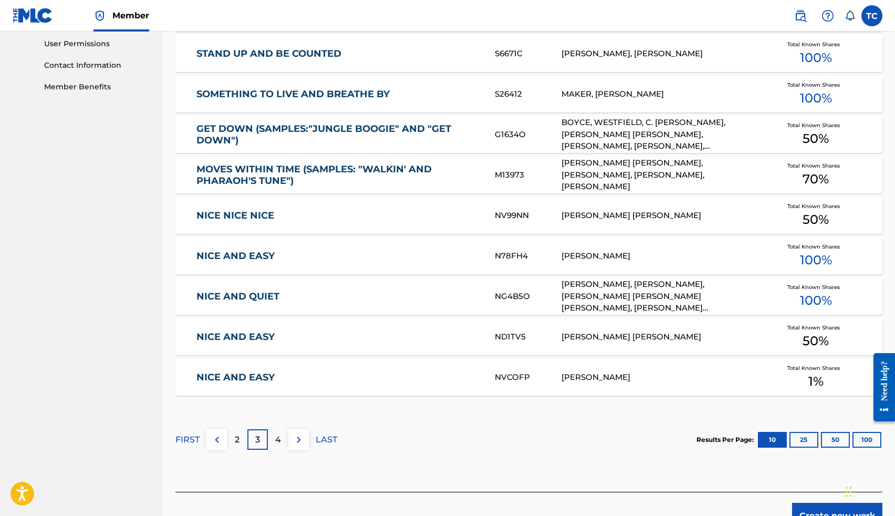
scroll to position [496, 0]
click at [237, 438] on p "2" at bounding box center [237, 439] width 5 height 13
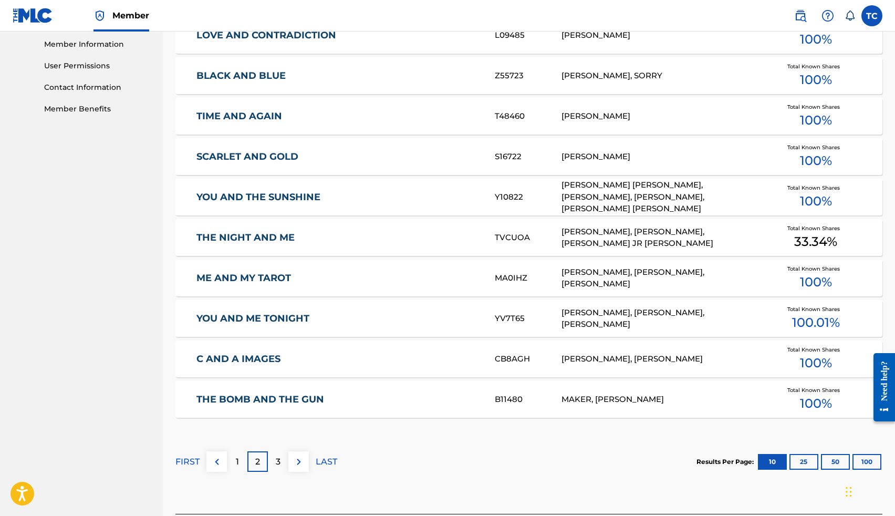
scroll to position [478, 0]
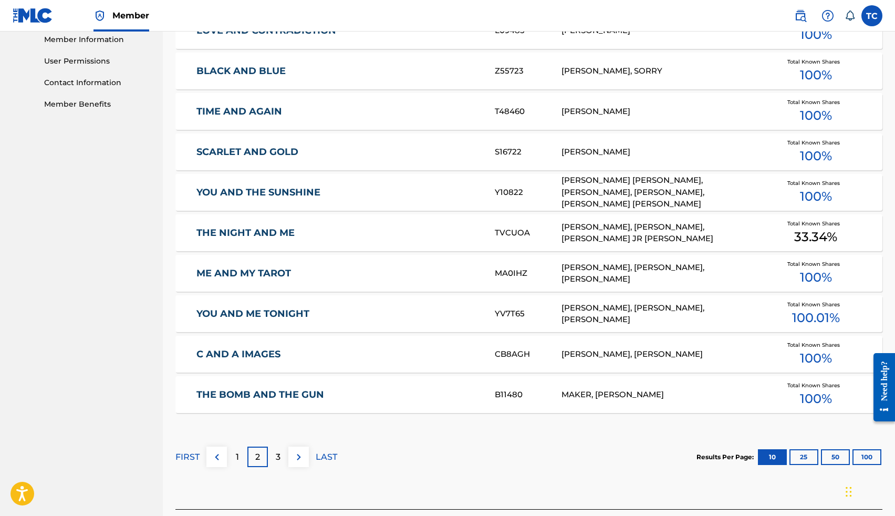
click at [276, 453] on p "3" at bounding box center [278, 457] width 5 height 13
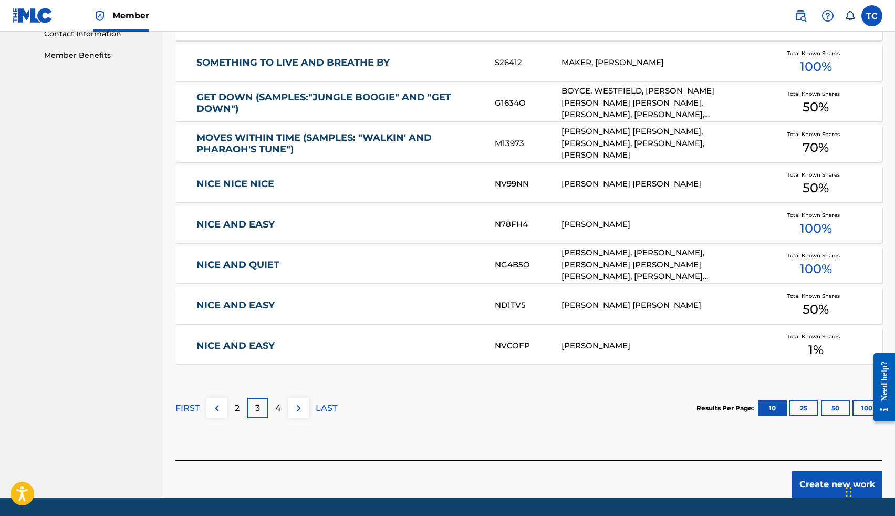
scroll to position [532, 0]
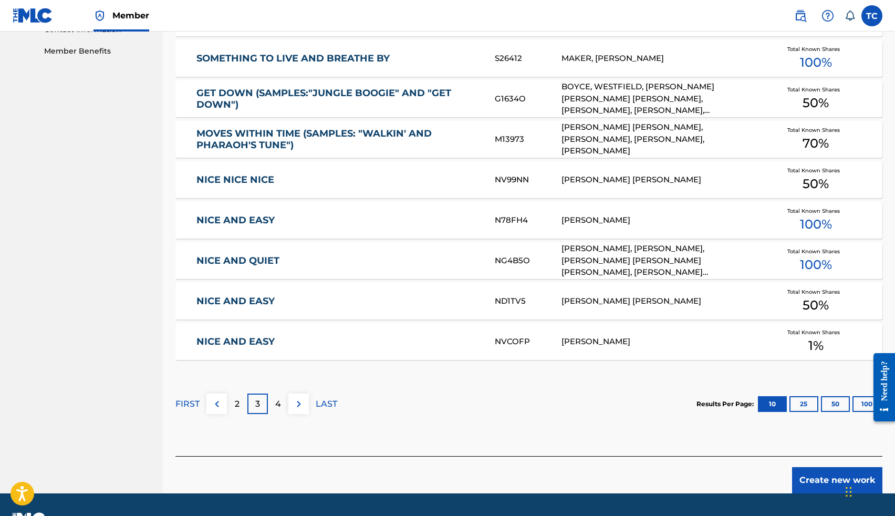
click at [281, 403] on div "4" at bounding box center [278, 403] width 20 height 20
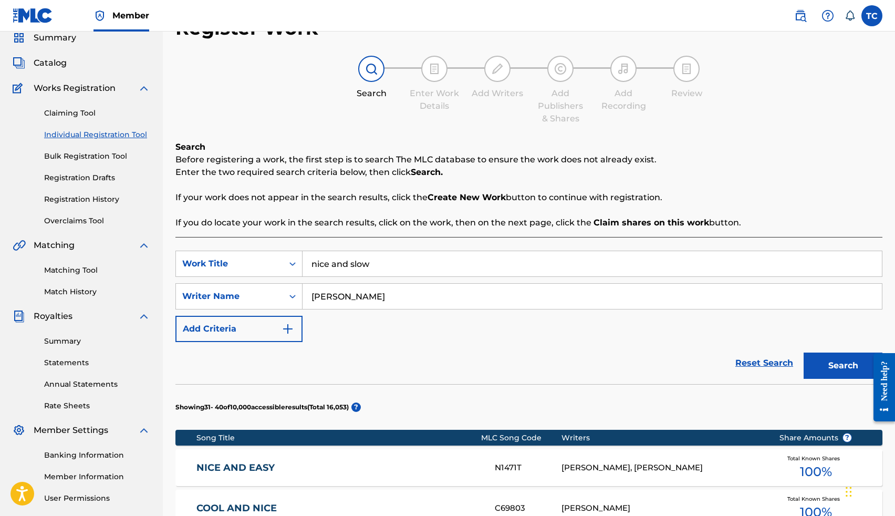
scroll to position [0, 0]
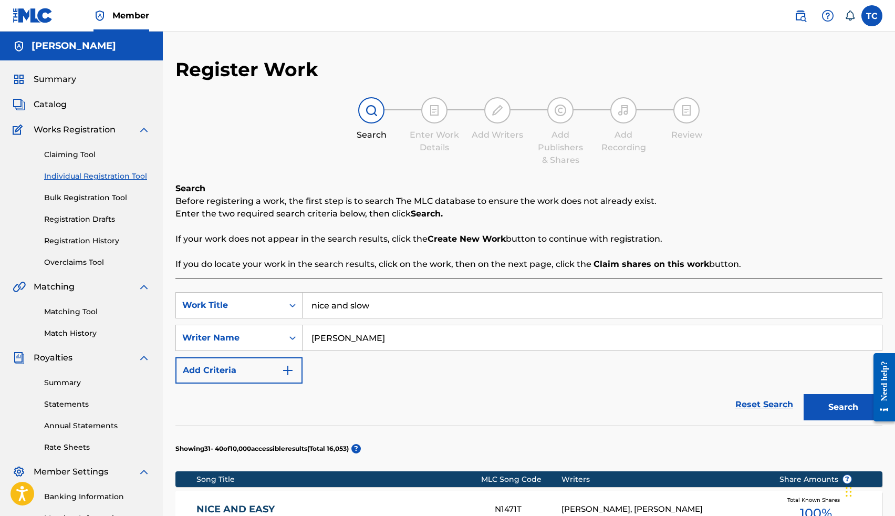
click at [61, 83] on span "Summary" at bounding box center [55, 79] width 43 height 13
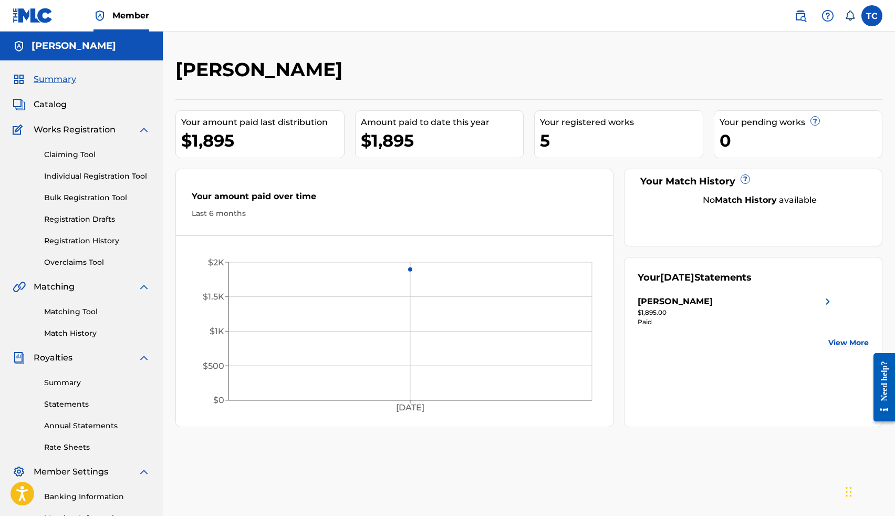
click at [64, 108] on span "Catalog" at bounding box center [50, 104] width 33 height 13
